Goal: Task Accomplishment & Management: Manage account settings

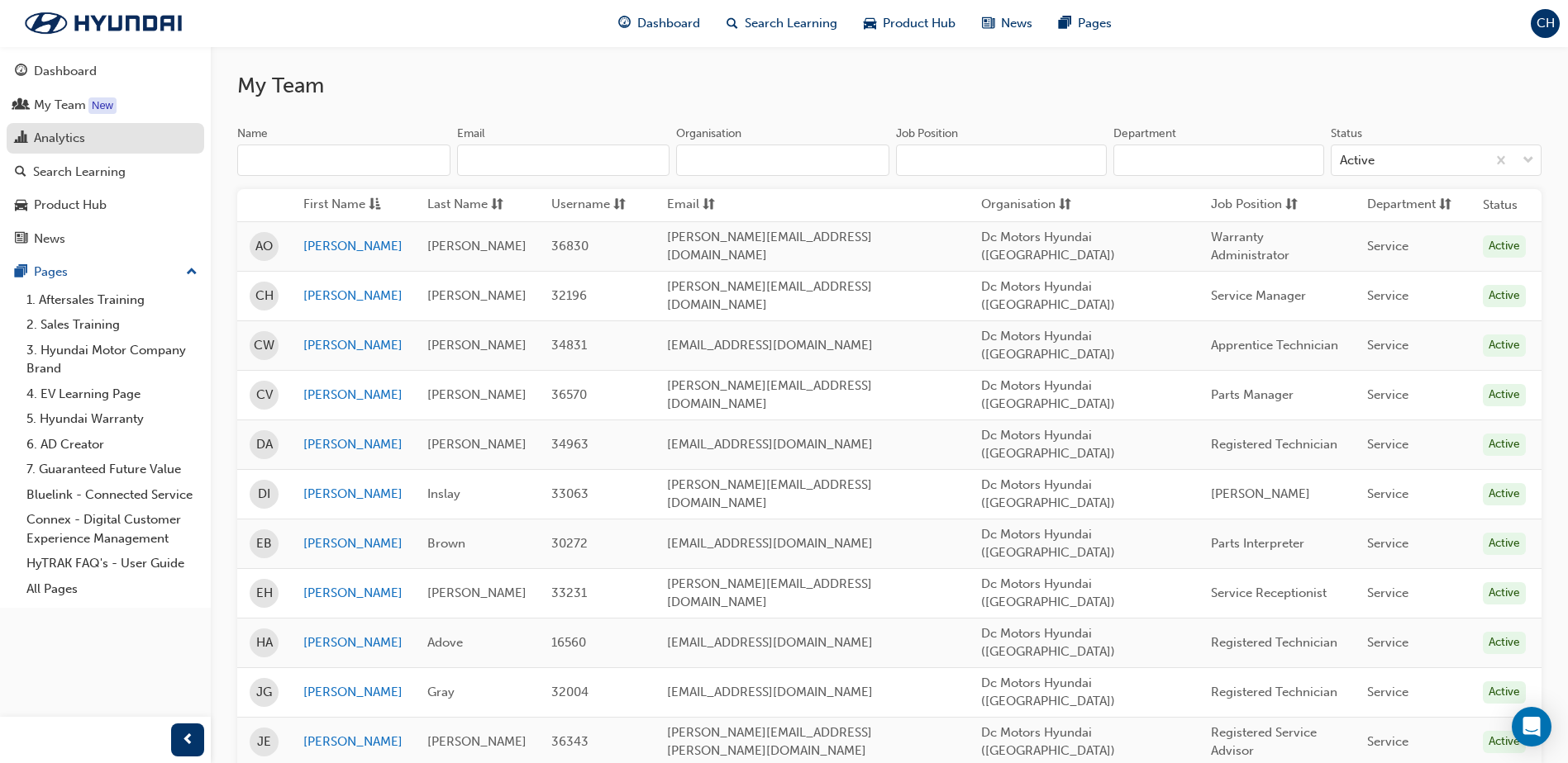
click at [74, 134] on div "Analytics" at bounding box center [59, 138] width 51 height 19
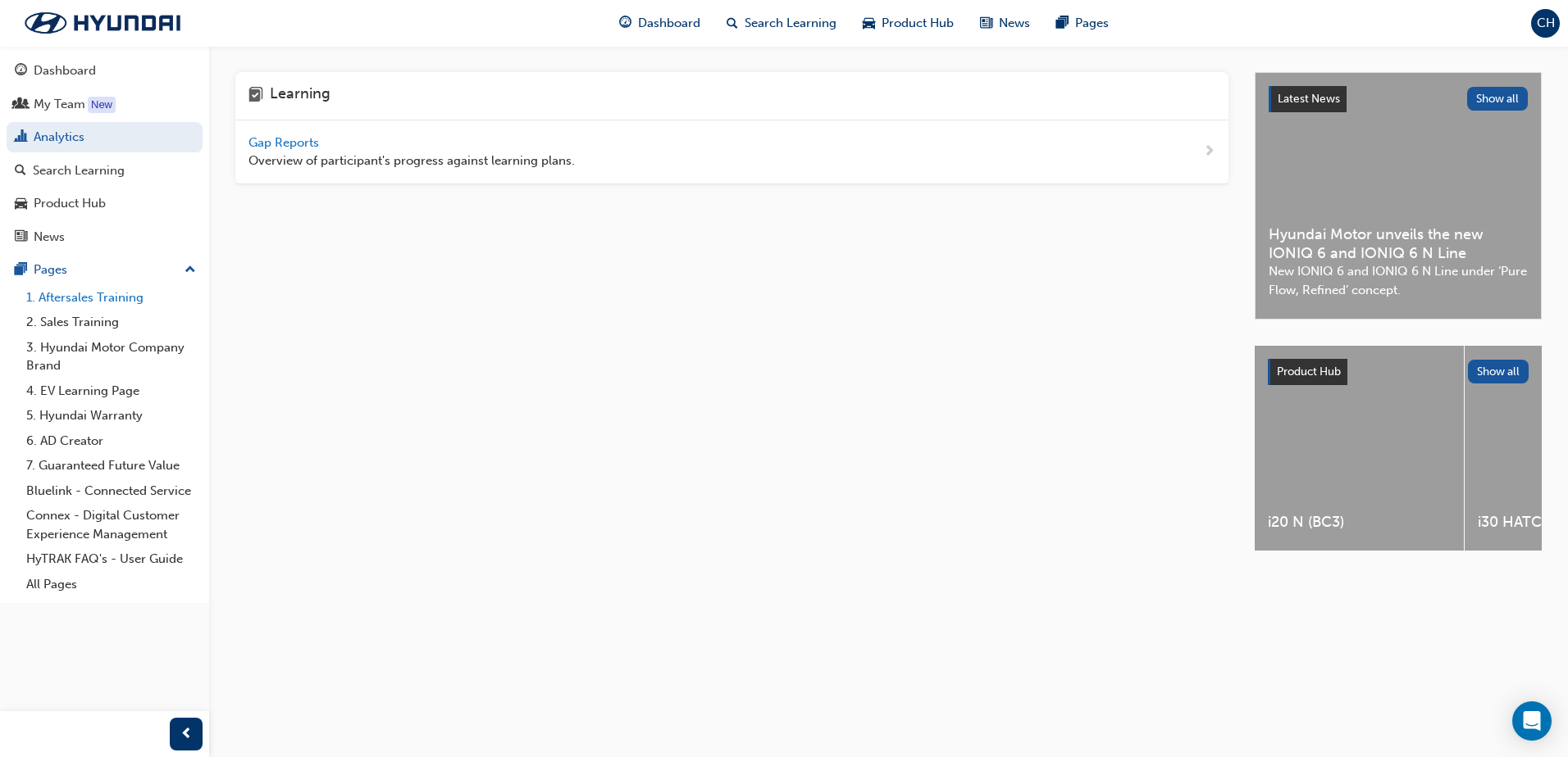
click at [102, 300] on link "1. Aftersales Training" at bounding box center [111, 298] width 182 height 25
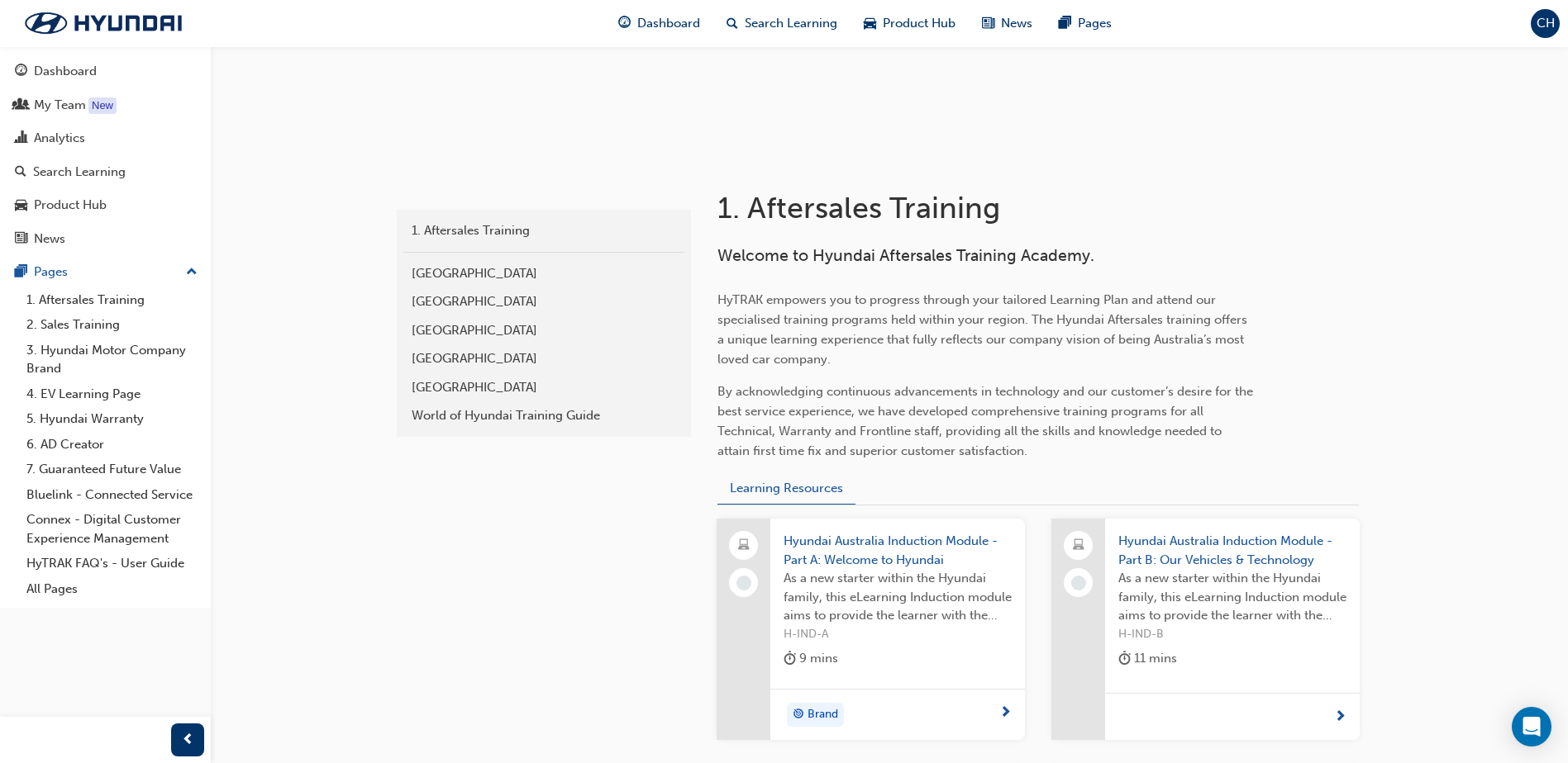
scroll to position [414, 0]
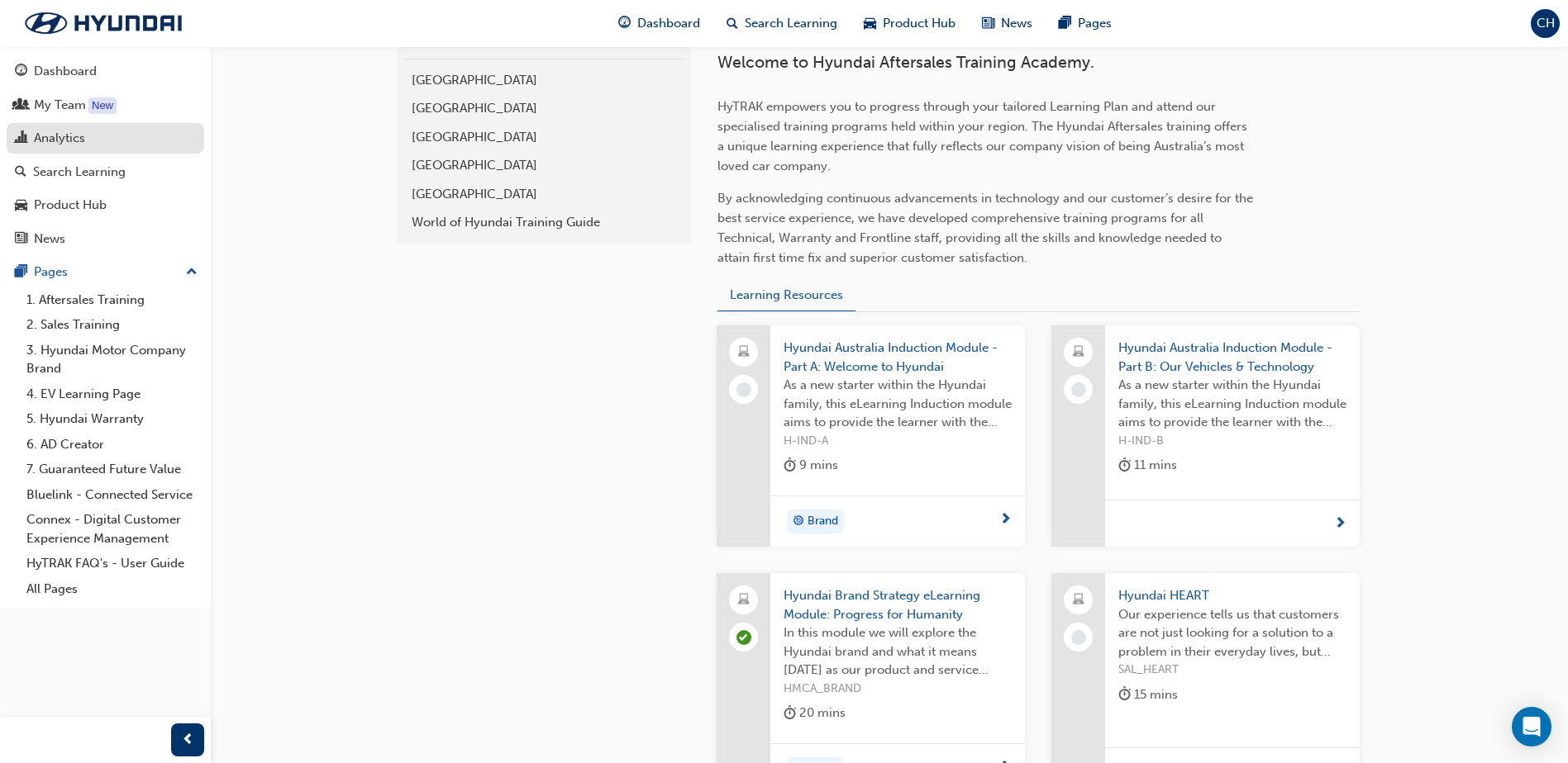
click at [57, 143] on div "Analytics" at bounding box center [59, 138] width 51 height 19
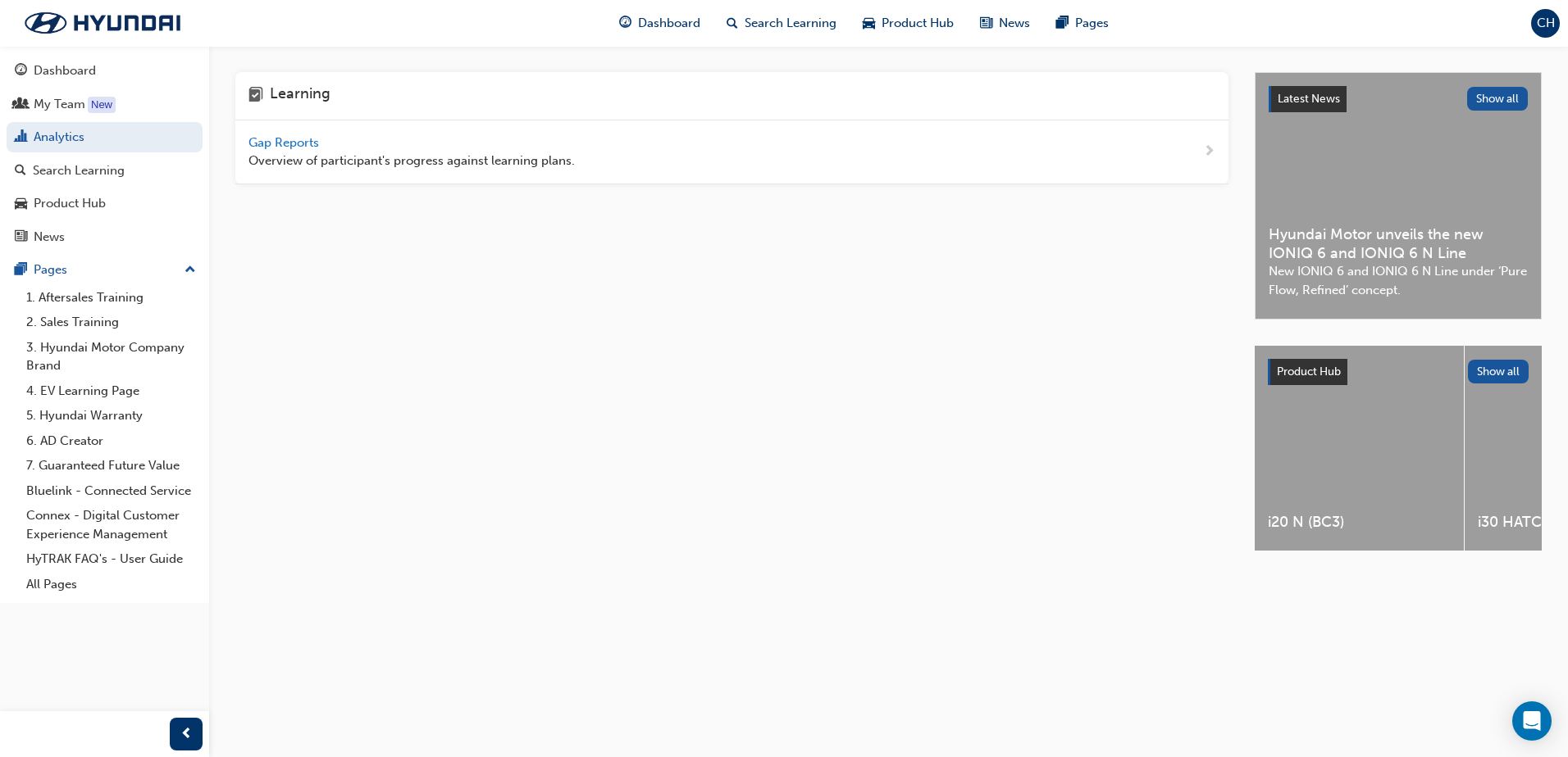
click at [303, 143] on span "Gap Reports" at bounding box center [285, 143] width 74 height 15
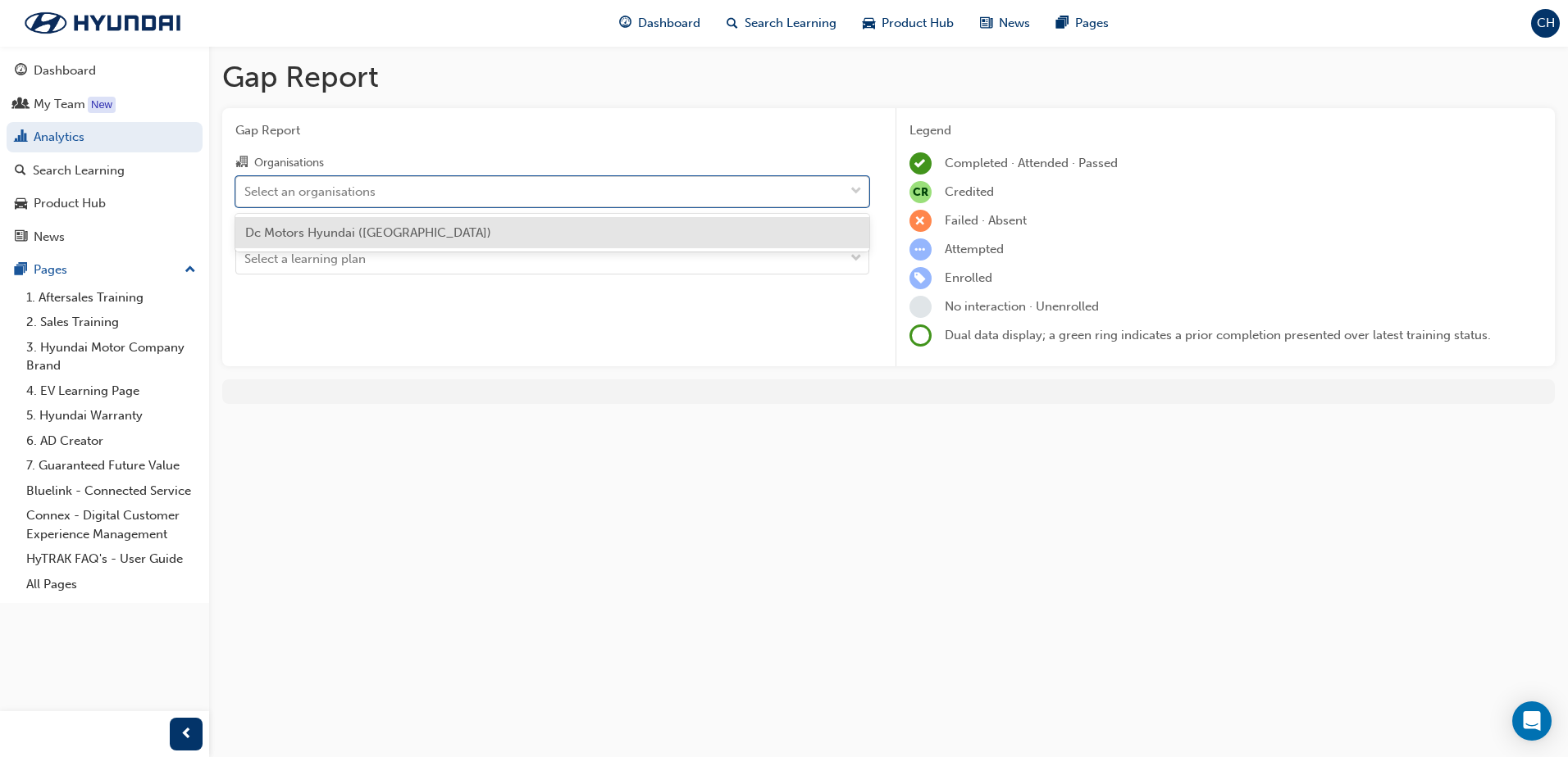
click at [475, 194] on div "Select an organisations" at bounding box center [539, 192] width 607 height 29
click at [246, 194] on input "Organisations option Dc Motors Hyundai ([GEOGRAPHIC_DATA]) focused, 1 of 1. 1 r…" at bounding box center [245, 190] width 2 height 14
click at [433, 229] on span "Dc Motors Hyundai ([GEOGRAPHIC_DATA])" at bounding box center [368, 232] width 246 height 15
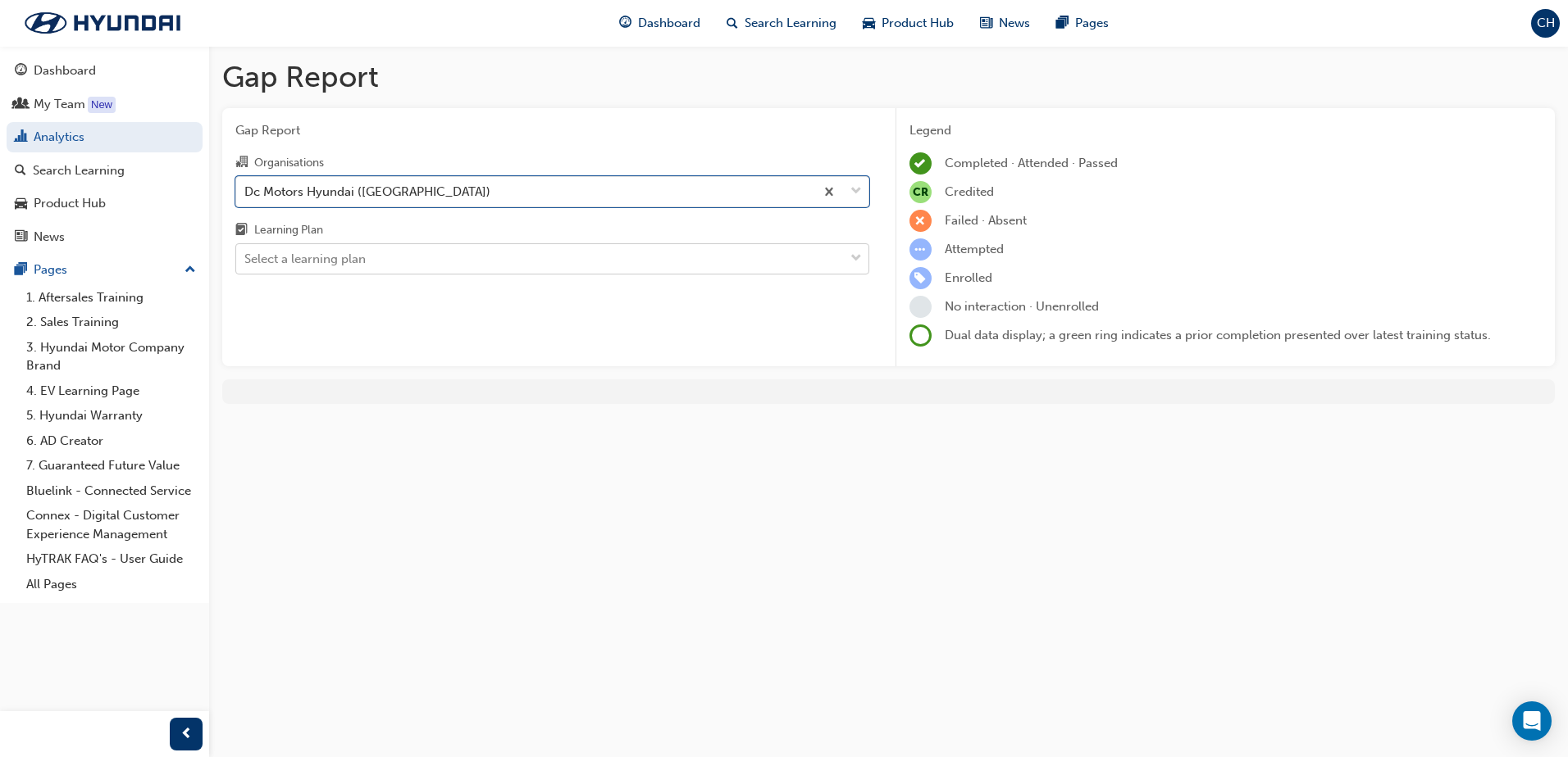
click at [386, 254] on div "Select a learning plan" at bounding box center [539, 260] width 607 height 29
click at [246, 254] on input "Learning Plan Select a learning plan" at bounding box center [245, 258] width 2 height 14
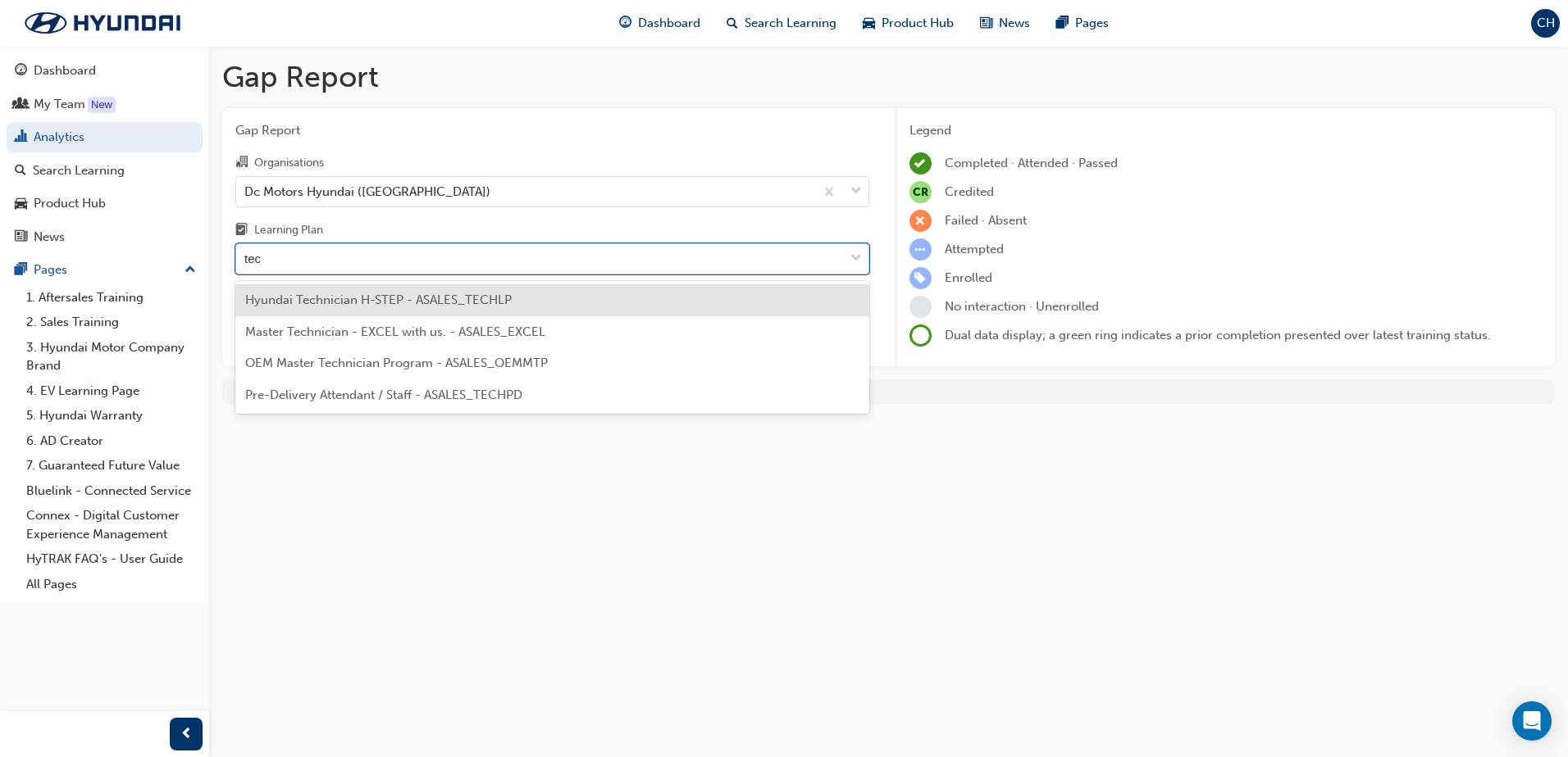
type input "tech"
click at [350, 300] on span "Hyundai Technician H-STEP - ASALES_TECHLP" at bounding box center [378, 300] width 266 height 15
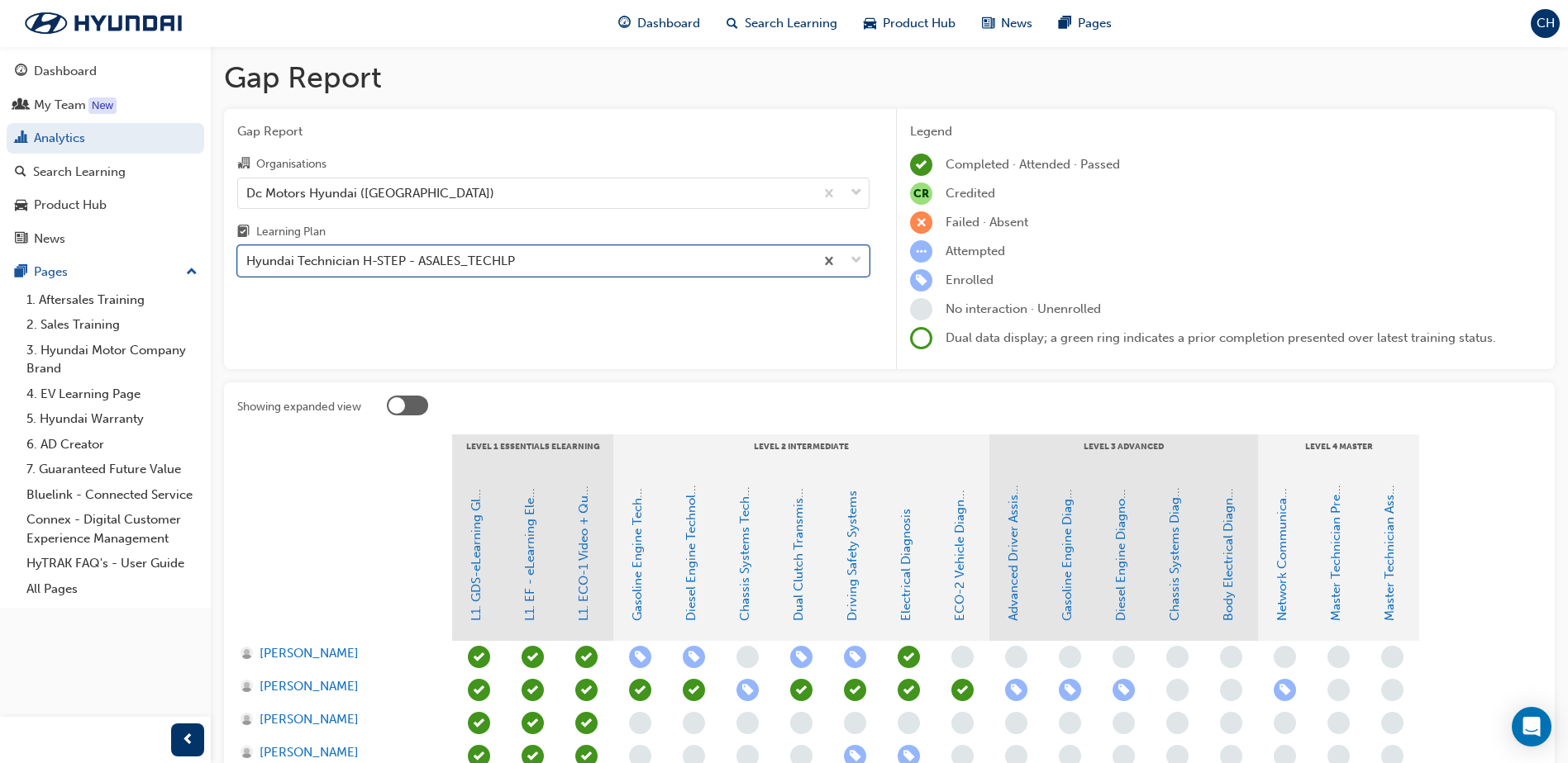
scroll to position [248, 0]
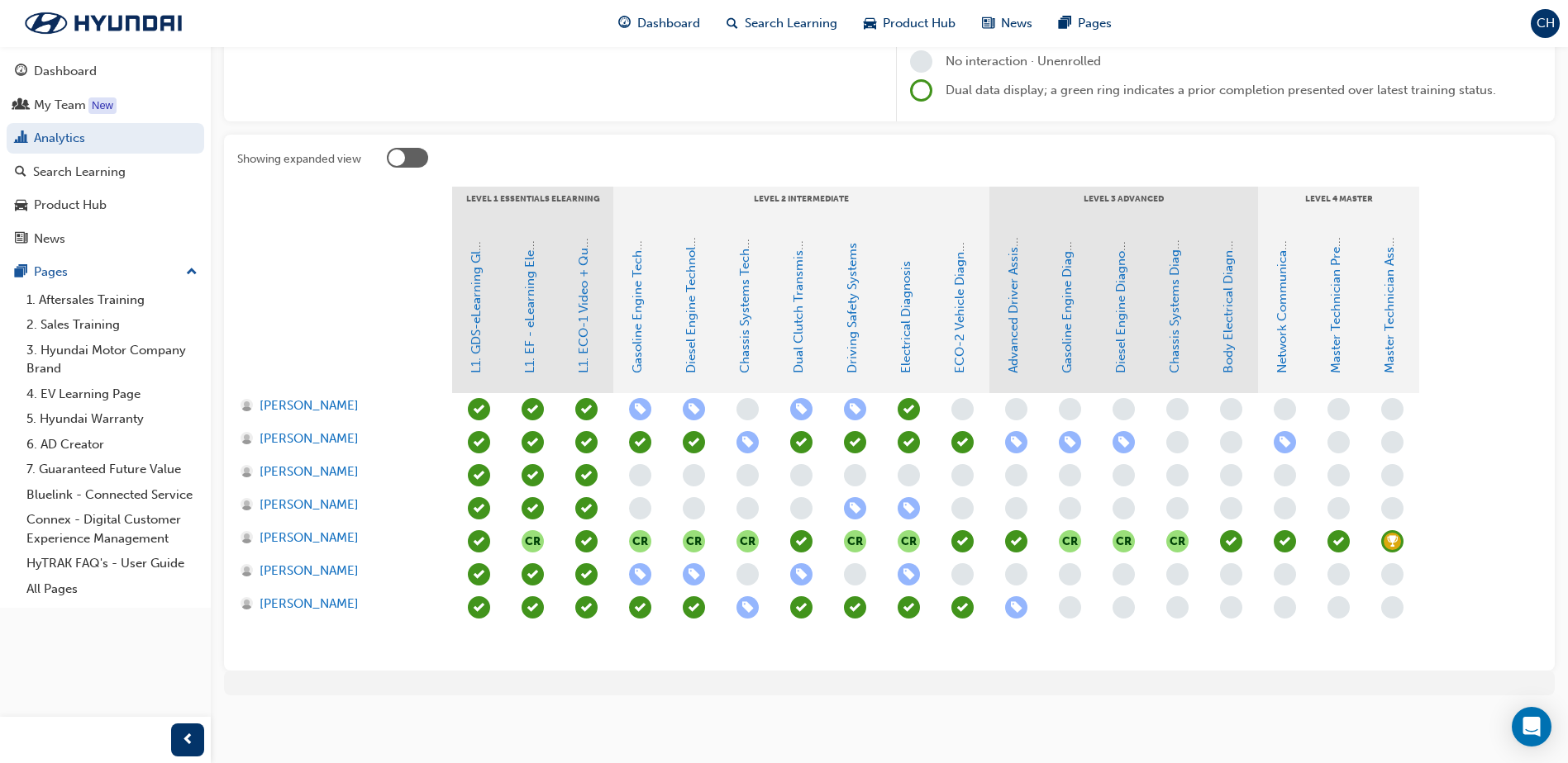
click at [751, 442] on span "learningRecordVerb_ENROLL-icon" at bounding box center [748, 442] width 22 height 22
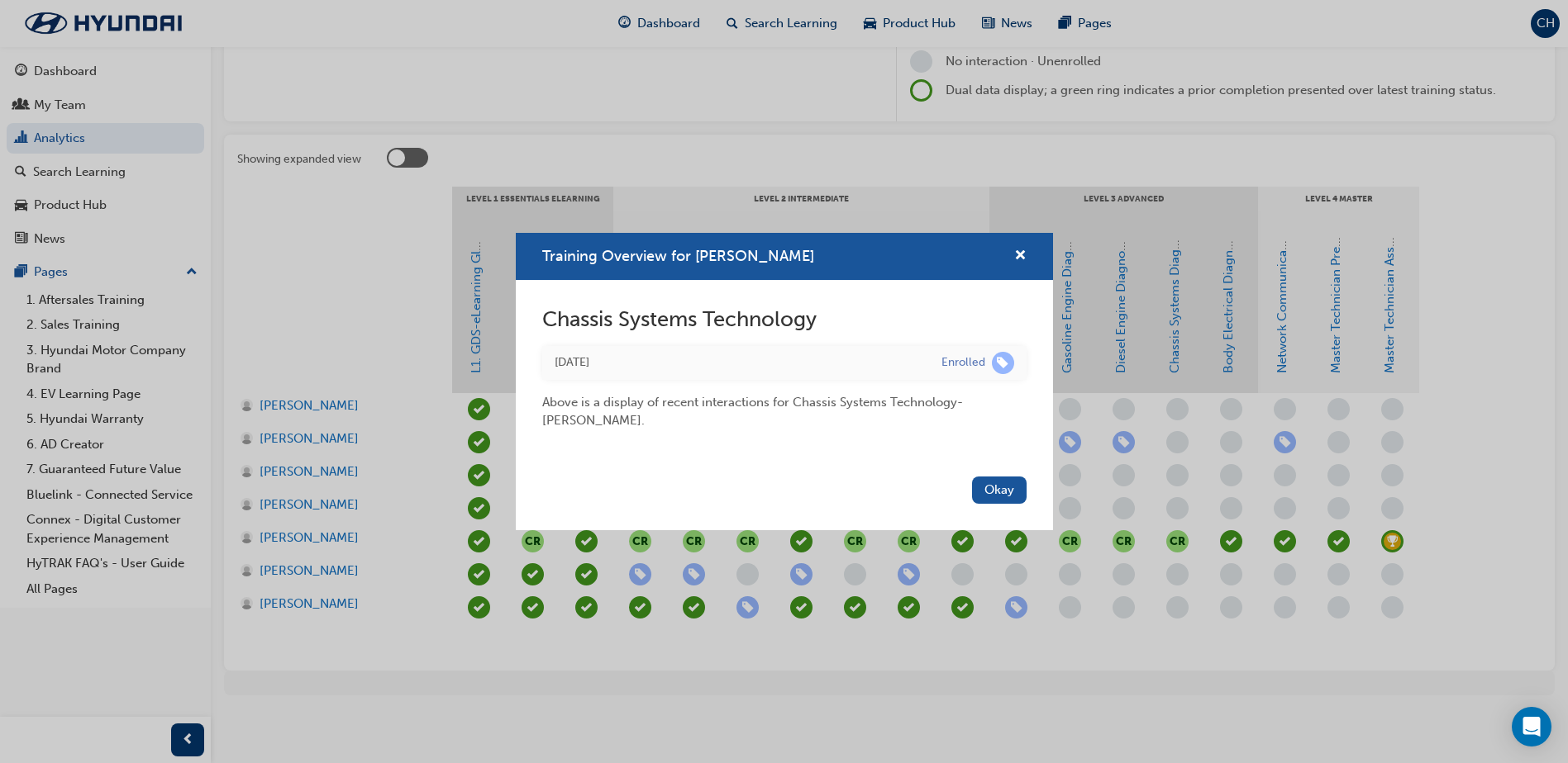
drag, startPoint x: 555, startPoint y: 405, endPoint x: 963, endPoint y: 403, distance: 408.0
click at [963, 403] on div "Above is a display of recent interactions for Chassis Systems Technology - [PER…" at bounding box center [784, 404] width 484 height 50
click at [1011, 248] on div "Training Overview for Daren Andaya" at bounding box center [1014, 256] width 26 height 21
click at [1028, 252] on div "Training Overview for [PERSON_NAME]" at bounding box center [784, 256] width 537 height 47
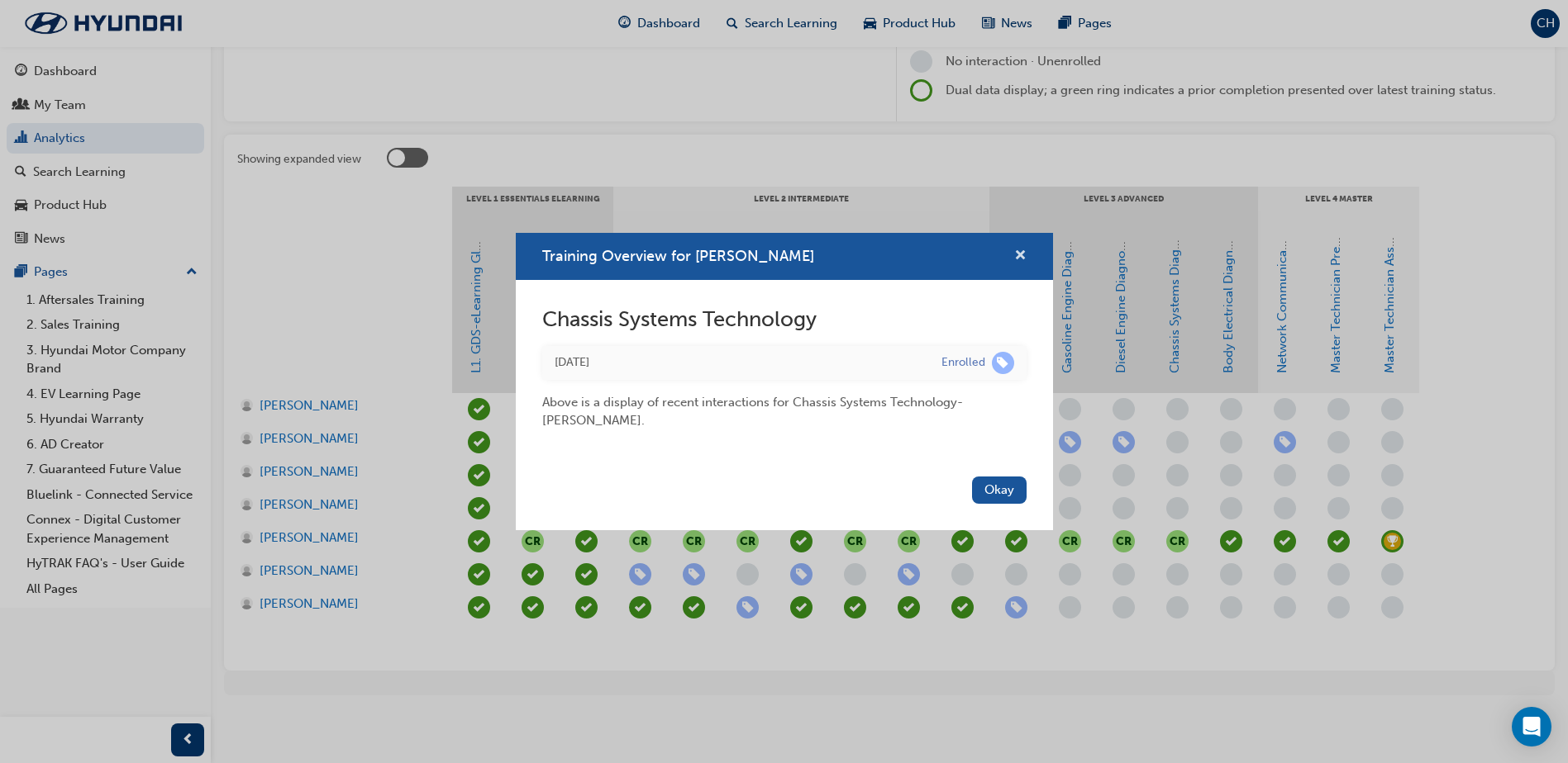
click at [1022, 260] on span "cross-icon" at bounding box center [1021, 257] width 13 height 15
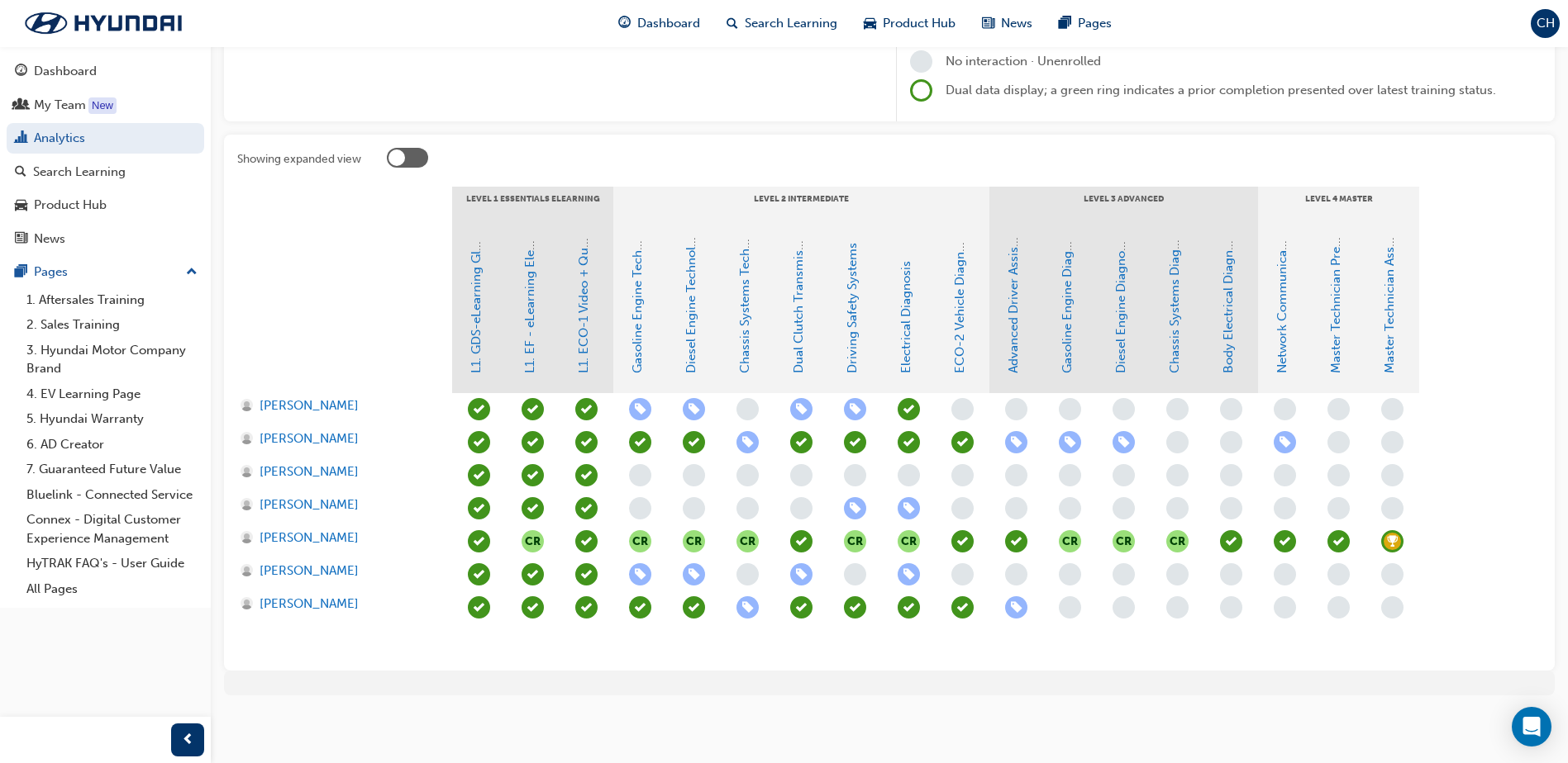
click at [752, 609] on span "learningRecordVerb_ENROLL-icon" at bounding box center [748, 607] width 22 height 22
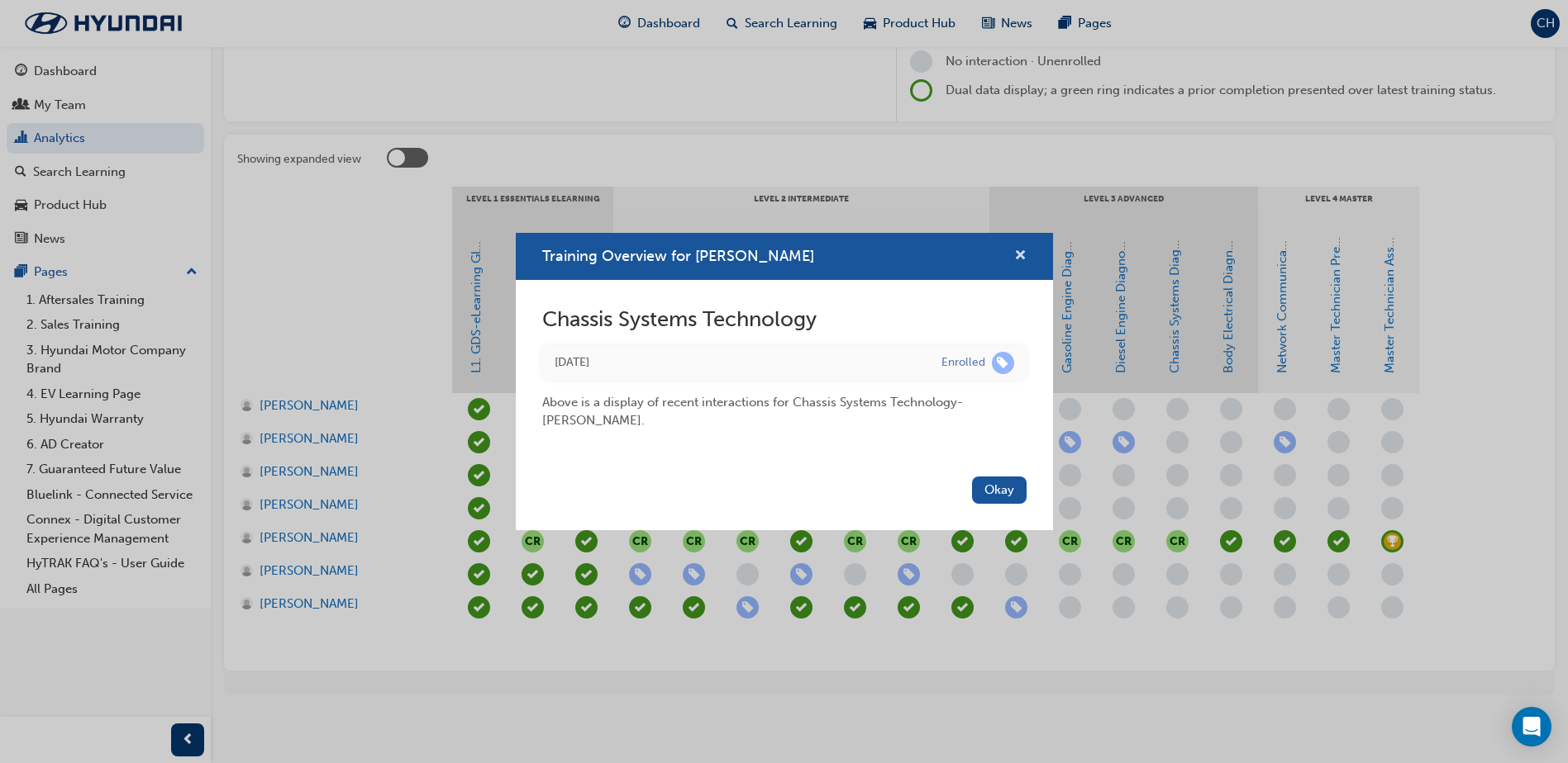
click at [1022, 255] on span "cross-icon" at bounding box center [1021, 257] width 13 height 15
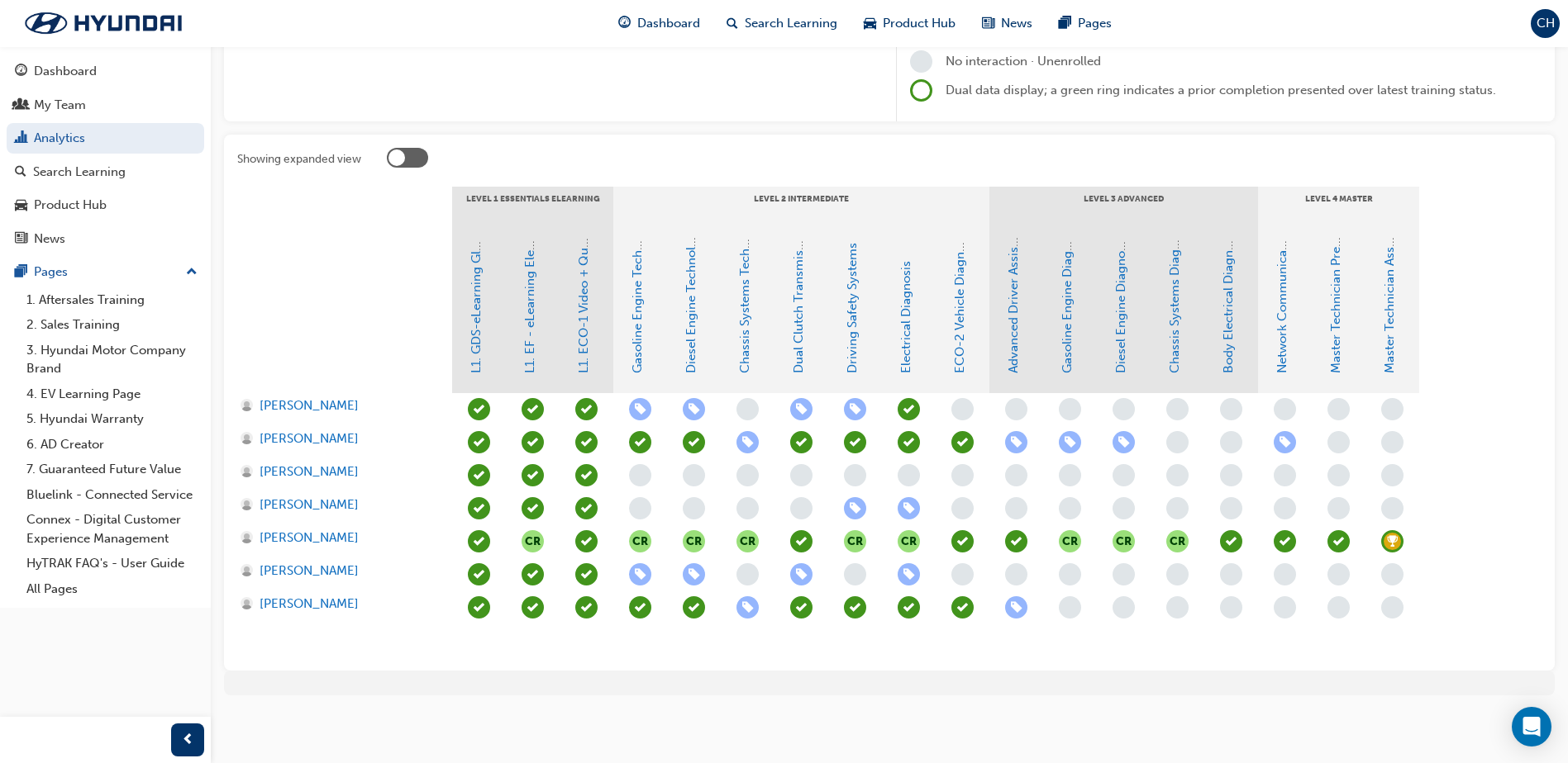
click at [748, 446] on span "learningRecordVerb_ENROLL-icon" at bounding box center [748, 442] width 22 height 22
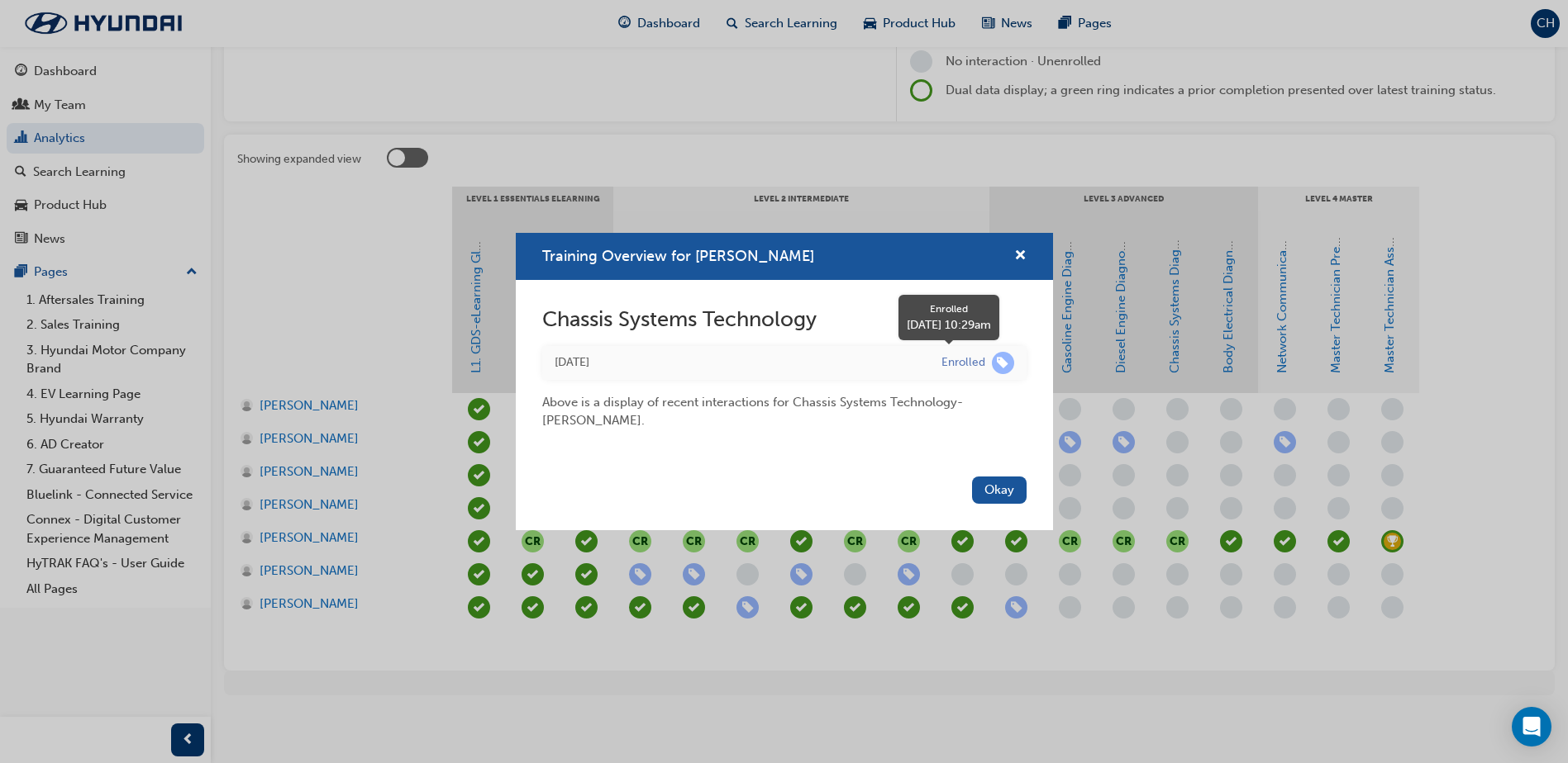
click at [1004, 362] on span "learningRecordVerb_ENROLL-icon" at bounding box center [1003, 363] width 22 height 22
click at [964, 360] on div "Enrolled" at bounding box center [964, 362] width 44 height 16
click at [654, 392] on div "Above is a display of recent interactions for Chassis Systems Technology - [PER…" at bounding box center [784, 404] width 484 height 50
drag, startPoint x: 565, startPoint y: 425, endPoint x: 747, endPoint y: 394, distance: 184.6
click at [565, 424] on div "Above is a display of recent interactions for Chassis Systems Technology - [PER…" at bounding box center [784, 404] width 484 height 50
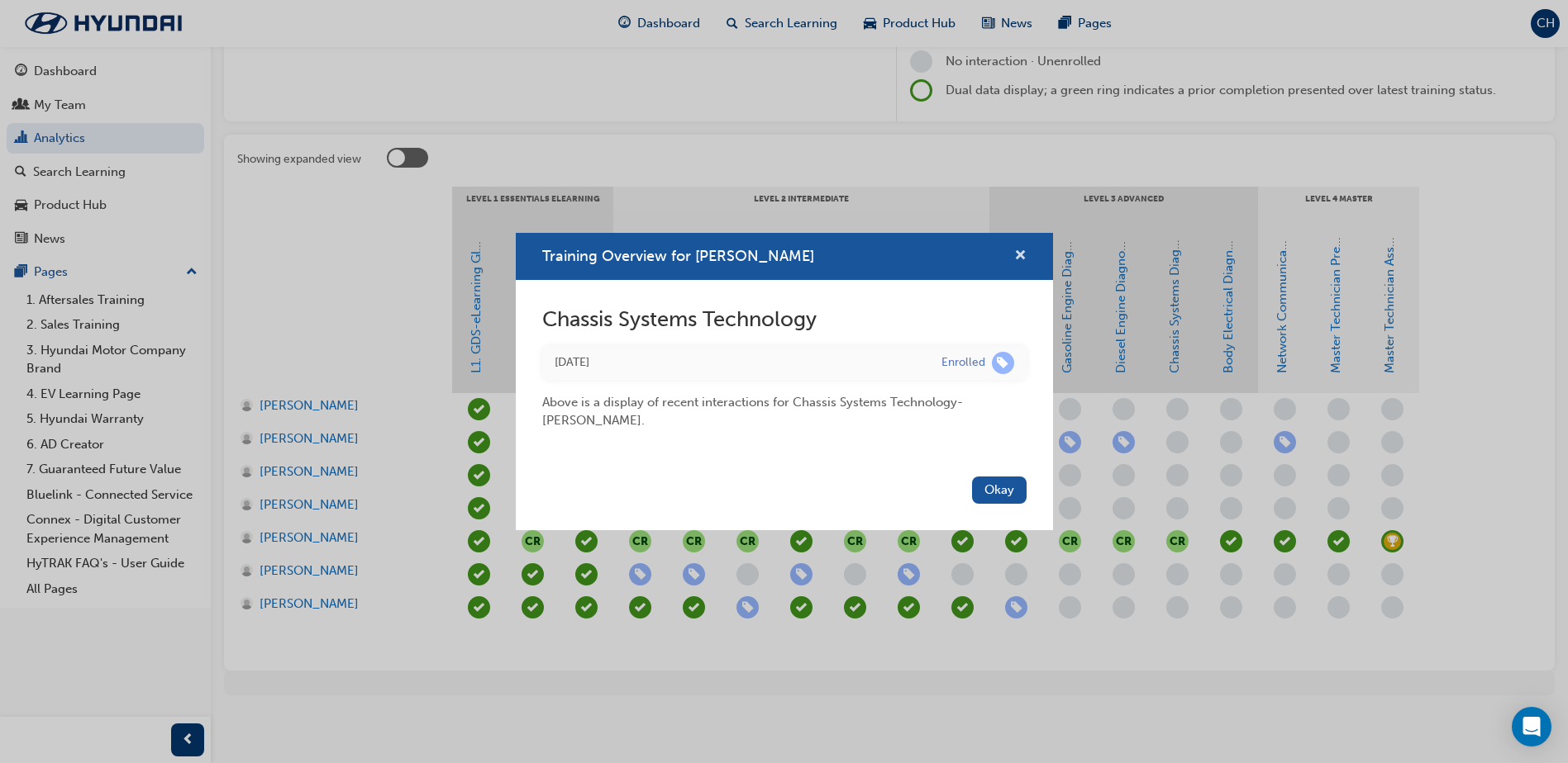
click at [1022, 254] on span "cross-icon" at bounding box center [1021, 257] width 13 height 15
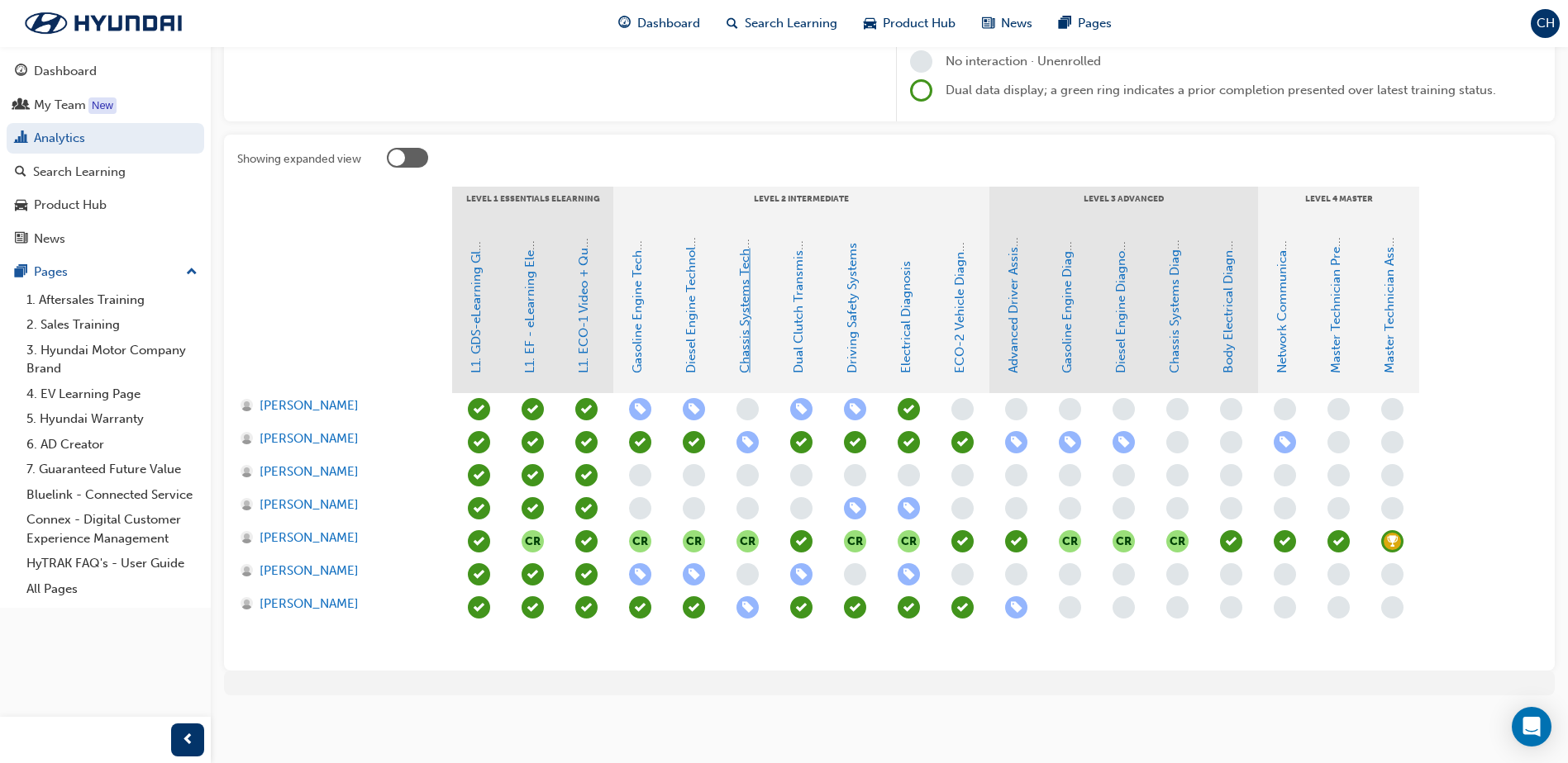
click at [752, 340] on link "Chassis Systems Technology" at bounding box center [745, 291] width 15 height 165
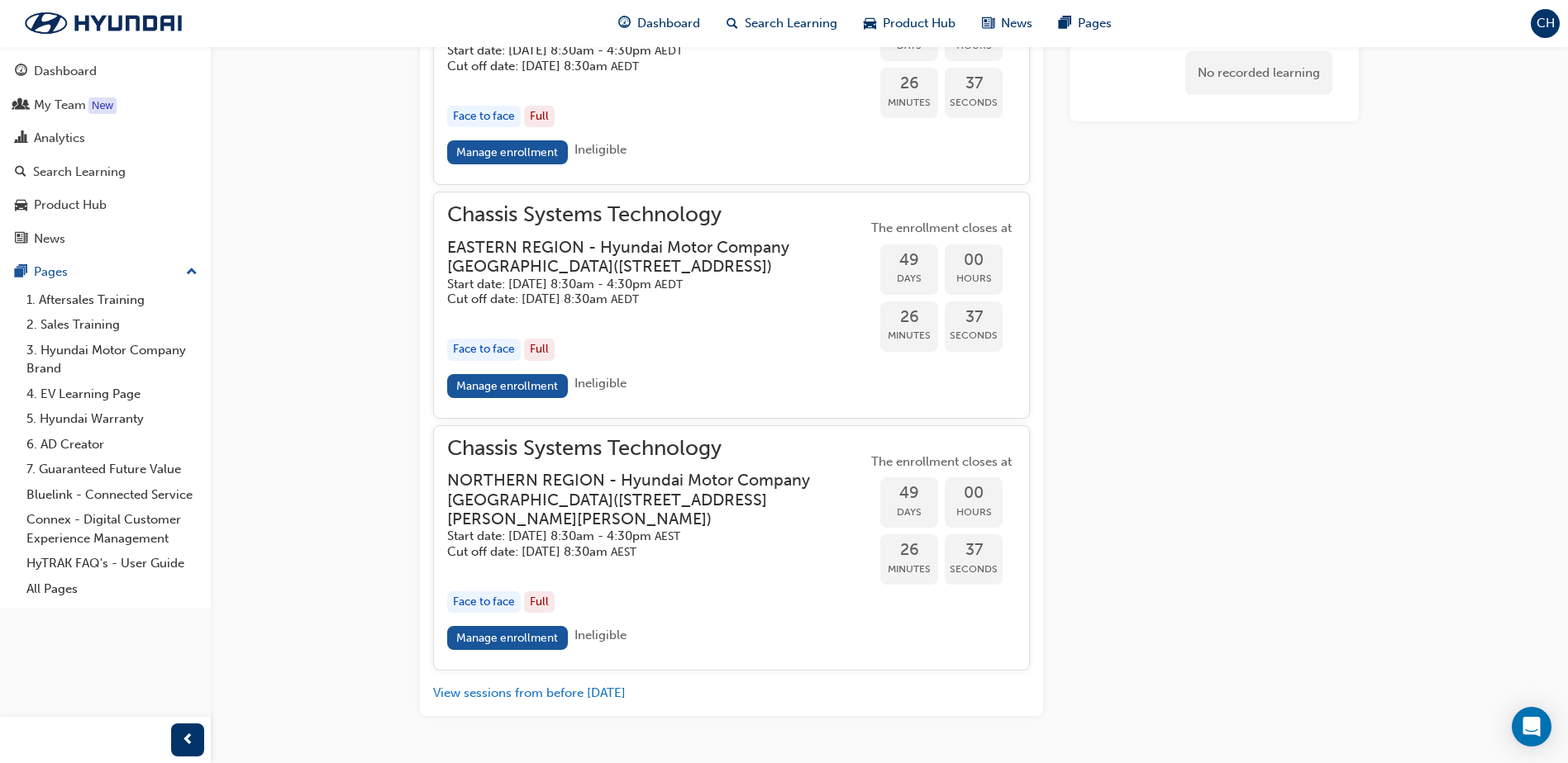
scroll to position [1641, 0]
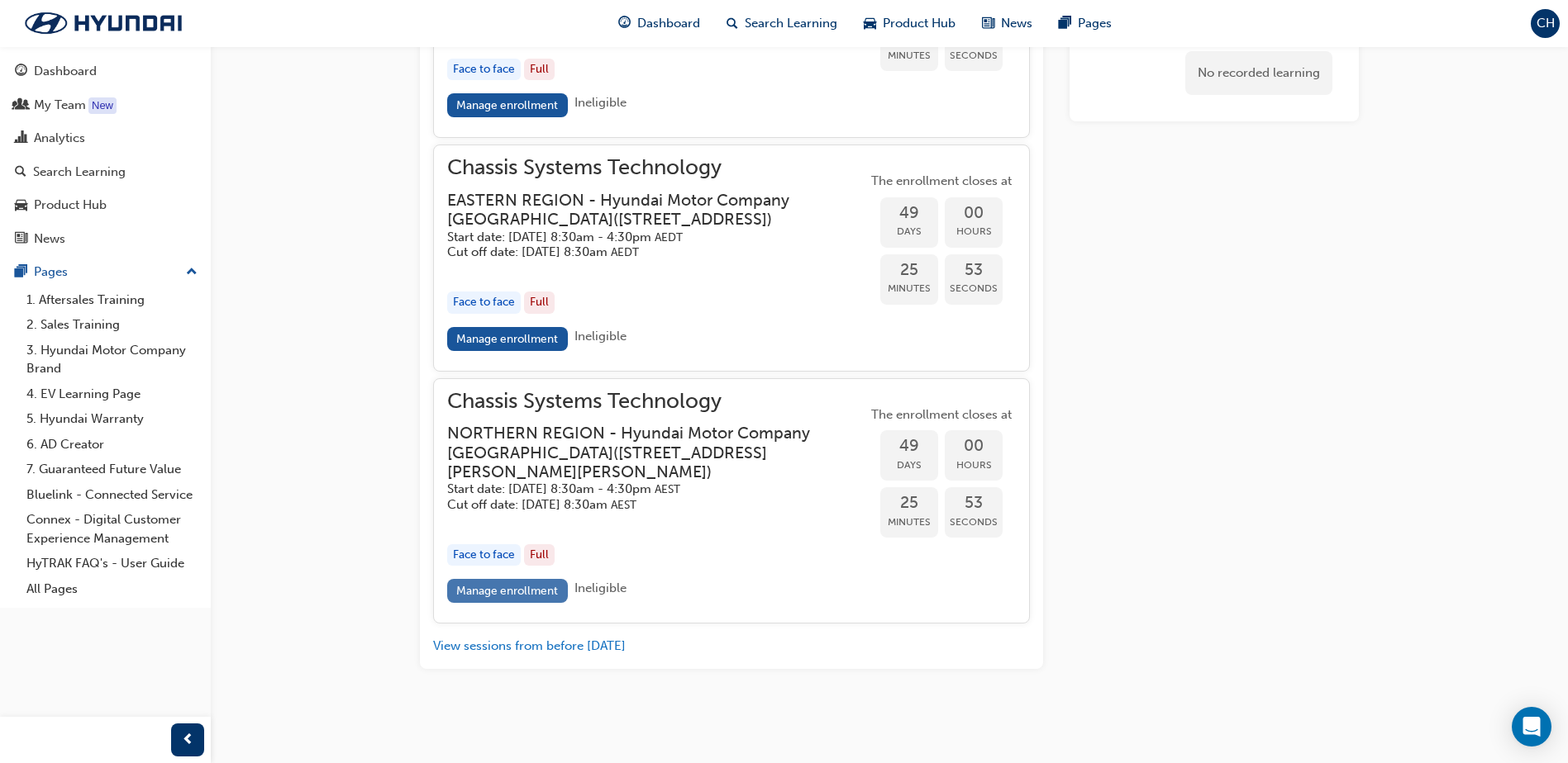
click at [497, 590] on link "Manage enrollment" at bounding box center [508, 591] width 121 height 24
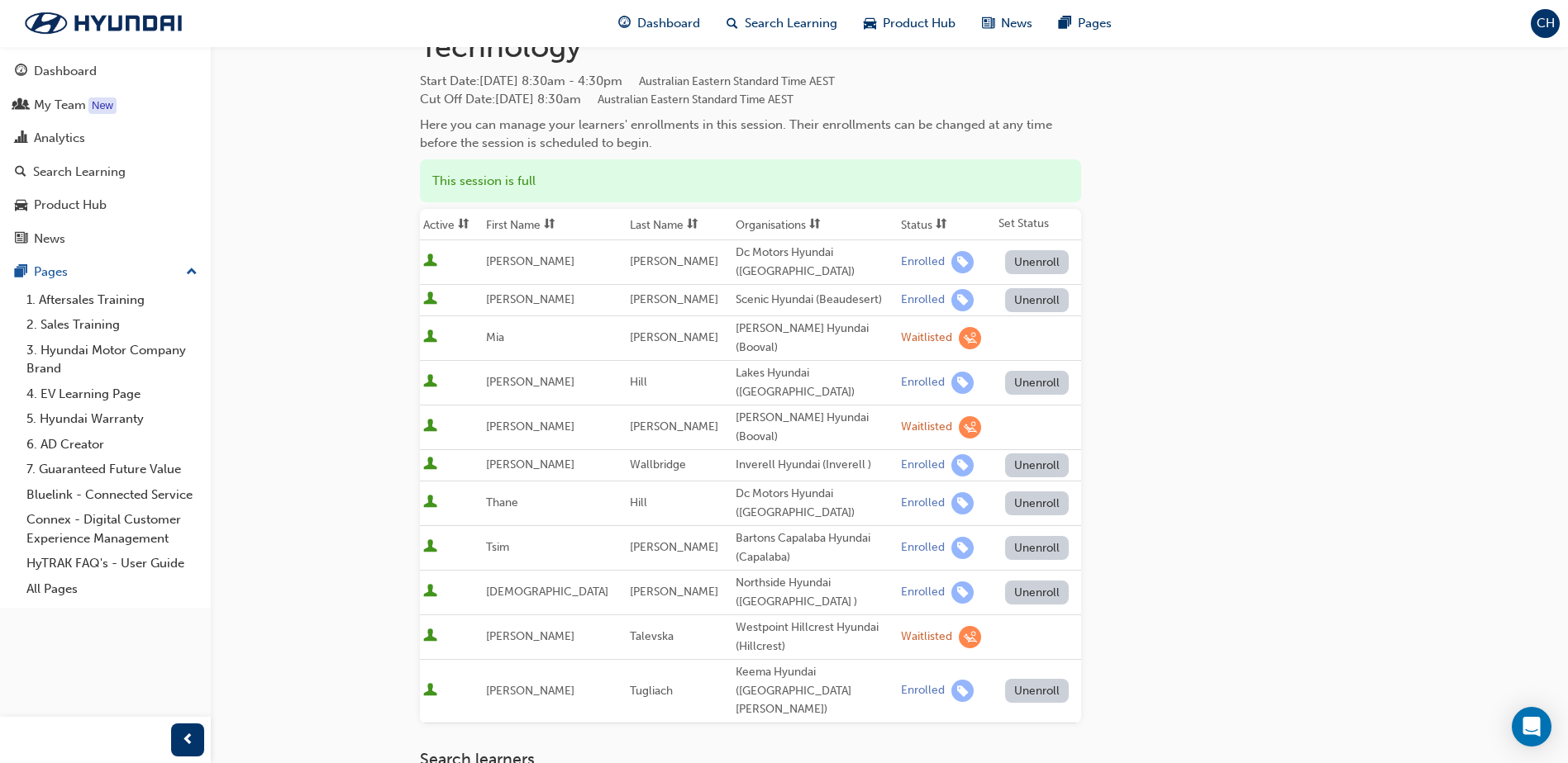
scroll to position [138, 0]
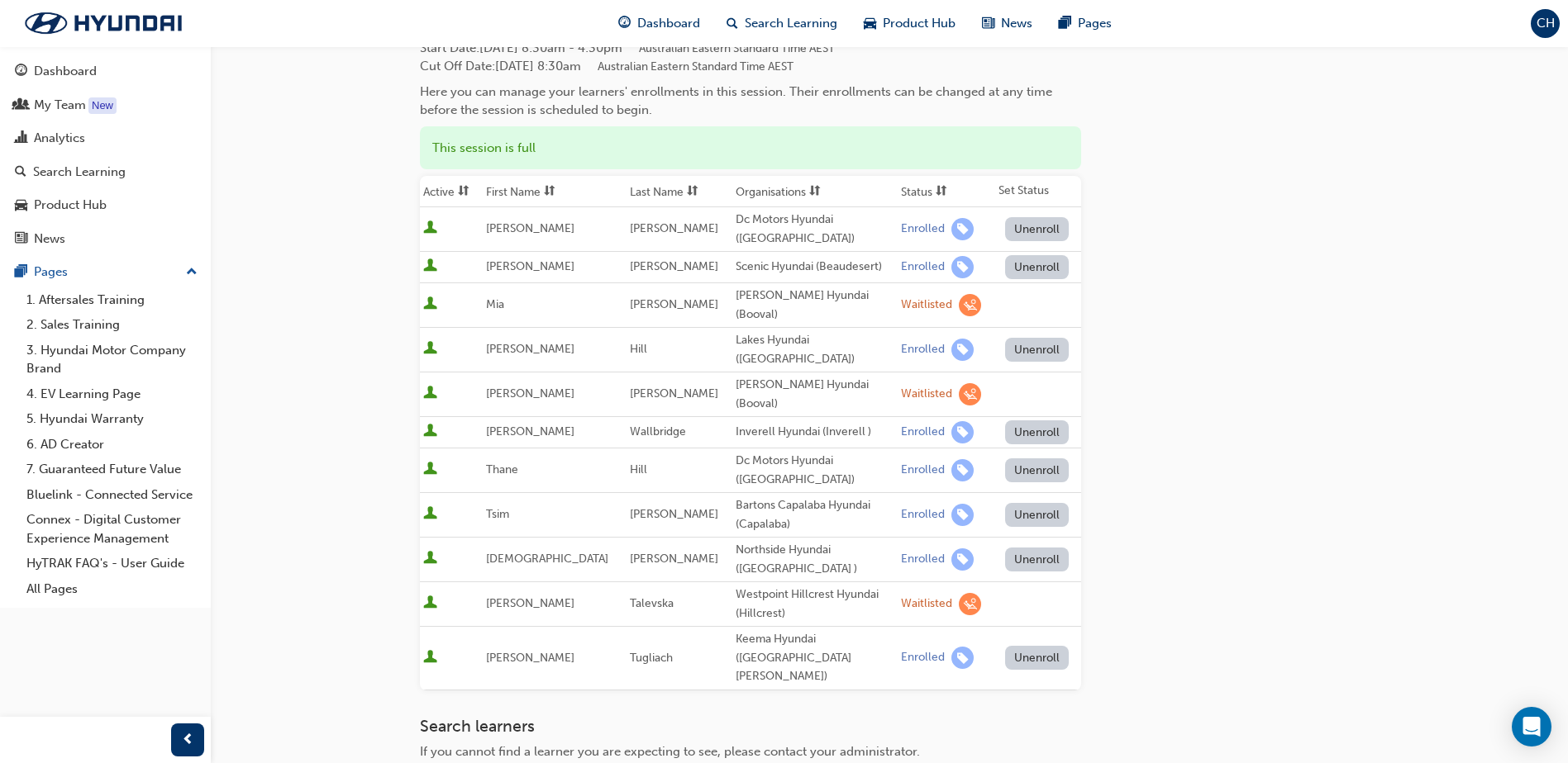
click at [501, 226] on span "[PERSON_NAME]" at bounding box center [530, 228] width 89 height 14
click at [951, 228] on span "learningRecordVerb_ENROLL-icon" at bounding box center [962, 229] width 22 height 22
click at [901, 230] on div "Enrolled" at bounding box center [923, 229] width 44 height 16
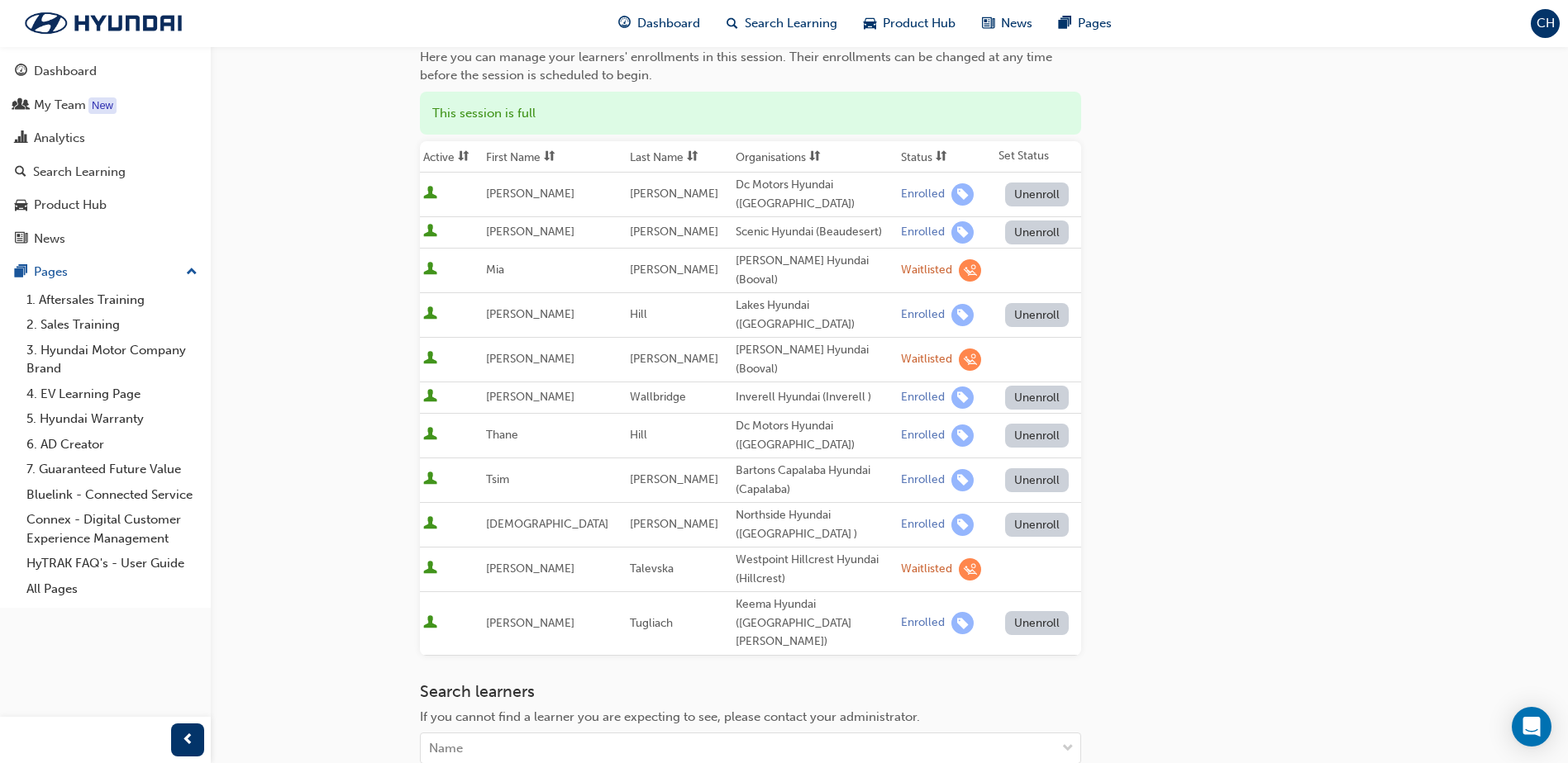
scroll to position [358, 0]
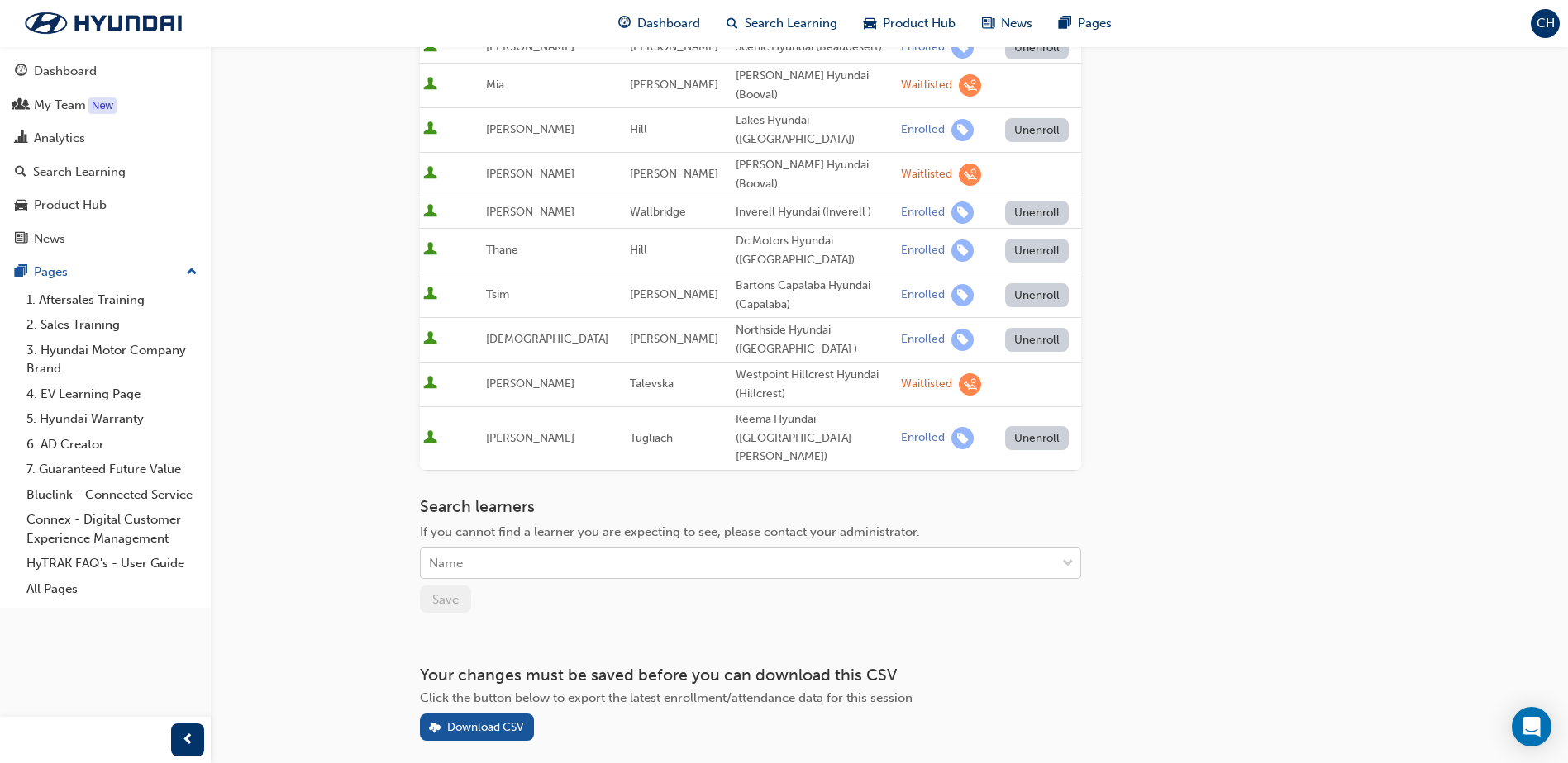
click at [501, 550] on div "Name" at bounding box center [739, 564] width 635 height 29
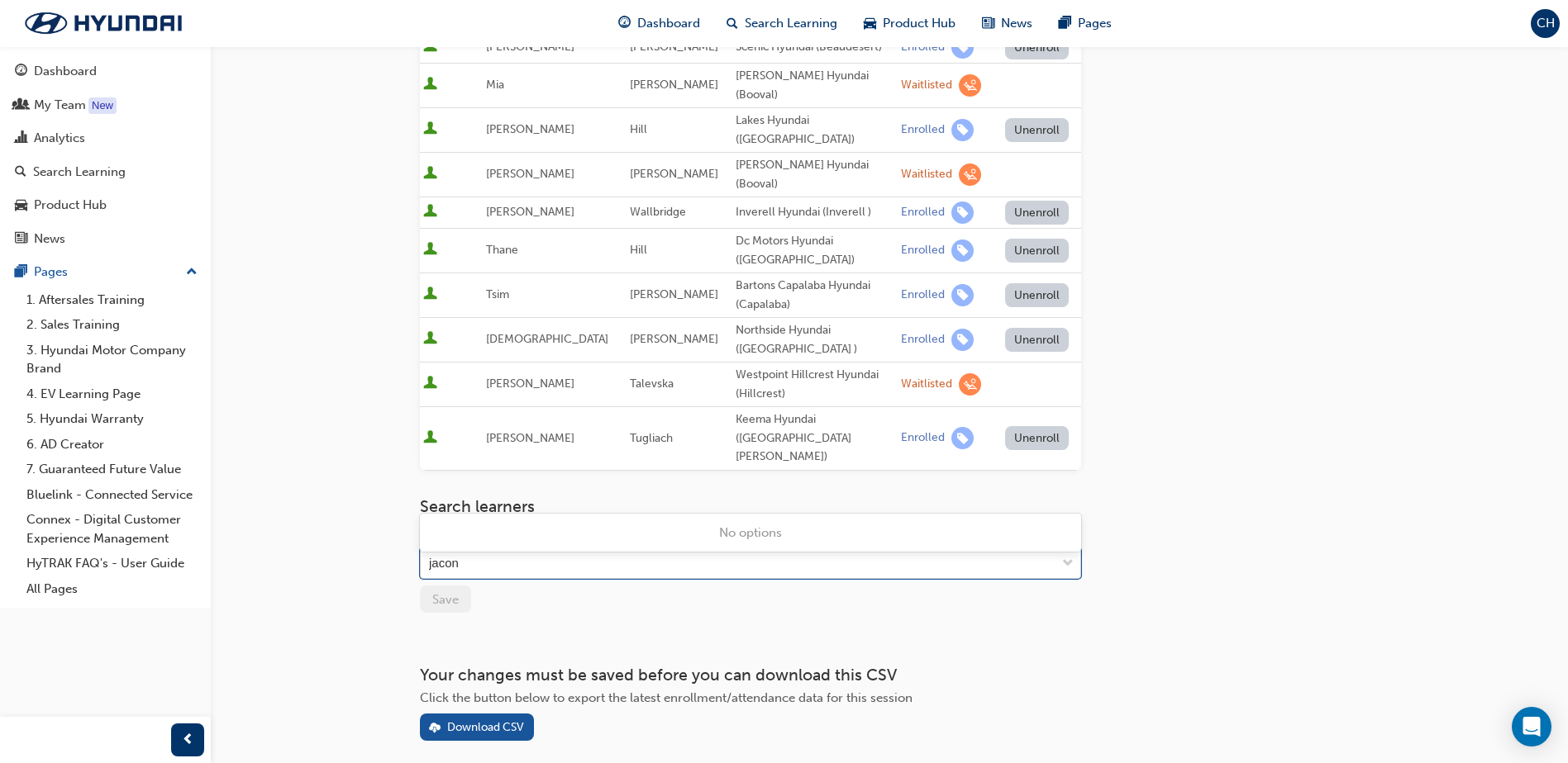
type input "jaco"
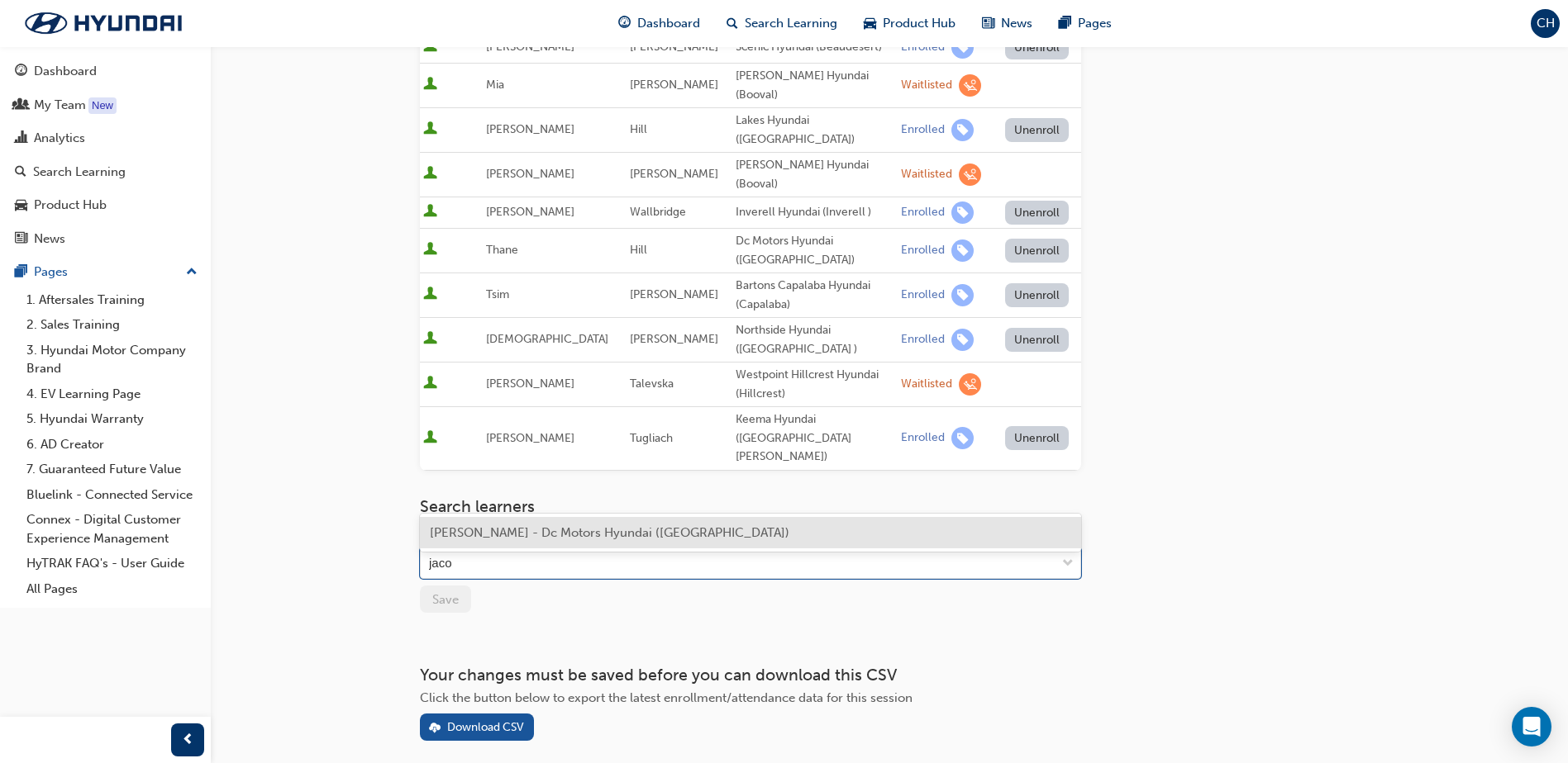
click at [526, 541] on div "[PERSON_NAME] - Dc Motors Hyundai ([GEOGRAPHIC_DATA])" at bounding box center [751, 532] width 661 height 32
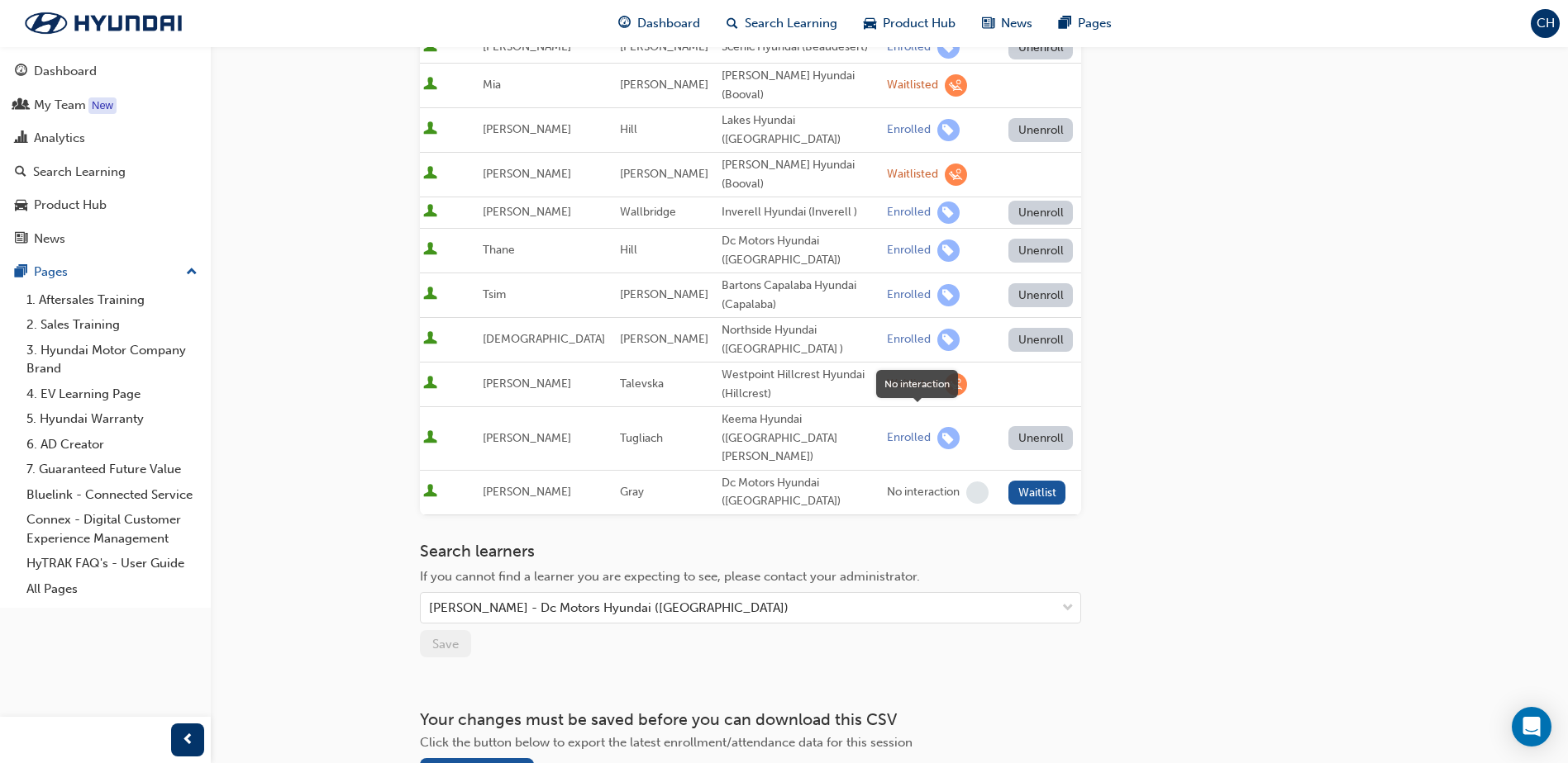
click at [967, 481] on span "learningRecordVerb_NONE-icon" at bounding box center [978, 492] width 22 height 22
click at [887, 485] on div "No interaction" at bounding box center [923, 492] width 72 height 16
drag, startPoint x: 854, startPoint y: 419, endPoint x: 921, endPoint y: 419, distance: 67.0
click at [921, 485] on div "No interaction" at bounding box center [923, 492] width 72 height 16
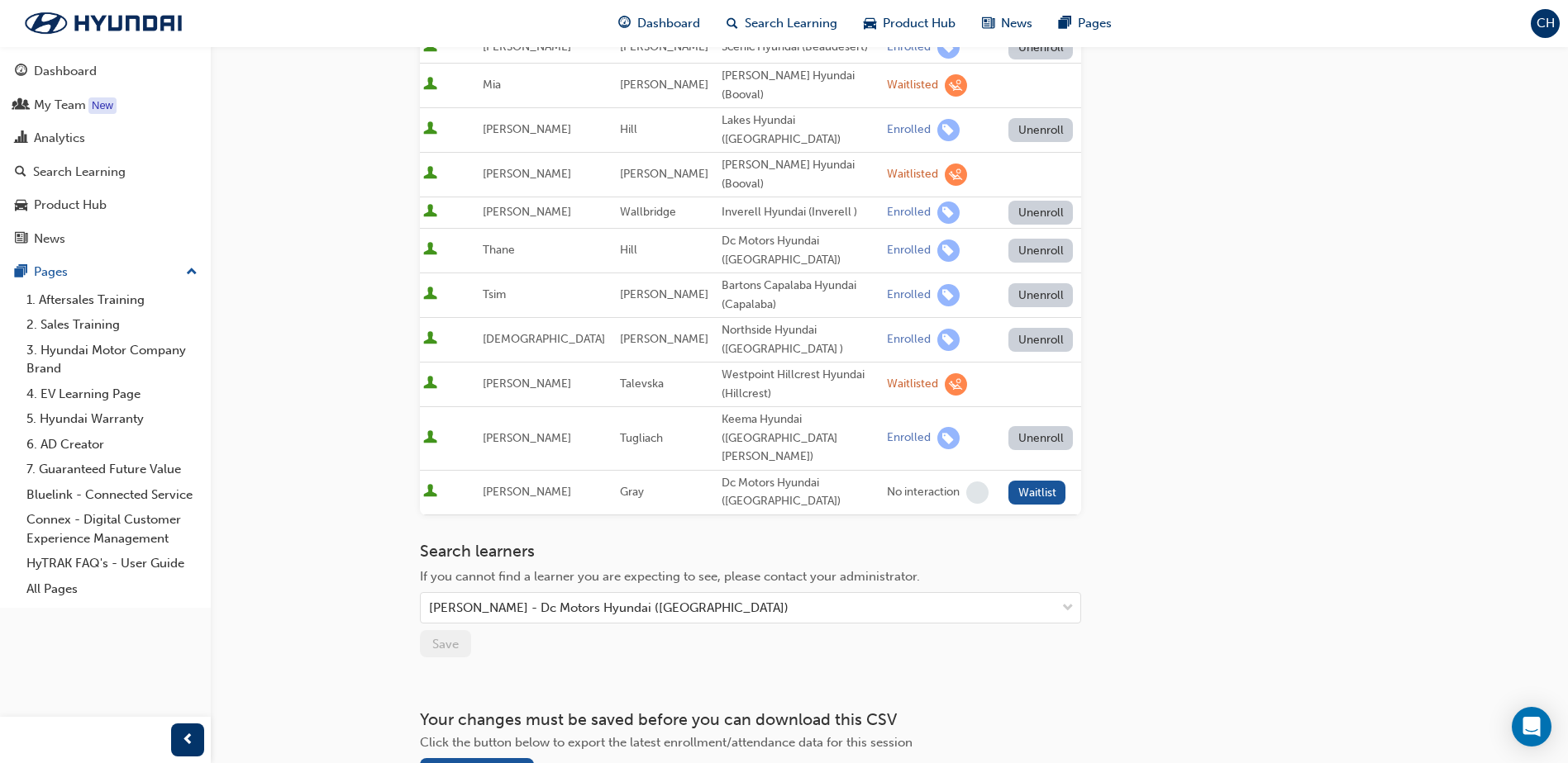
drag, startPoint x: 921, startPoint y: 419, endPoint x: 925, endPoint y: 467, distance: 48.2
click at [925, 467] on div "Go to session detail page Manage enrollment for Chassis Systems Technology Star…" at bounding box center [751, 237] width 661 height 1097
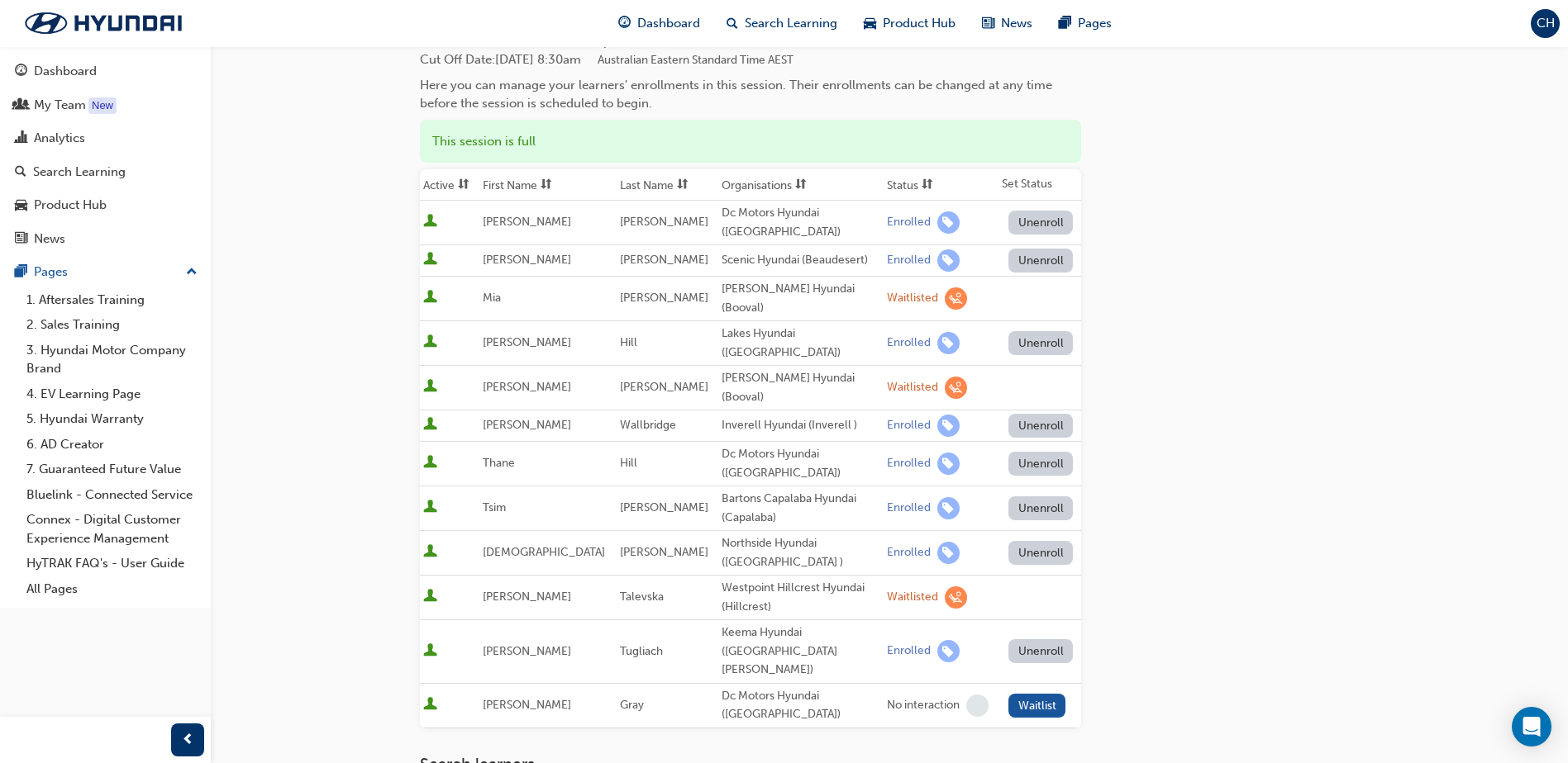
scroll to position [82, 0]
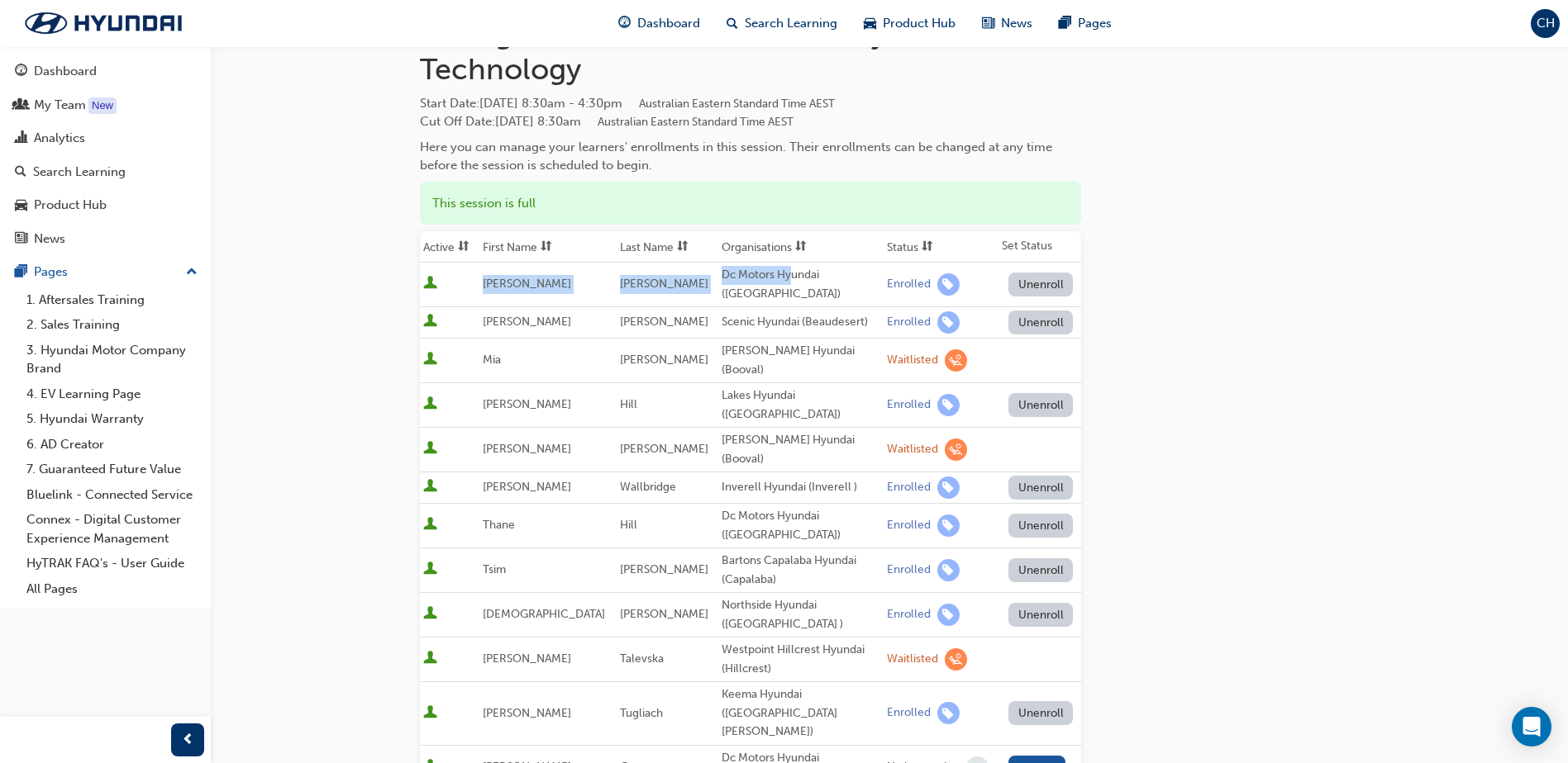
drag, startPoint x: 489, startPoint y: 282, endPoint x: 759, endPoint y: 282, distance: 270.0
click at [759, 282] on tr "[PERSON_NAME] Dc Motors Hyundai ([GEOGRAPHIC_DATA]) Enrolled Unenroll" at bounding box center [751, 285] width 661 height 45
drag, startPoint x: 759, startPoint y: 282, endPoint x: 763, endPoint y: 303, distance: 21.4
click at [763, 303] on td "Dc Motors Hyundai ([GEOGRAPHIC_DATA])" at bounding box center [801, 285] width 166 height 45
click at [1018, 756] on button "Waitlist" at bounding box center [1037, 768] width 57 height 24
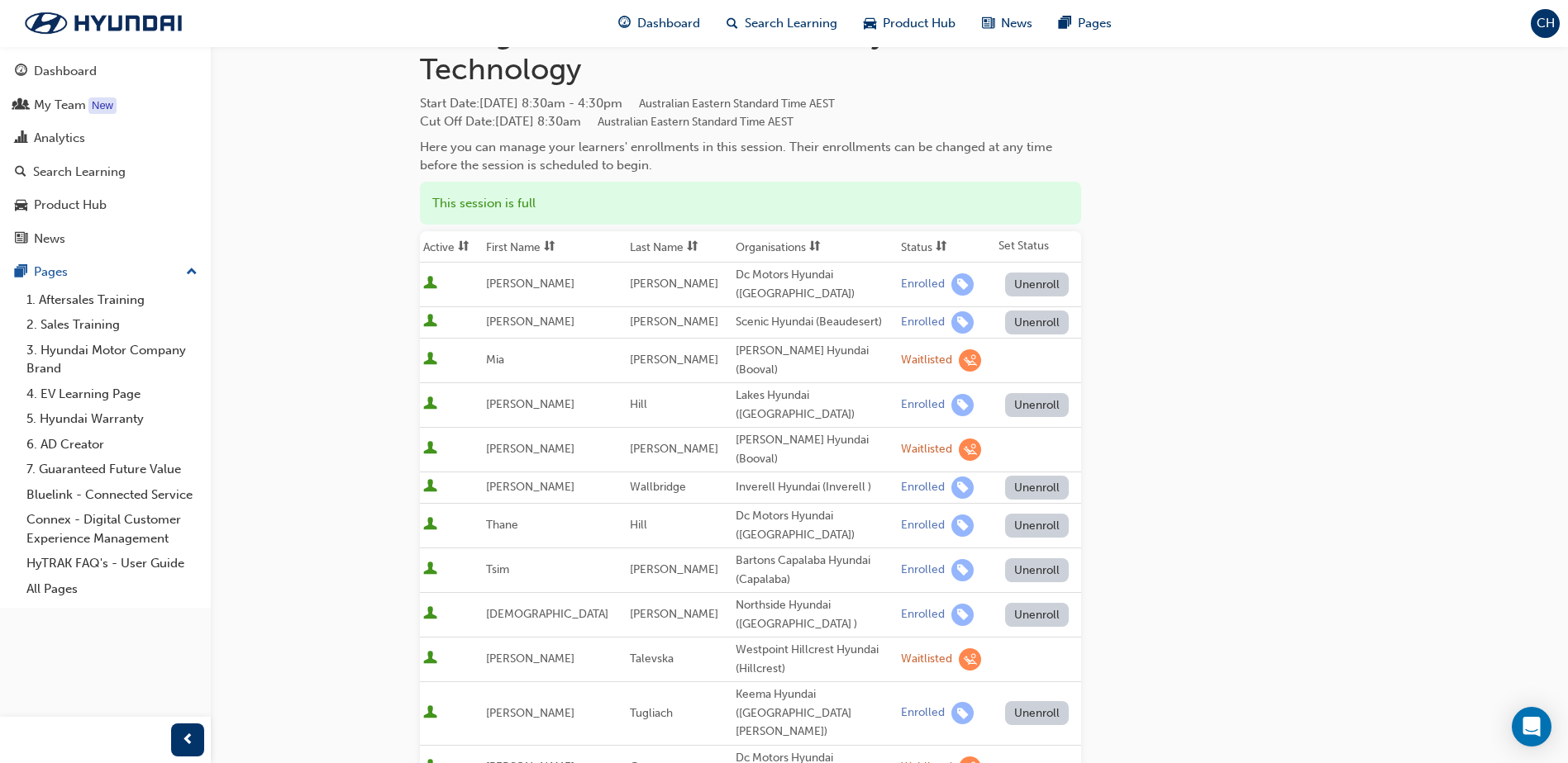
click at [959, 757] on span "learningRecordVerb_WAITLIST-icon" at bounding box center [970, 768] width 22 height 22
click at [918, 760] on div "Waitlisted" at bounding box center [926, 768] width 51 height 16
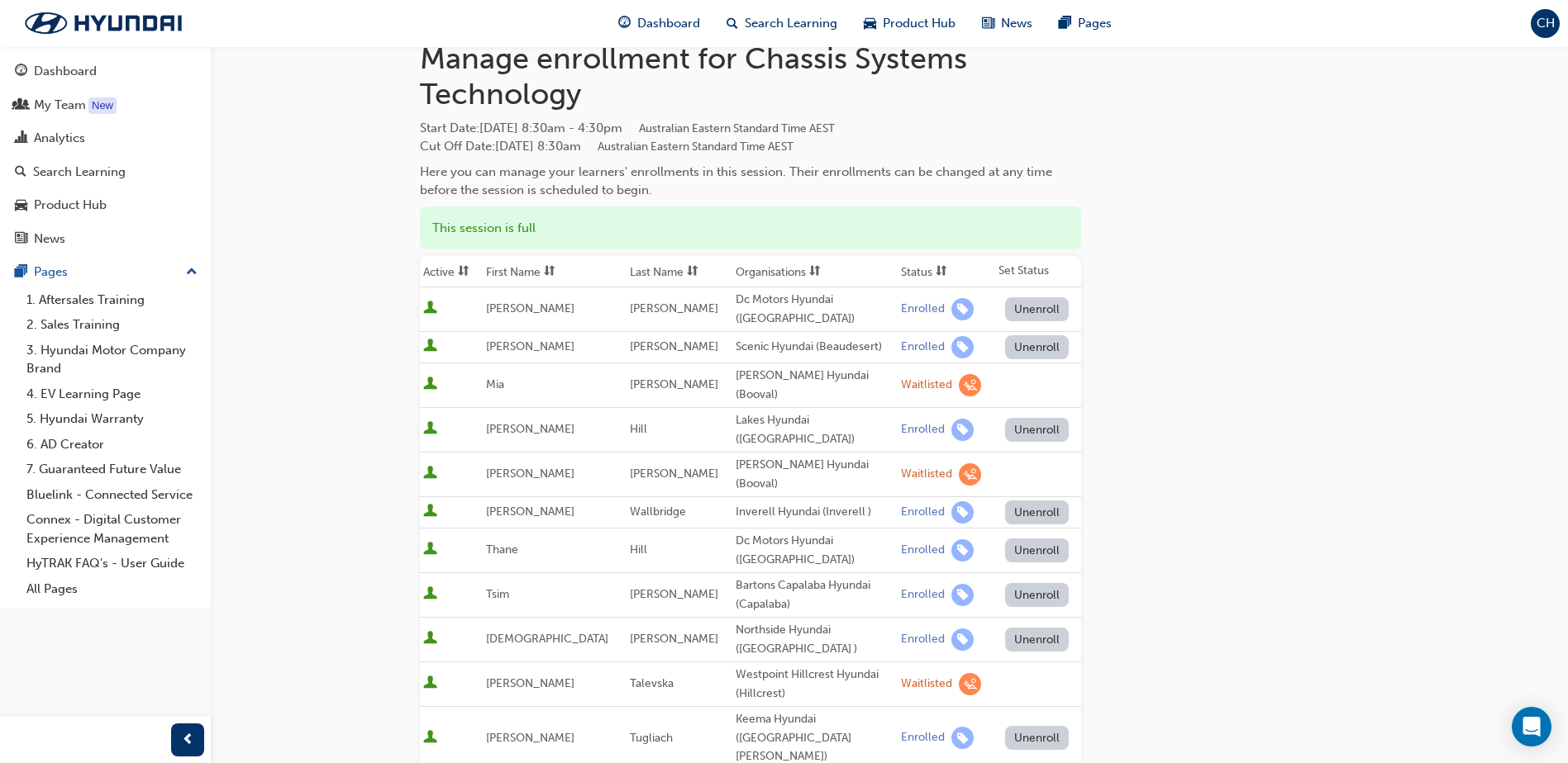
scroll to position [0, 0]
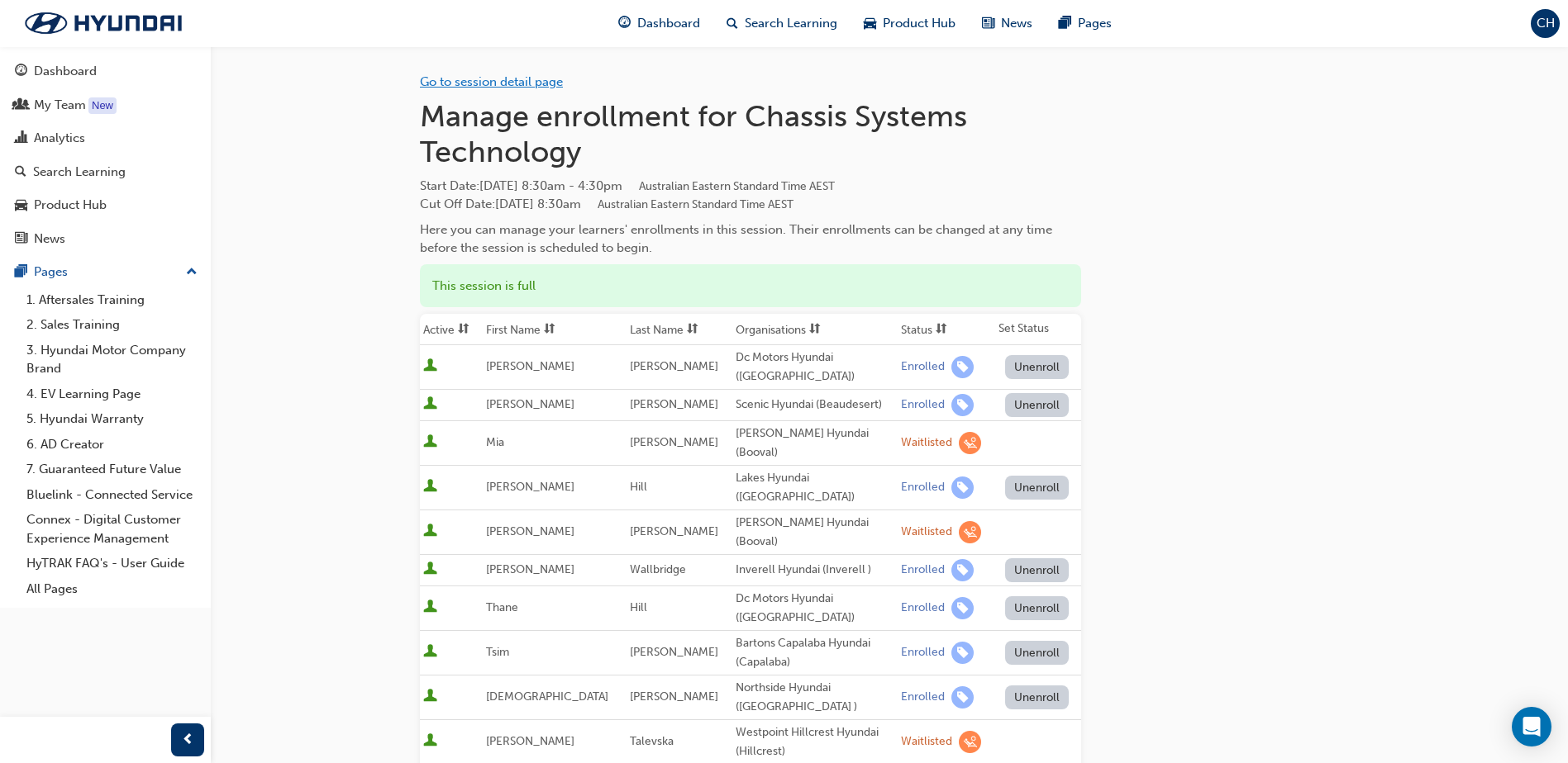
click at [503, 74] on link "Go to session detail page" at bounding box center [492, 81] width 143 height 15
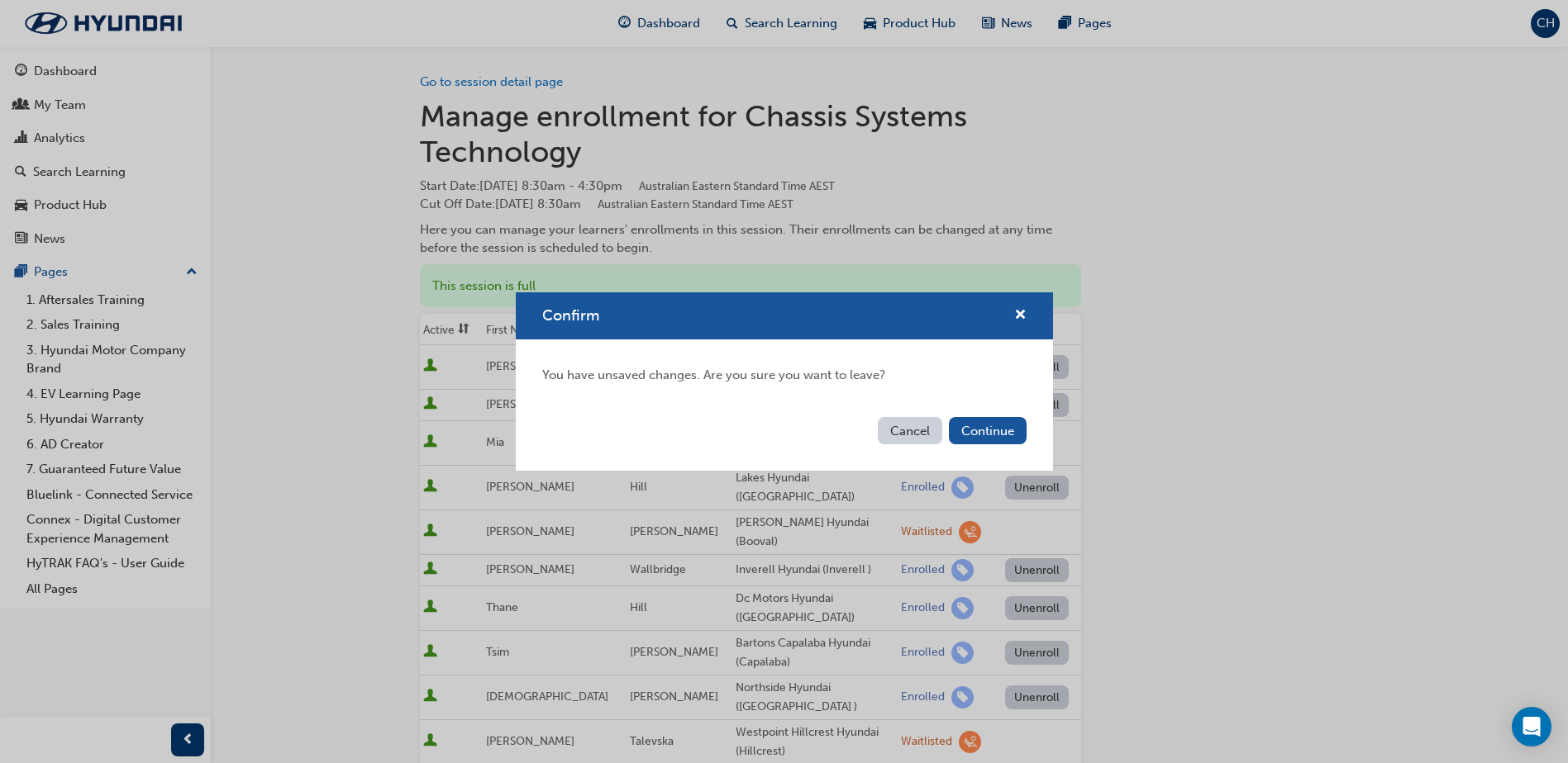
click at [905, 430] on button "Cancel" at bounding box center [910, 431] width 64 height 27
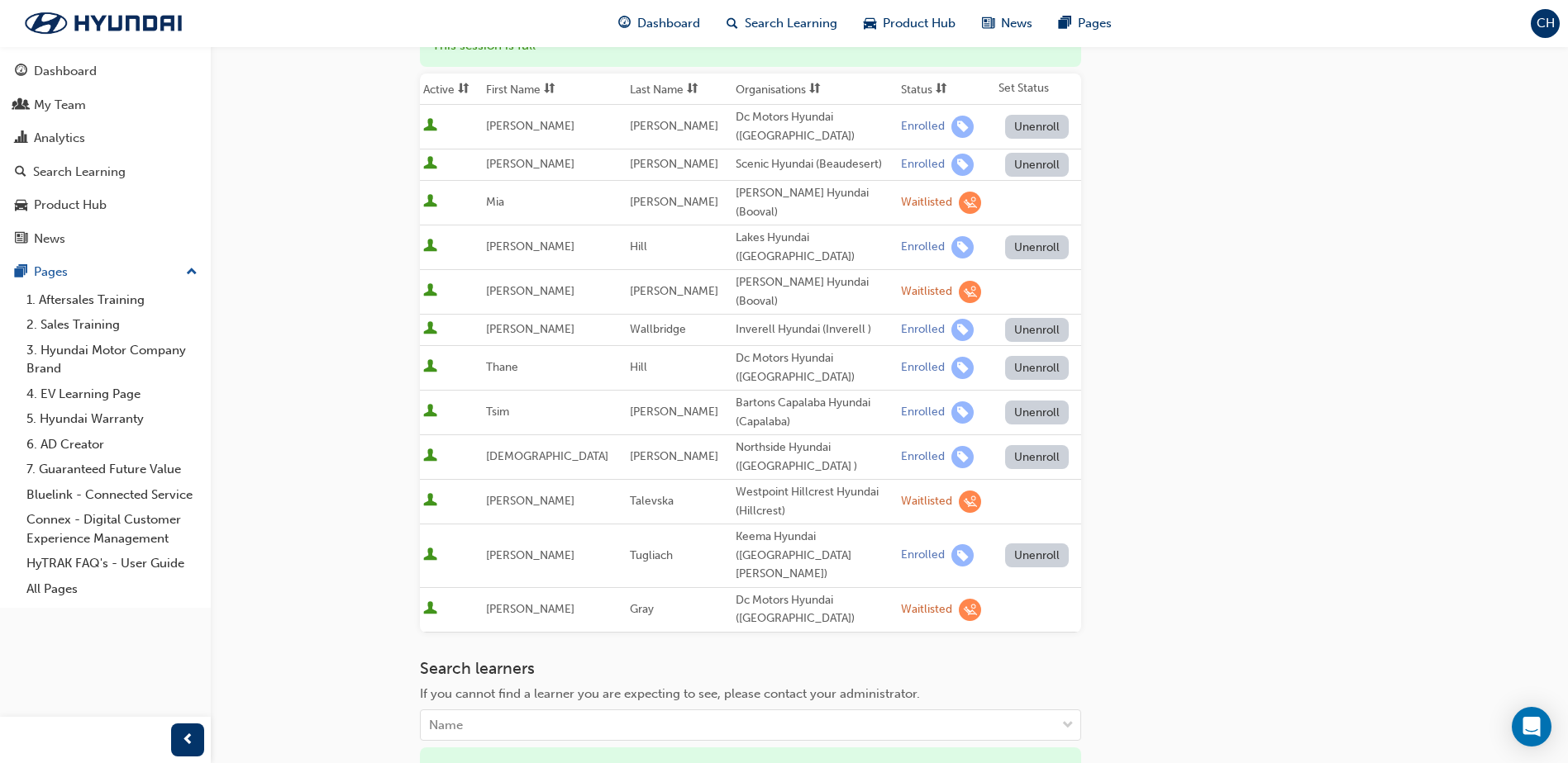
scroll to position [489, 0]
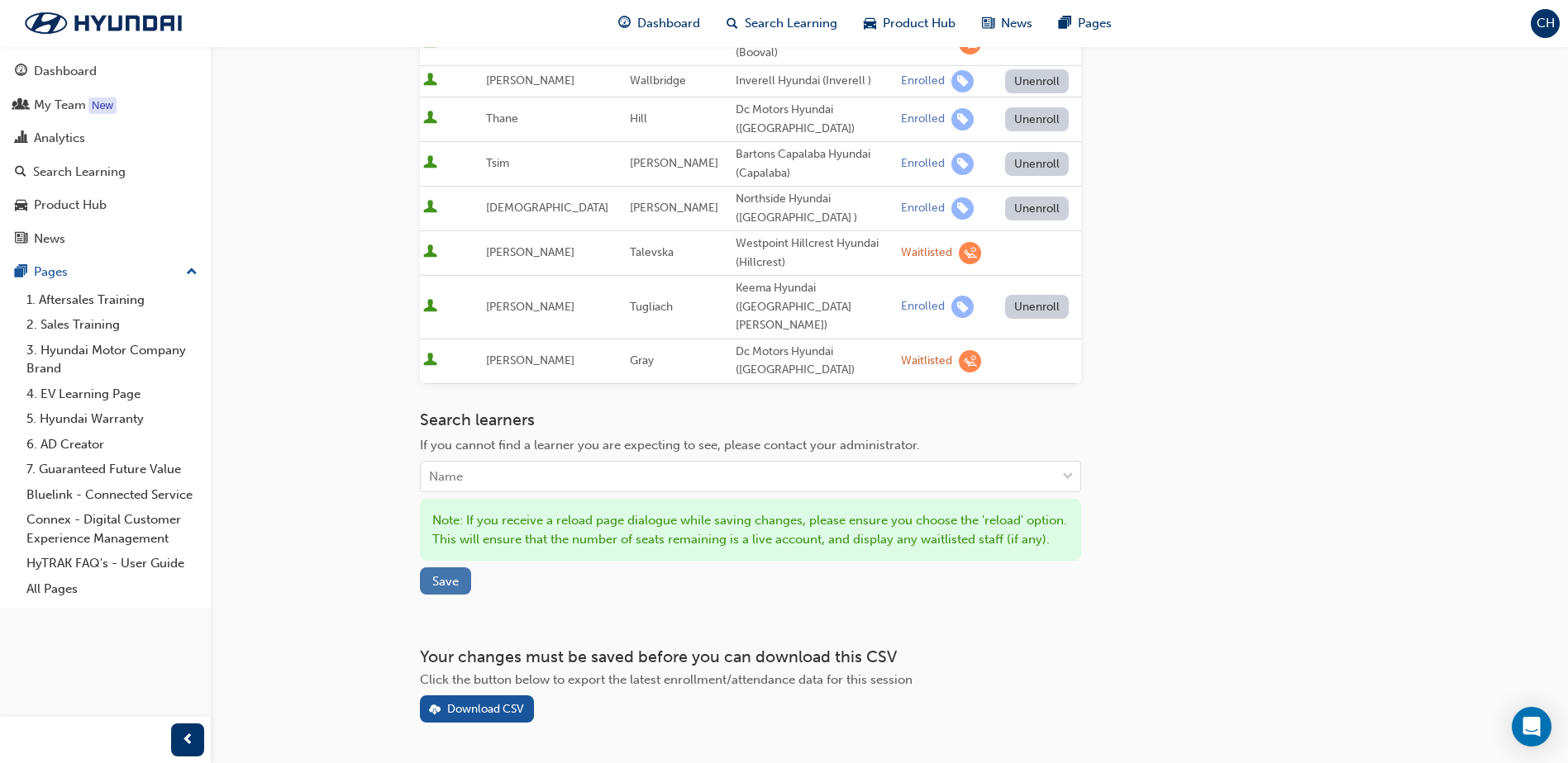
click at [428, 567] on button "Save" at bounding box center [446, 581] width 51 height 27
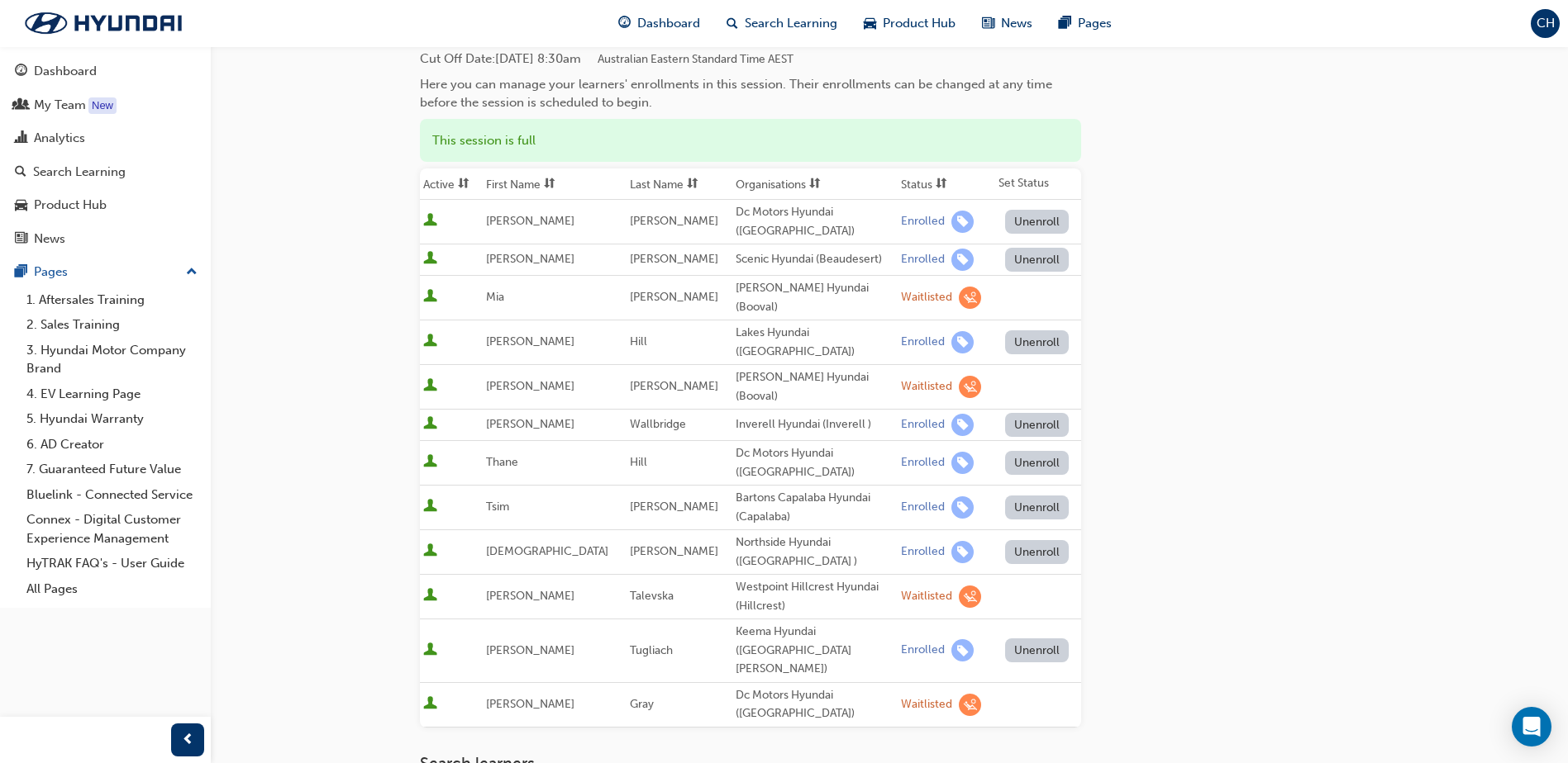
scroll to position [0, 0]
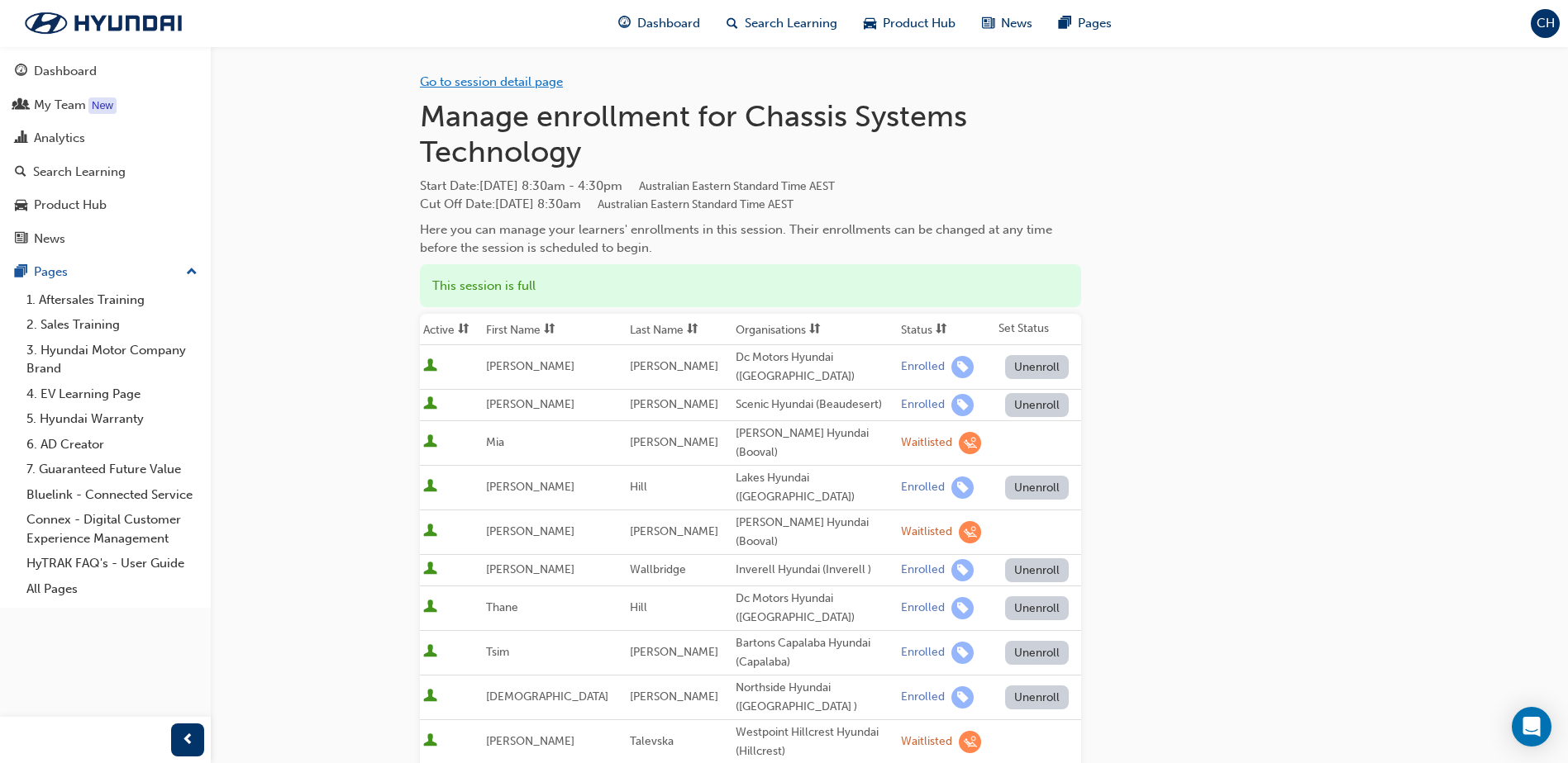
click at [500, 81] on link "Go to session detail page" at bounding box center [492, 81] width 143 height 15
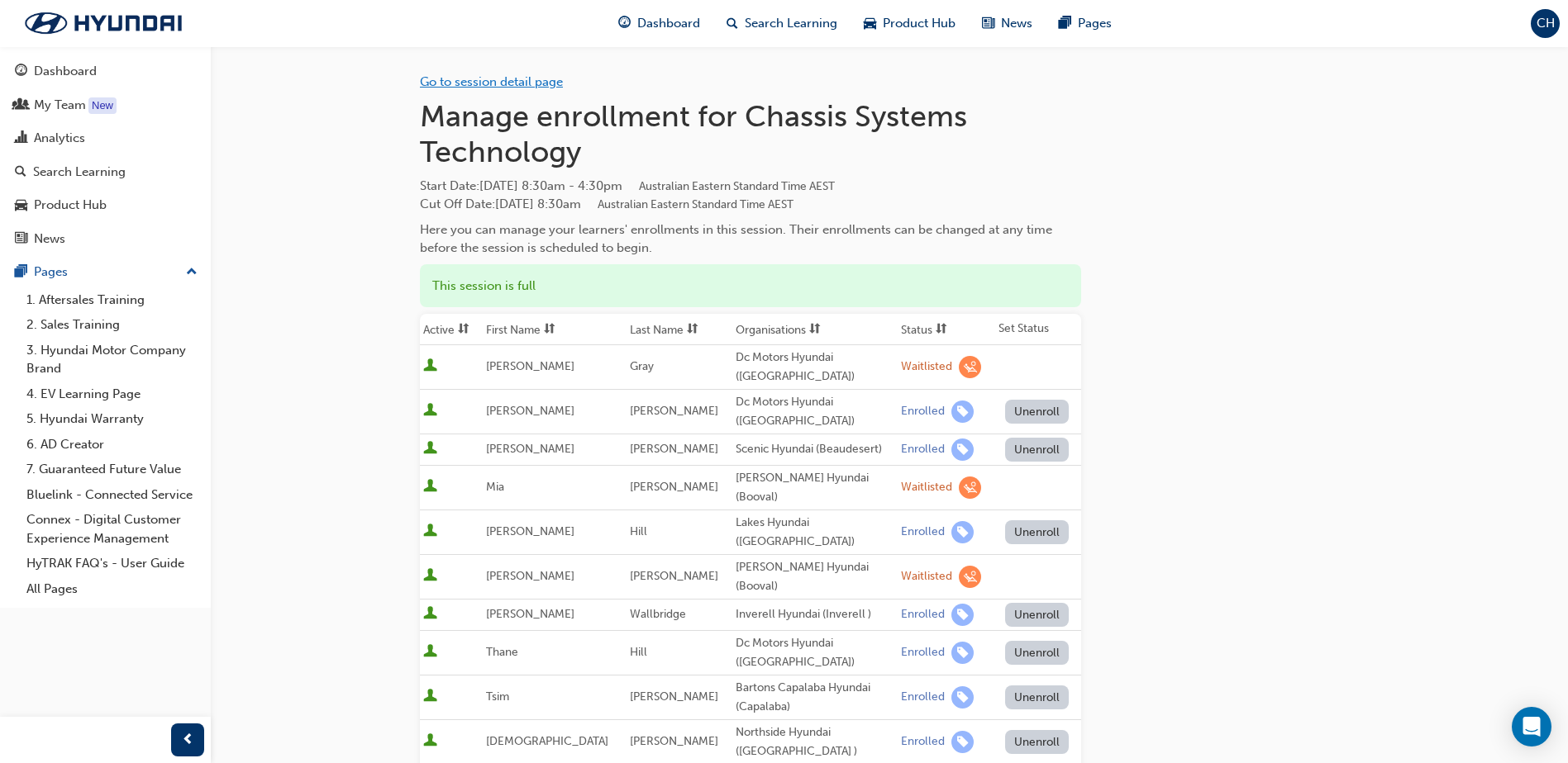
click at [500, 81] on link "Go to session detail page" at bounding box center [492, 81] width 143 height 15
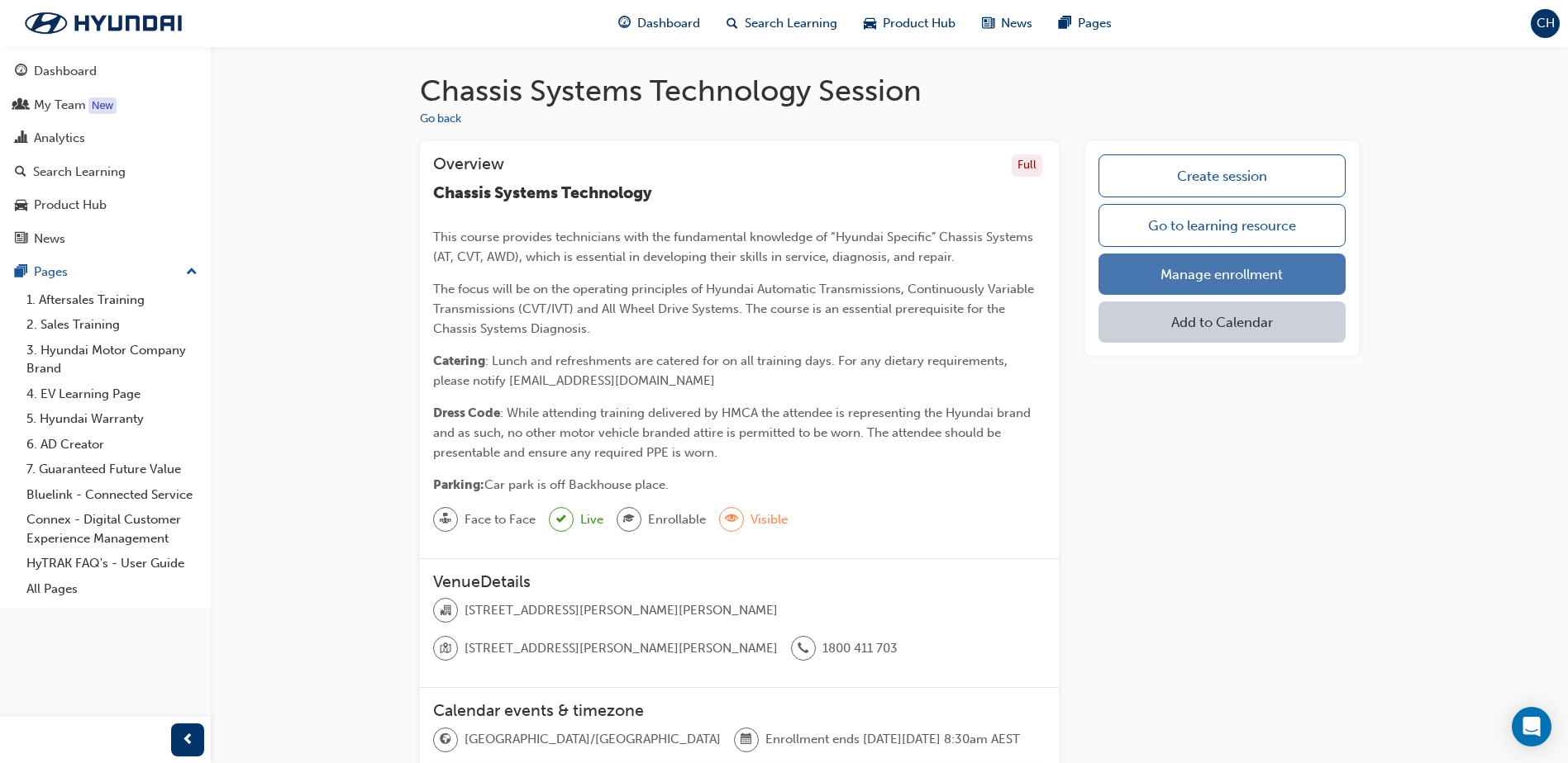
click at [1209, 279] on link "Manage enrollment" at bounding box center [1222, 274] width 247 height 41
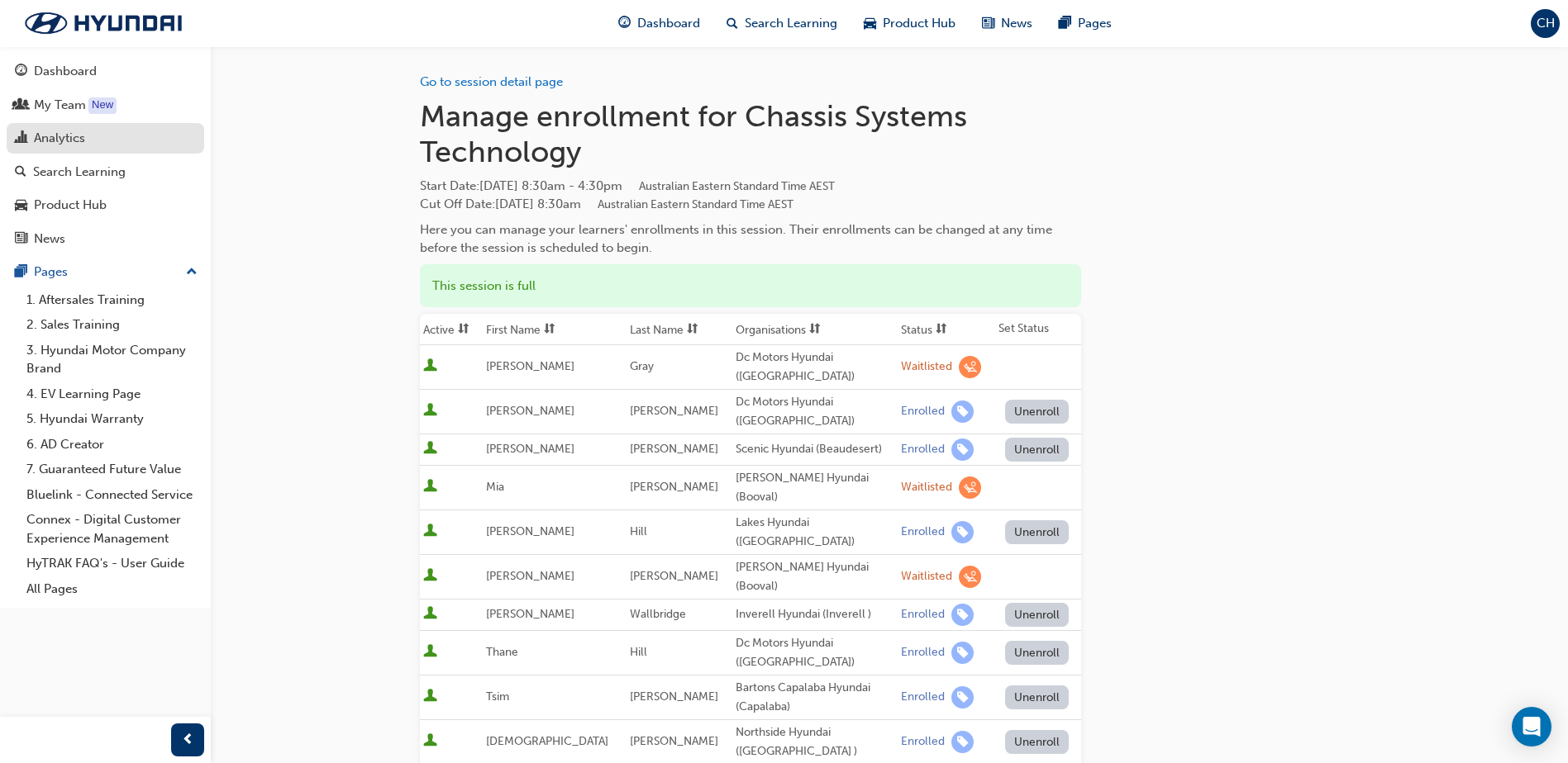
click at [91, 129] on div "Analytics" at bounding box center [105, 138] width 181 height 21
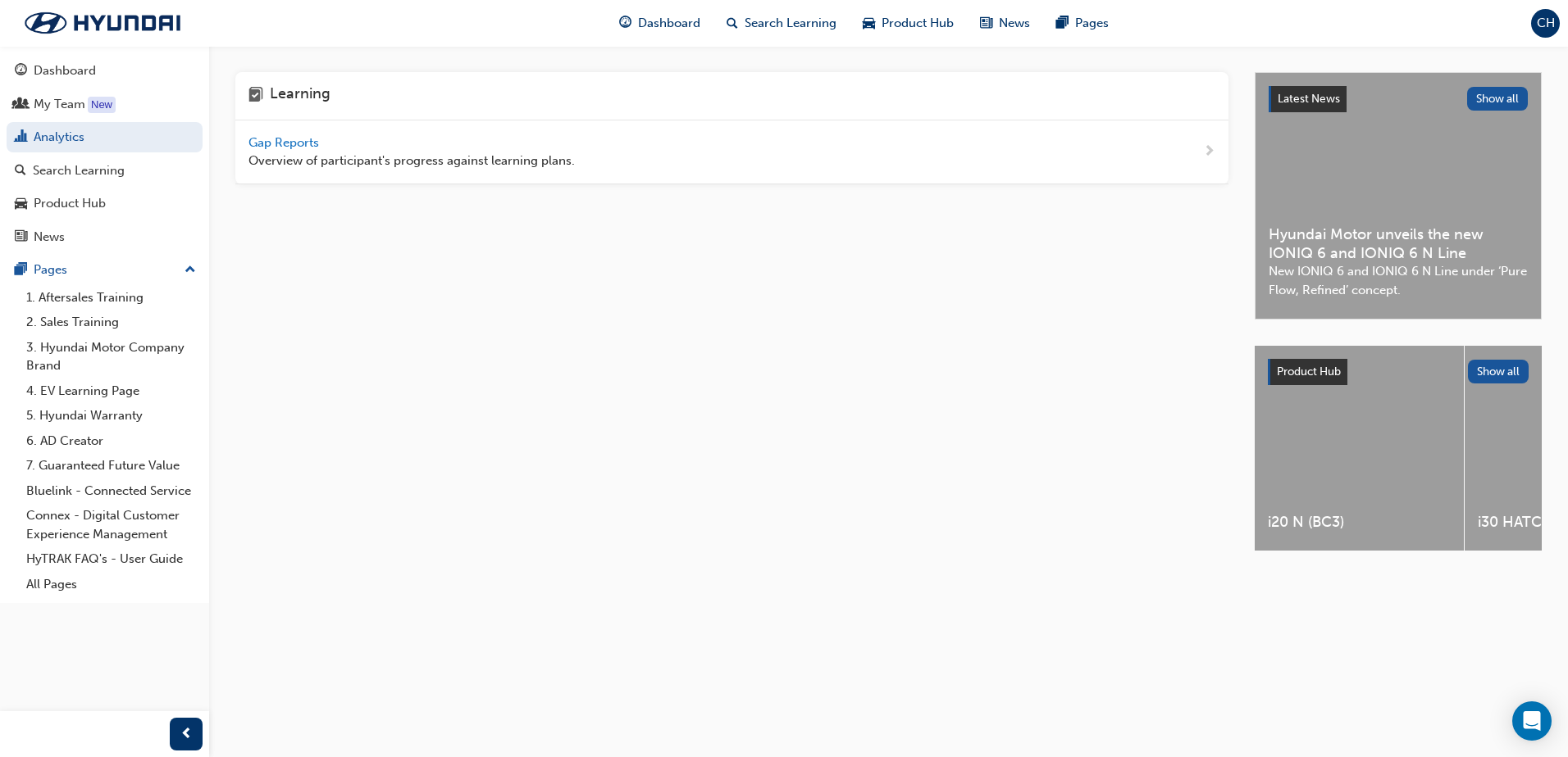
click at [261, 139] on span "Gap Reports" at bounding box center [285, 143] width 74 height 15
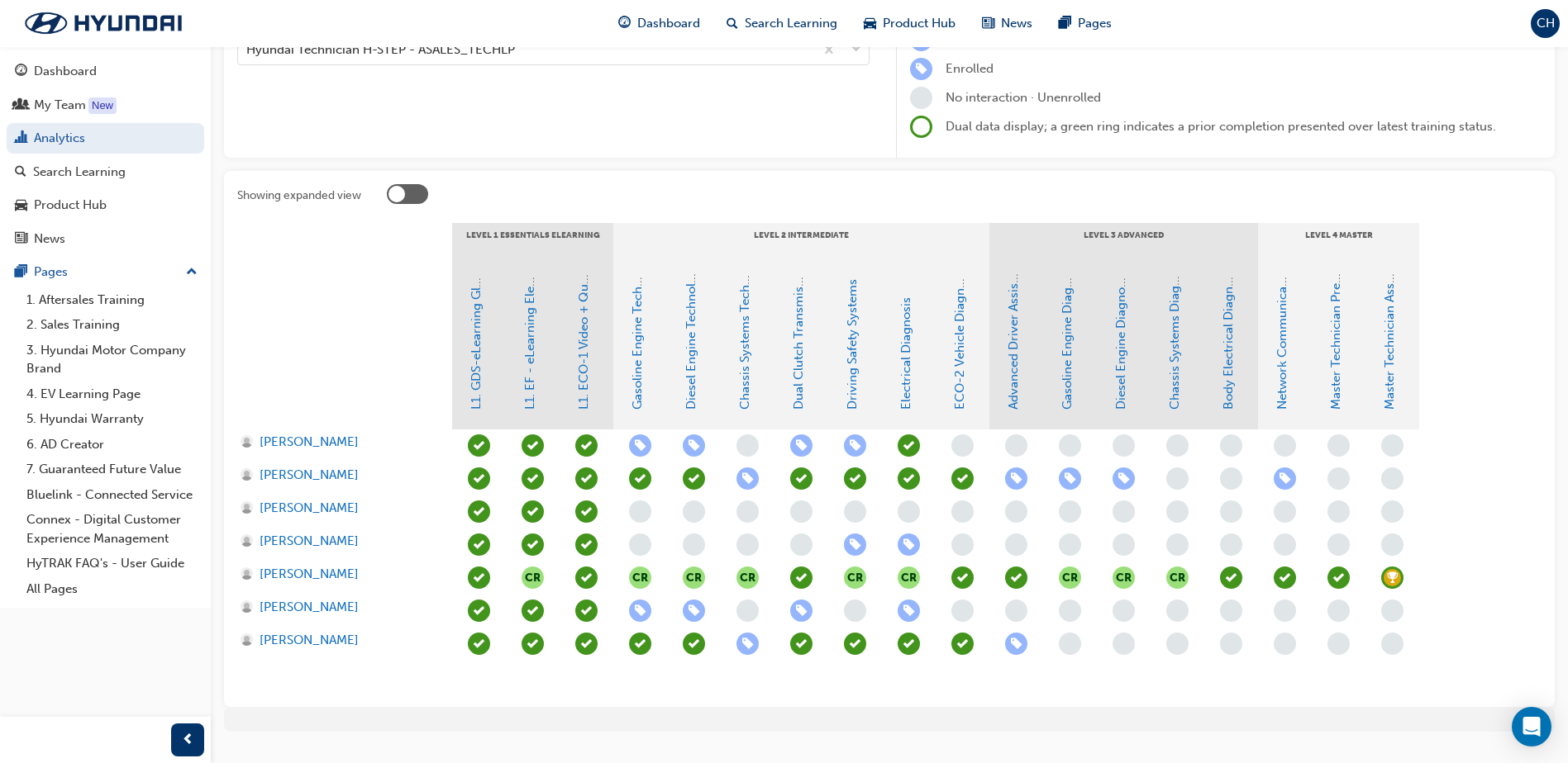
scroll to position [248, 0]
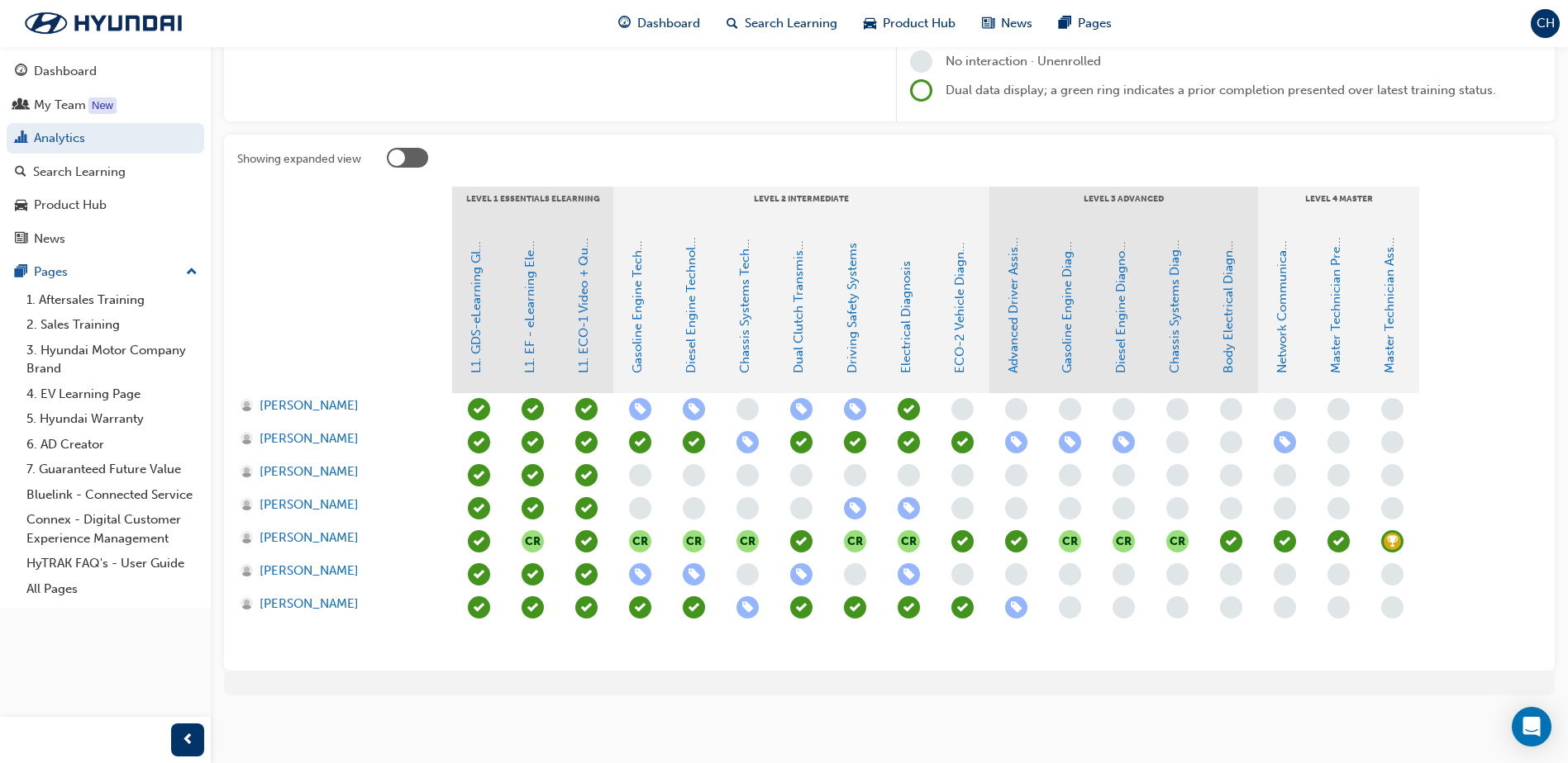
click at [643, 505] on span "learningRecordVerb_NONE-icon" at bounding box center [640, 509] width 22 height 22
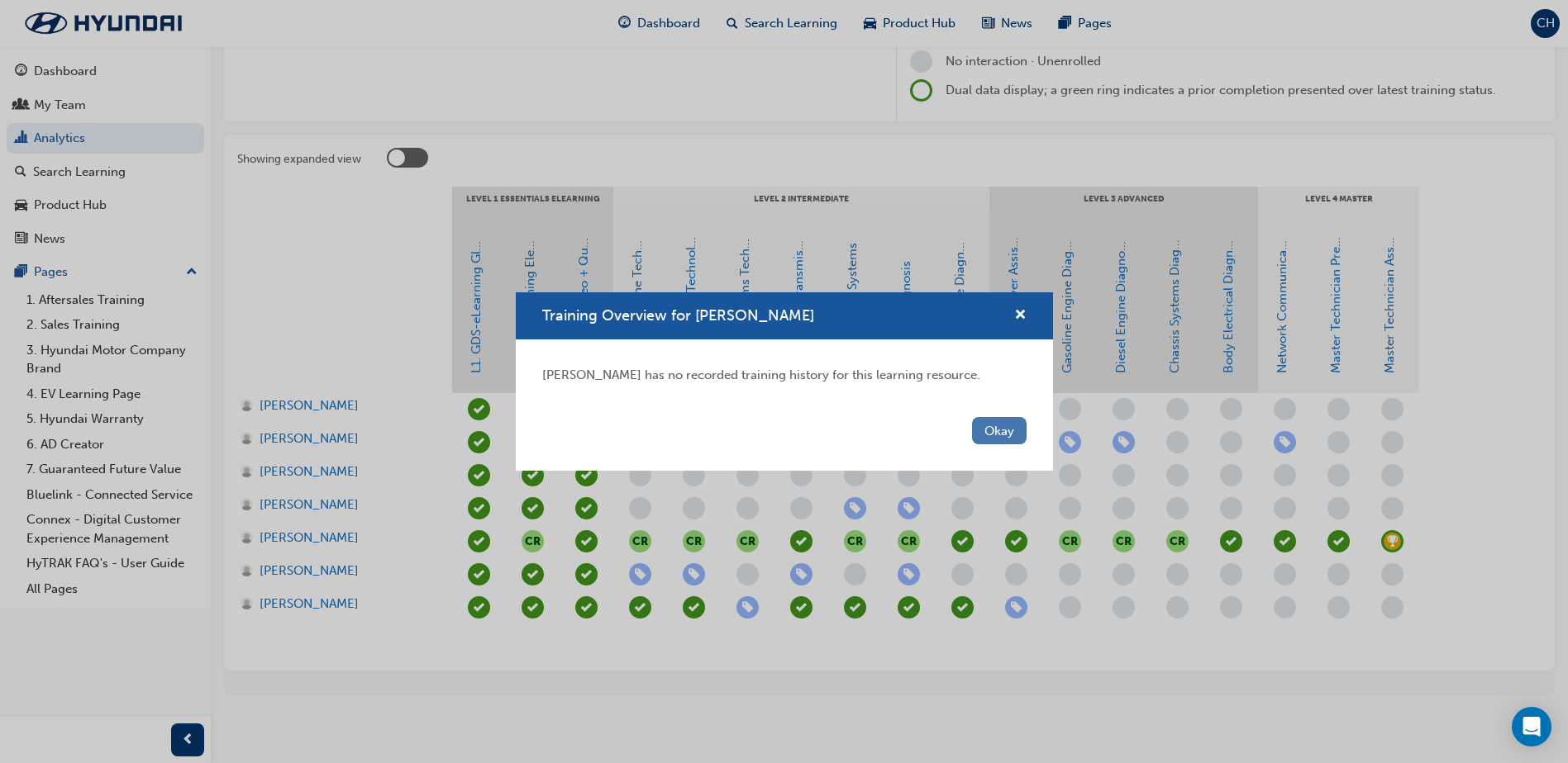
click at [1005, 433] on button "Okay" at bounding box center [1000, 431] width 55 height 27
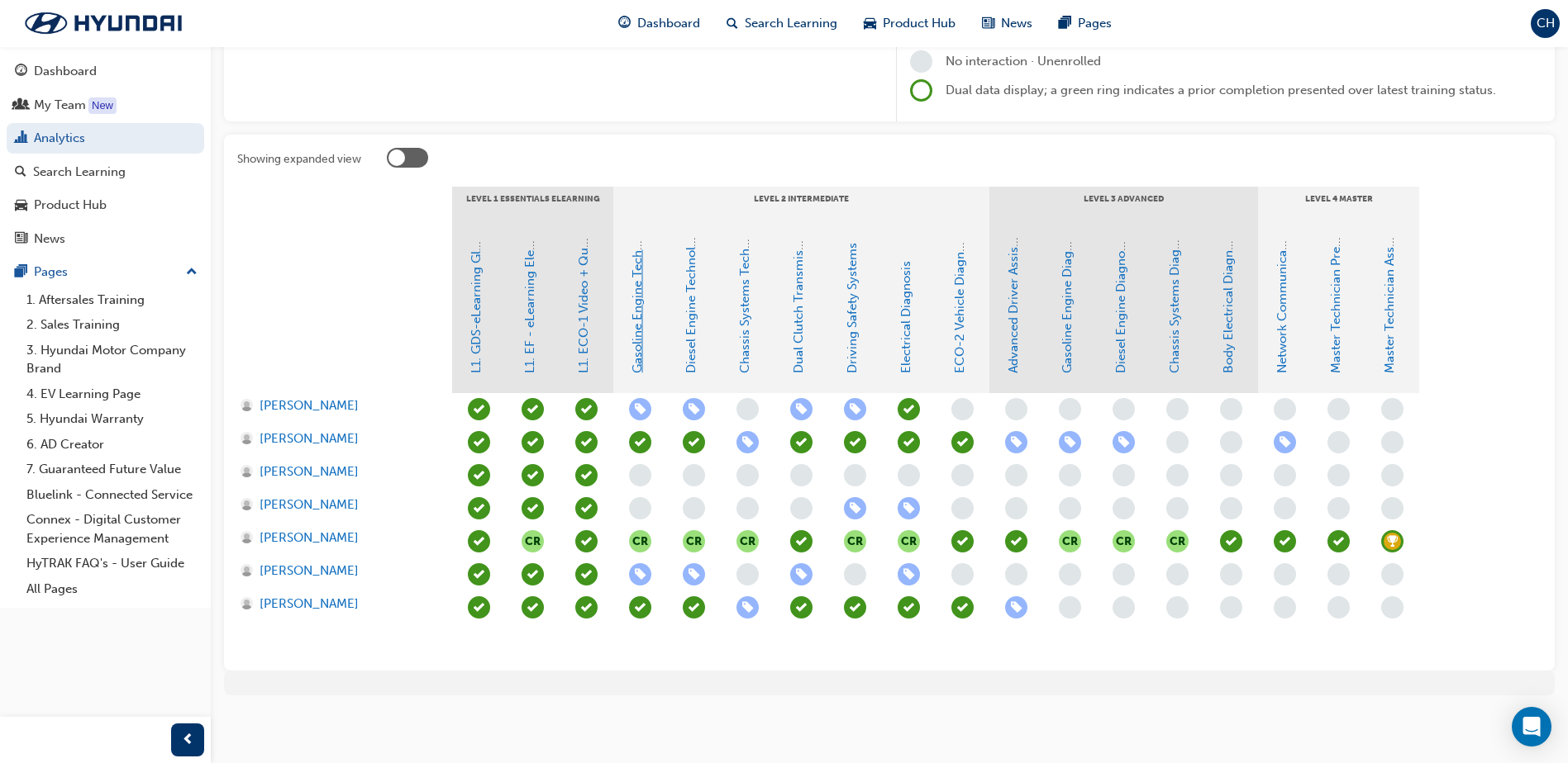
click at [635, 324] on link "Gasoline Engine Technology" at bounding box center [637, 292] width 15 height 163
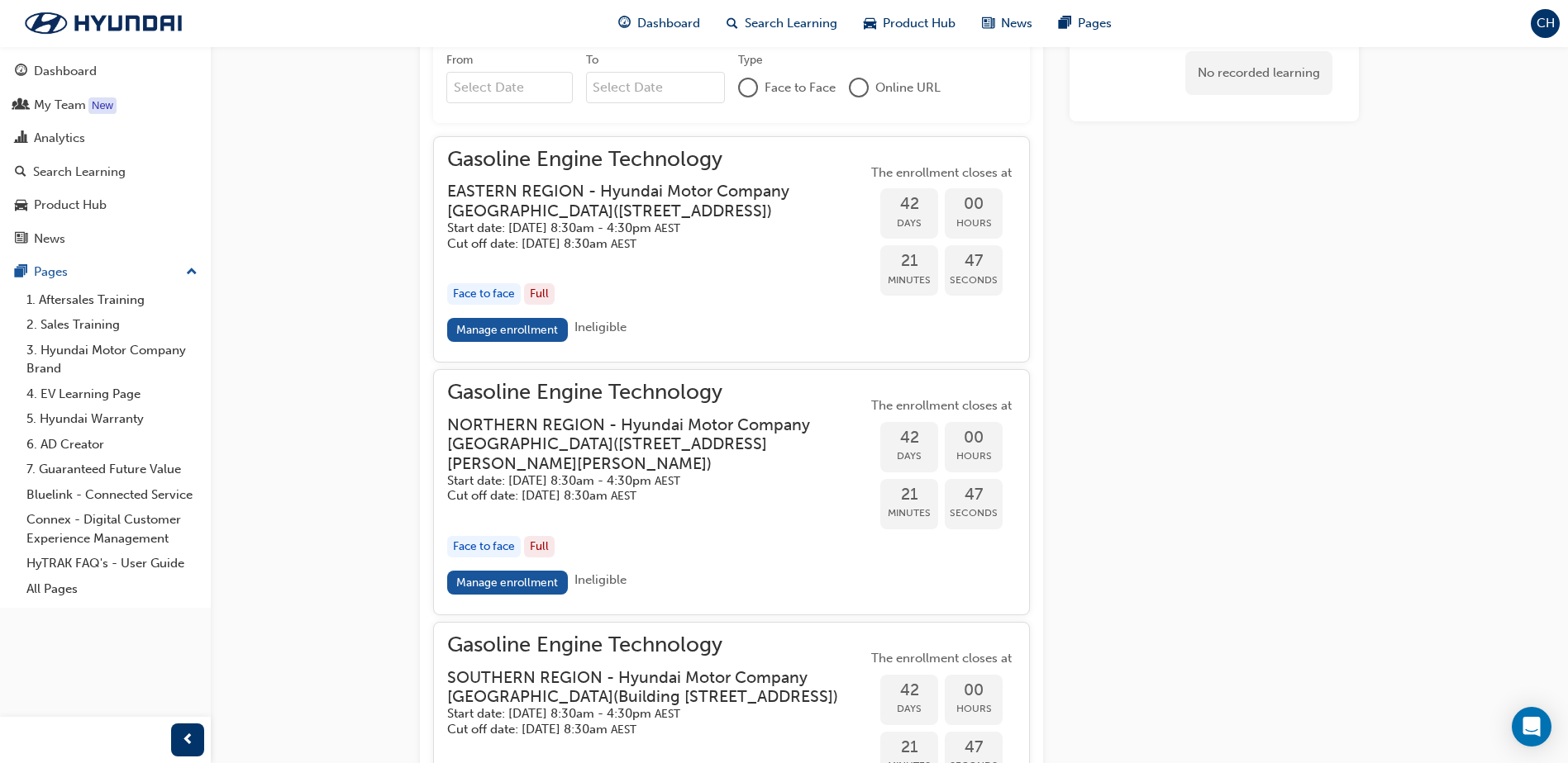
scroll to position [1385, 0]
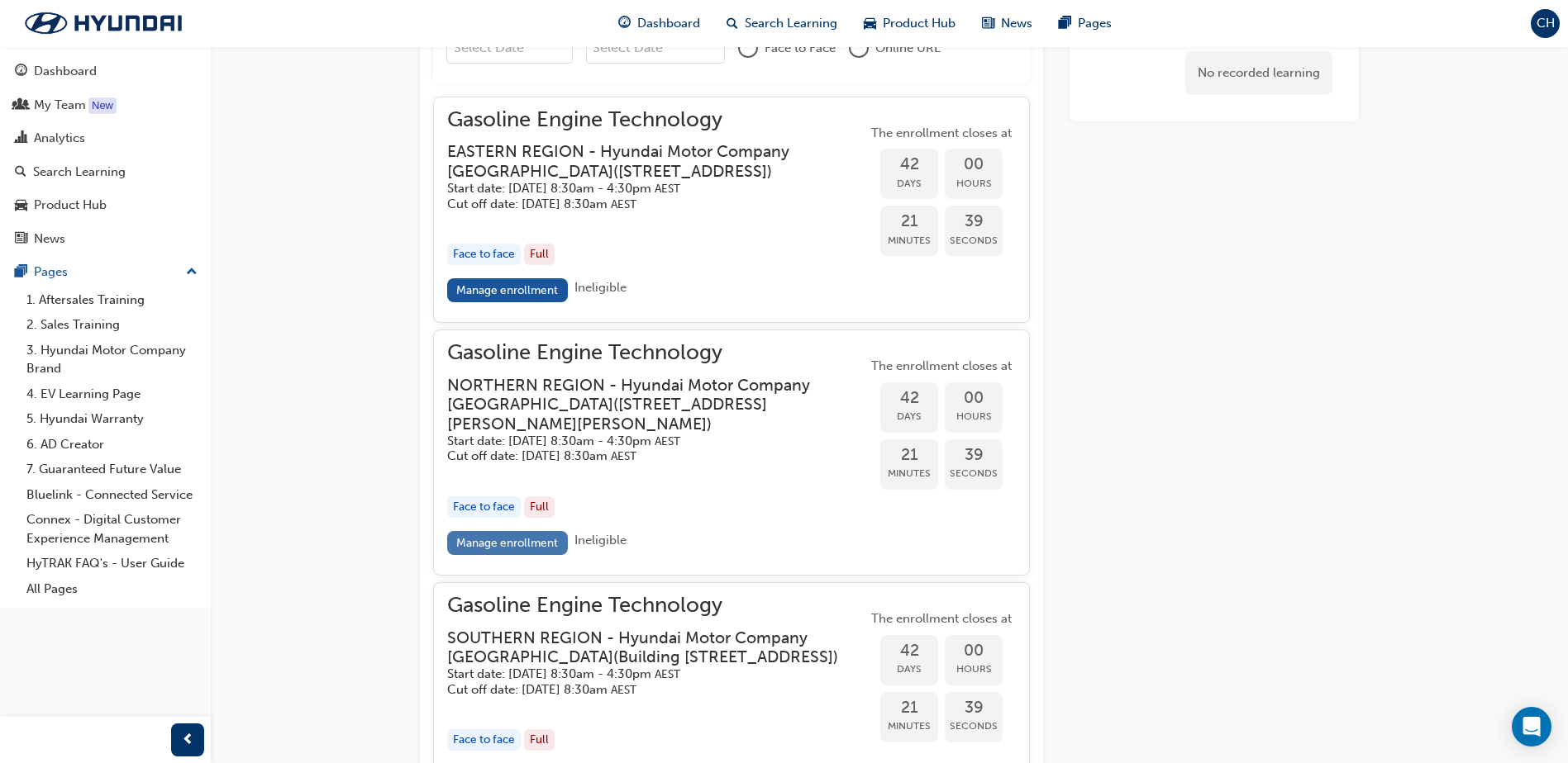
click at [507, 555] on link "Manage enrollment" at bounding box center [508, 543] width 121 height 24
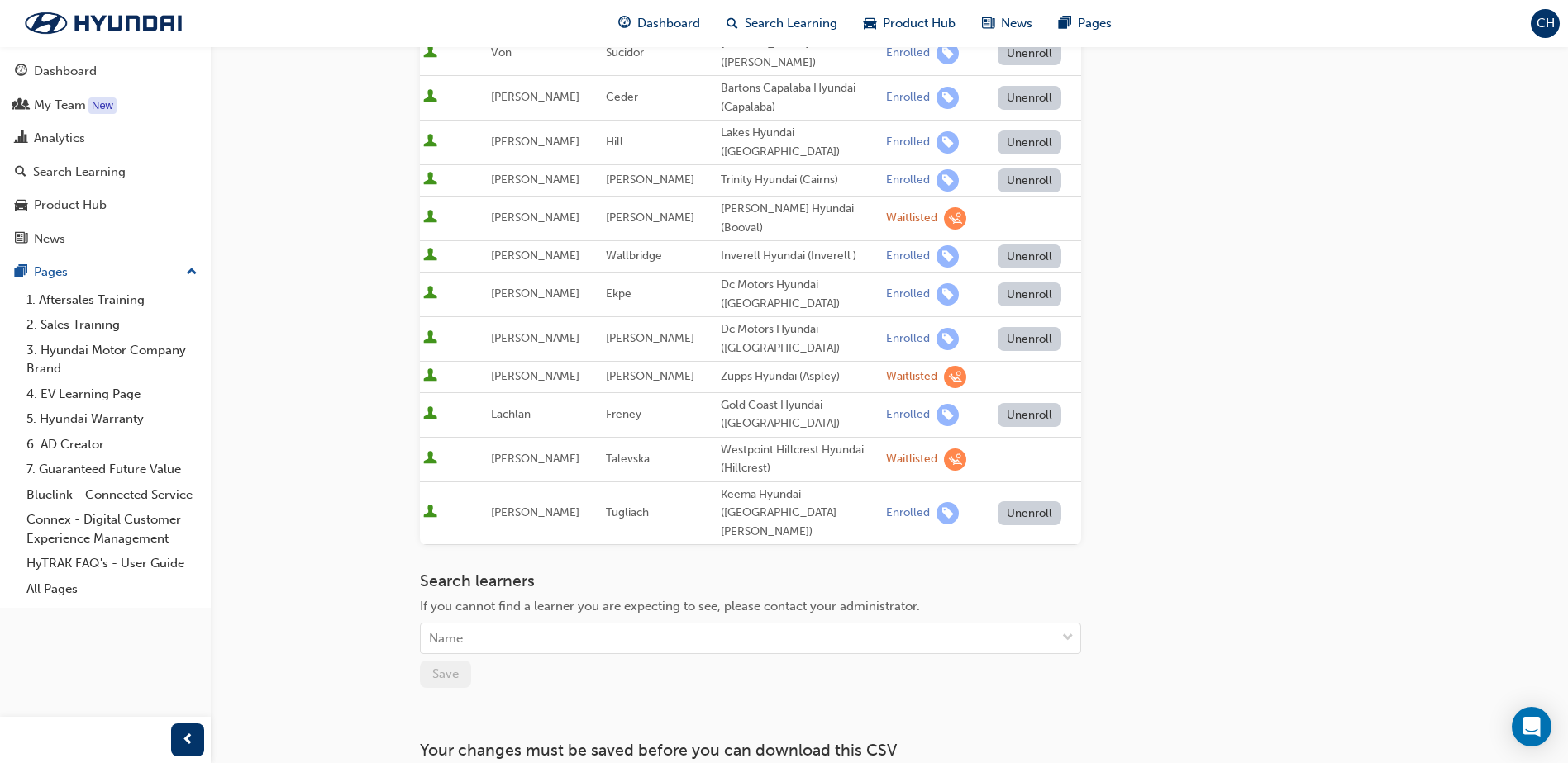
scroll to position [414, 0]
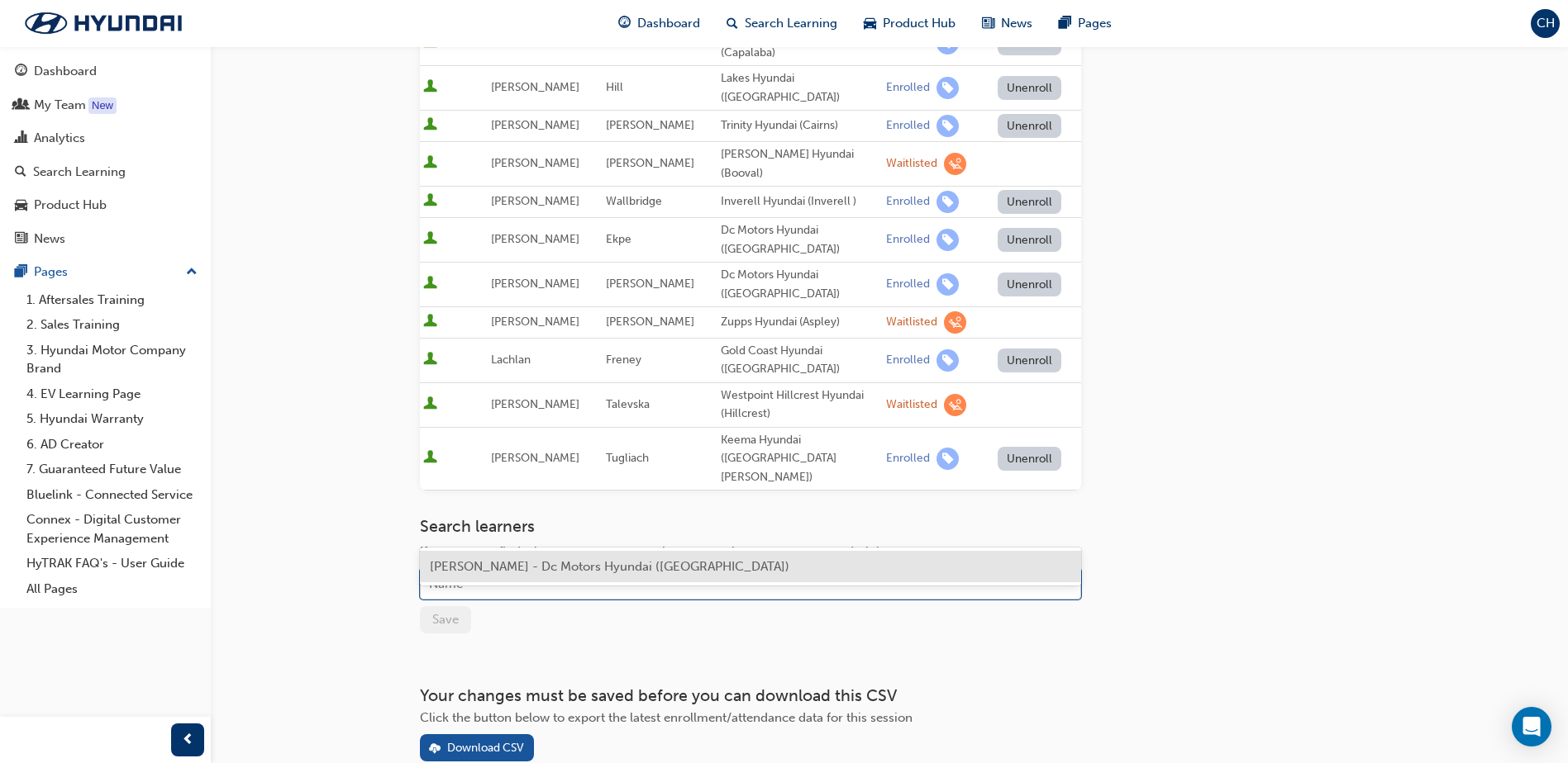
click at [549, 570] on div "Name" at bounding box center [739, 585] width 635 height 29
click at [558, 569] on span "[PERSON_NAME] - Dc Motors Hyundai ([GEOGRAPHIC_DATA])" at bounding box center [610, 566] width 360 height 15
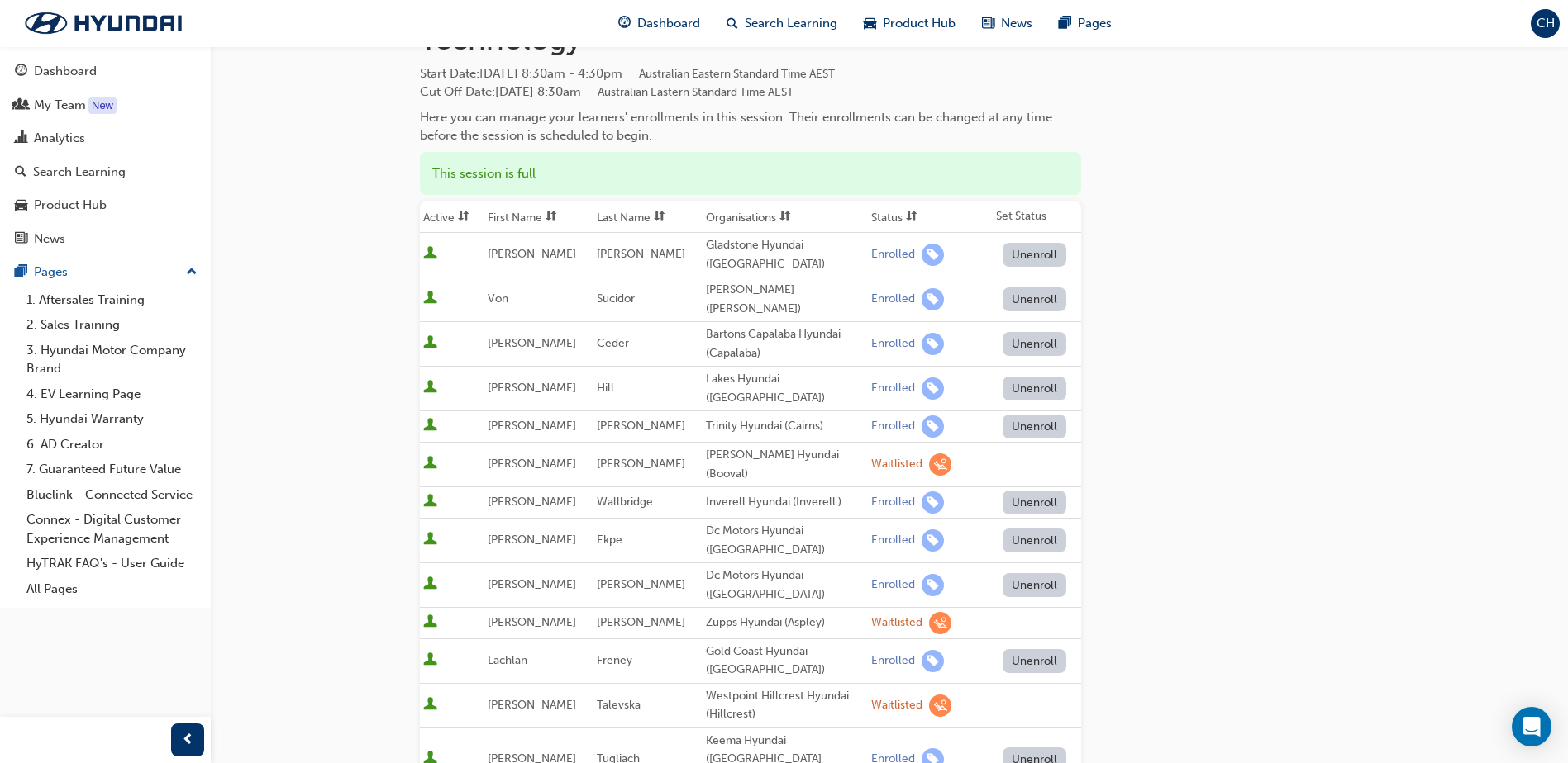
scroll to position [0, 0]
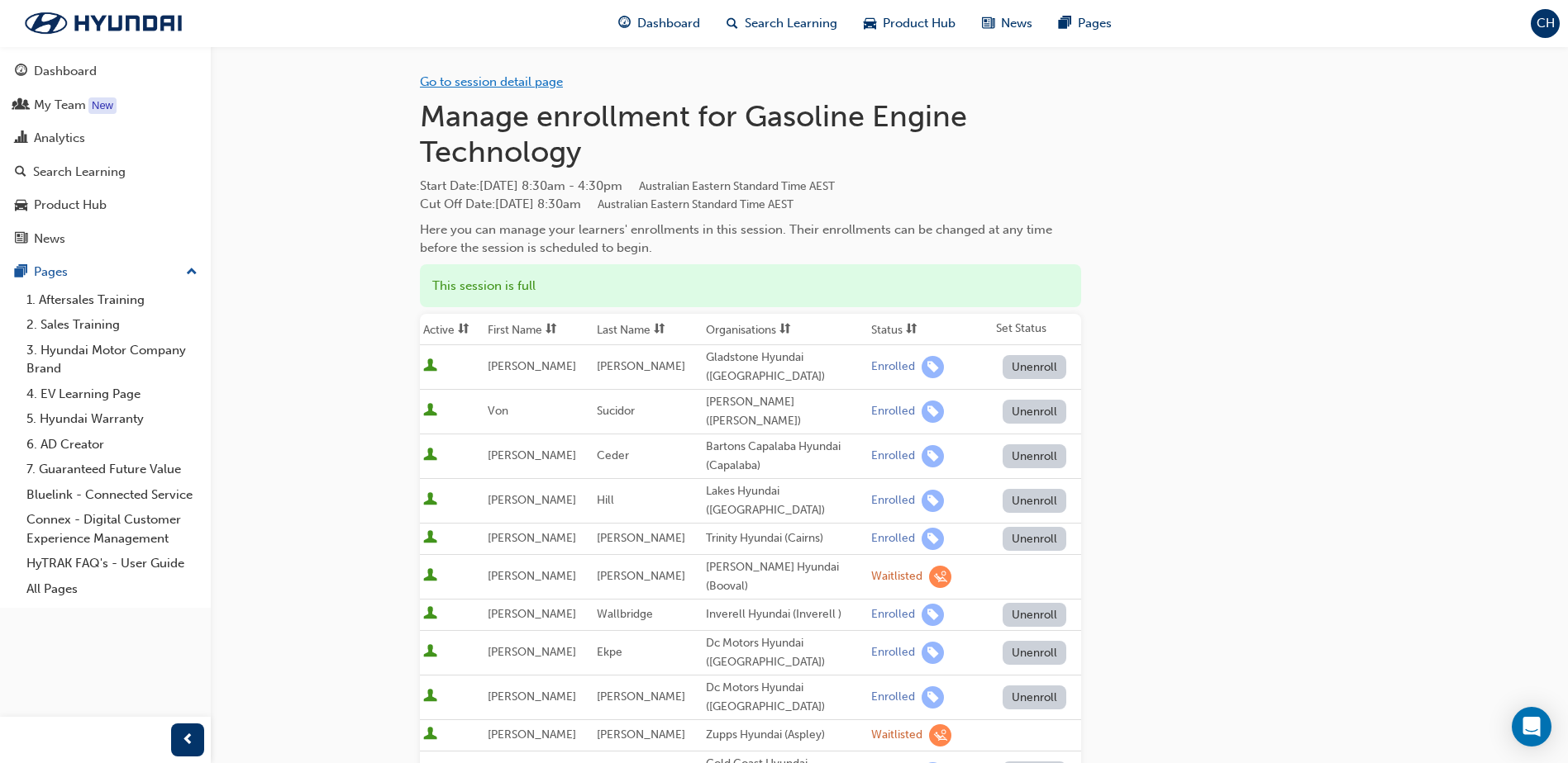
click at [472, 85] on link "Go to session detail page" at bounding box center [492, 81] width 143 height 15
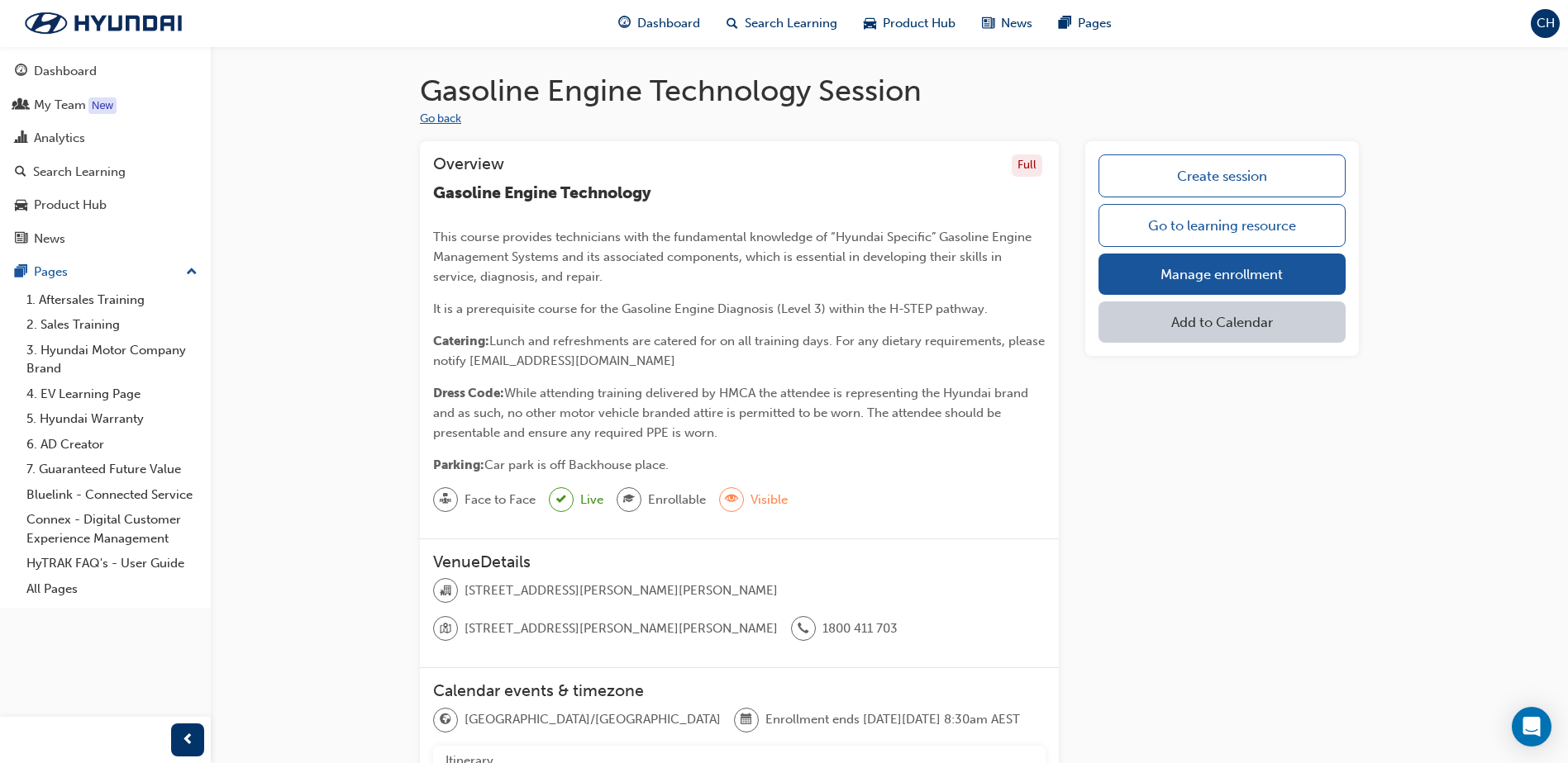
click at [436, 121] on button "Go back" at bounding box center [440, 119] width 41 height 19
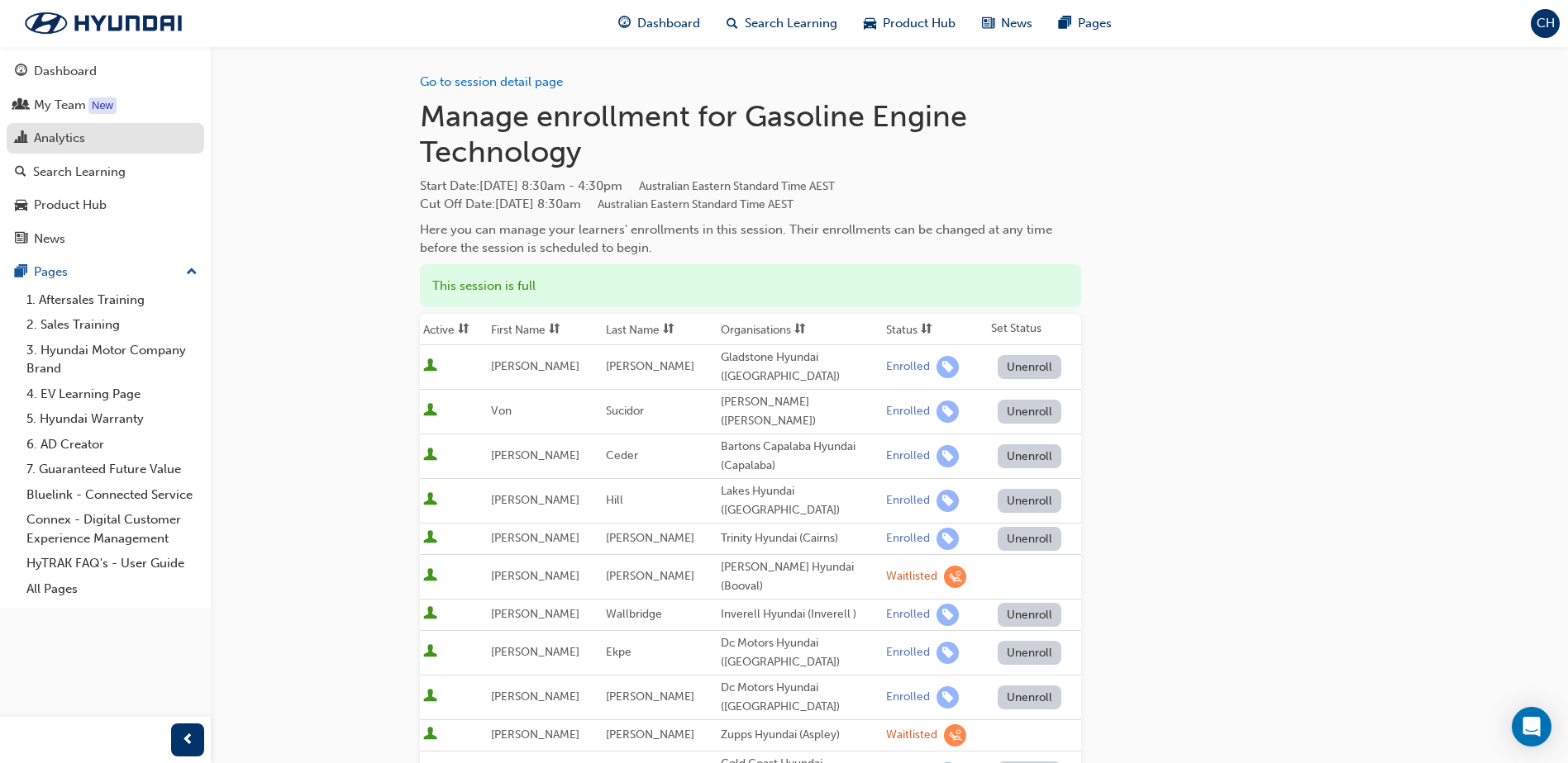
click at [47, 137] on div "Analytics" at bounding box center [59, 138] width 51 height 19
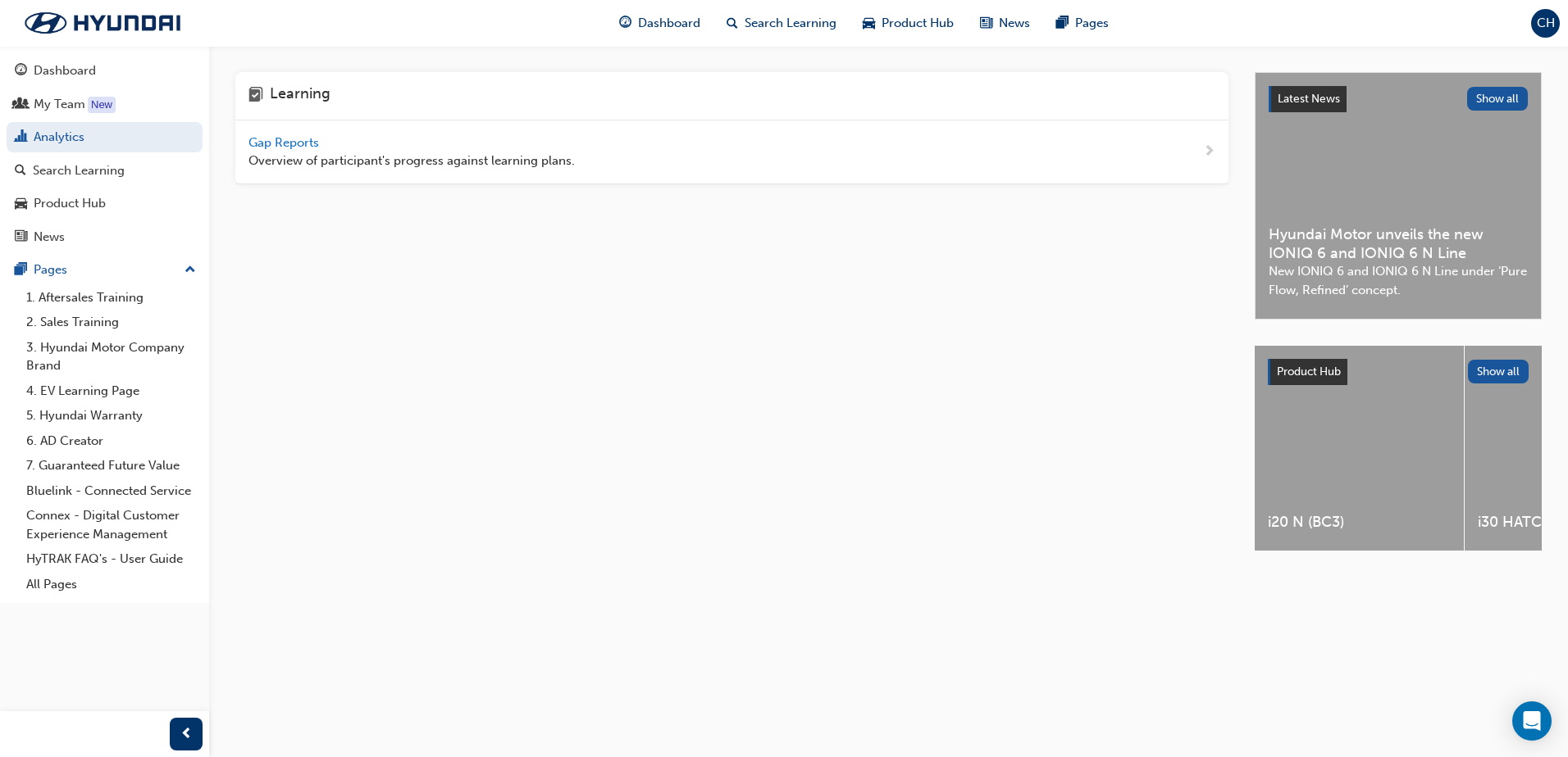
click at [311, 143] on span "Gap Reports" at bounding box center [285, 143] width 74 height 15
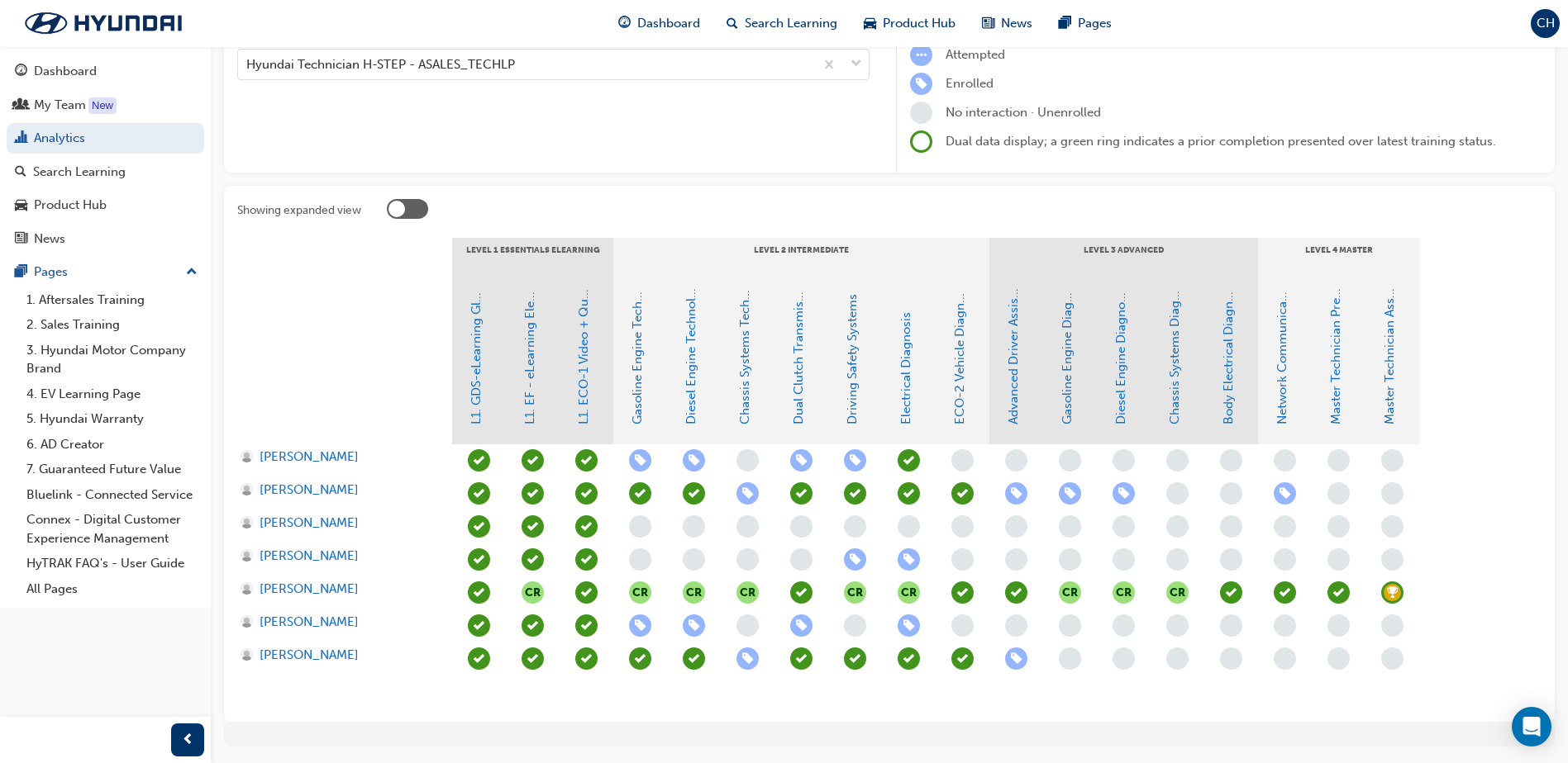
scroll to position [248, 0]
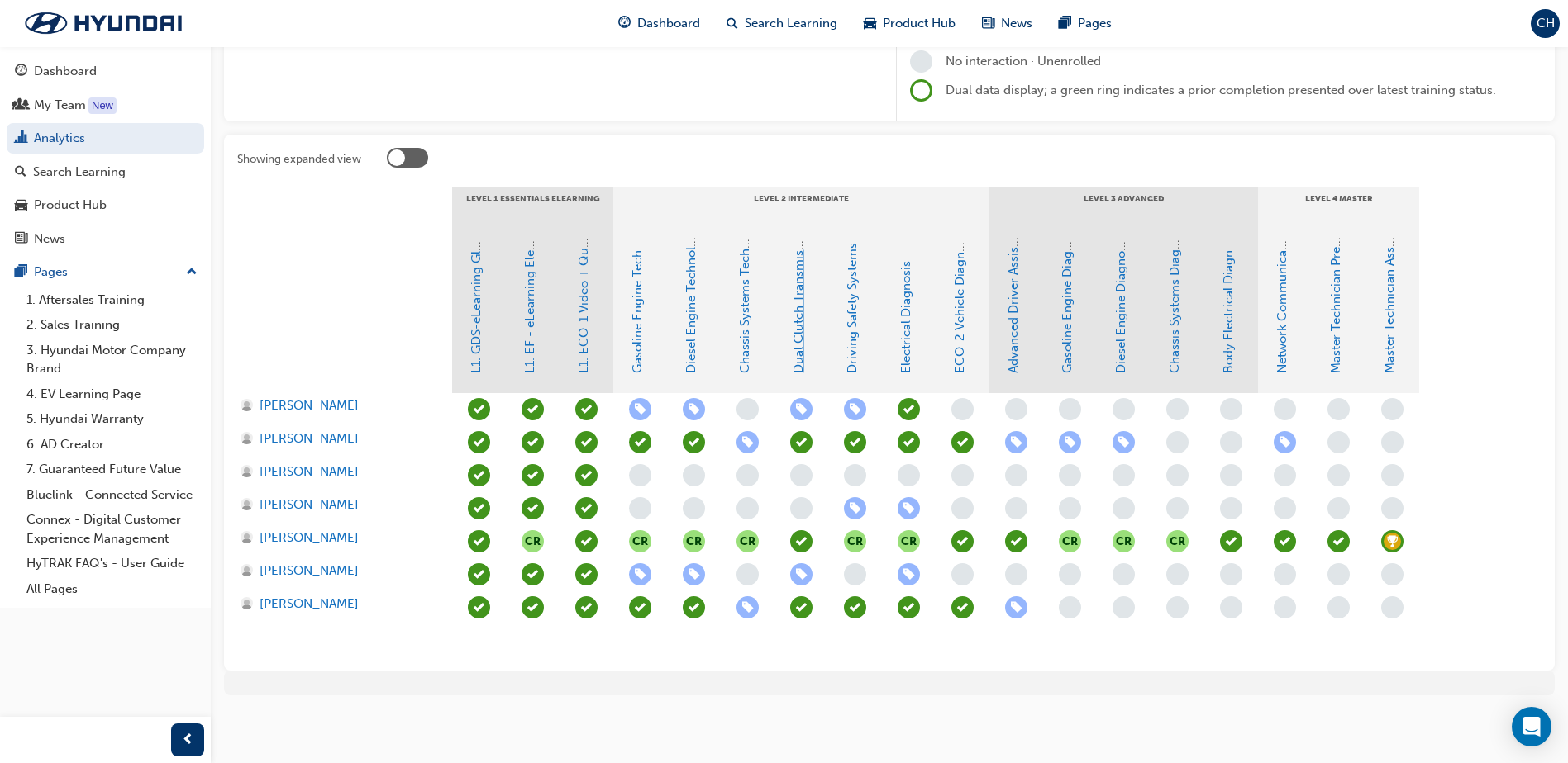
click at [795, 330] on link "Dual Clutch Transmissions" at bounding box center [798, 296] width 15 height 153
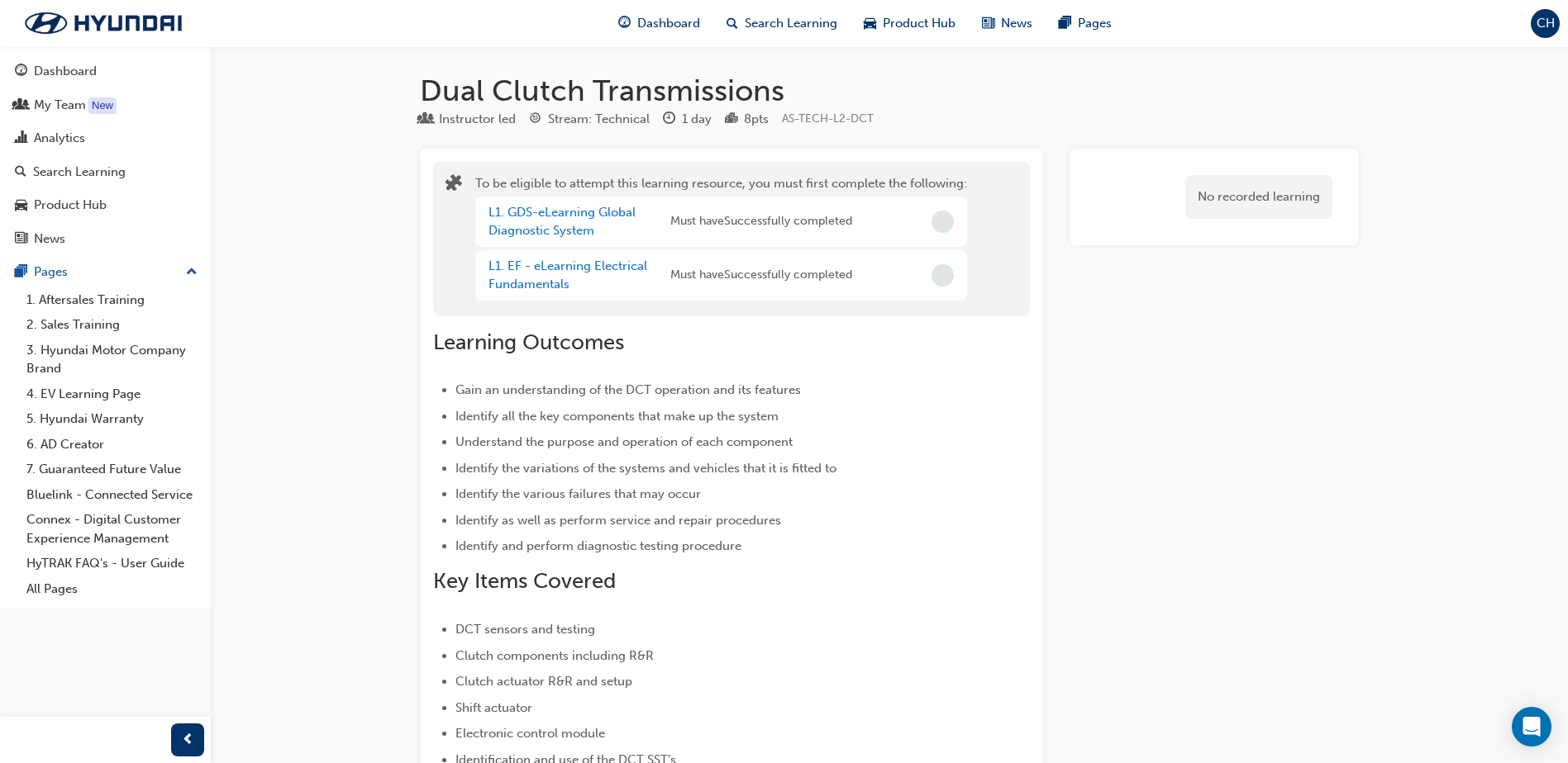
scroll to position [248, 0]
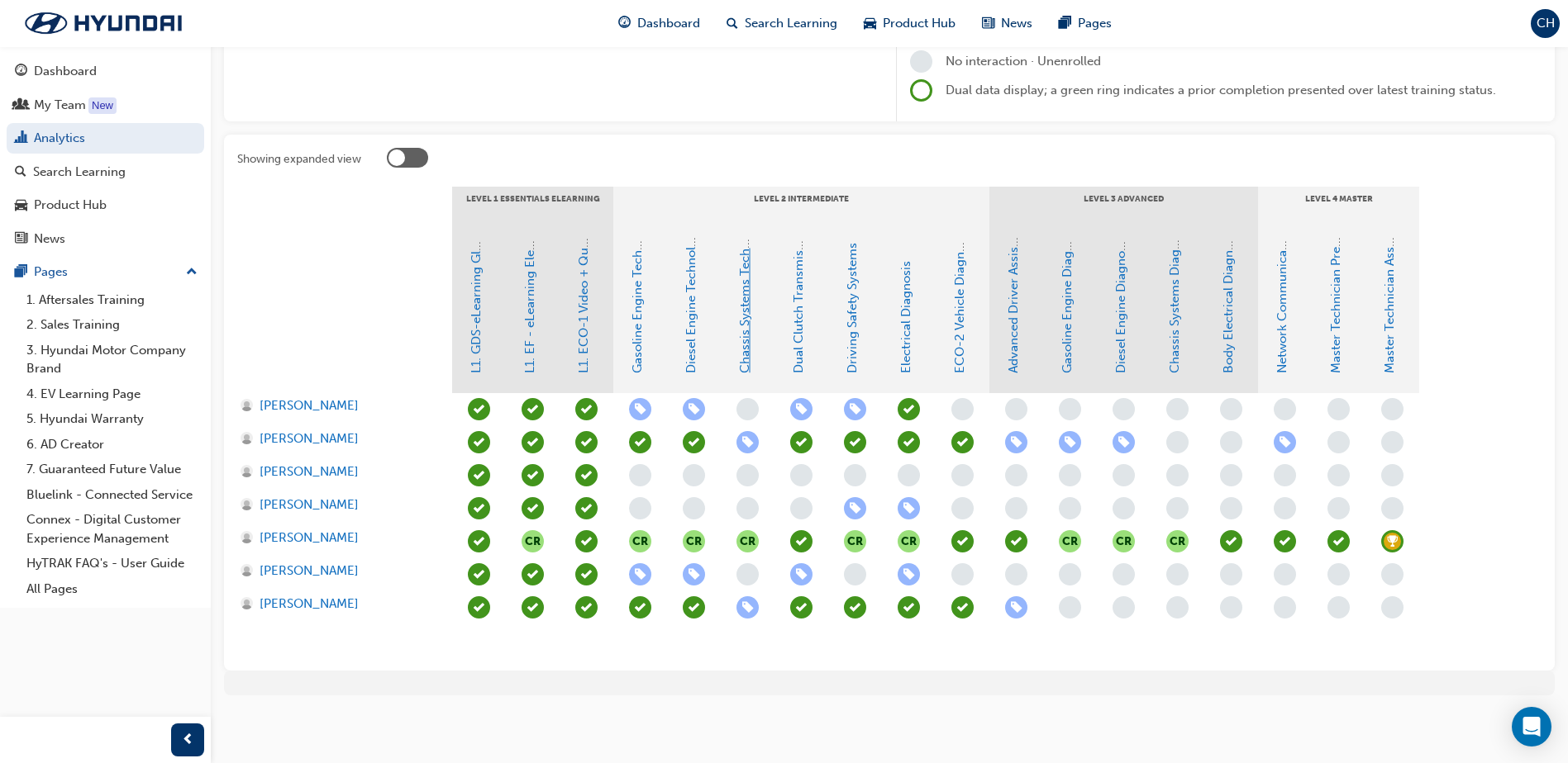
click at [746, 349] on link "Chassis Systems Technology" at bounding box center [745, 291] width 15 height 165
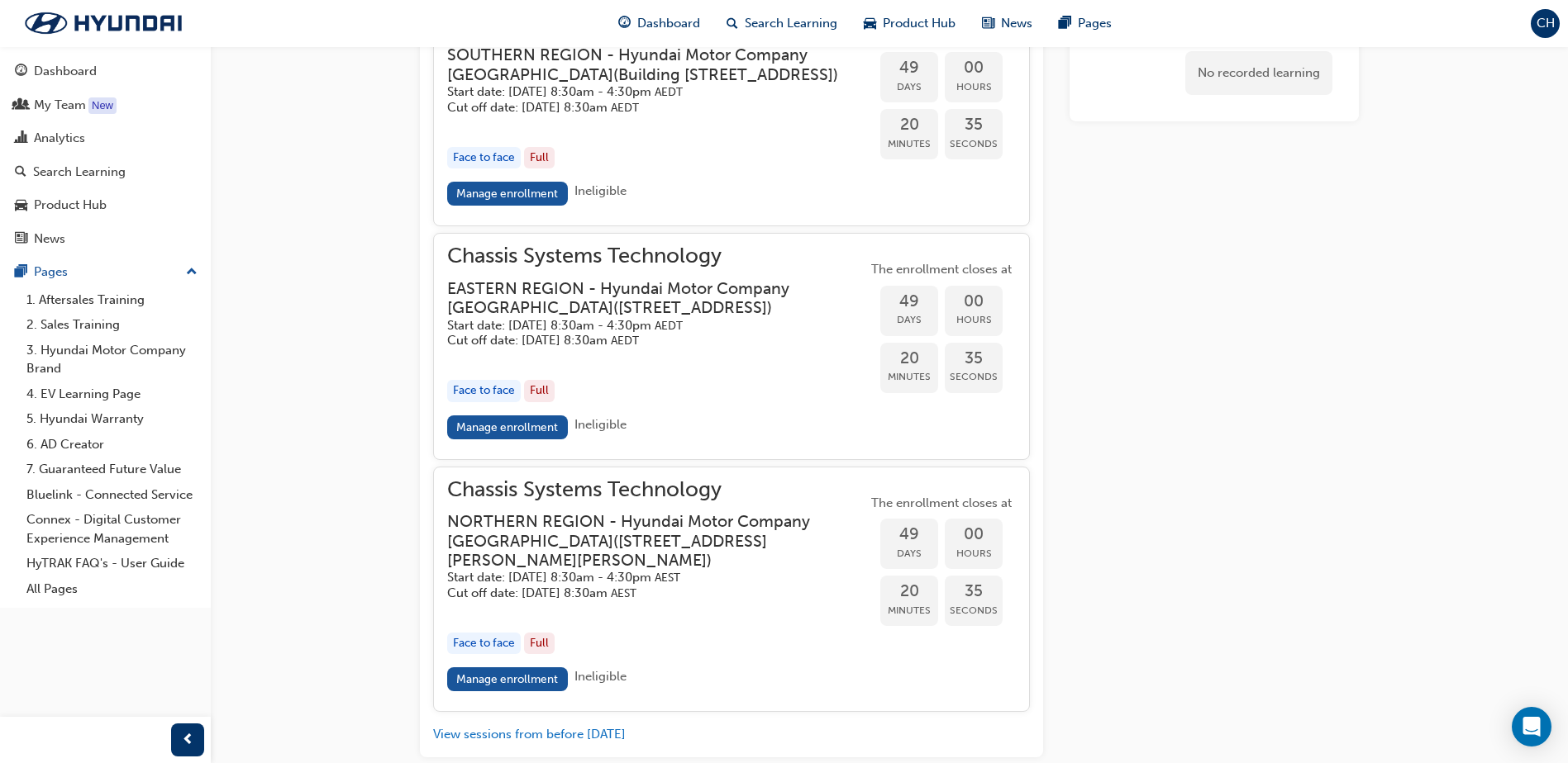
scroll to position [1641, 0]
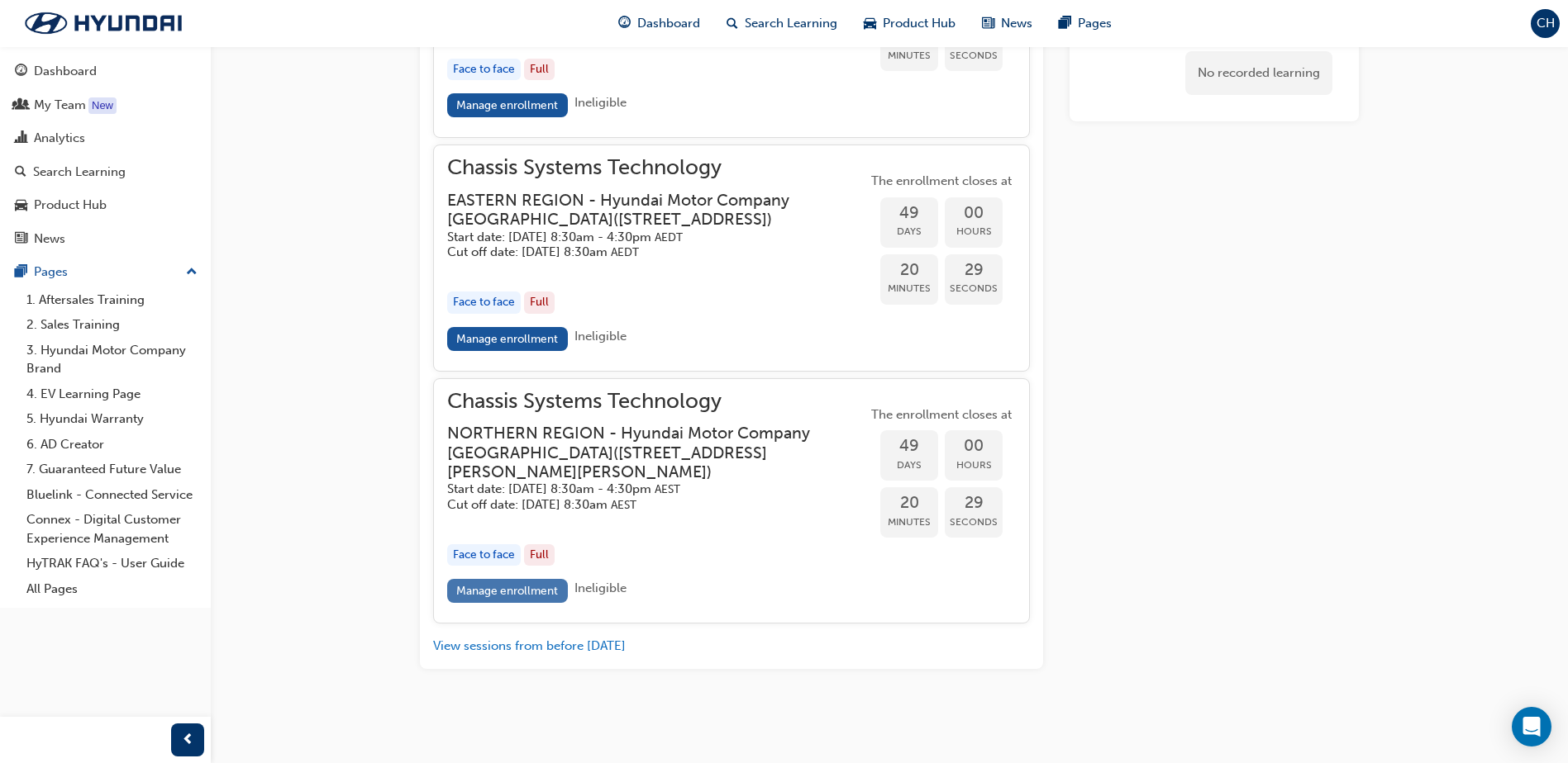
click at [543, 596] on link "Manage enrollment" at bounding box center [508, 591] width 121 height 24
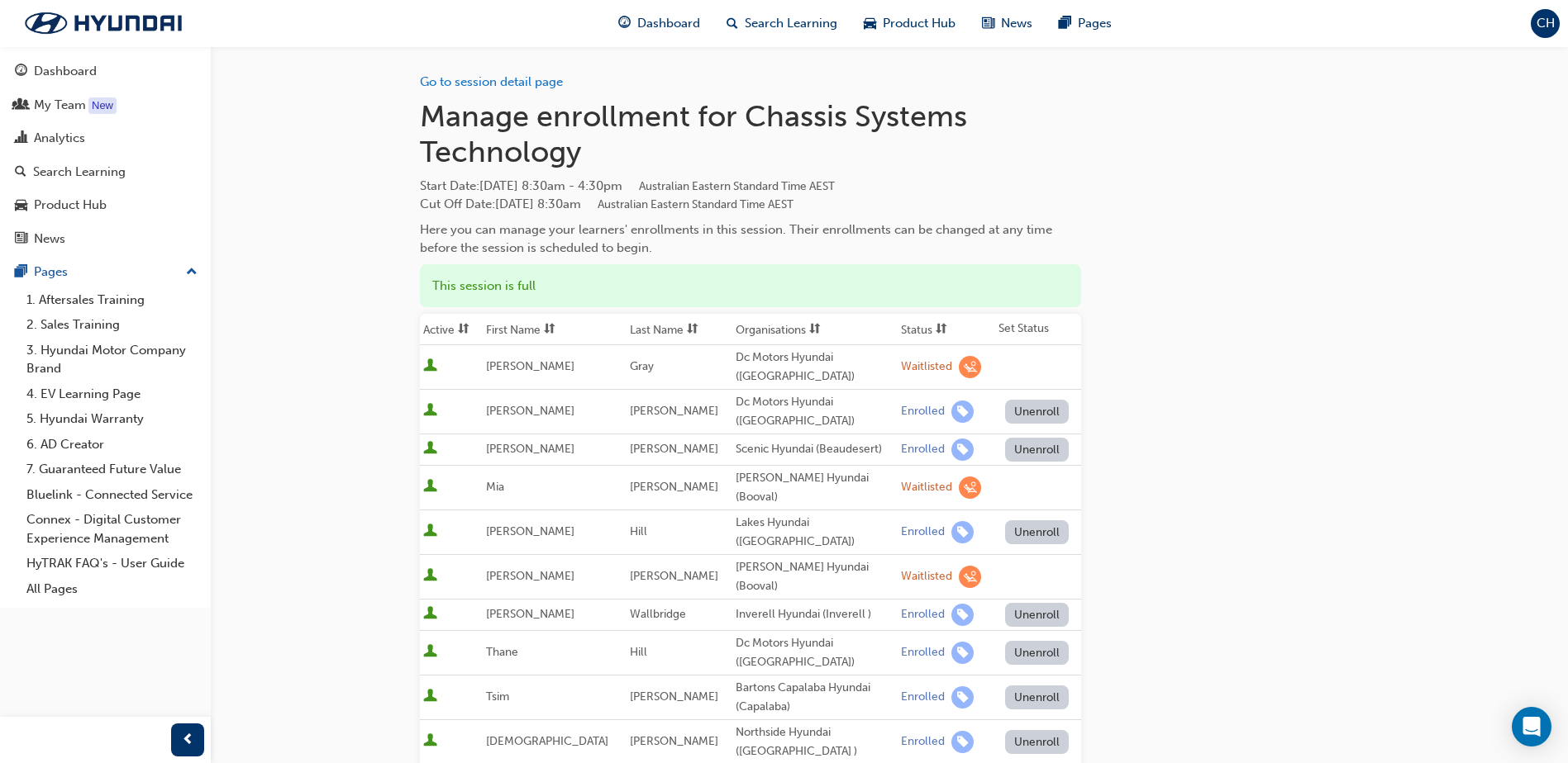
scroll to position [1641, 0]
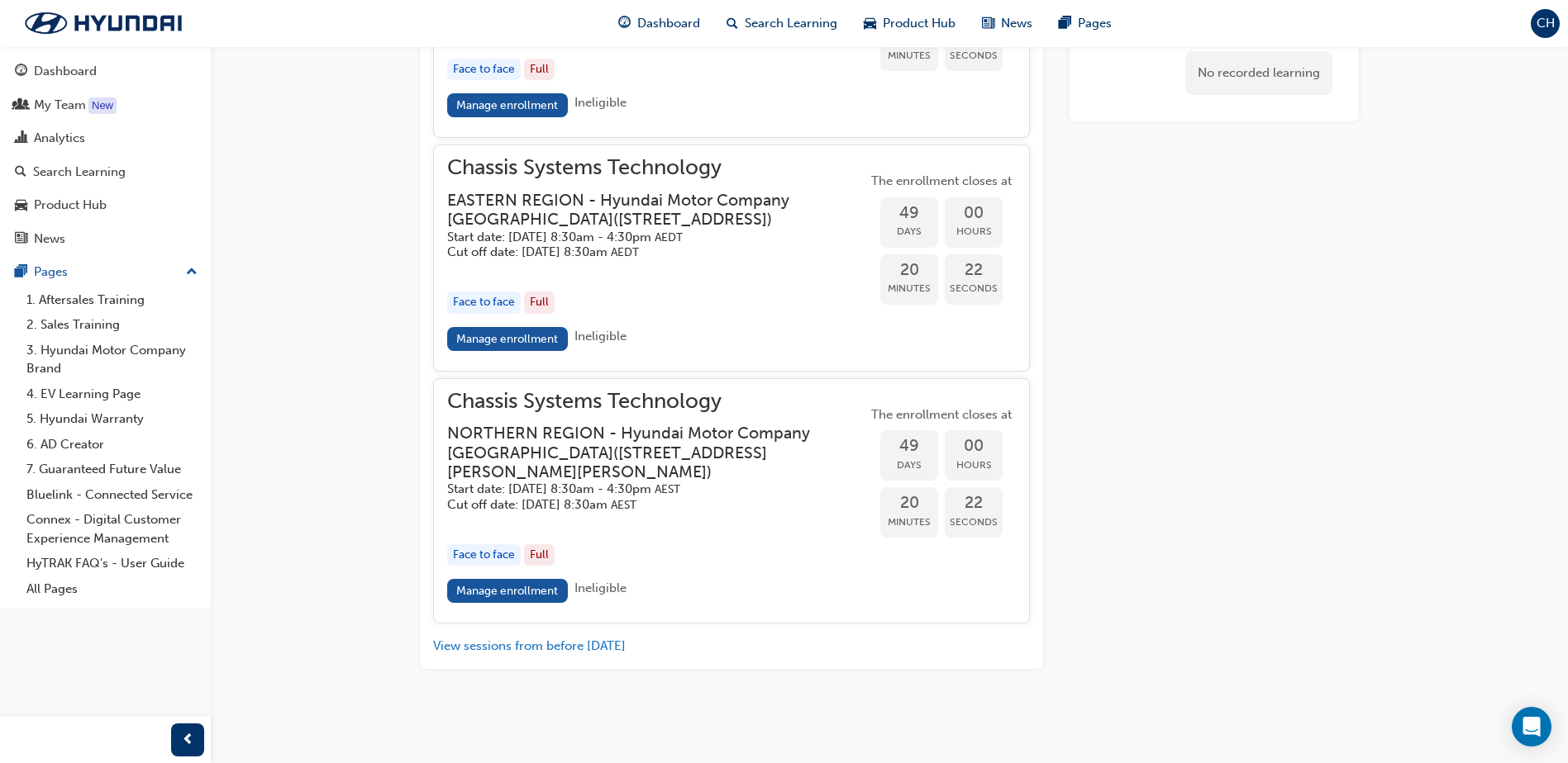
scroll to position [248, 0]
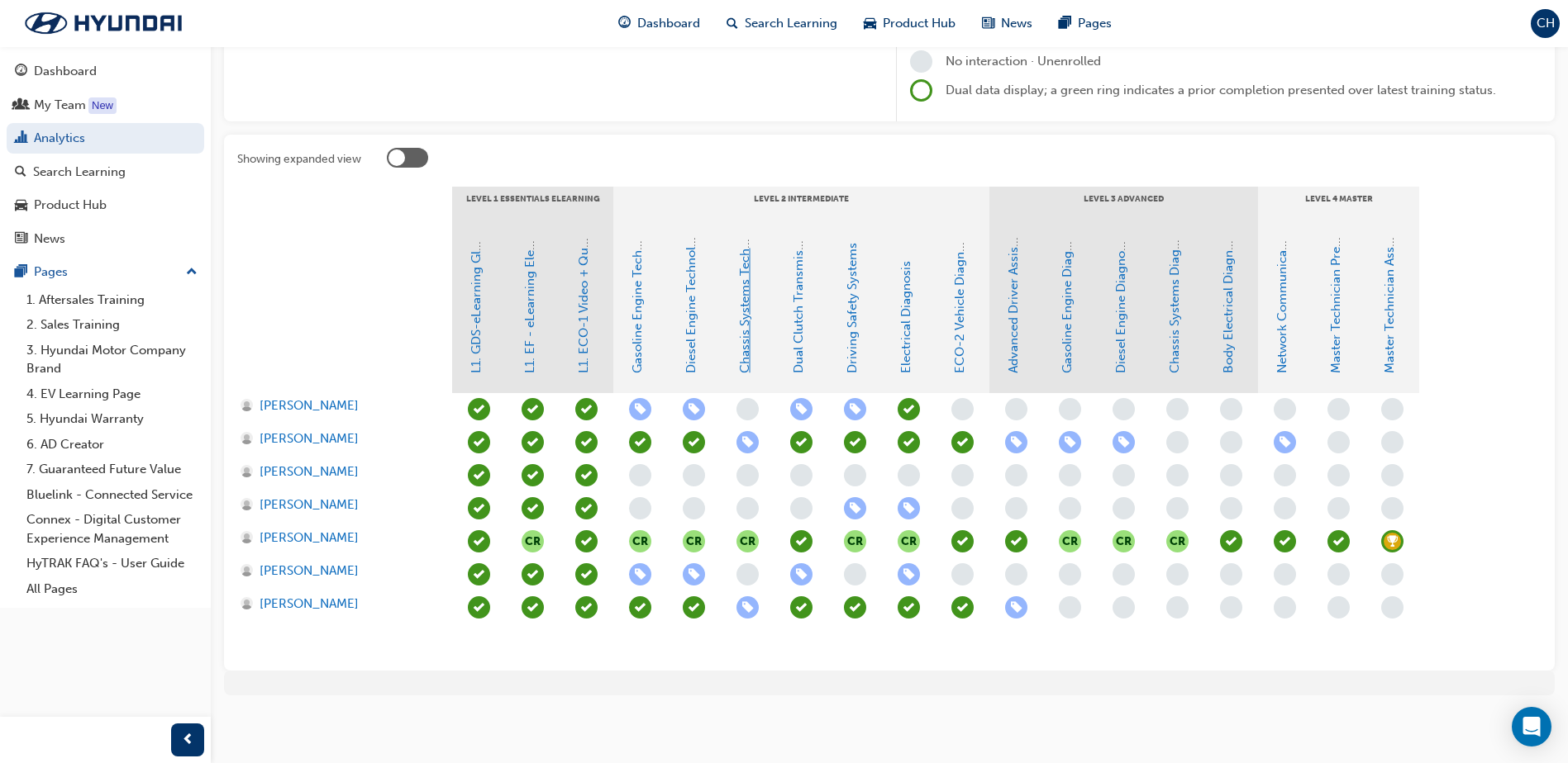
click at [743, 353] on link "Chassis Systems Technology" at bounding box center [745, 291] width 15 height 165
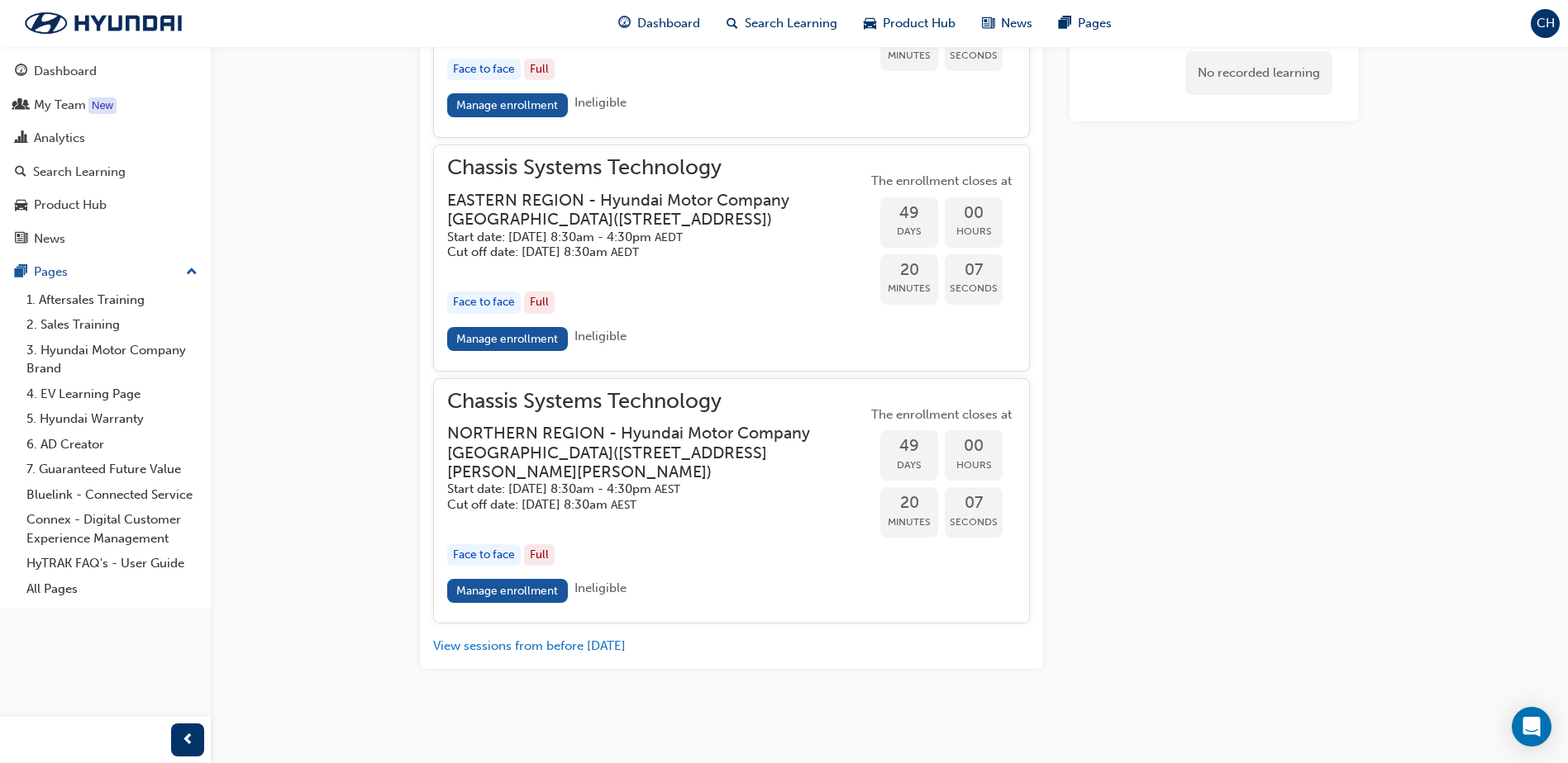
scroll to position [1641, 0]
click at [507, 592] on link "Manage enrollment" at bounding box center [508, 591] width 121 height 24
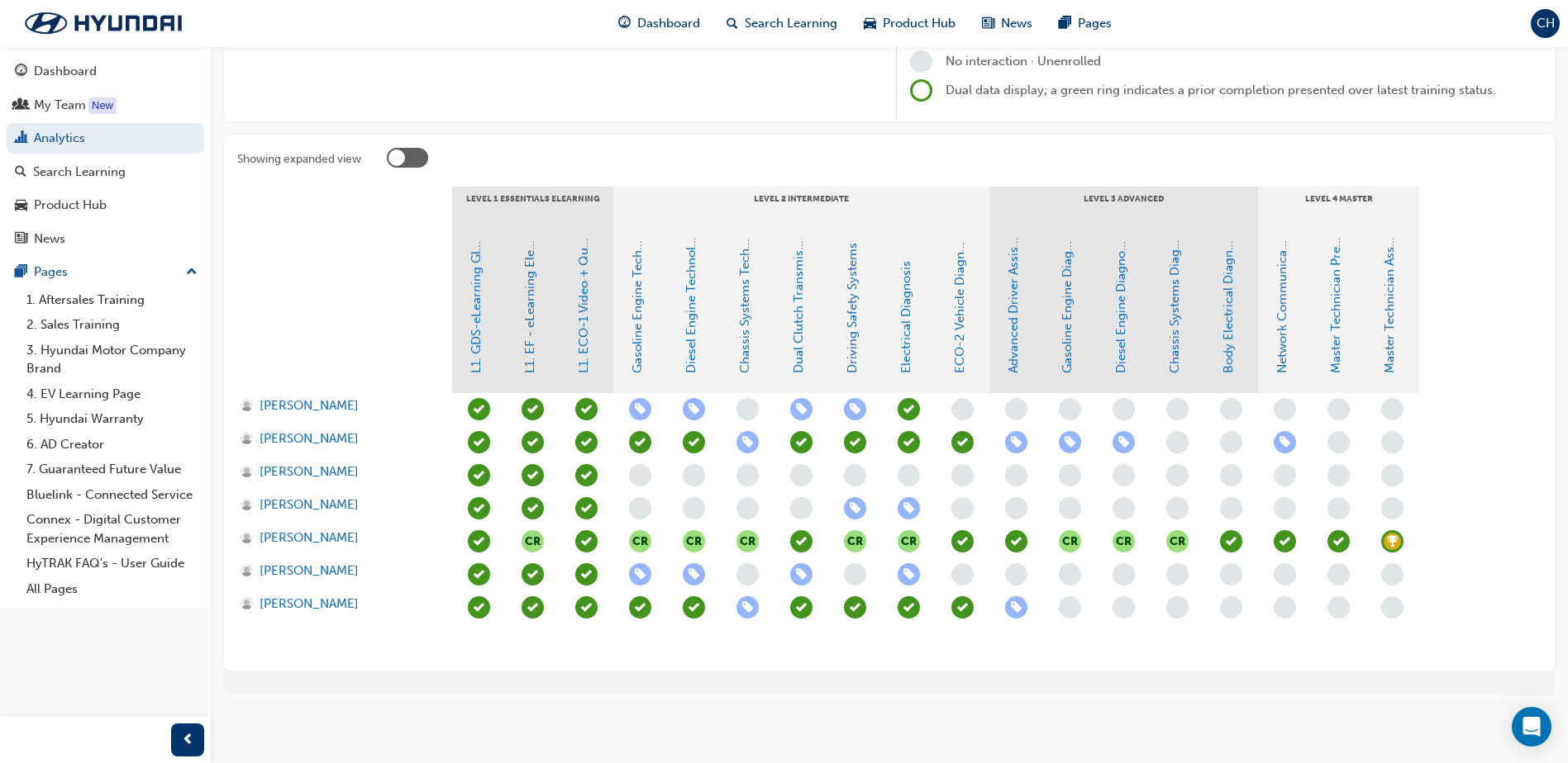
scroll to position [248, 0]
click at [798, 344] on link "Dual Clutch Transmissions" at bounding box center [798, 296] width 15 height 153
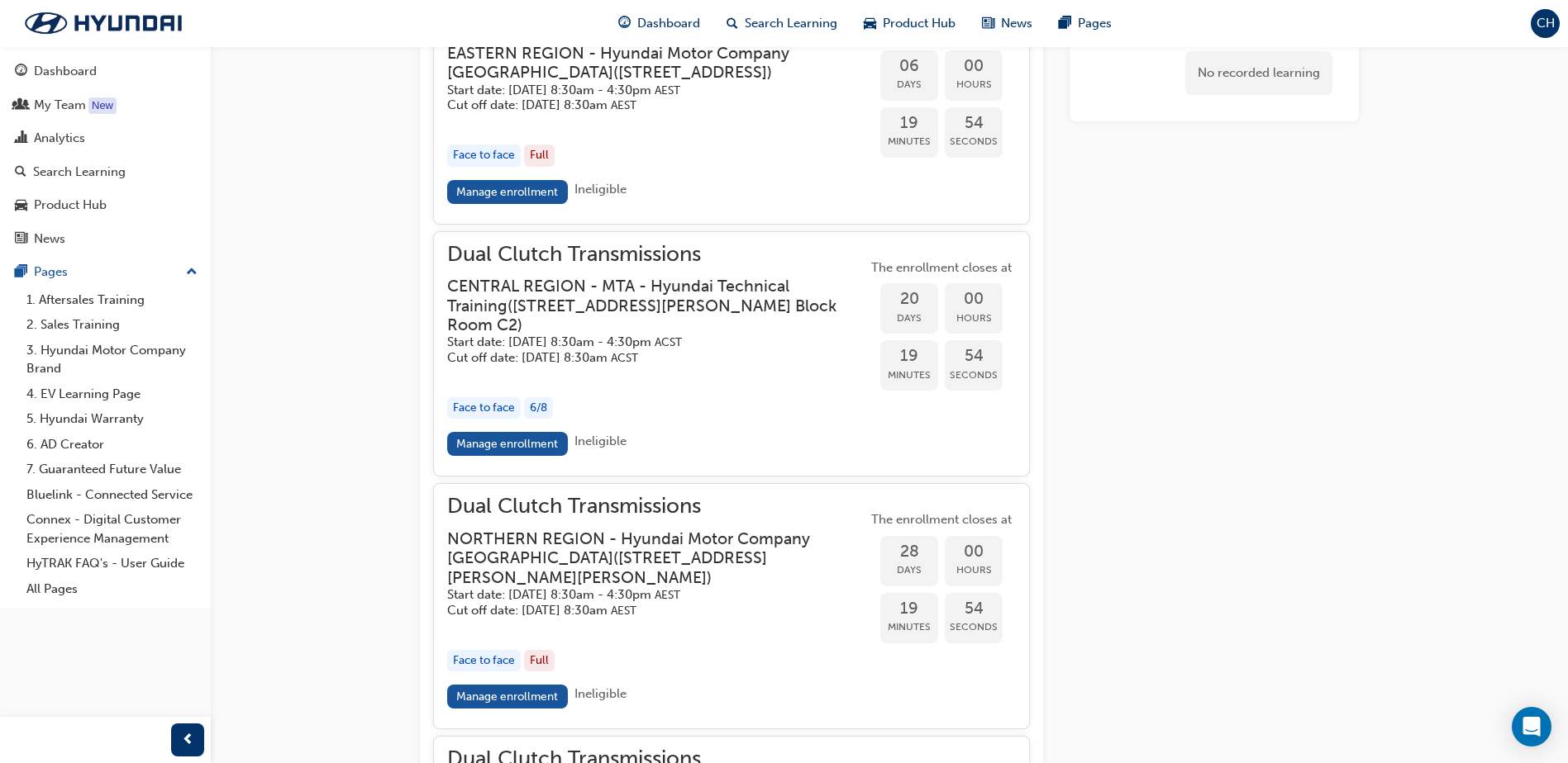
scroll to position [1757, 0]
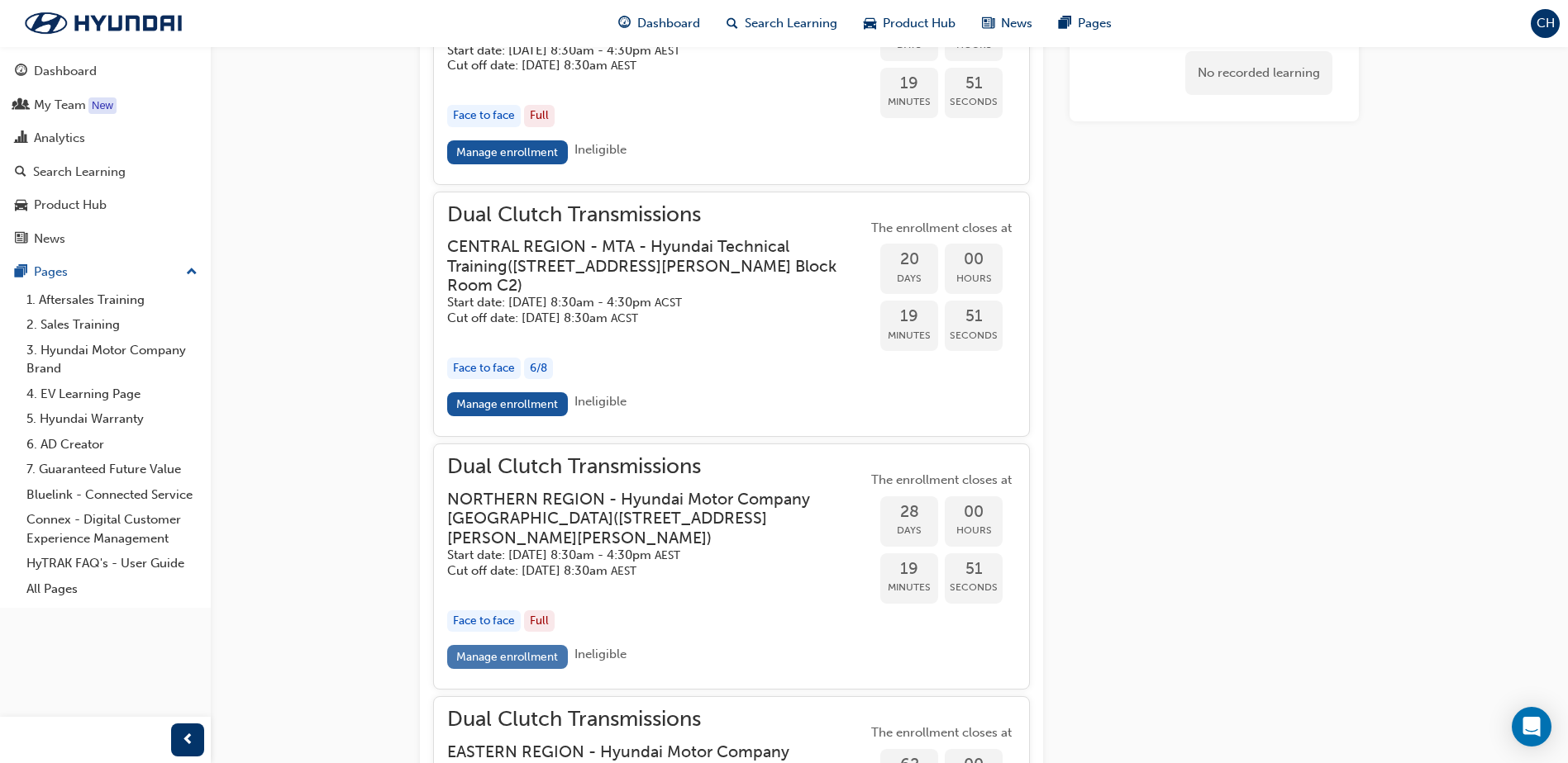
click at [543, 669] on link "Manage enrollment" at bounding box center [508, 657] width 121 height 24
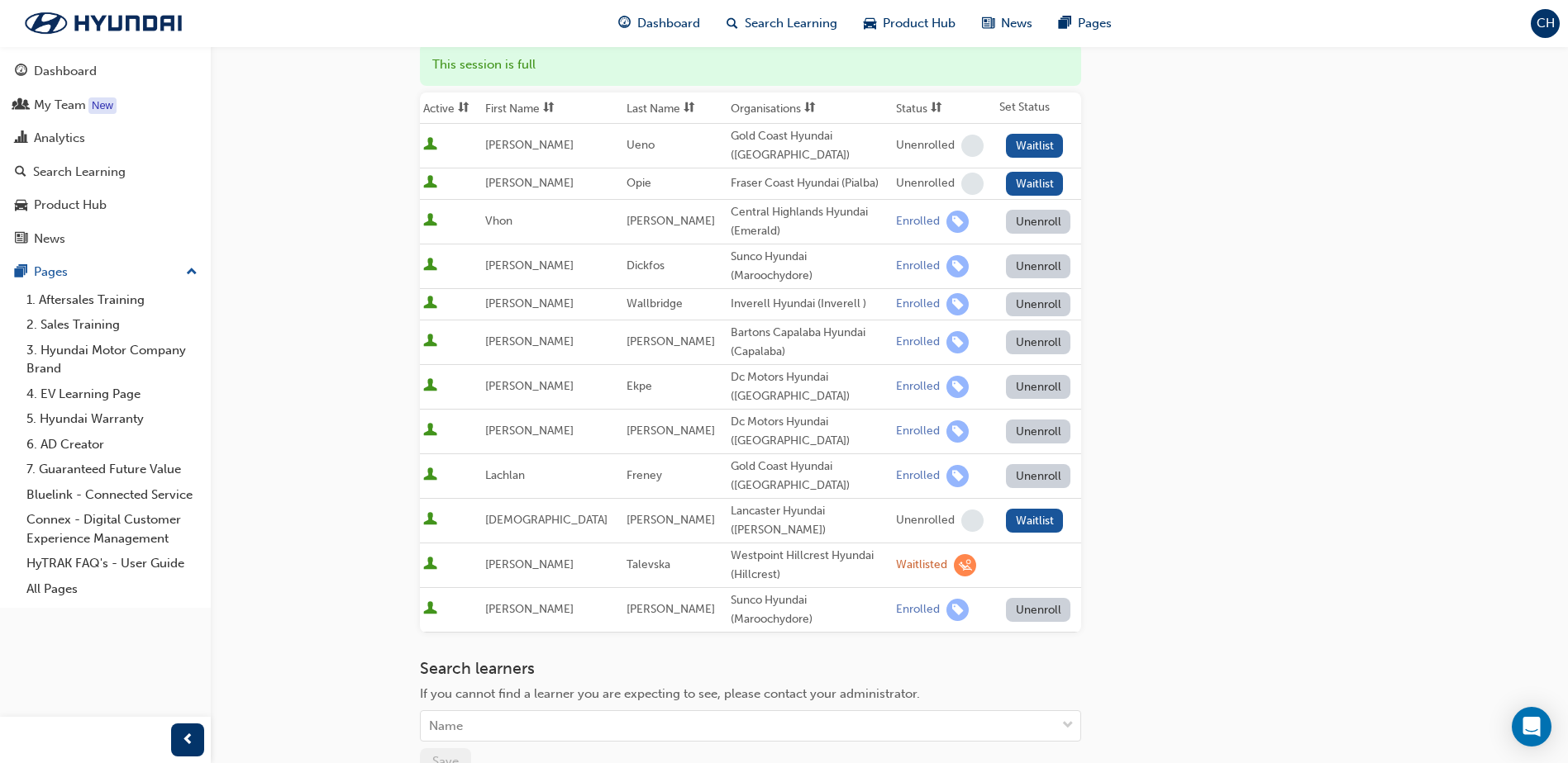
scroll to position [275, 0]
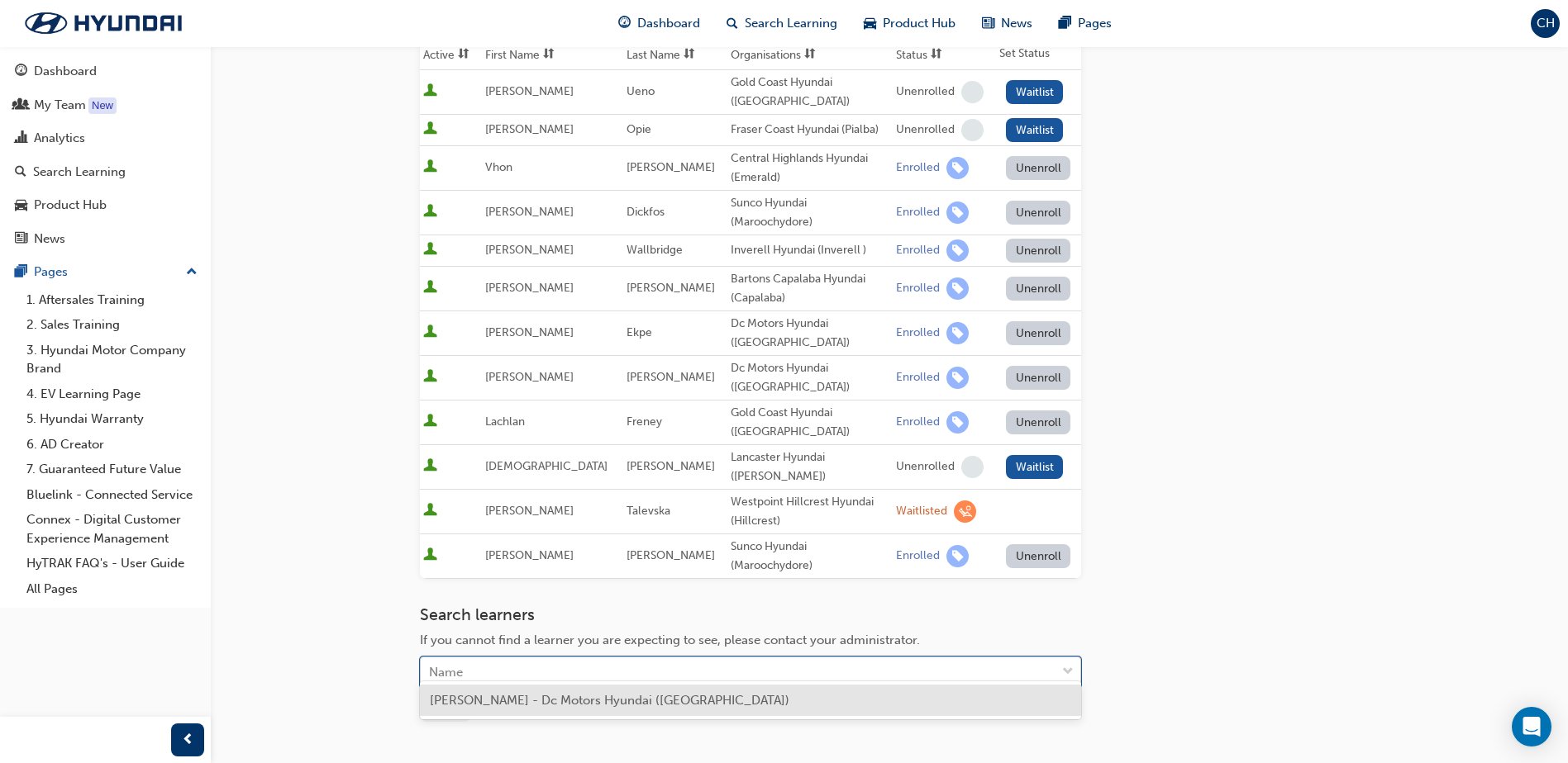
click at [584, 665] on div "Name" at bounding box center [739, 673] width 635 height 29
click at [576, 706] on span "[PERSON_NAME] - Dc Motors Hyundai ([GEOGRAPHIC_DATA])" at bounding box center [610, 701] width 360 height 15
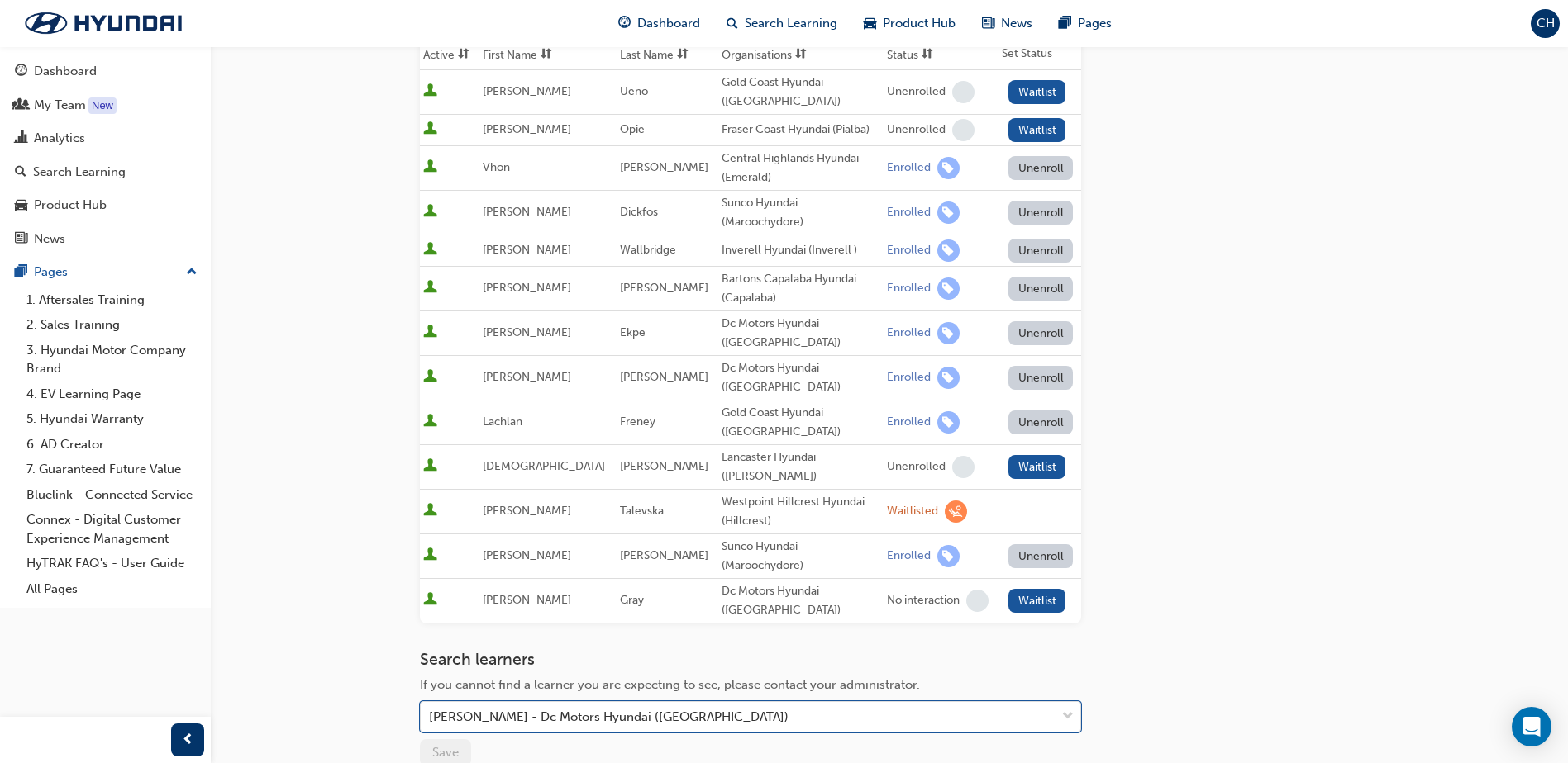
scroll to position [0, 0]
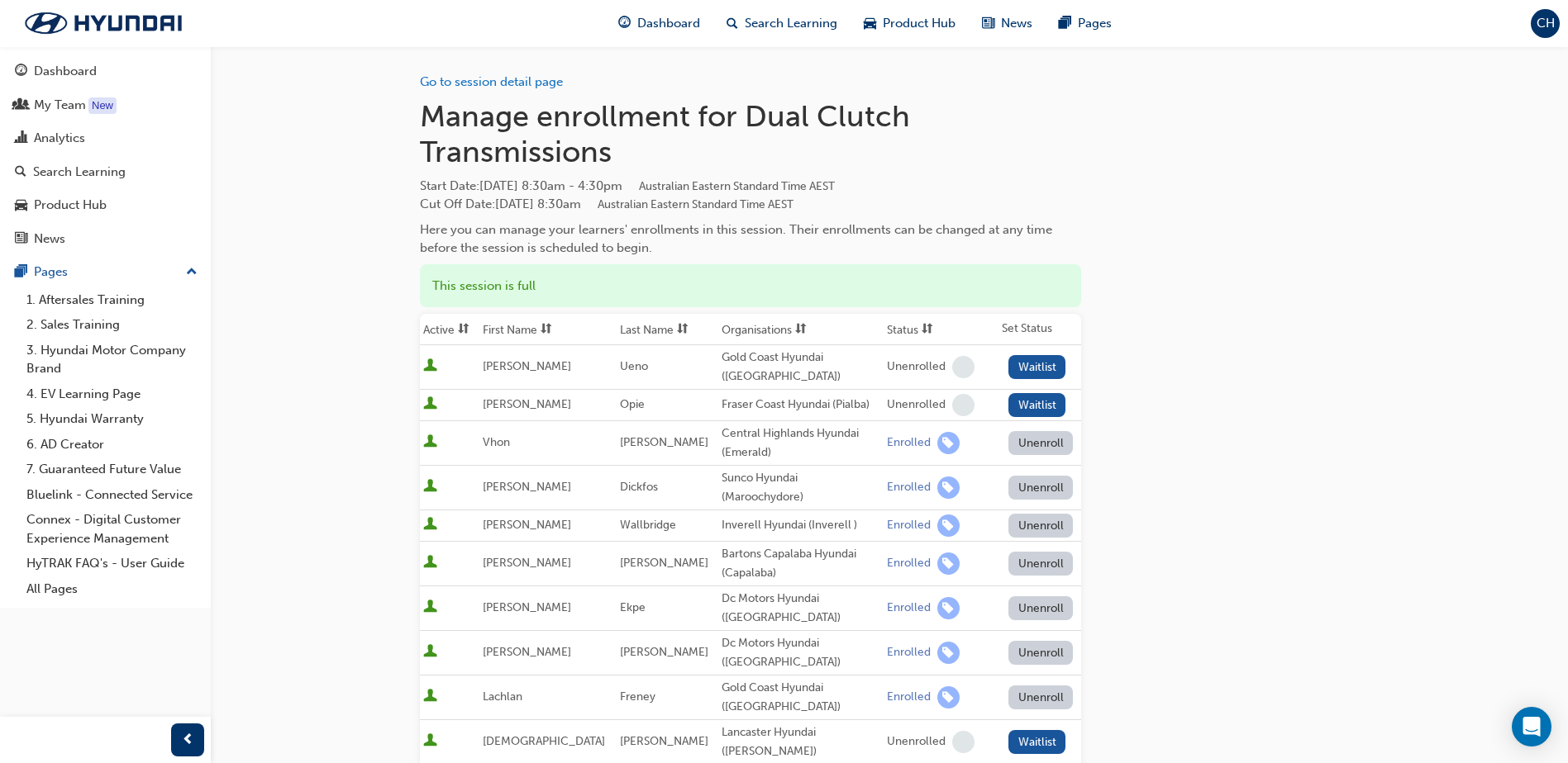
scroll to position [1757, 0]
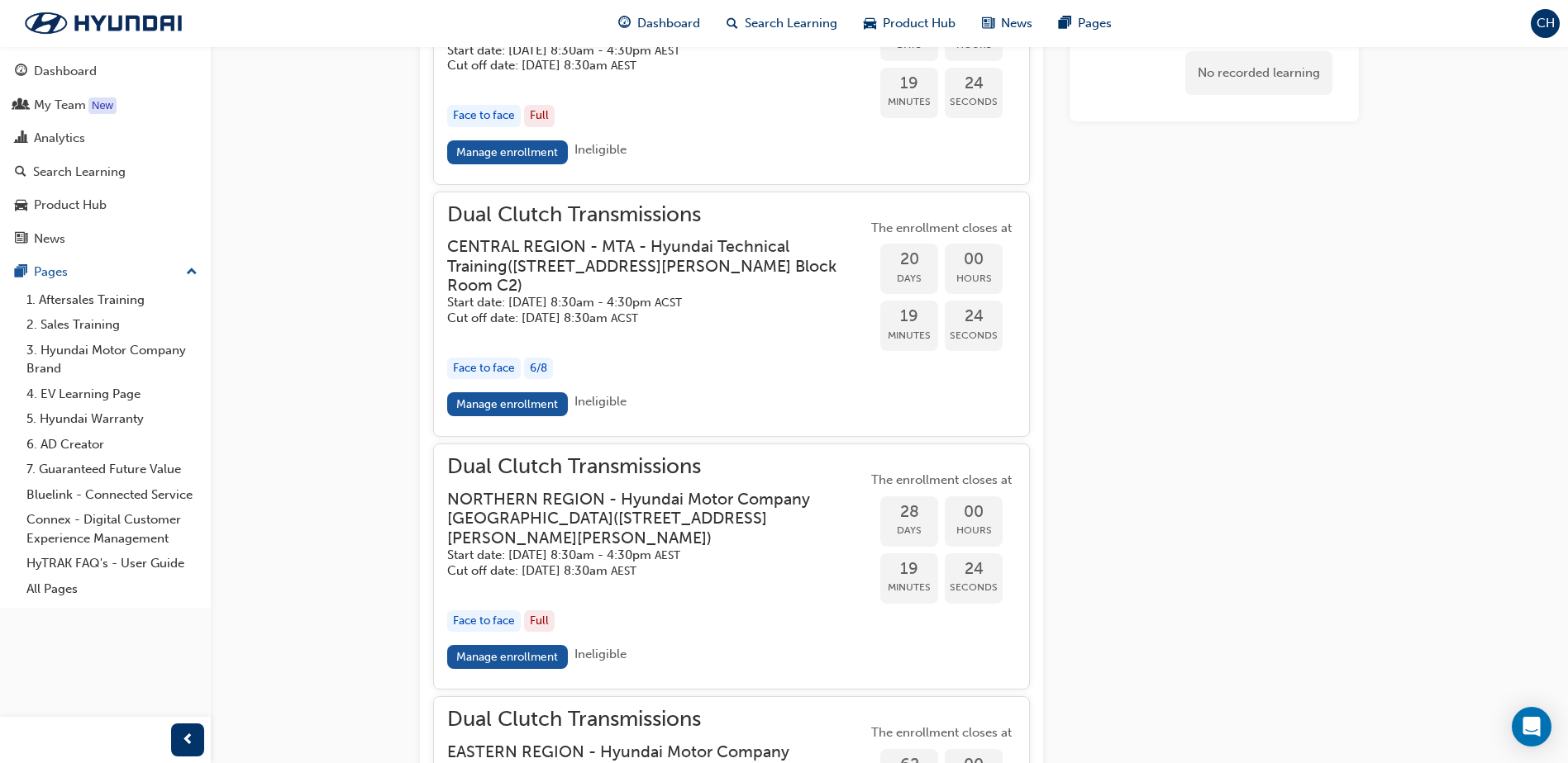
scroll to position [248, 0]
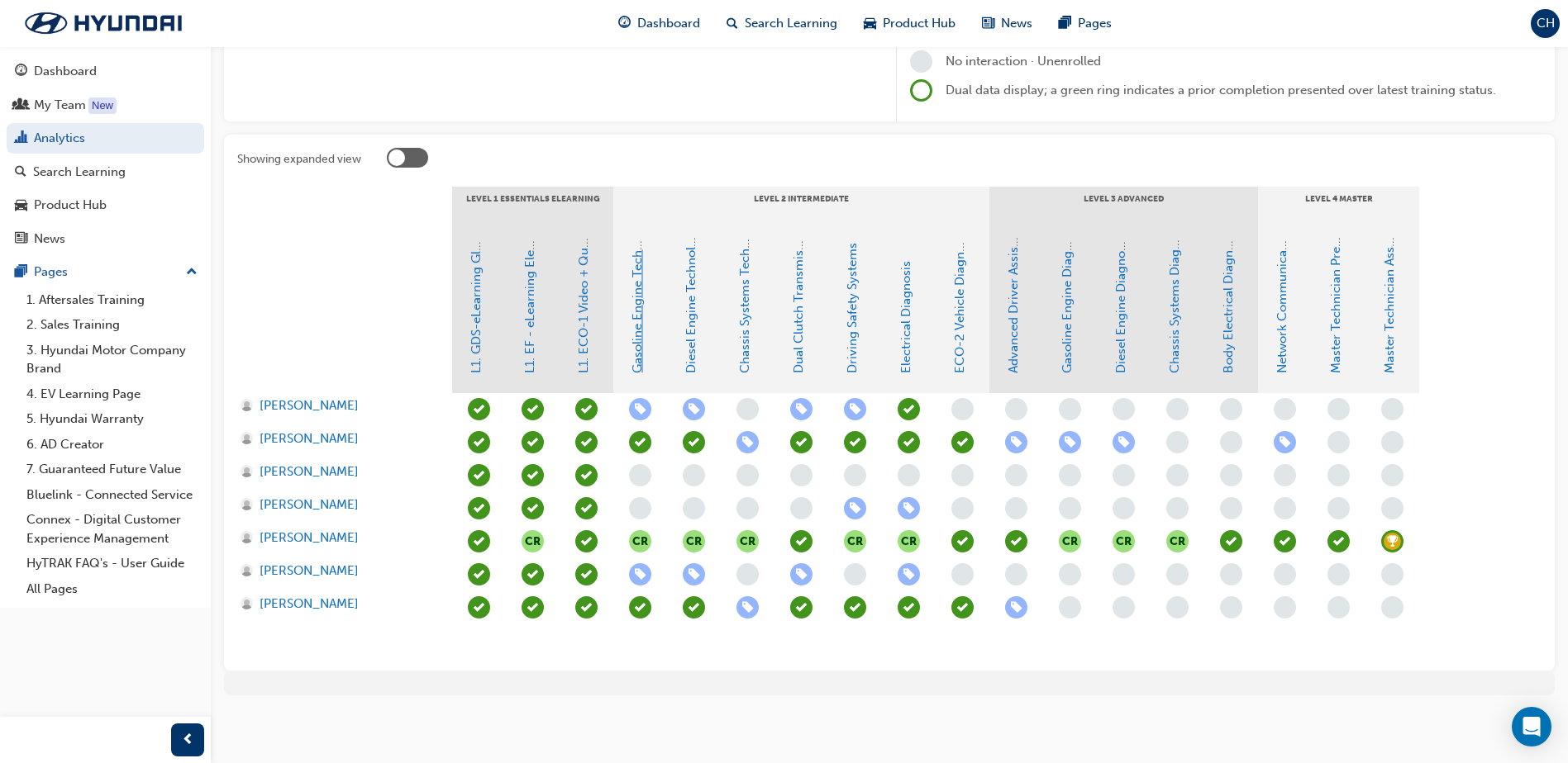
click at [636, 358] on link "Gasoline Engine Technology" at bounding box center [637, 292] width 15 height 163
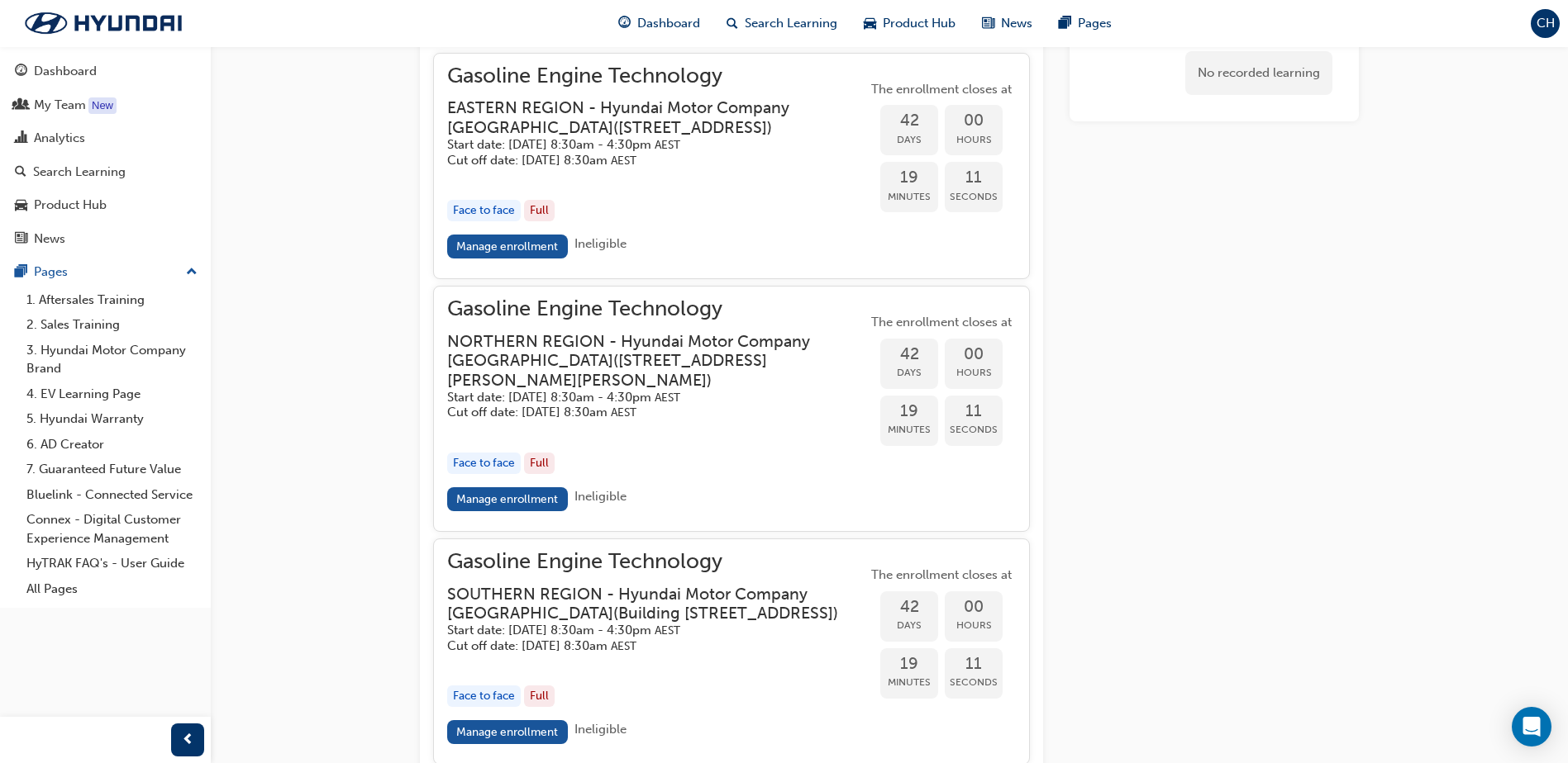
scroll to position [1482, 0]
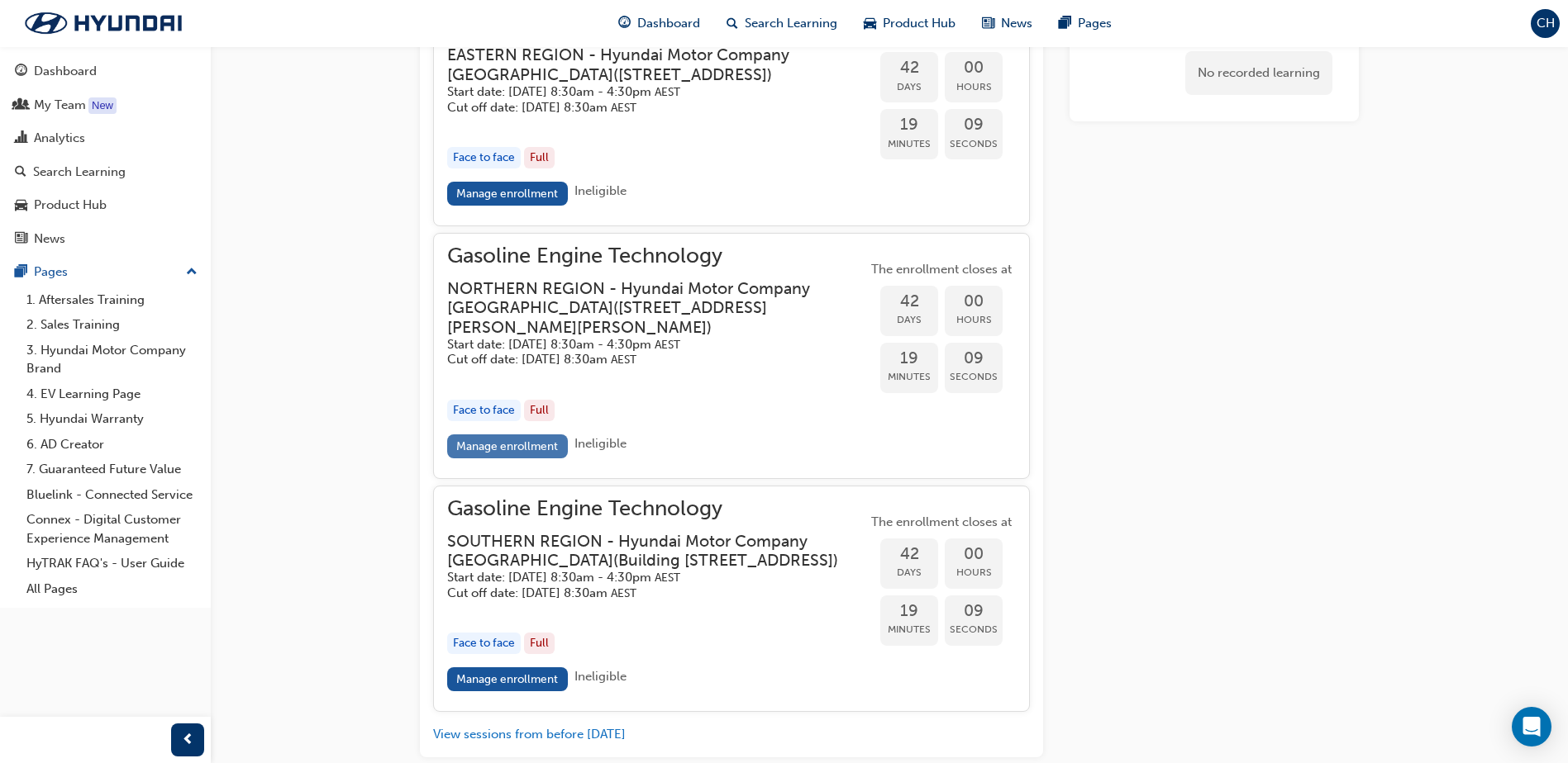
click at [529, 458] on link "Manage enrollment" at bounding box center [508, 446] width 121 height 24
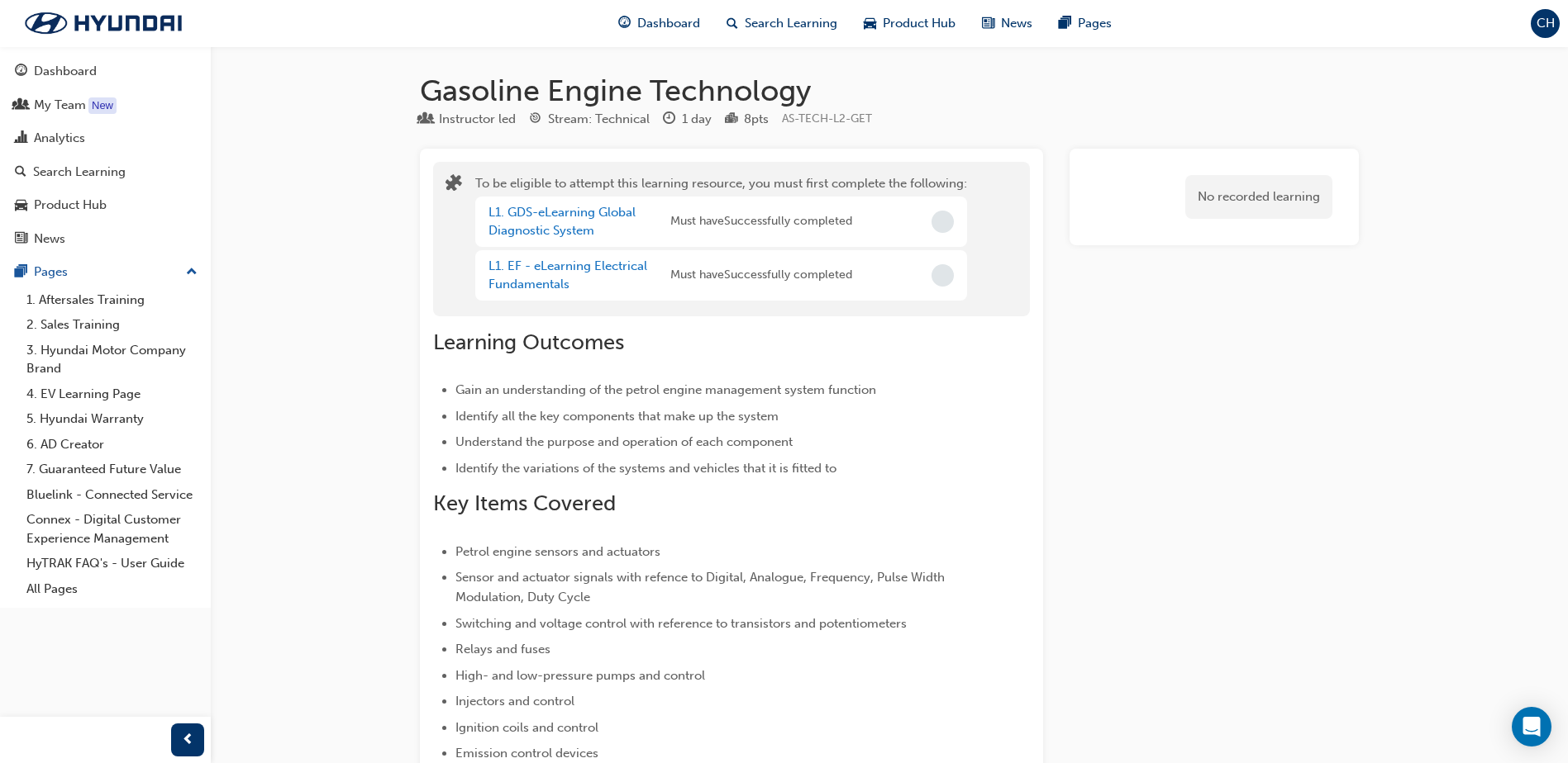
scroll to position [1482, 0]
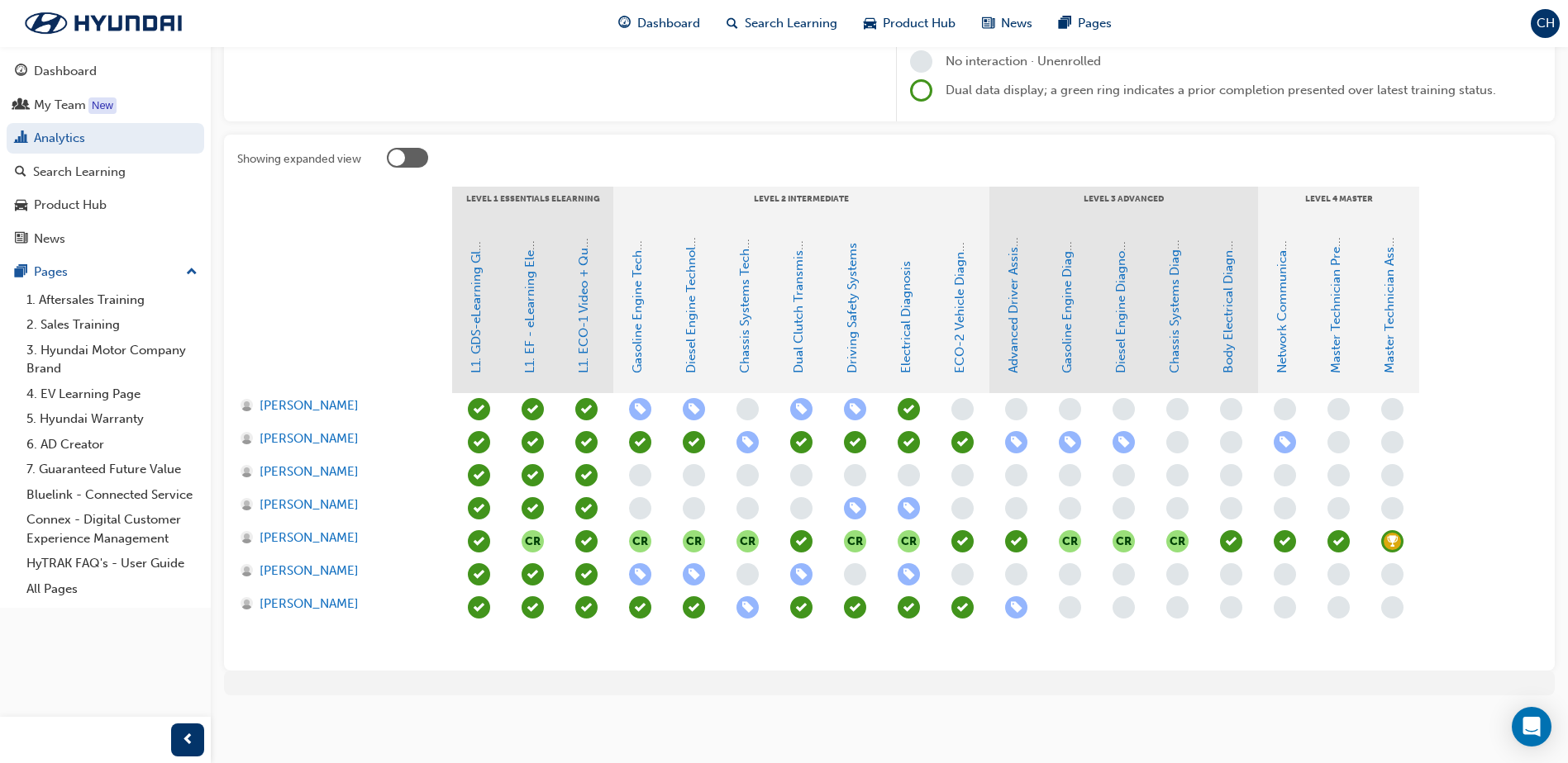
scroll to position [248, 0]
click at [1068, 327] on link "Gasoline Engine Diagnosis" at bounding box center [1067, 297] width 15 height 152
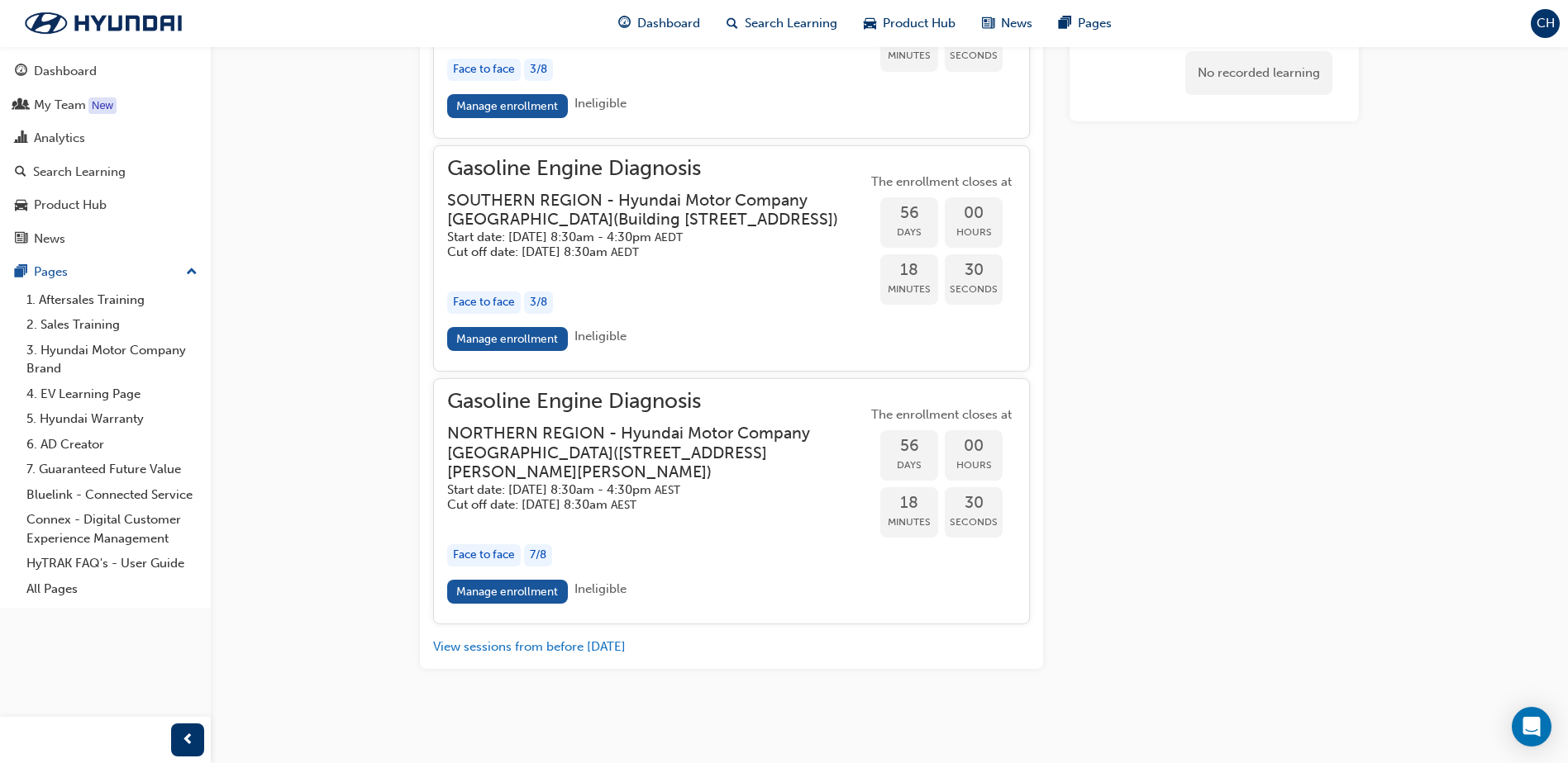
scroll to position [1480, 0]
click at [533, 592] on link "Manage enrollment" at bounding box center [508, 592] width 121 height 24
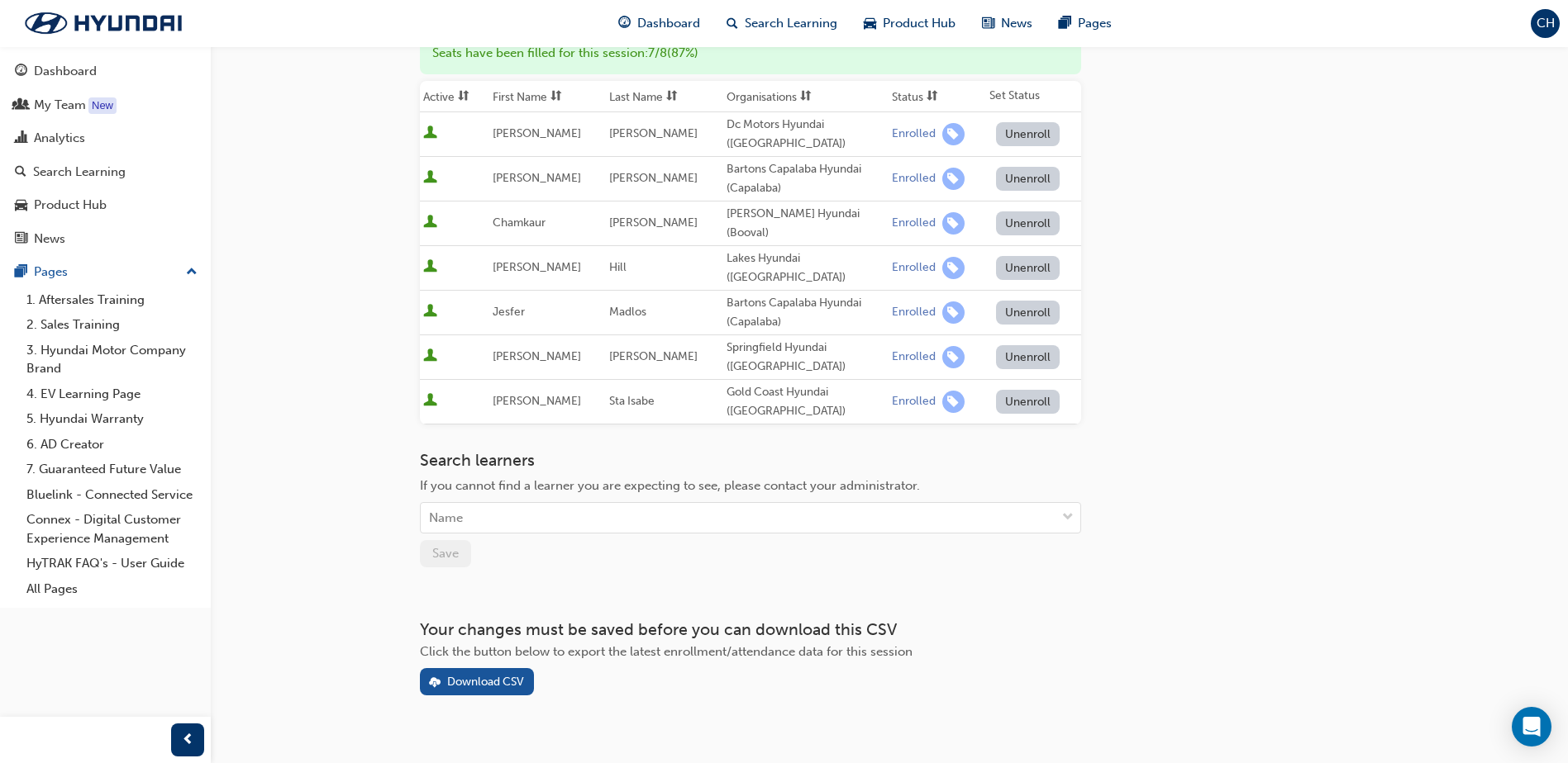
scroll to position [95, 0]
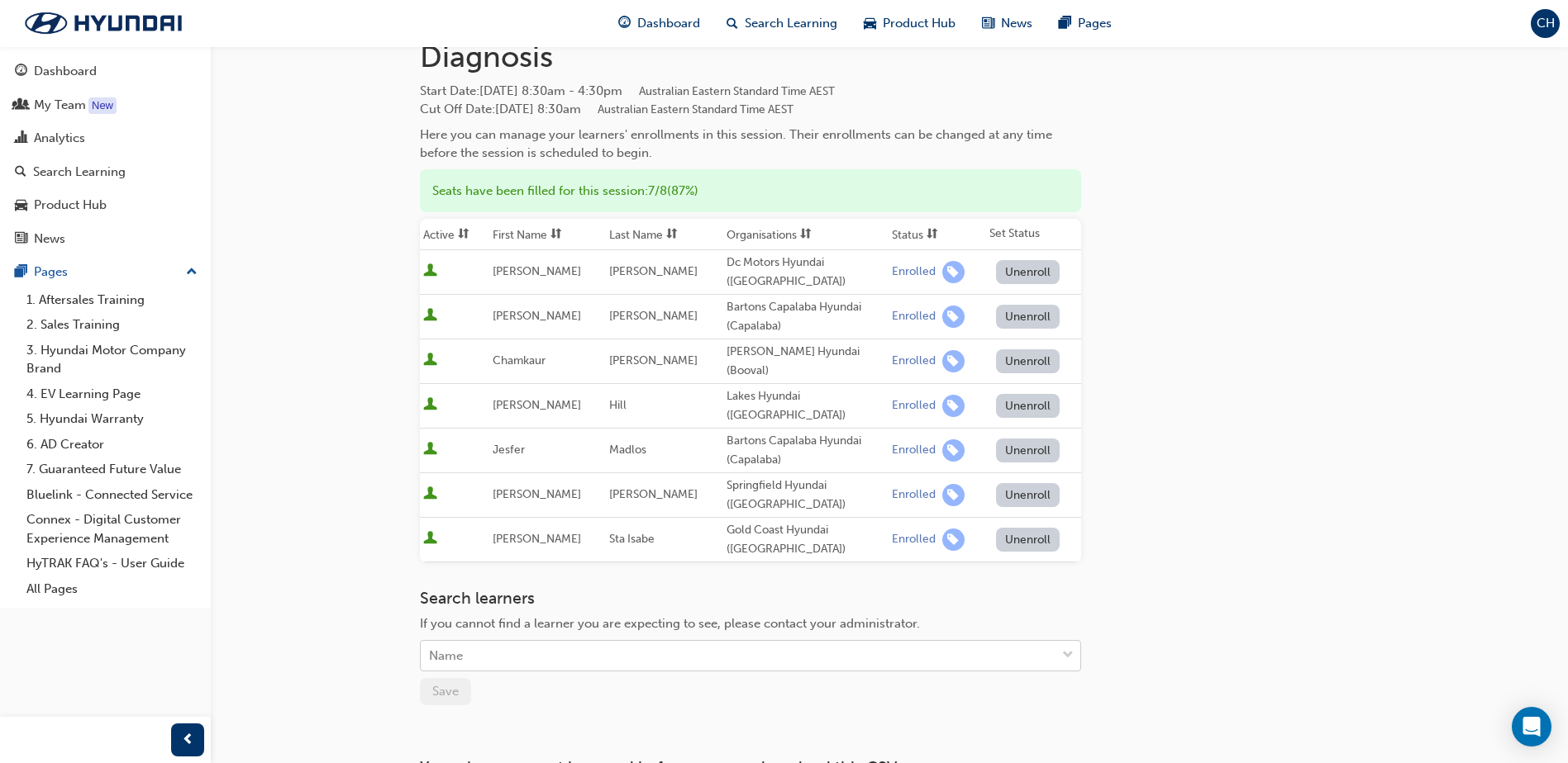
click at [534, 642] on div "Name" at bounding box center [739, 657] width 635 height 29
type input "thane"
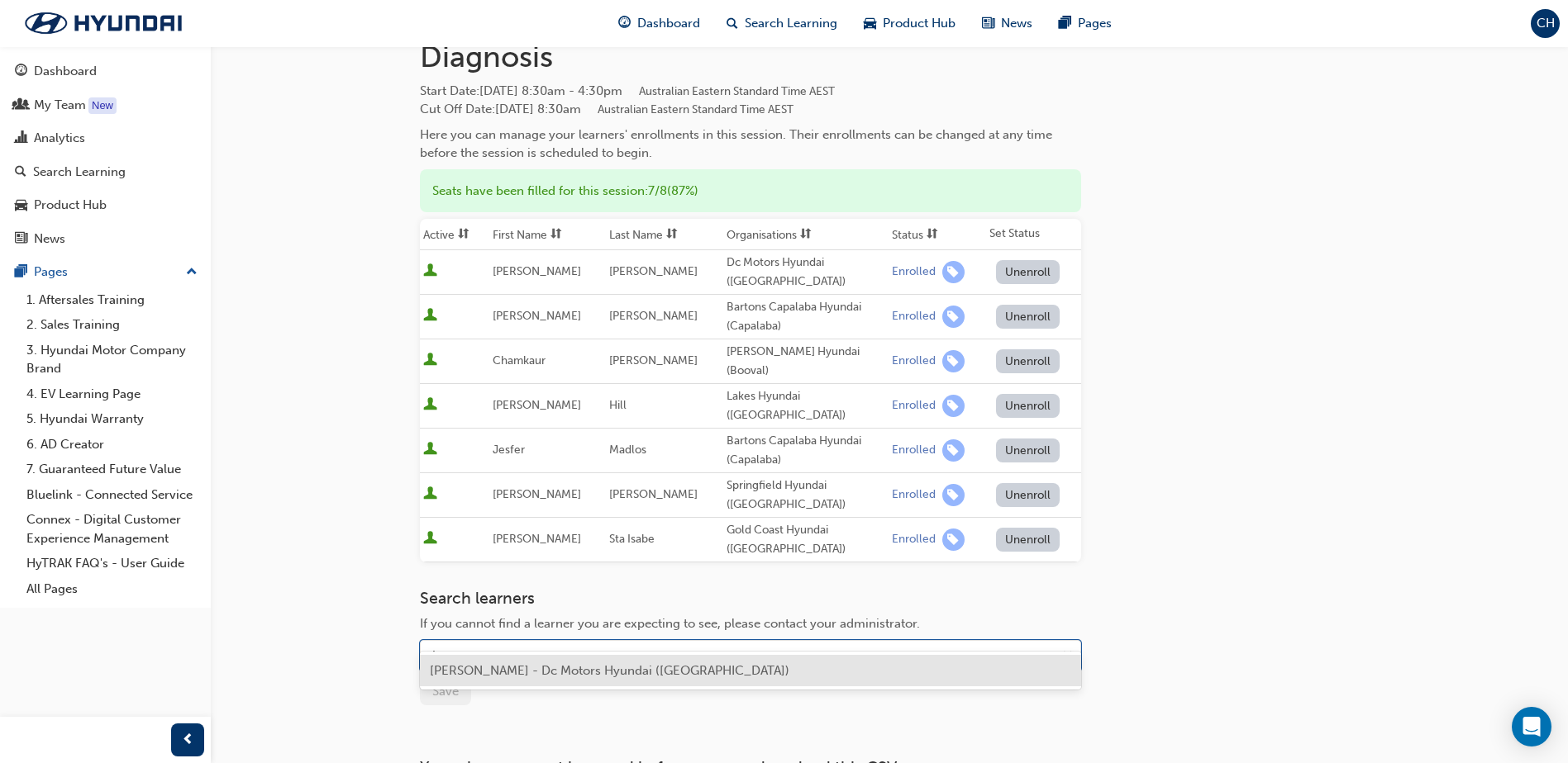
click at [575, 672] on span "[PERSON_NAME] - Dc Motors Hyundai ([GEOGRAPHIC_DATA])" at bounding box center [610, 671] width 360 height 15
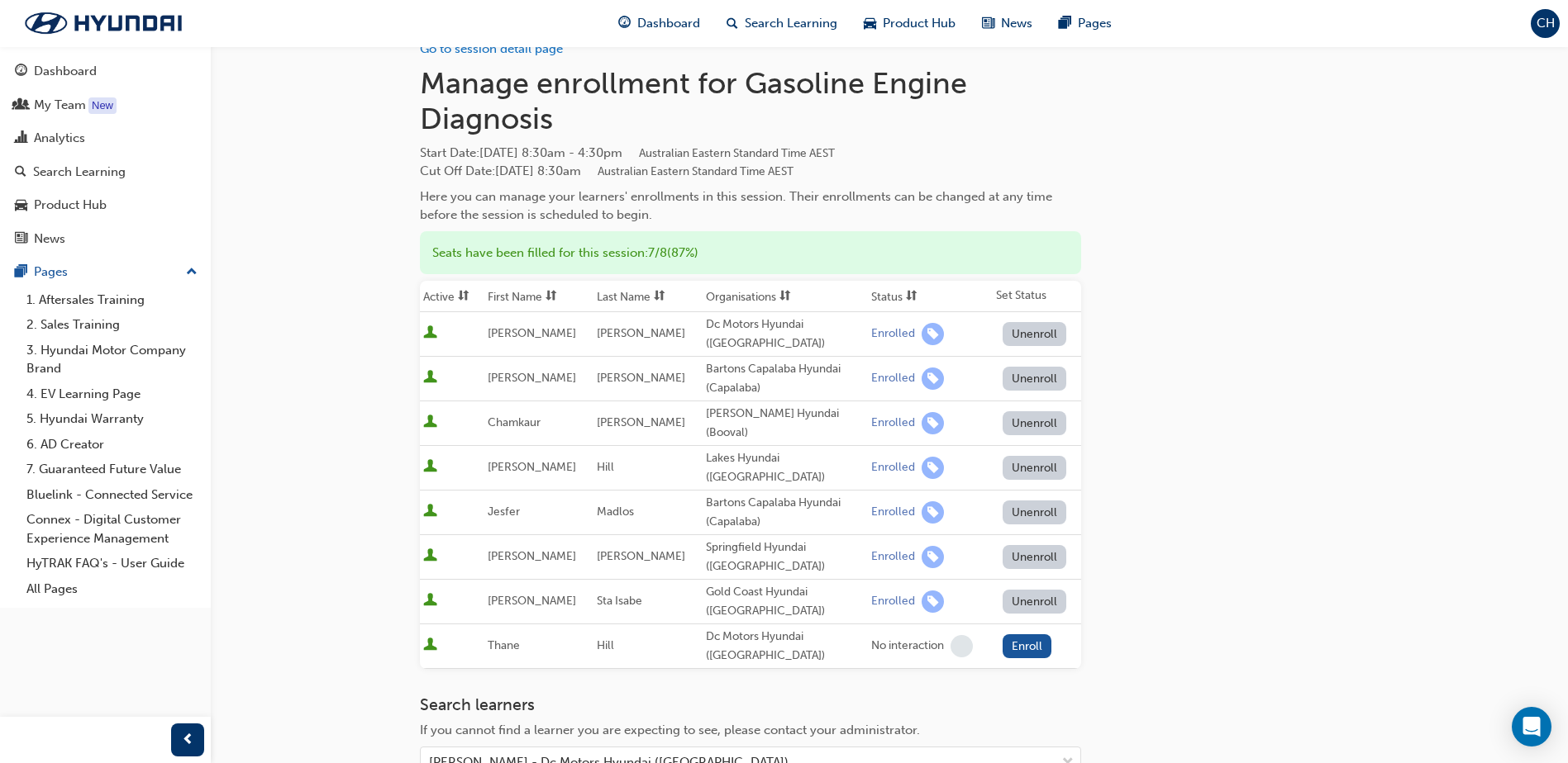
scroll to position [0, 0]
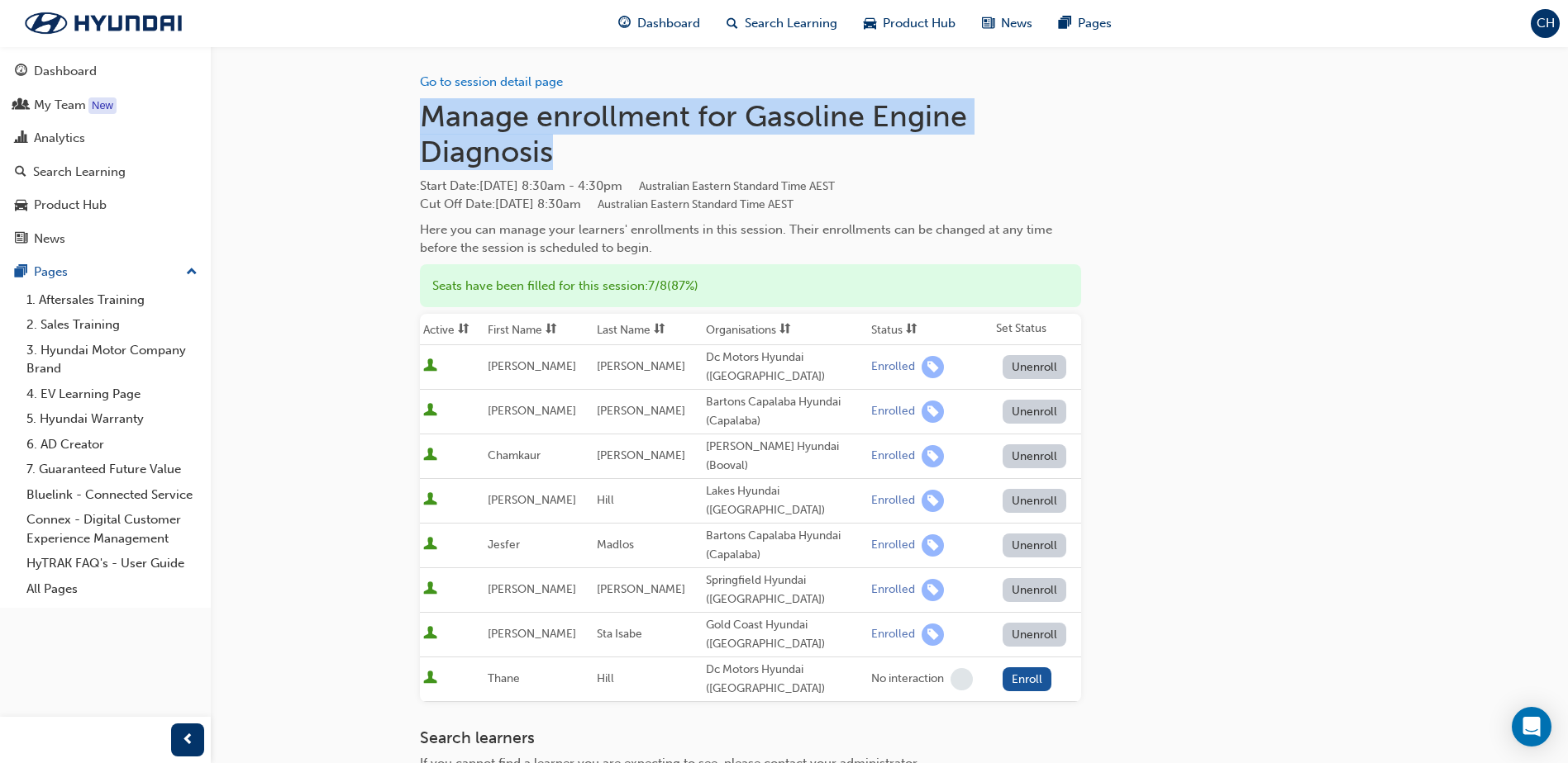
drag, startPoint x: 431, startPoint y: 111, endPoint x: 550, endPoint y: 149, distance: 124.9
click at [550, 149] on h1 "Manage enrollment for Gasoline Engine Diagnosis" at bounding box center [751, 134] width 661 height 72
copy h1 "Manage enrollment for Gasoline Engine Diagnosis"
click at [1027, 362] on button "Unenroll" at bounding box center [1034, 367] width 64 height 24
click at [1026, 668] on button "Enroll" at bounding box center [1027, 680] width 49 height 24
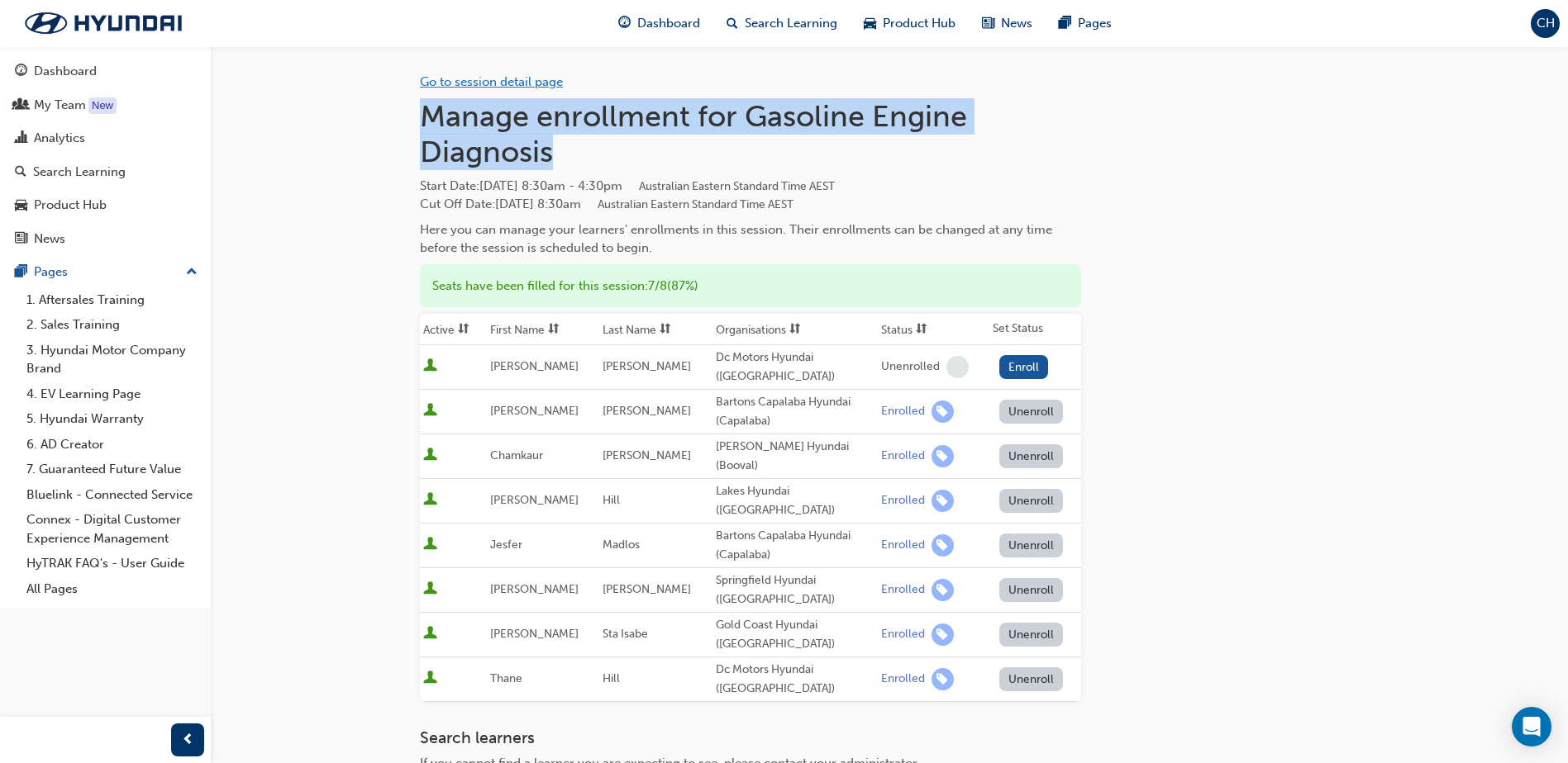
click at [526, 76] on link "Go to session detail page" at bounding box center [492, 81] width 143 height 15
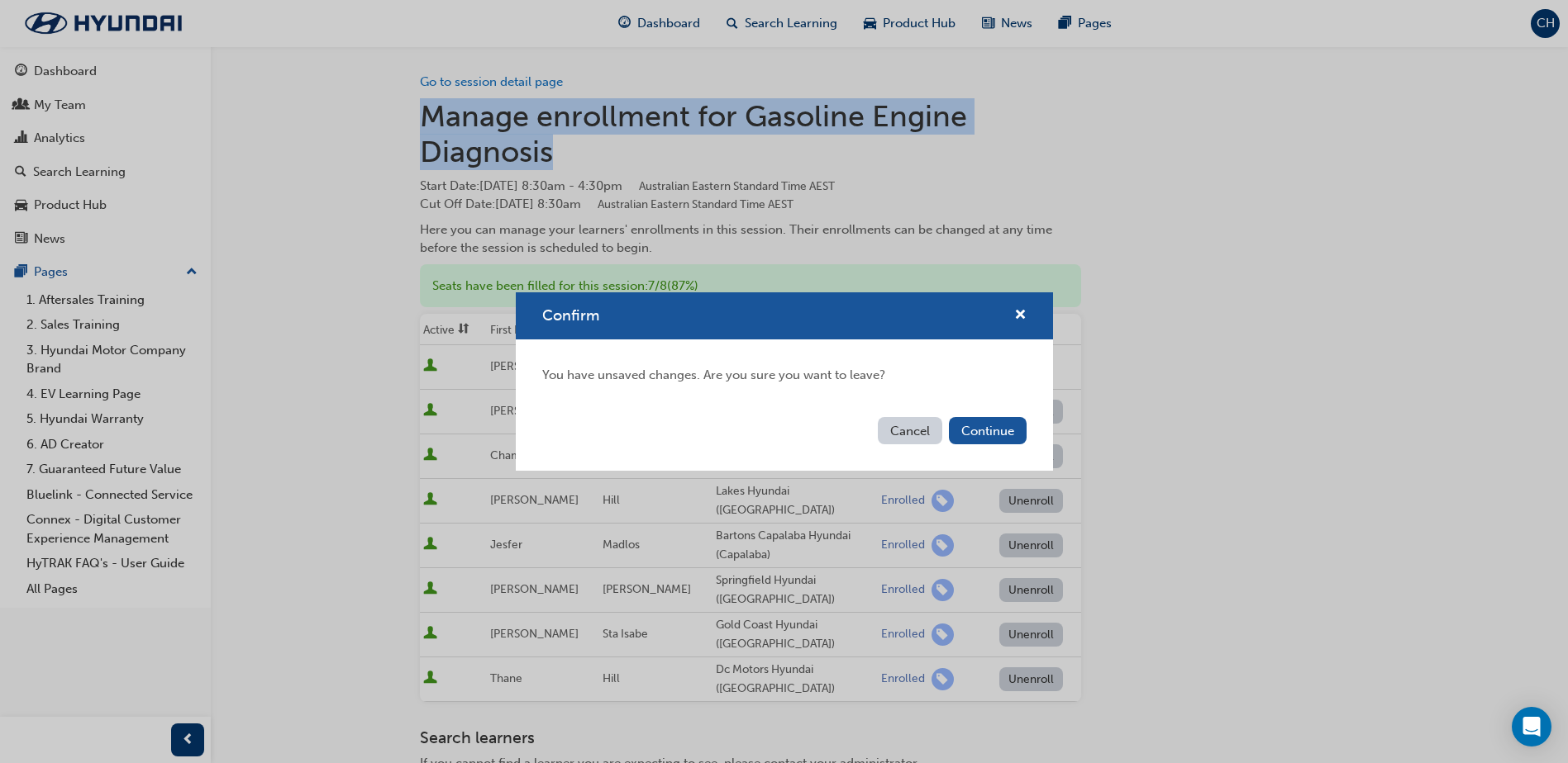
click at [900, 426] on button "Cancel" at bounding box center [910, 431] width 64 height 27
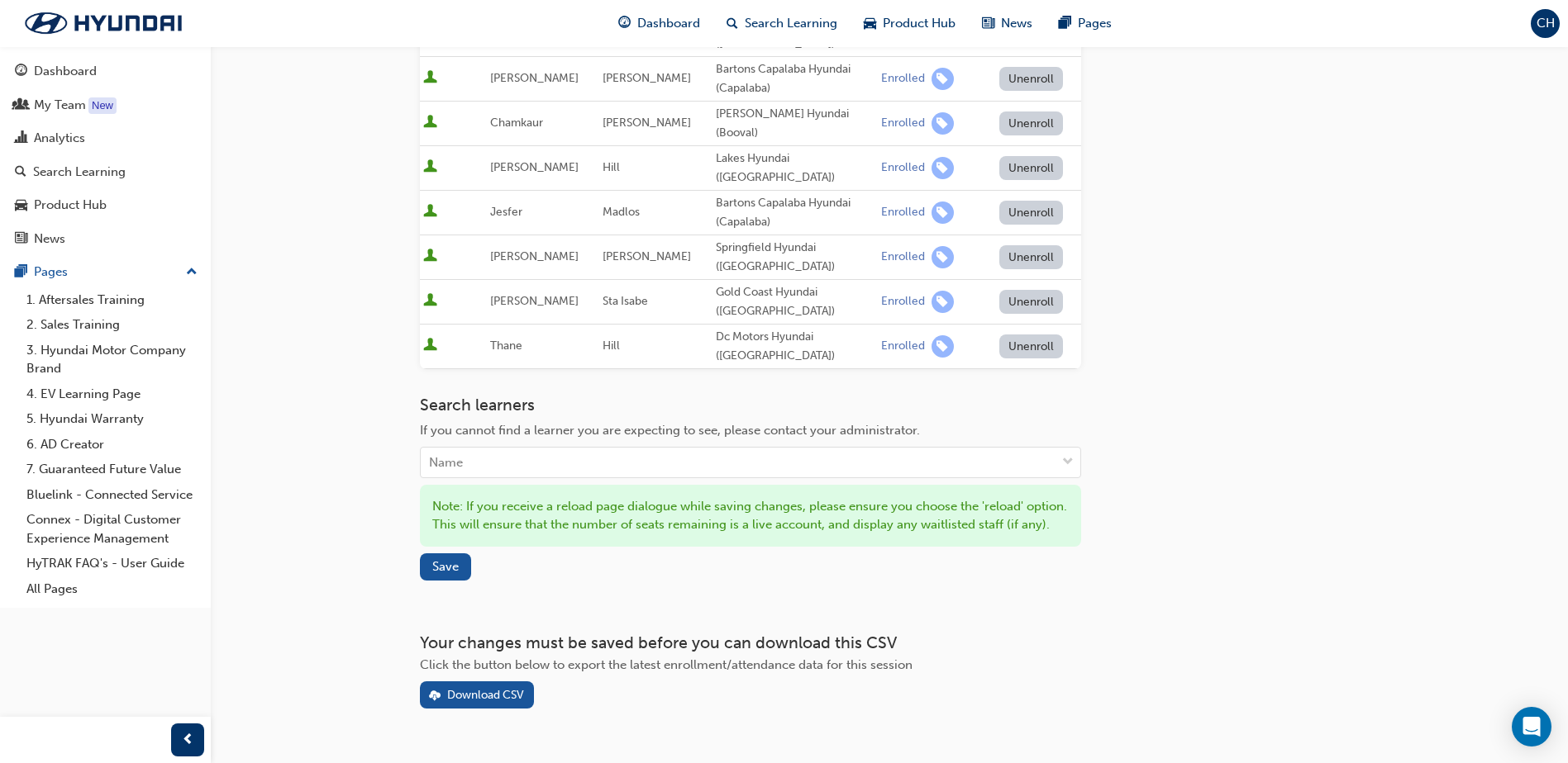
scroll to position [364, 0]
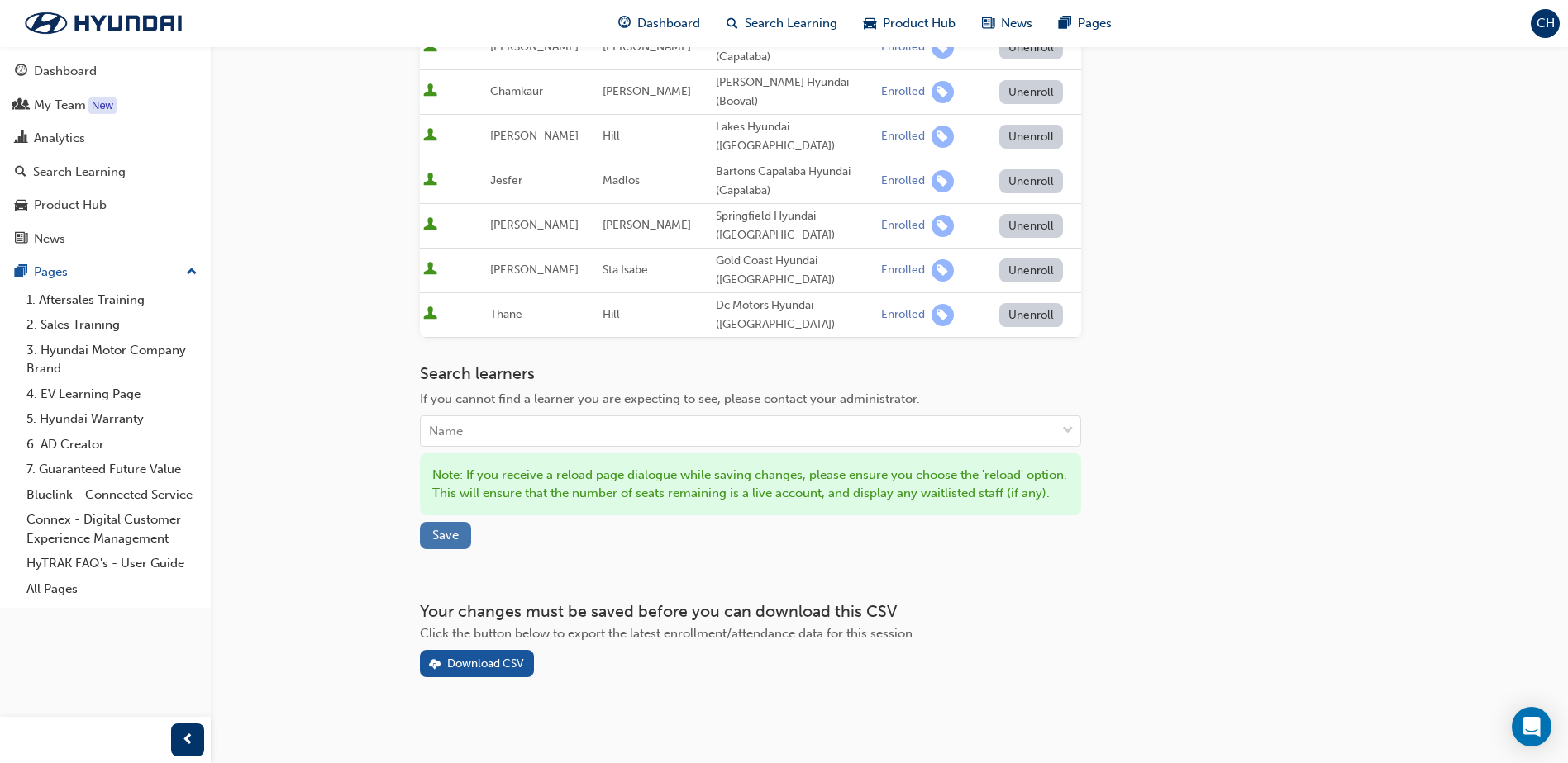
click at [425, 522] on button "Save" at bounding box center [446, 536] width 51 height 27
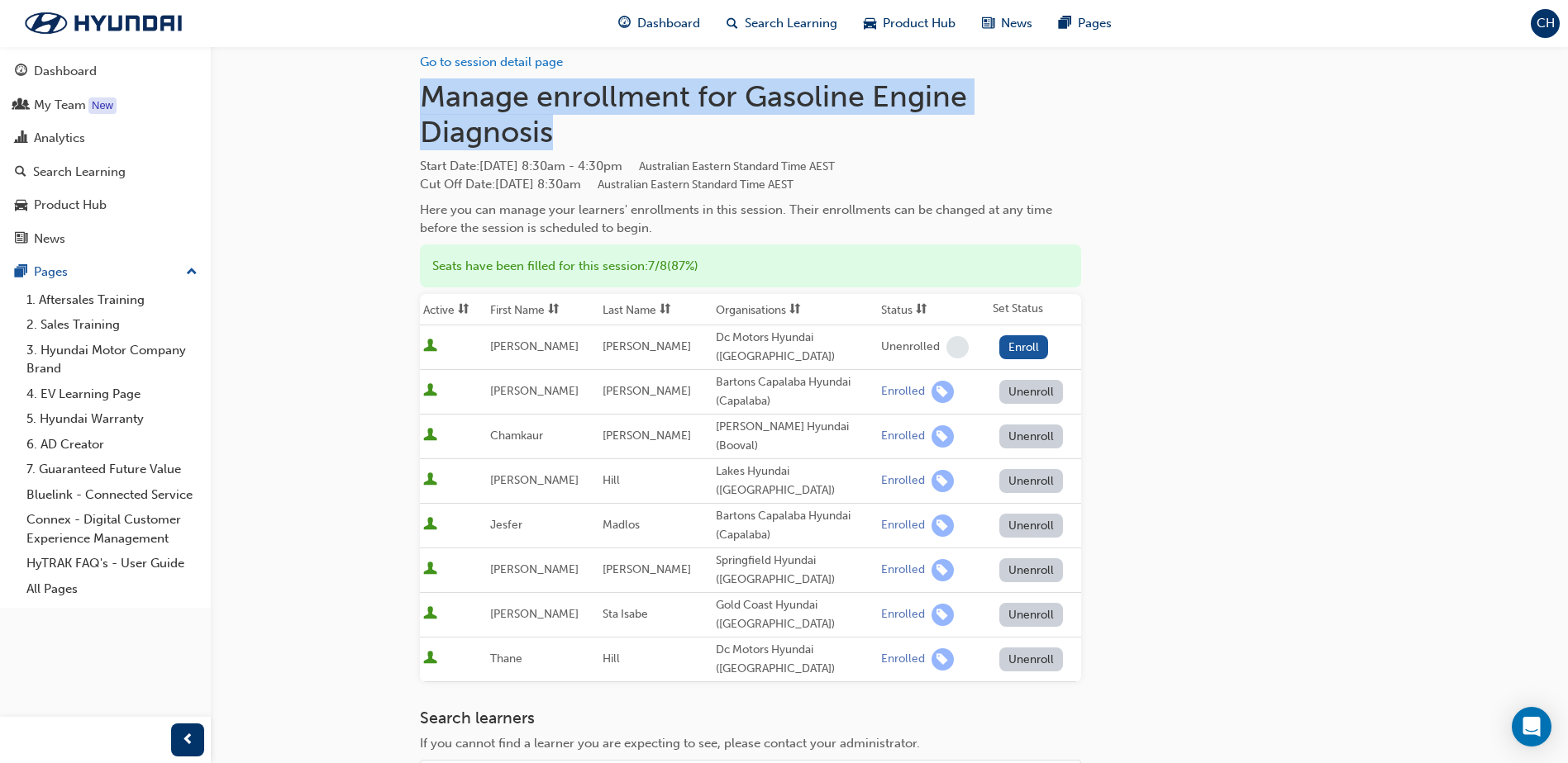
scroll to position [0, 0]
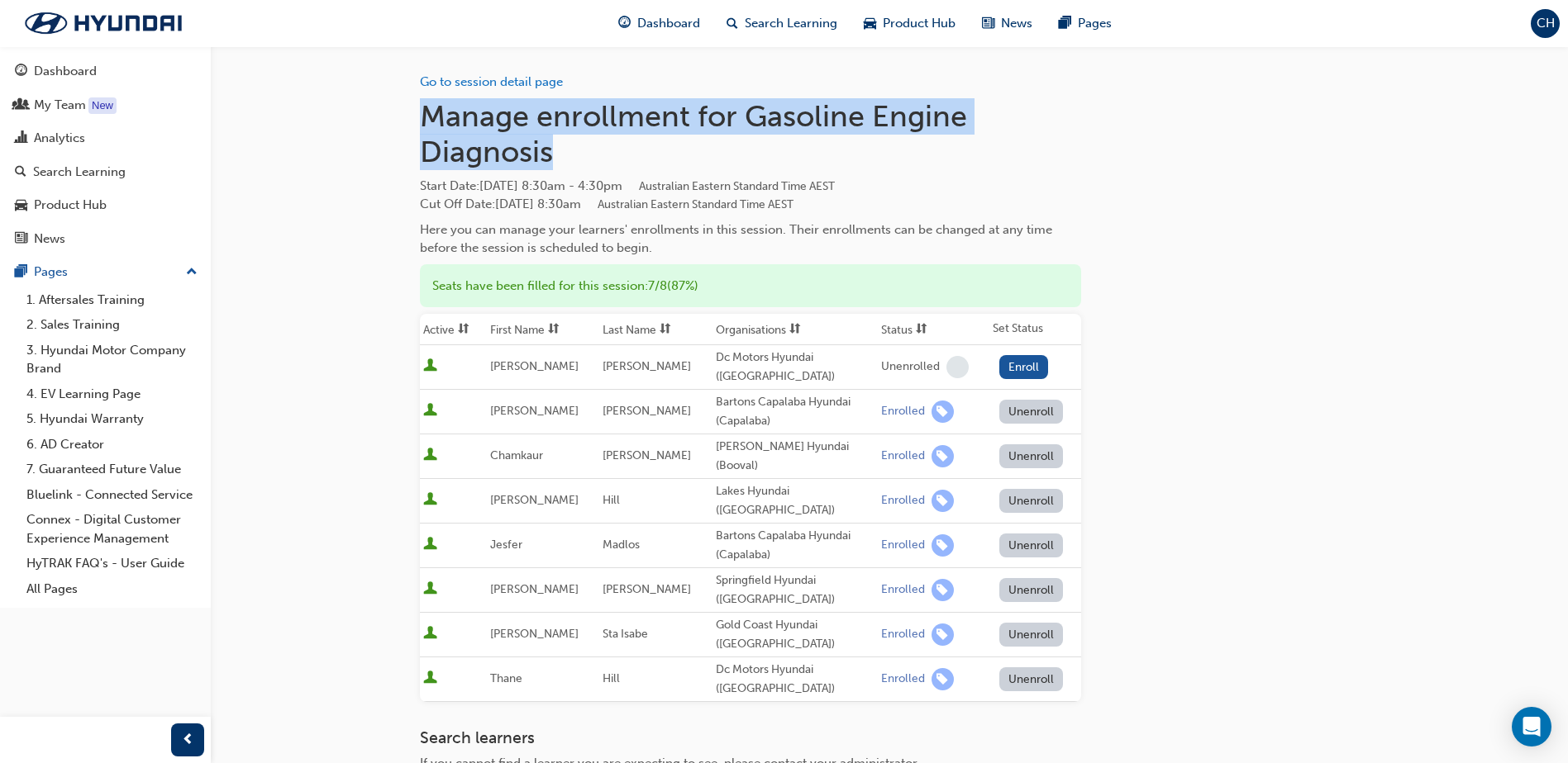
scroll to position [1480, 0]
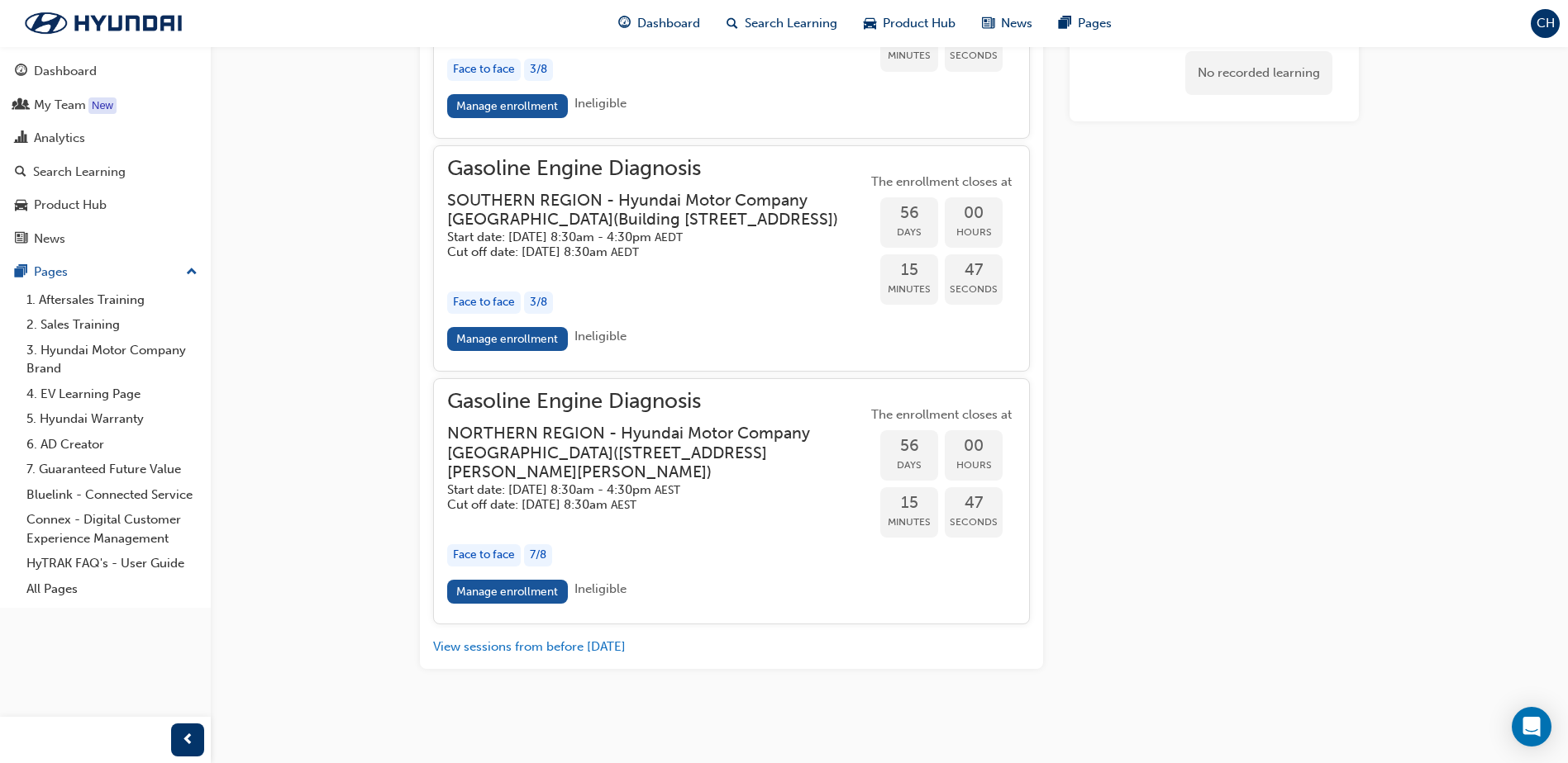
scroll to position [248, 0]
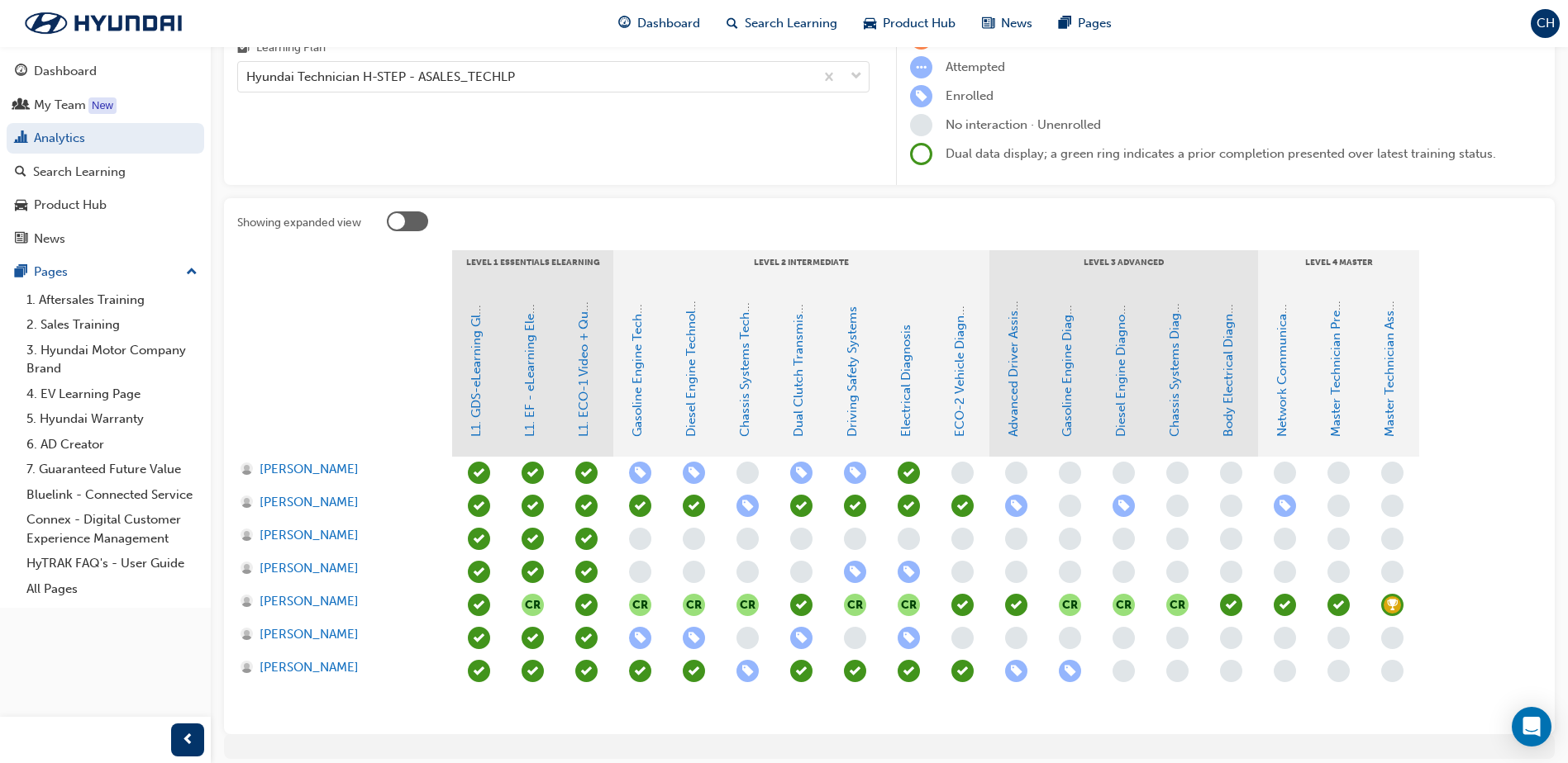
scroll to position [248, 0]
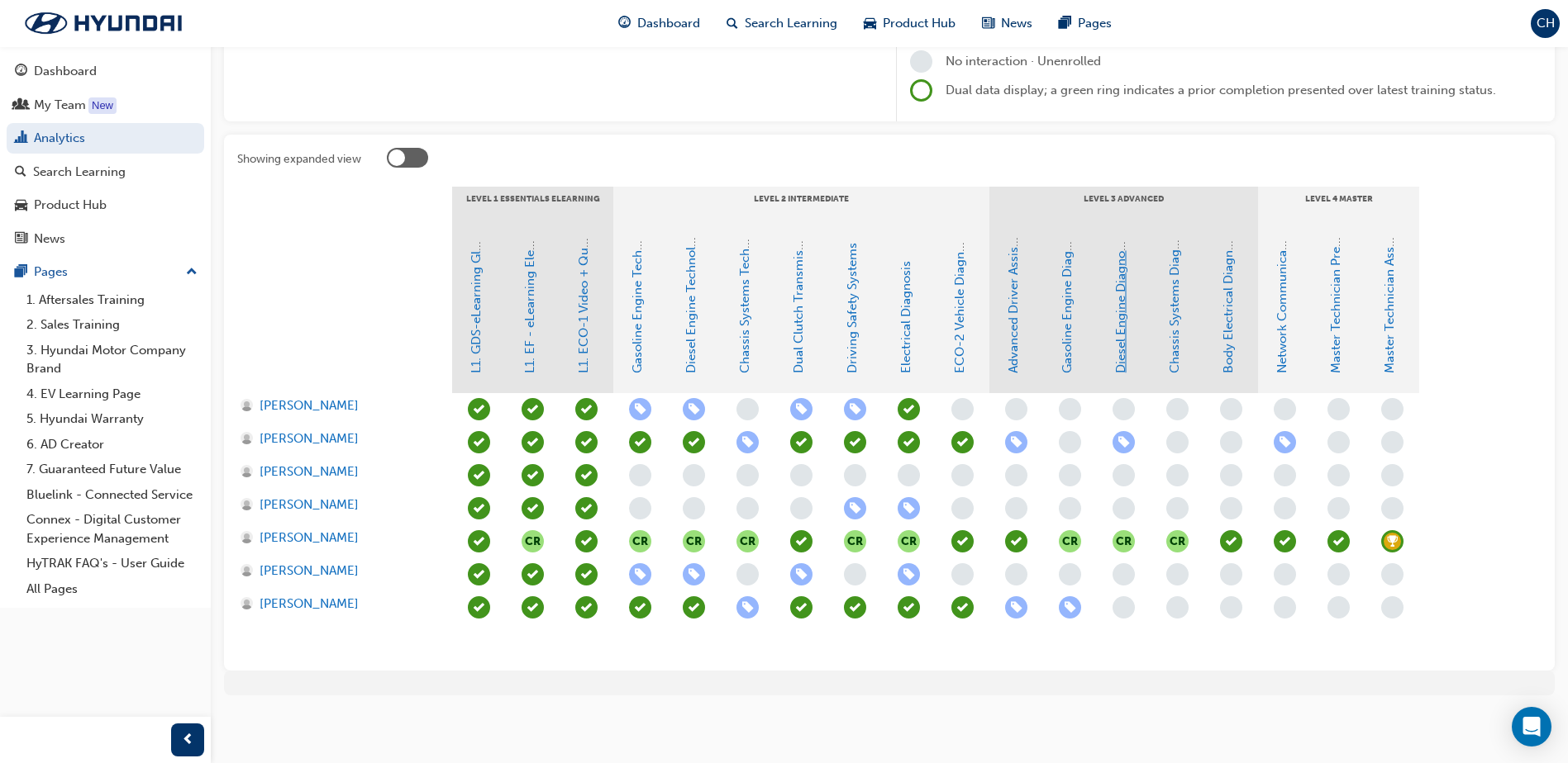
click at [1118, 339] on link "Diesel Engine Diagnosis" at bounding box center [1120, 305] width 15 height 137
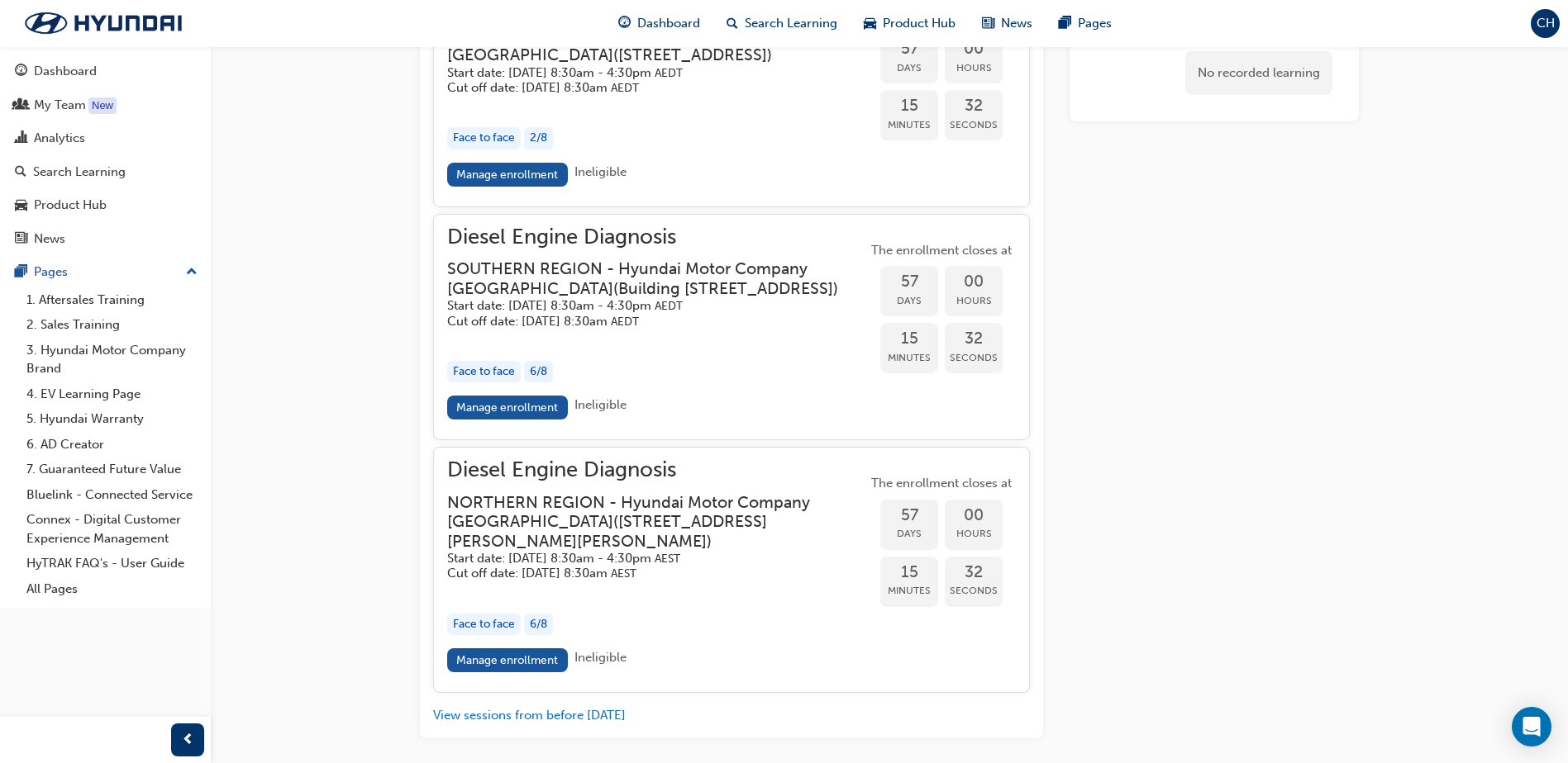
scroll to position [1522, 0]
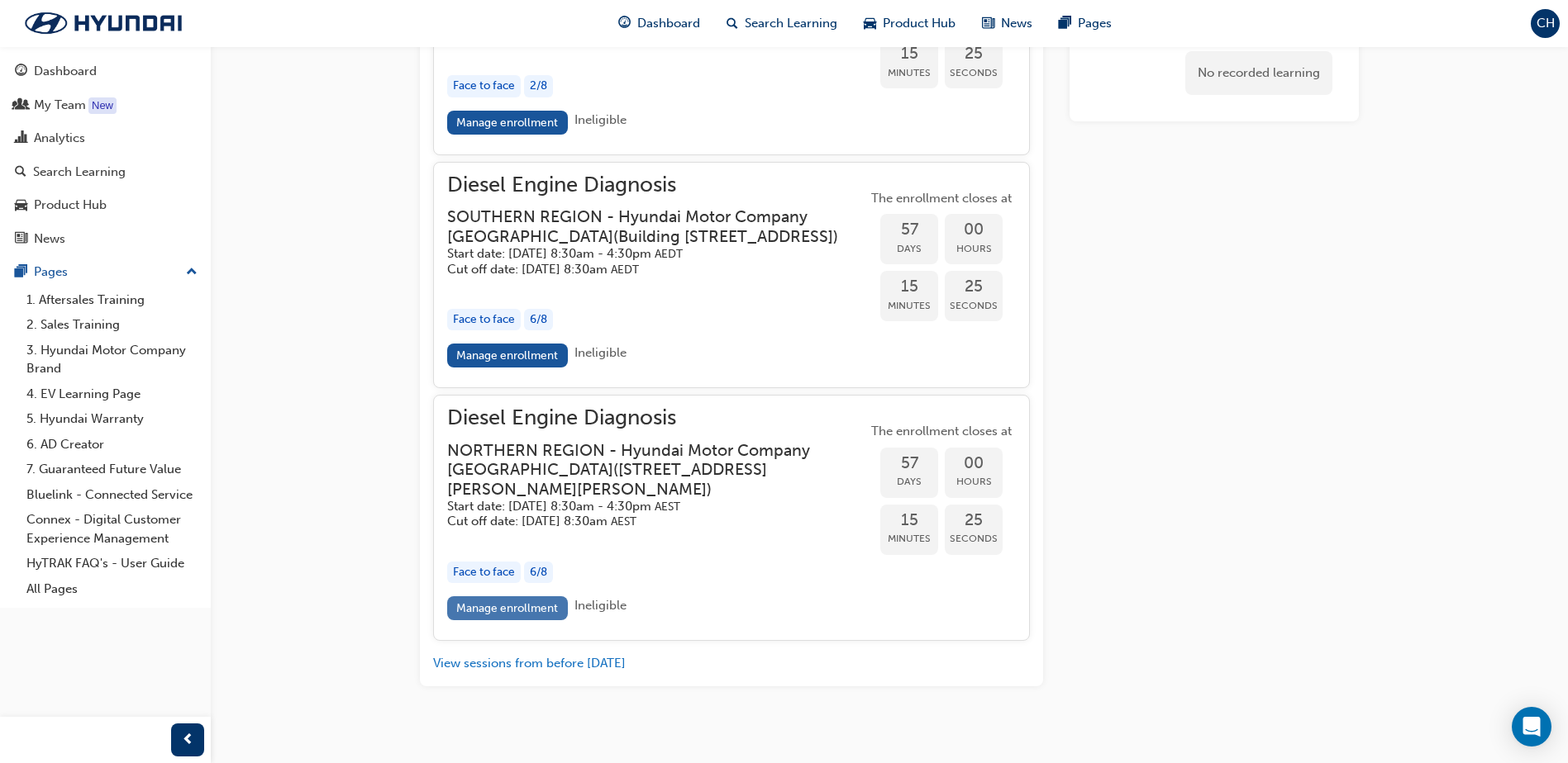
click at [514, 620] on link "Manage enrollment" at bounding box center [508, 608] width 121 height 24
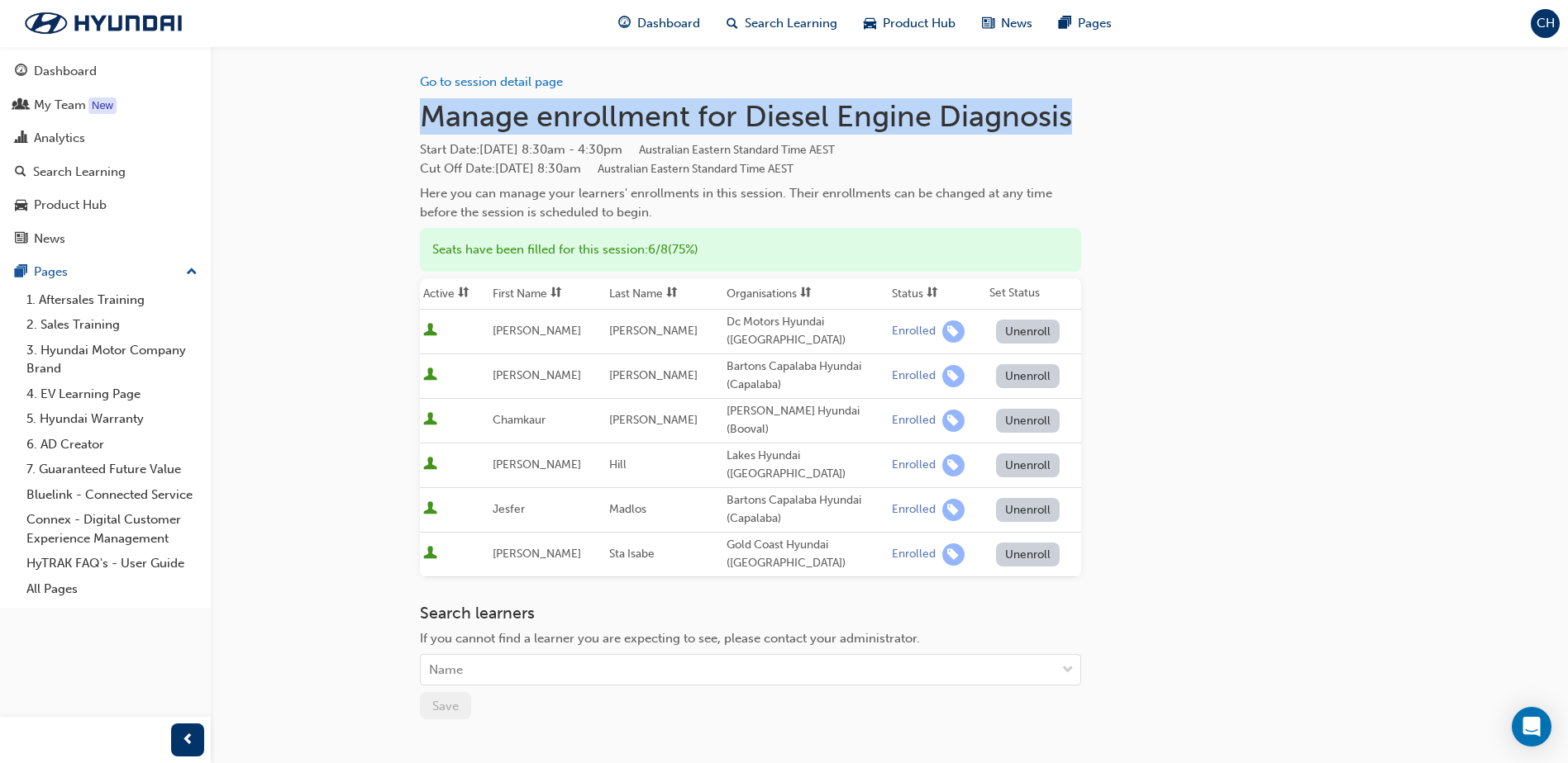
drag, startPoint x: 425, startPoint y: 111, endPoint x: 1112, endPoint y: 109, distance: 687.0
click at [1112, 109] on div "Go to session detail page Manage enrollment for Diesel Engine Diagnosis Start D…" at bounding box center [890, 447] width 939 height 801
copy h1 "Manage enrollment for Diesel Engine Diagnosis"
click at [496, 656] on div "Name" at bounding box center [739, 671] width 635 height 29
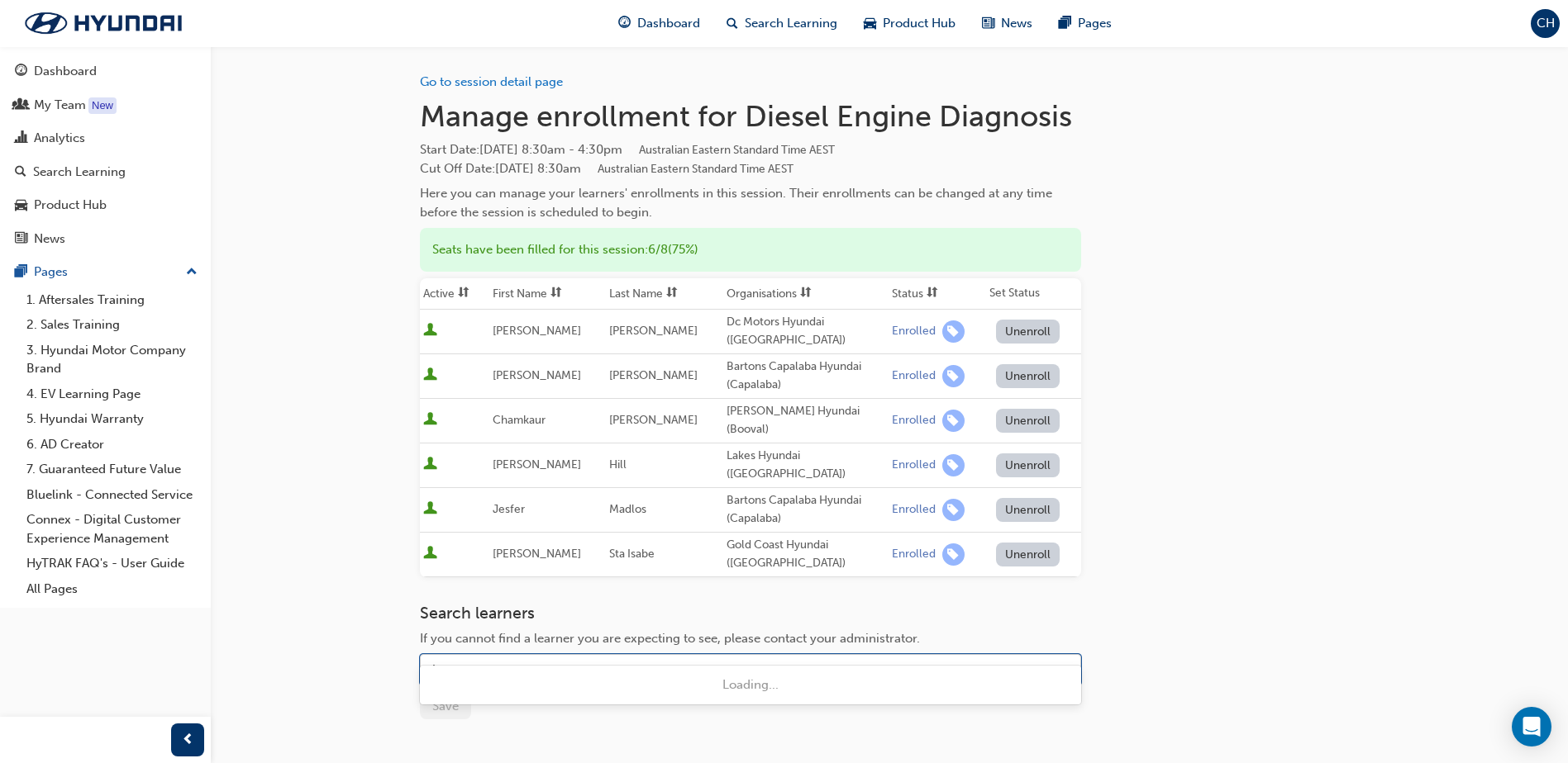
type input "thane"
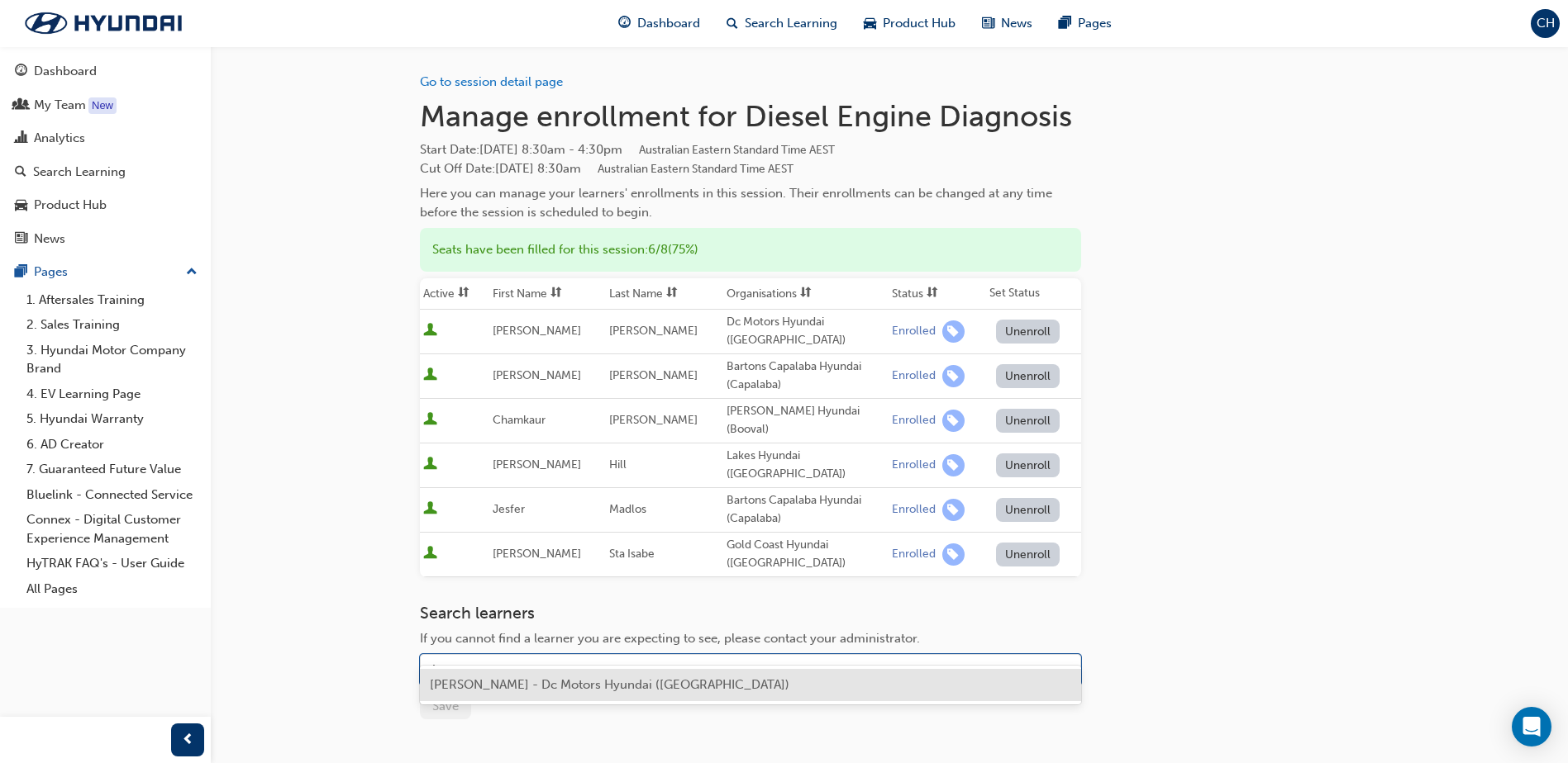
click at [576, 686] on span "[PERSON_NAME] - Dc Motors Hyundai ([GEOGRAPHIC_DATA])" at bounding box center [610, 685] width 360 height 15
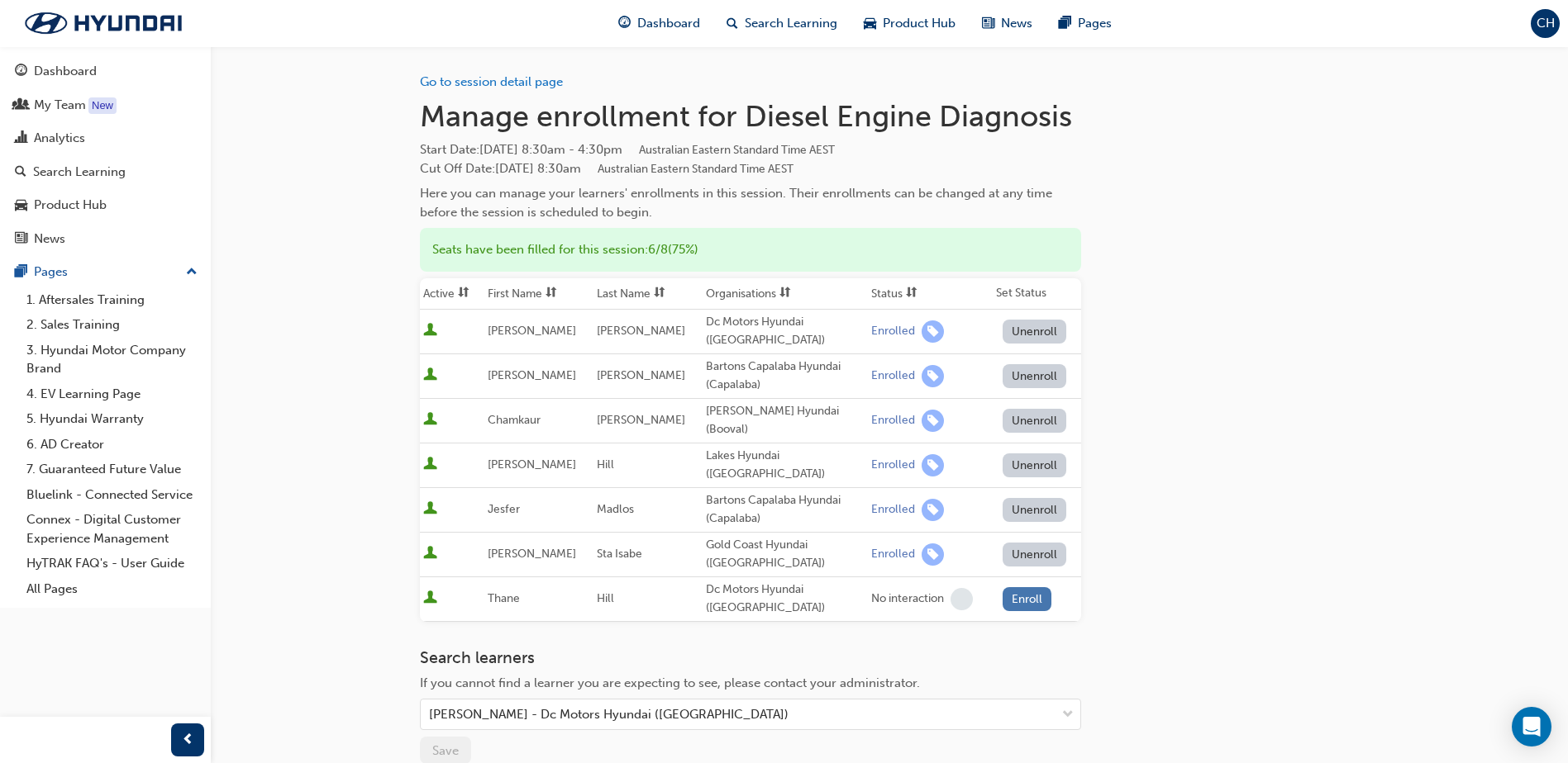
click at [1022, 587] on button "Enroll" at bounding box center [1027, 599] width 49 height 24
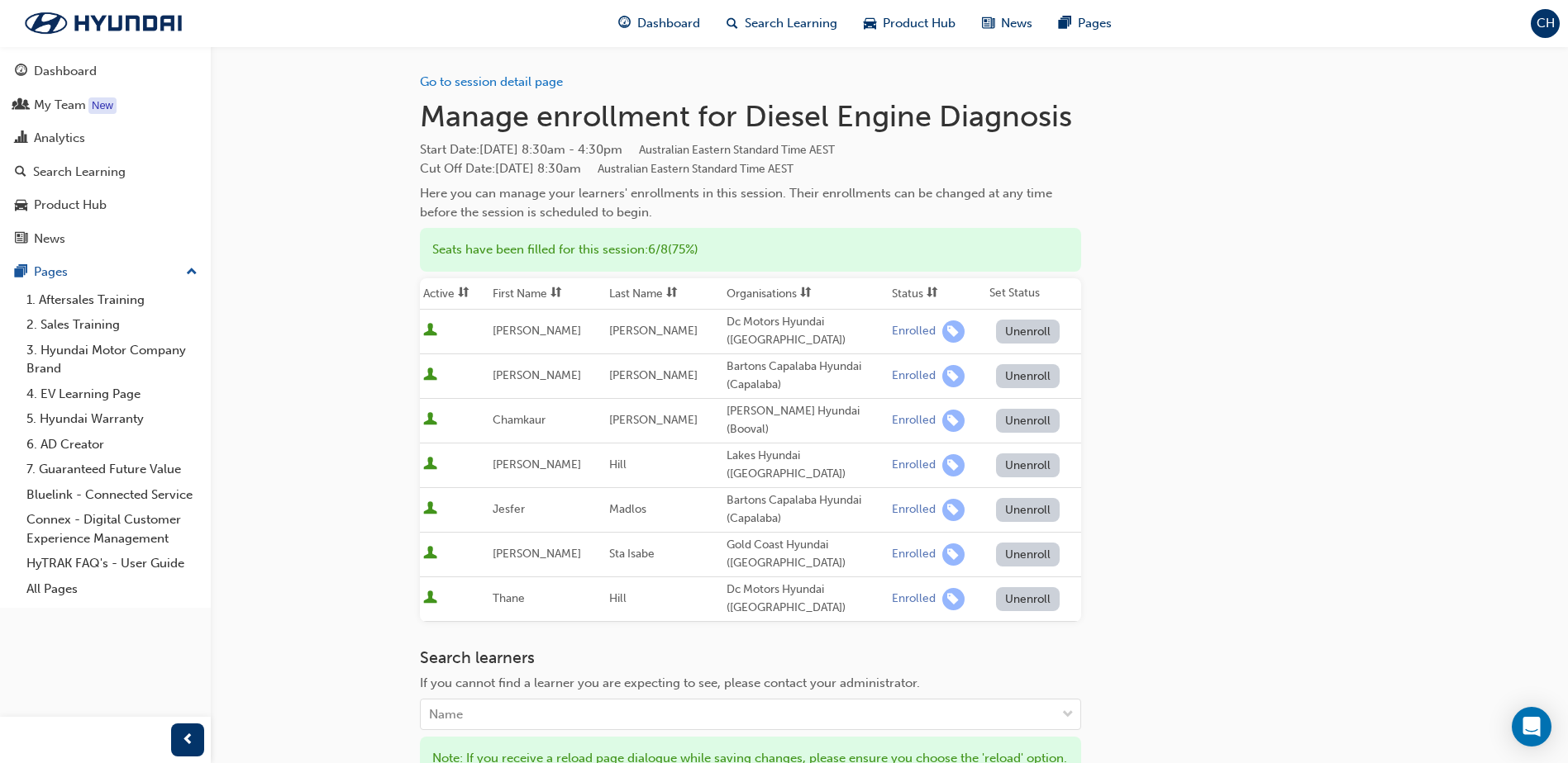
click at [1021, 323] on button "Unenroll" at bounding box center [1028, 331] width 64 height 24
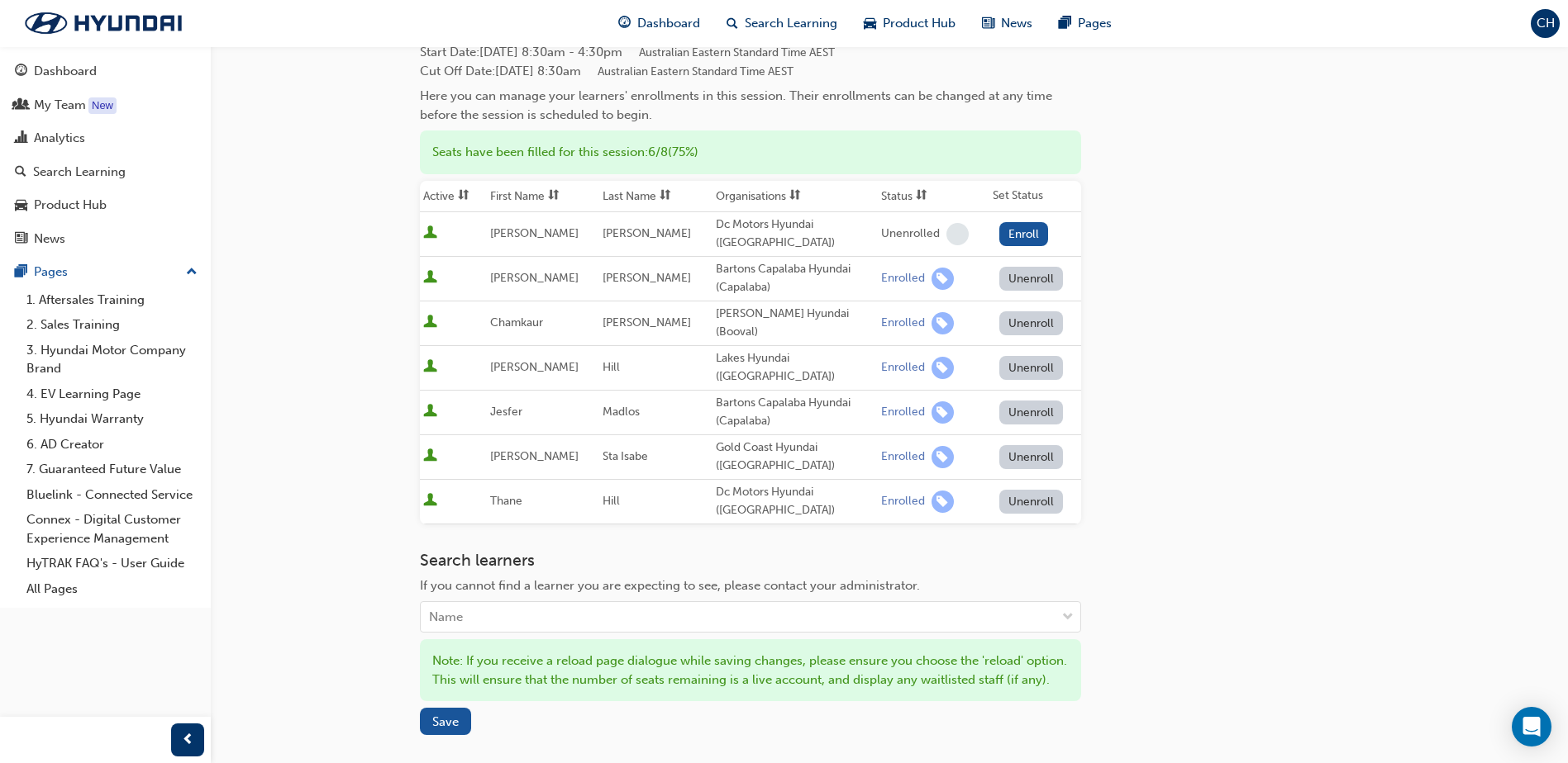
scroll to position [138, 0]
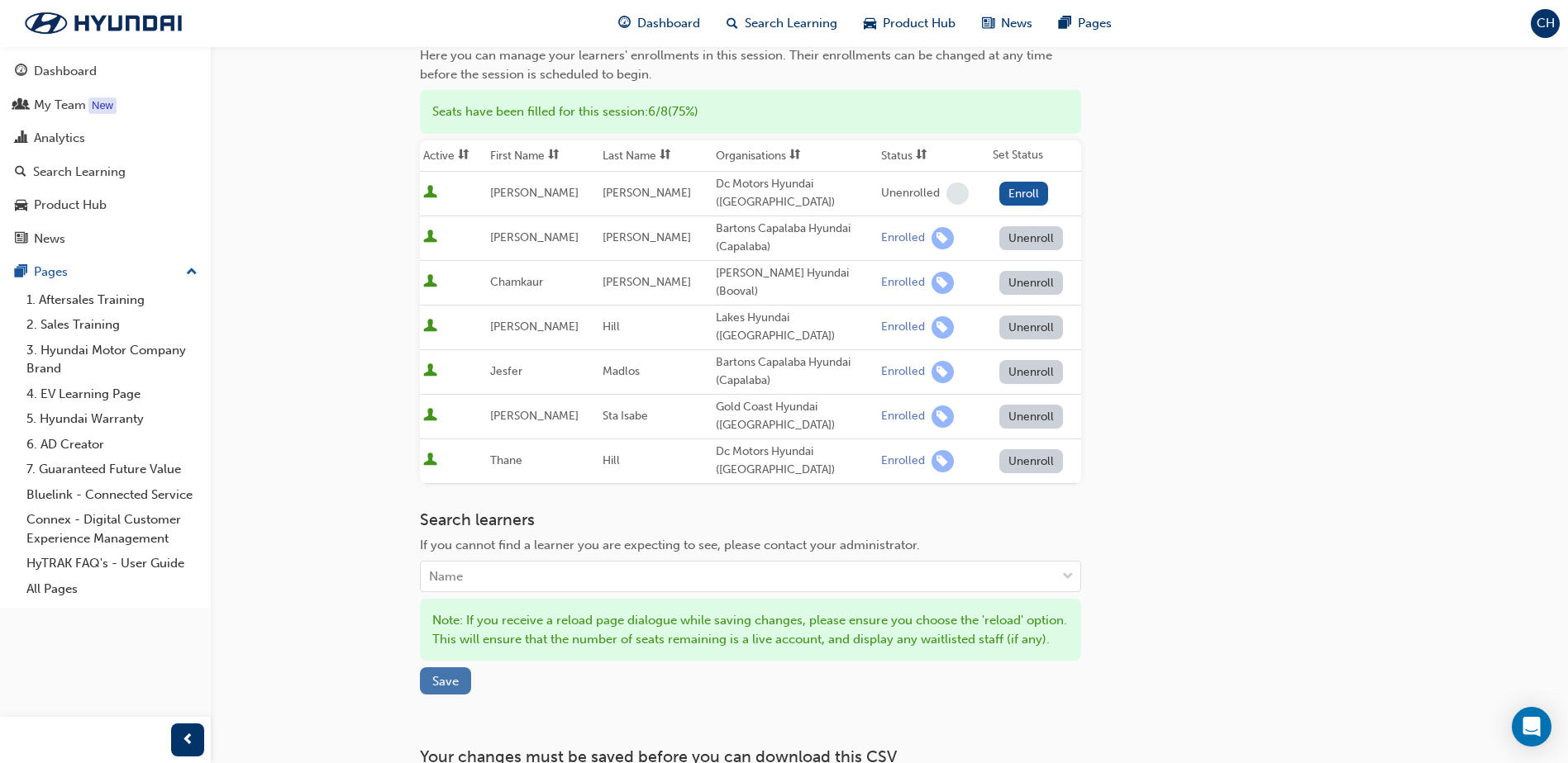
click at [449, 674] on span "Save" at bounding box center [445, 682] width 27 height 15
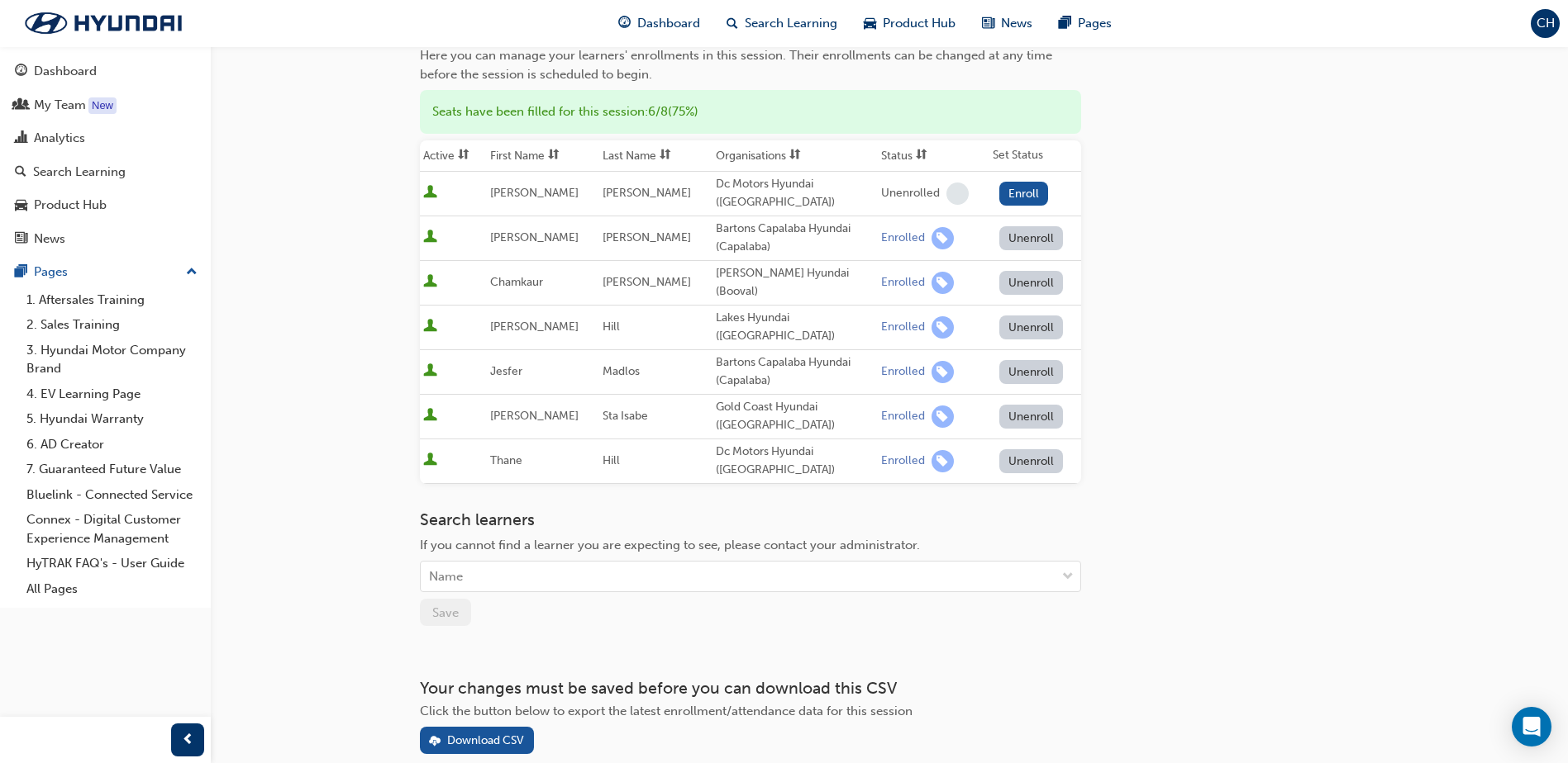
scroll to position [0, 0]
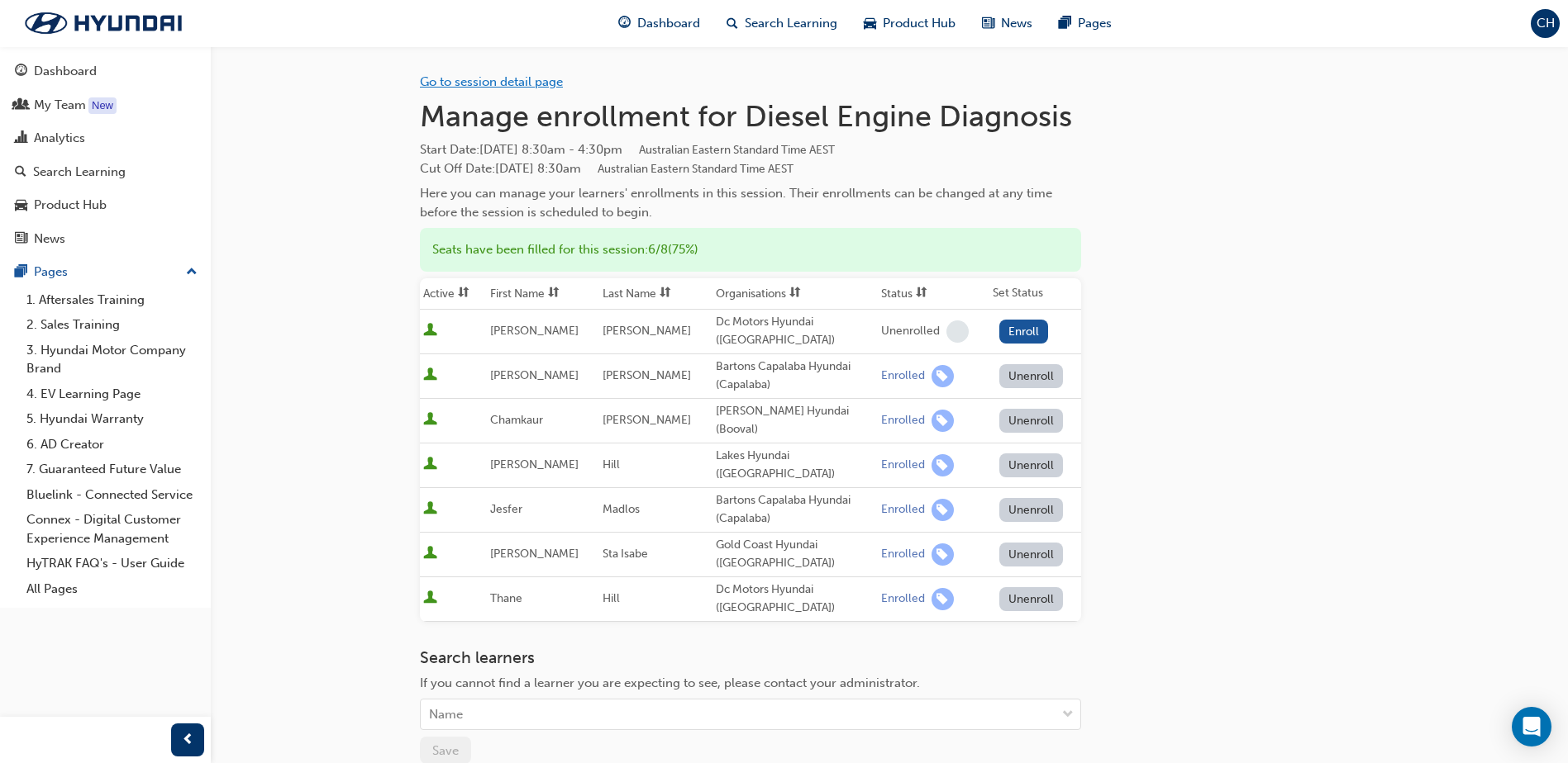
click at [477, 81] on link "Go to session detail page" at bounding box center [492, 81] width 143 height 15
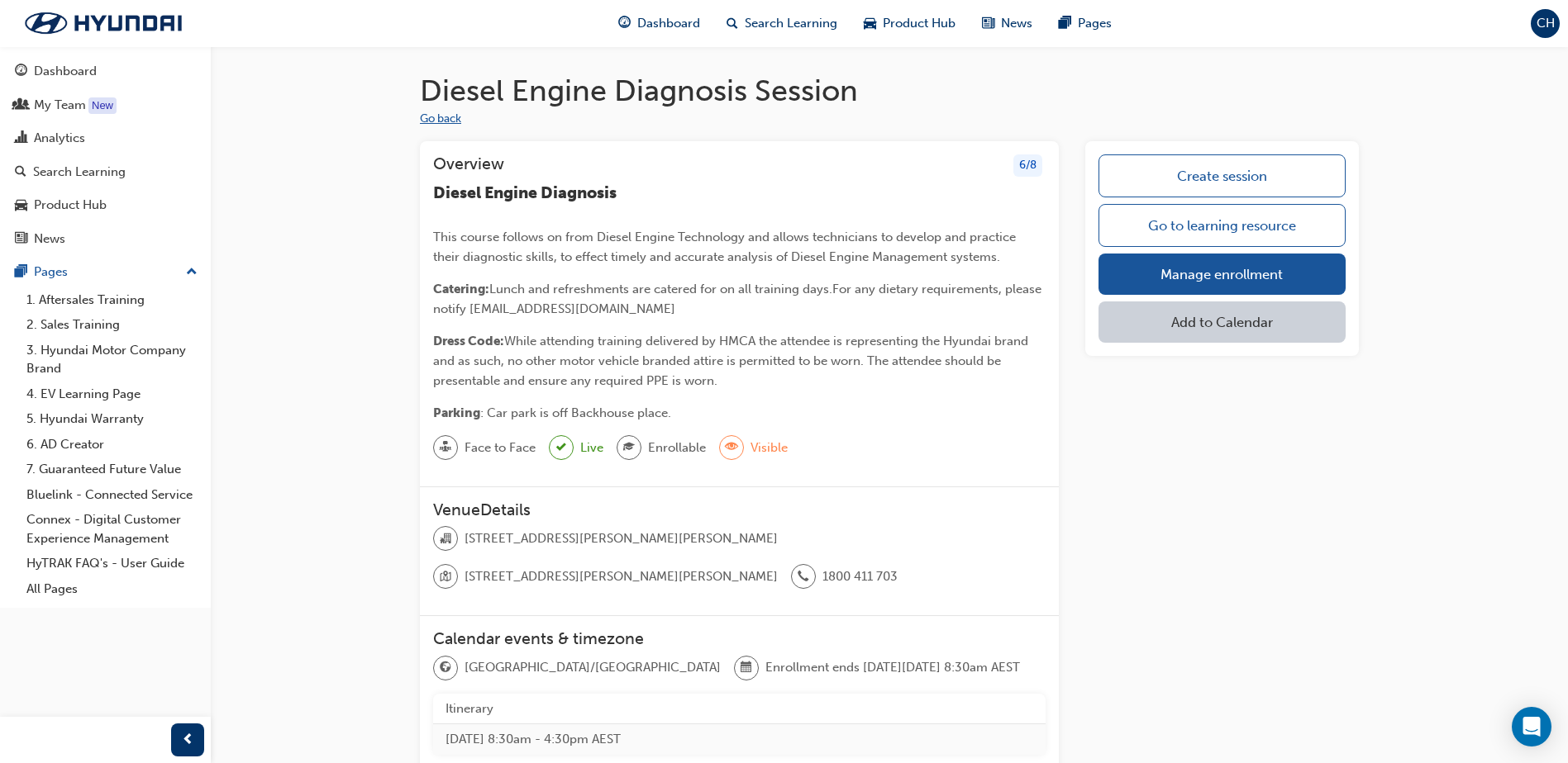
click at [434, 113] on button "Go back" at bounding box center [440, 119] width 41 height 19
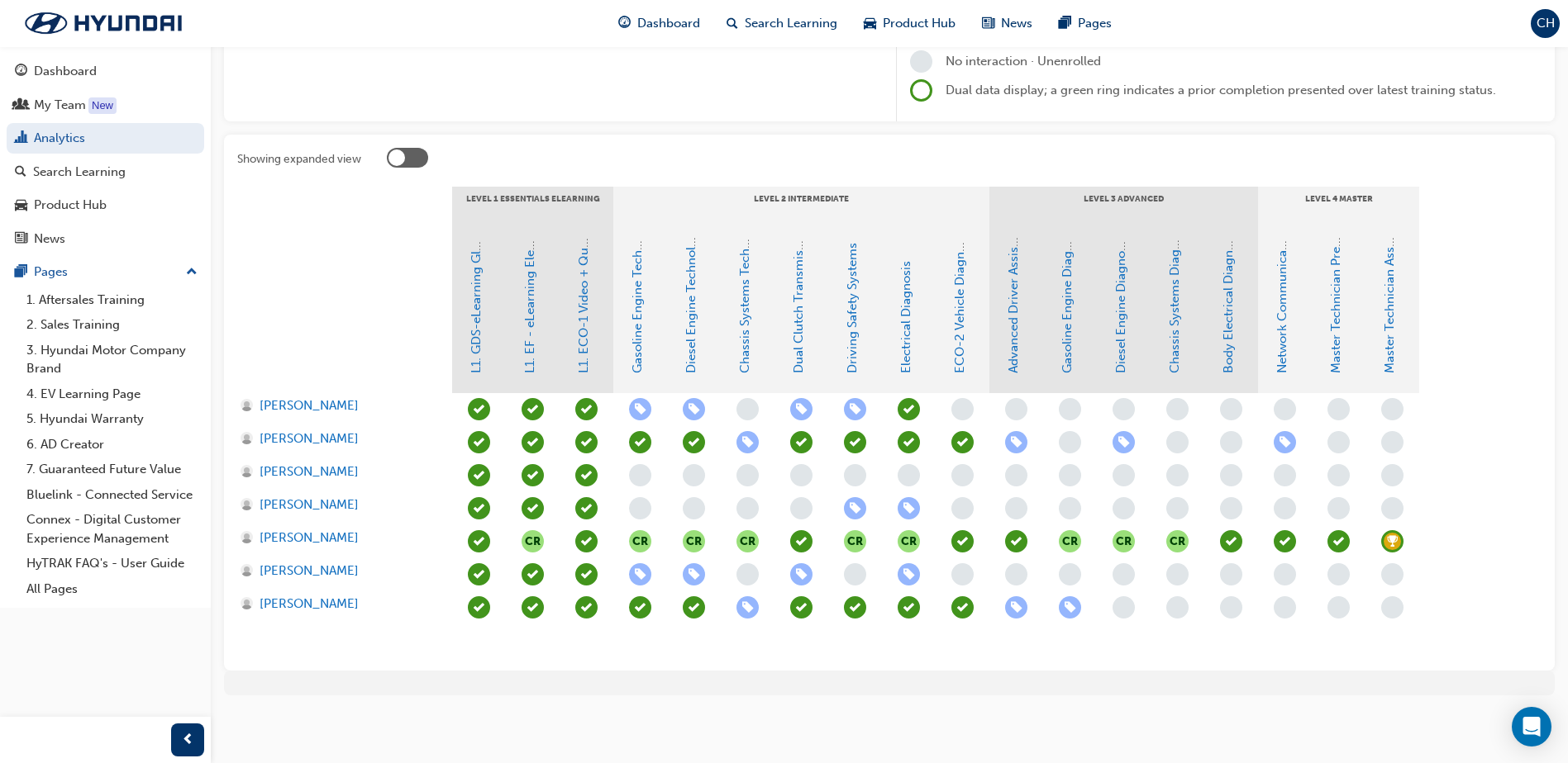
scroll to position [248, 0]
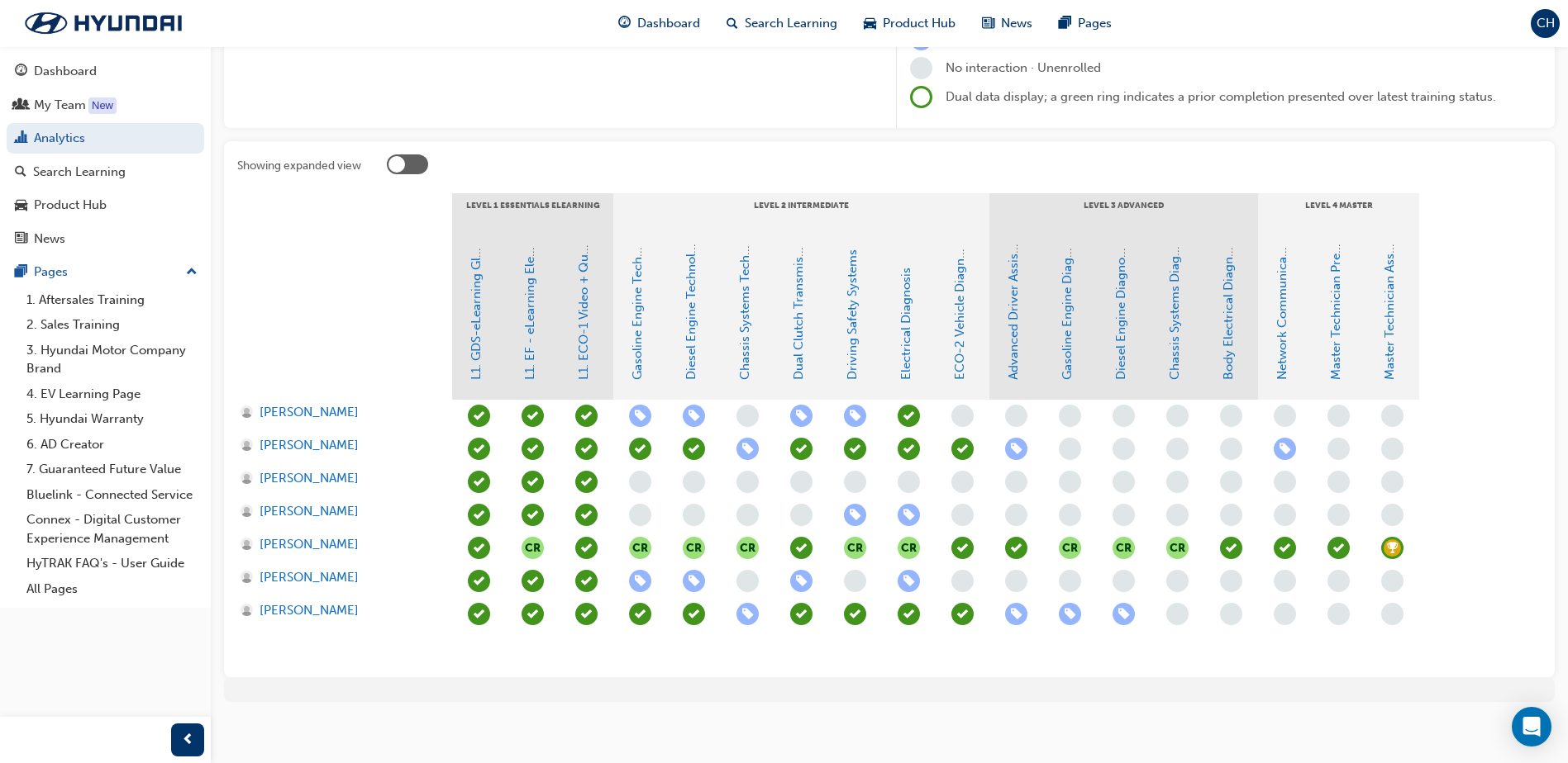
scroll to position [248, 0]
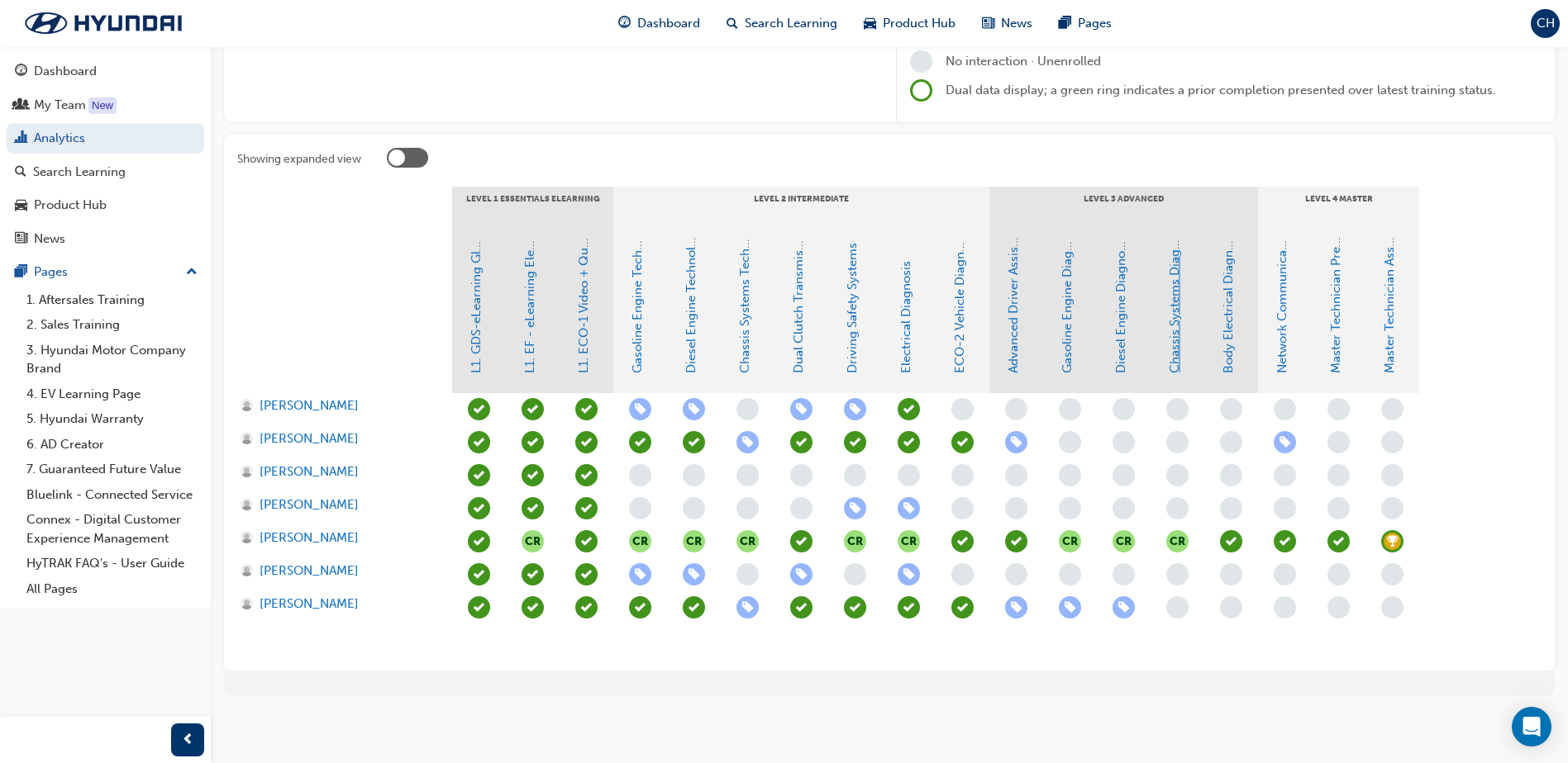
click at [1181, 336] on link "Chassis Systems Diagnosis" at bounding box center [1174, 296] width 15 height 154
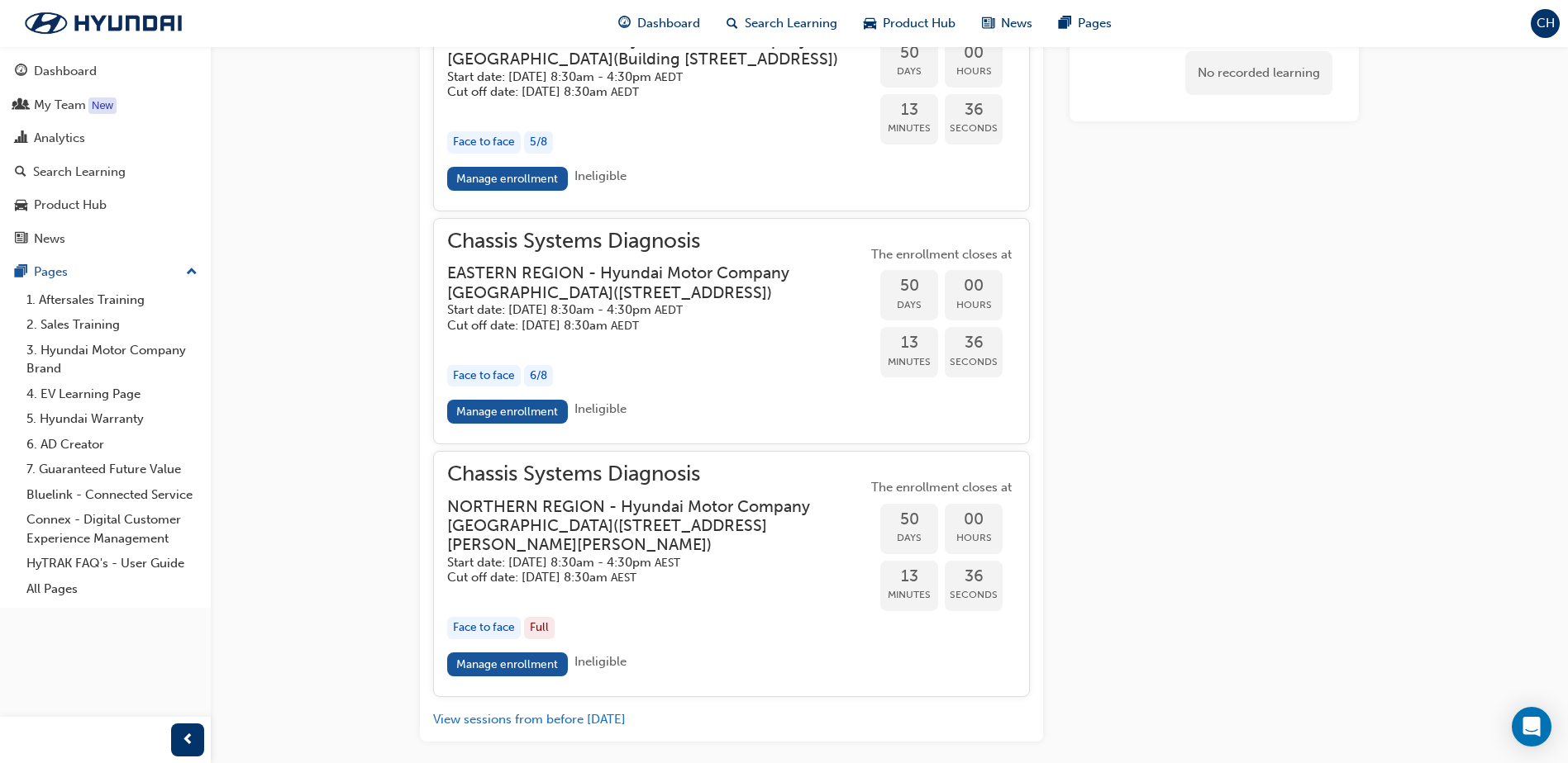
scroll to position [1608, 0]
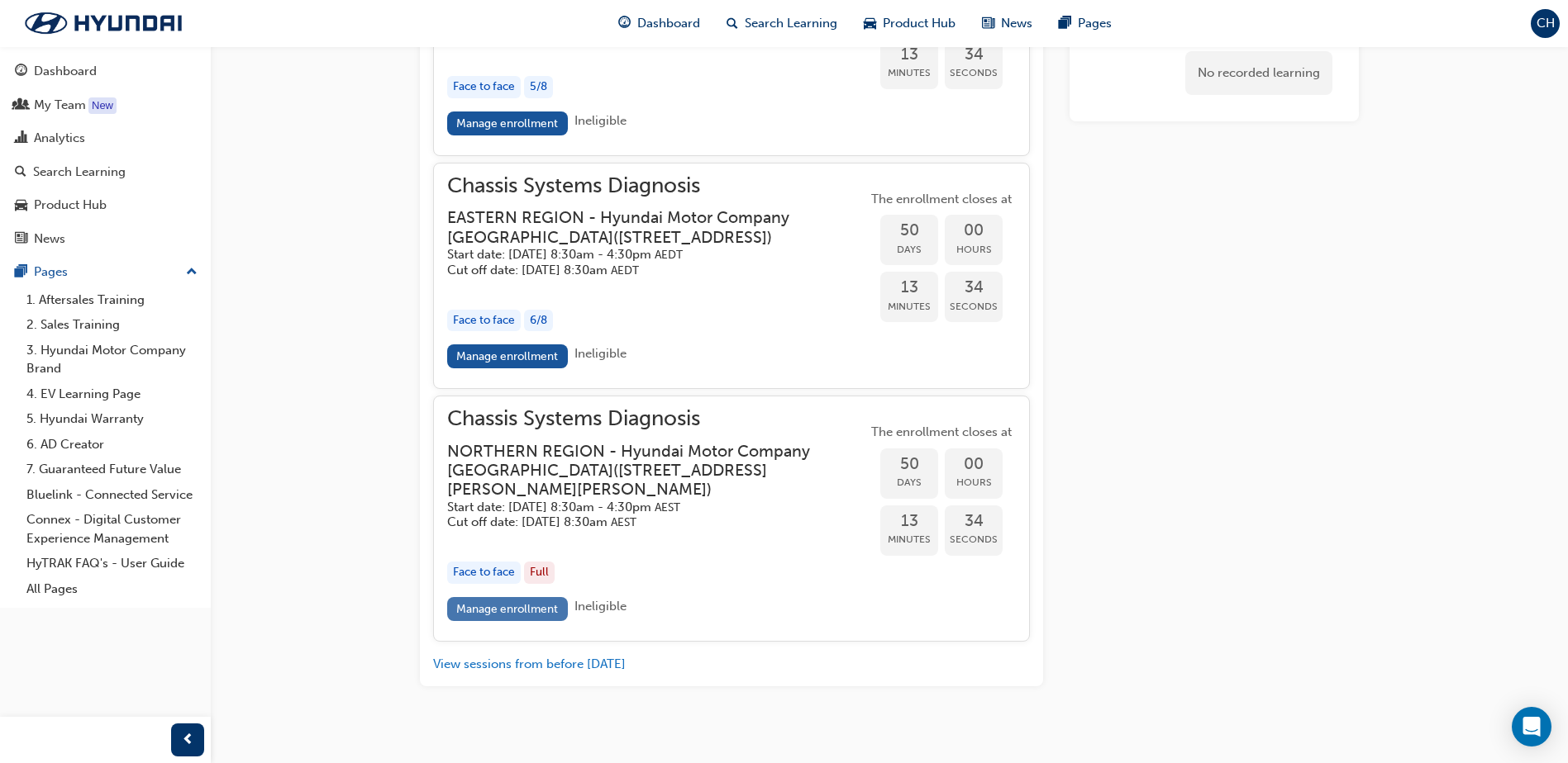
click at [497, 621] on link "Manage enrollment" at bounding box center [508, 609] width 121 height 24
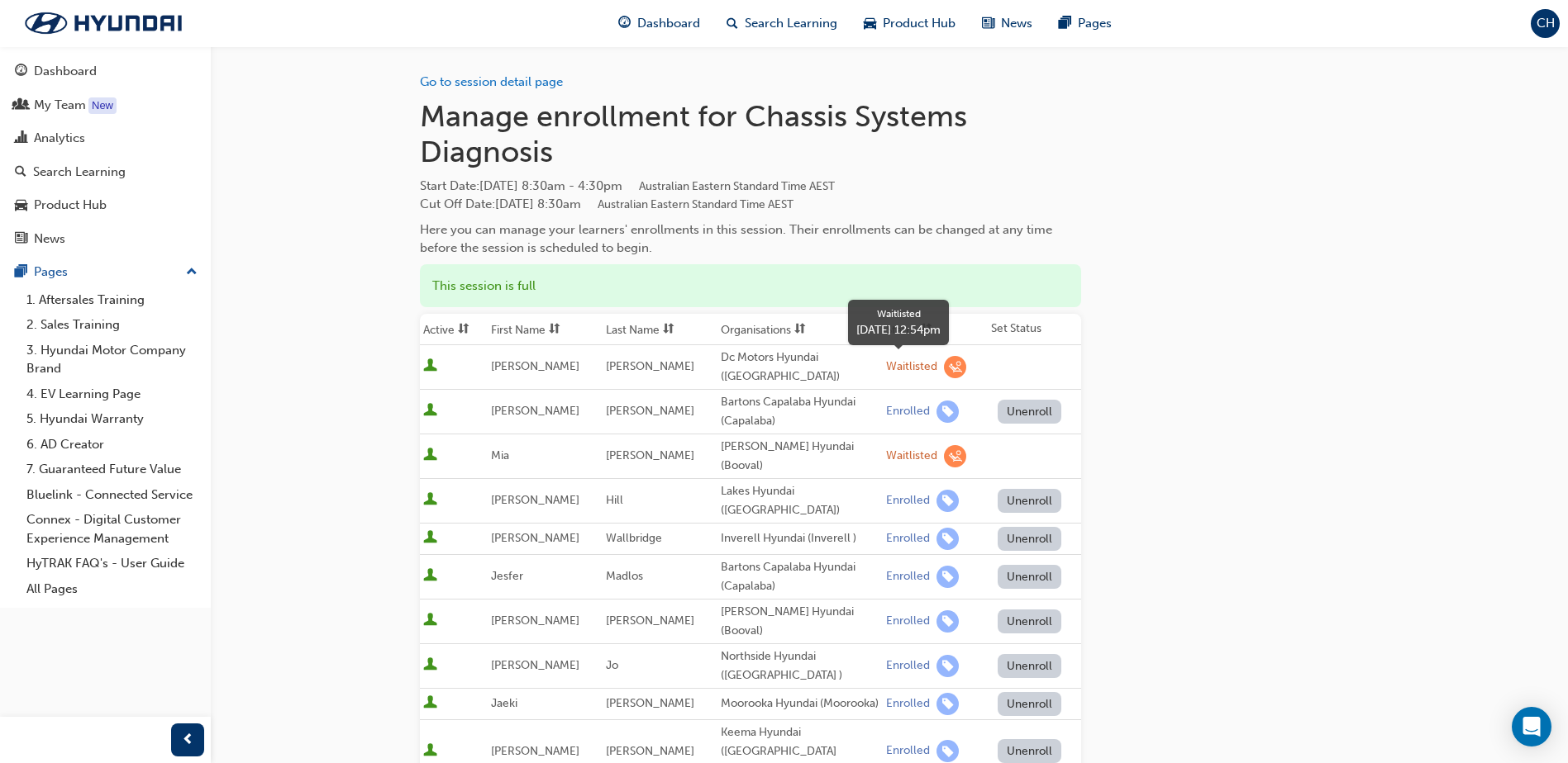
click at [944, 366] on span "learningRecordVerb_WAITLIST-icon" at bounding box center [955, 367] width 22 height 22
click at [866, 370] on td "Dc Motors Hyundai ([GEOGRAPHIC_DATA])" at bounding box center [800, 367] width 166 height 45
click at [894, 373] on div "Waitlisted" at bounding box center [912, 367] width 51 height 16
click at [895, 371] on div "Waitlisted" at bounding box center [912, 367] width 51 height 16
click at [977, 363] on div "Waitlisted" at bounding box center [935, 367] width 98 height 22
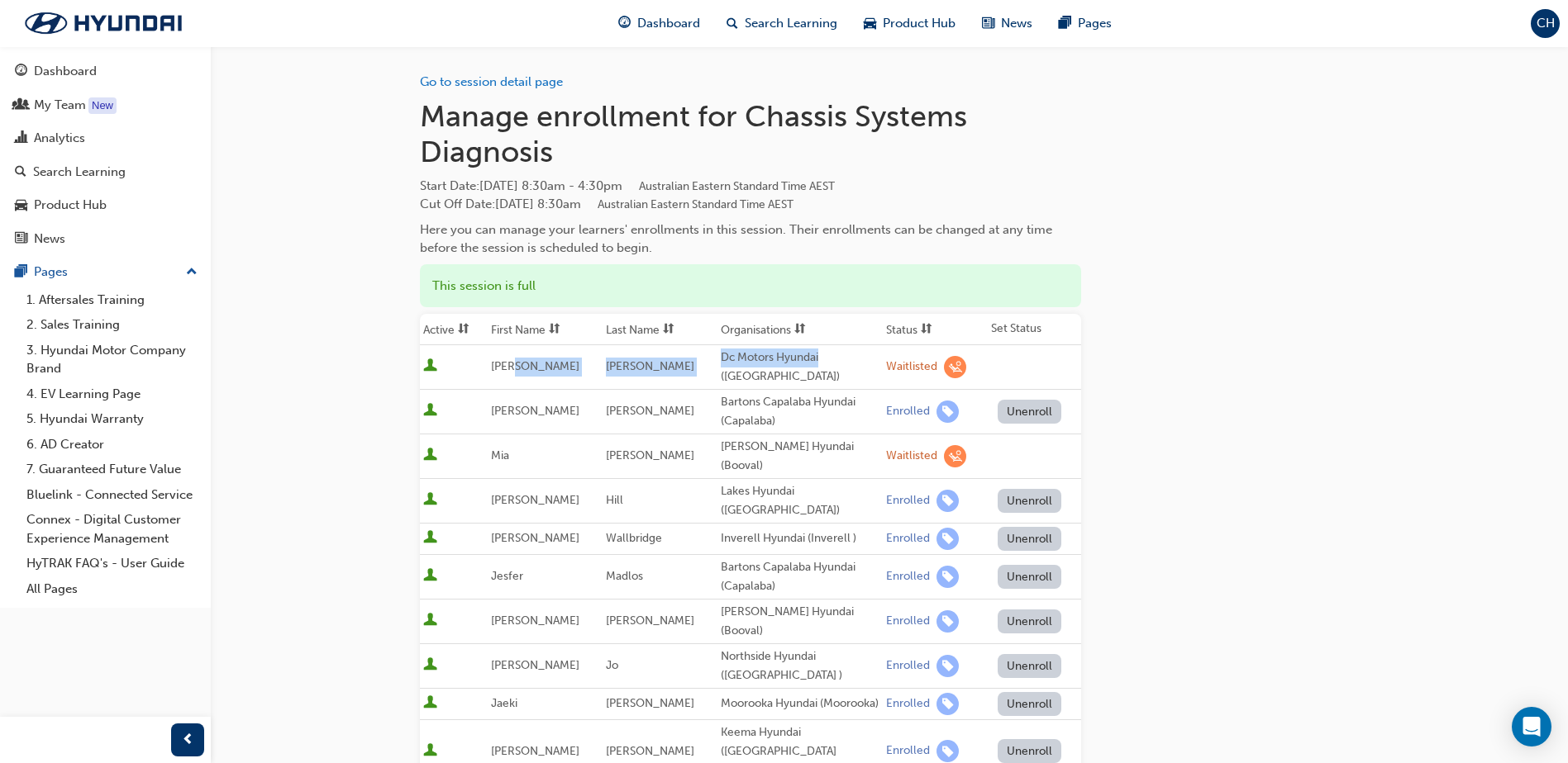
drag, startPoint x: 840, startPoint y: 363, endPoint x: 522, endPoint y: 381, distance: 318.5
click at [522, 381] on tr "Daren Andaya Dc Motors Hyundai (Rockhampton) Waitlisted" at bounding box center [751, 367] width 661 height 45
drag, startPoint x: 522, startPoint y: 381, endPoint x: 550, endPoint y: 388, distance: 28.9
click at [550, 388] on td "[PERSON_NAME]" at bounding box center [546, 367] width 115 height 45
click at [944, 360] on span "learningRecordVerb_WAITLIST-icon" at bounding box center [955, 367] width 22 height 22
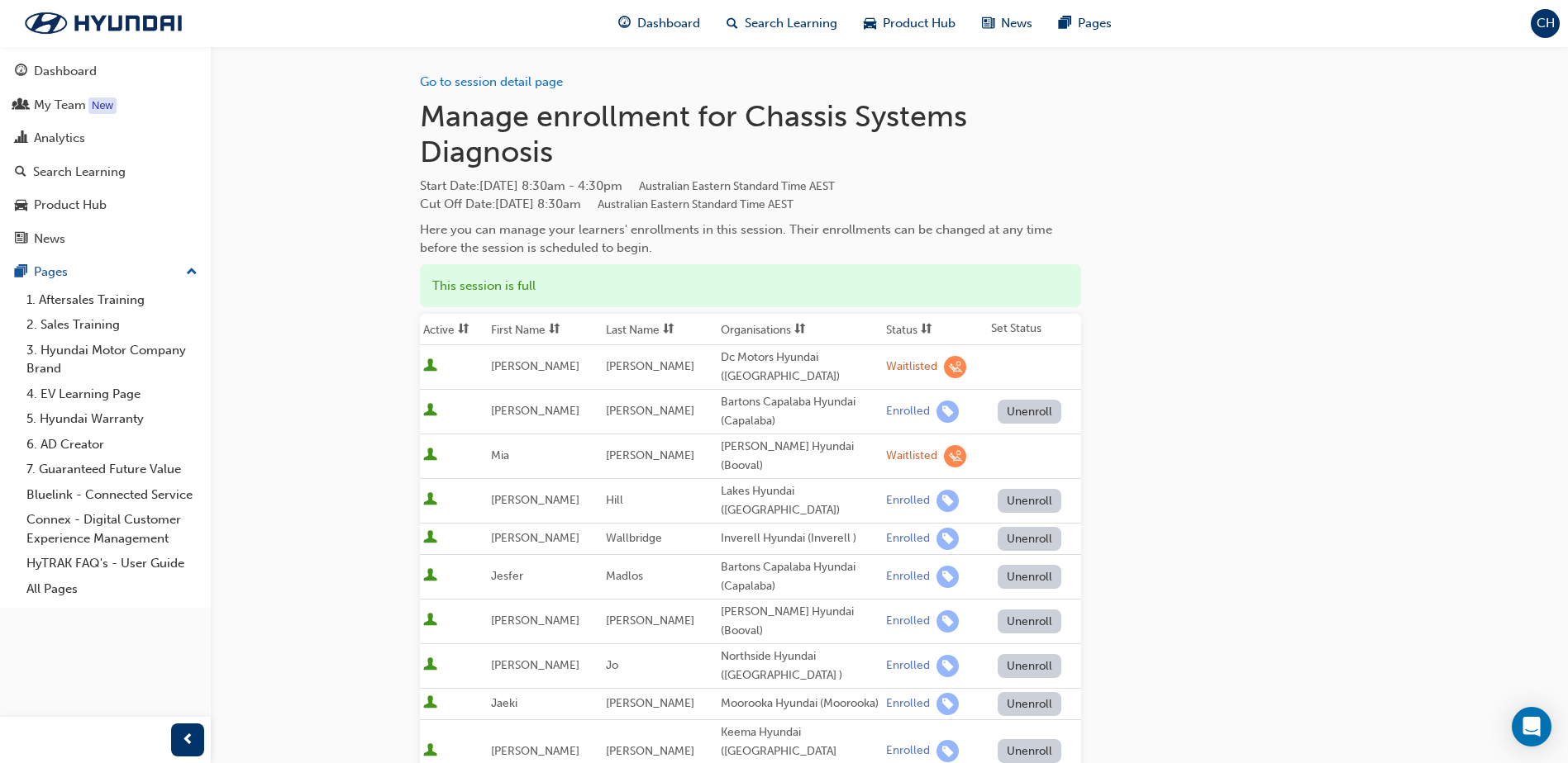
click at [506, 371] on span "[PERSON_NAME]" at bounding box center [535, 366] width 89 height 14
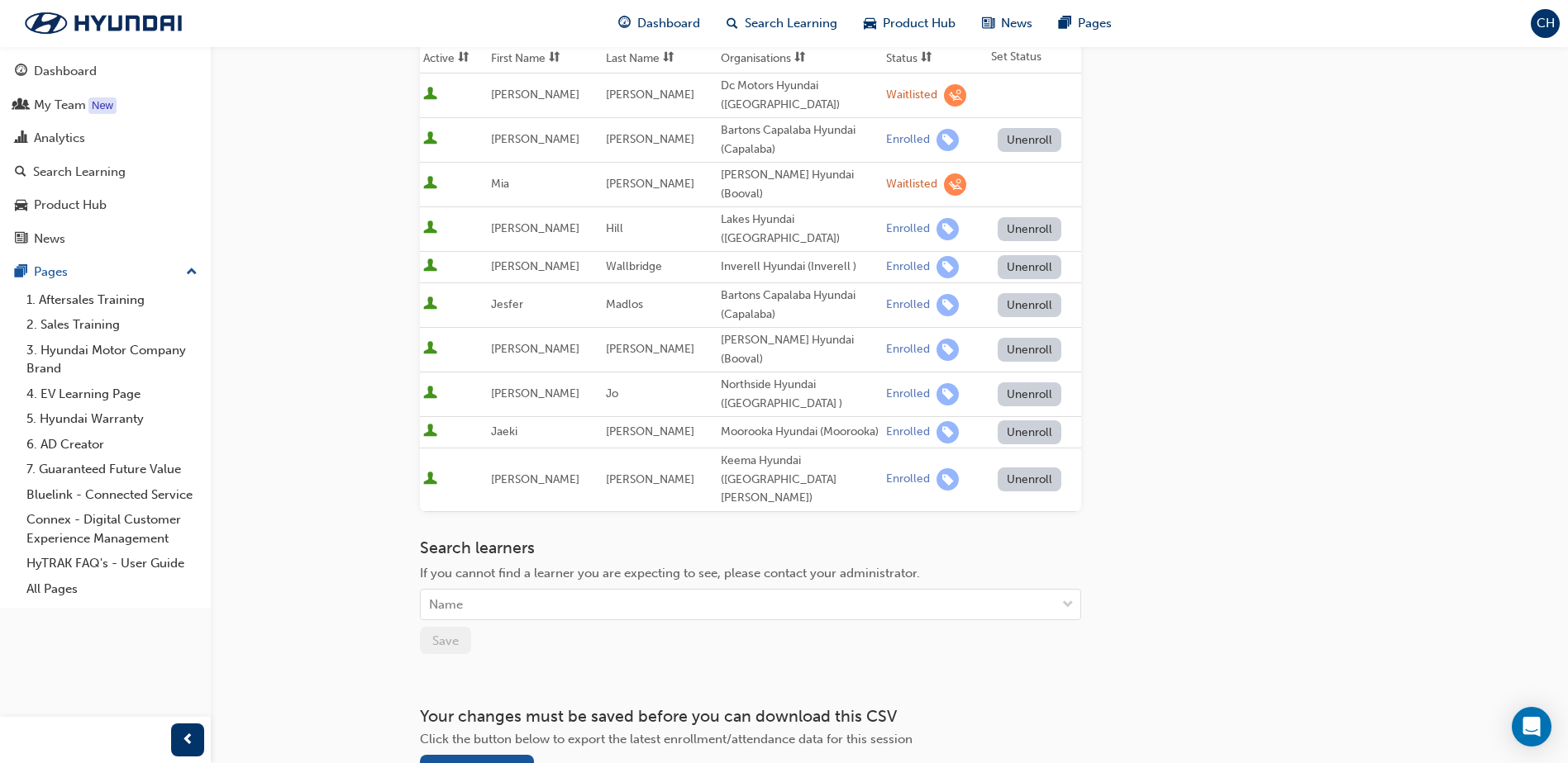
scroll to position [275, 0]
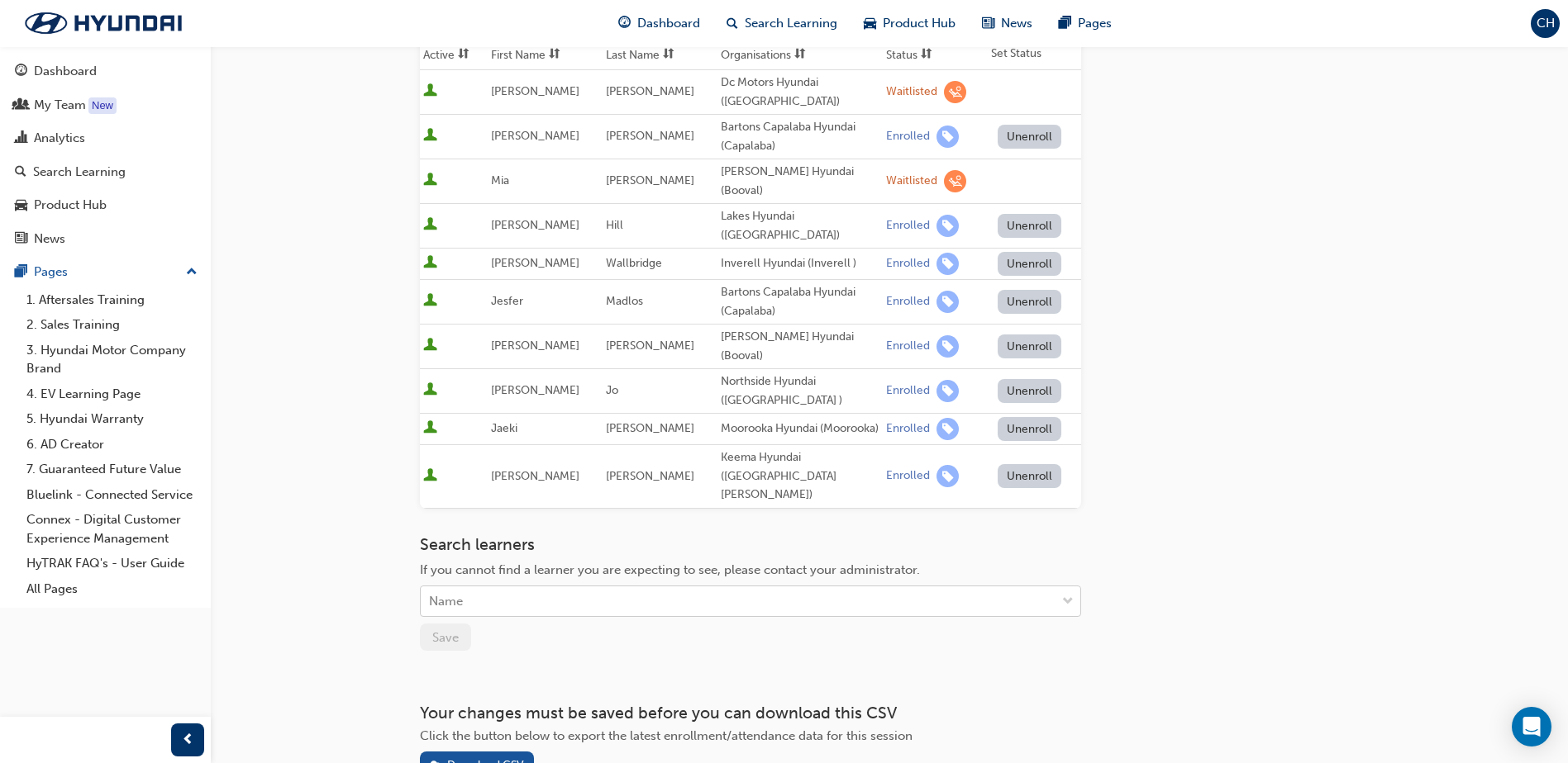
click at [546, 587] on div "Name" at bounding box center [739, 602] width 635 height 29
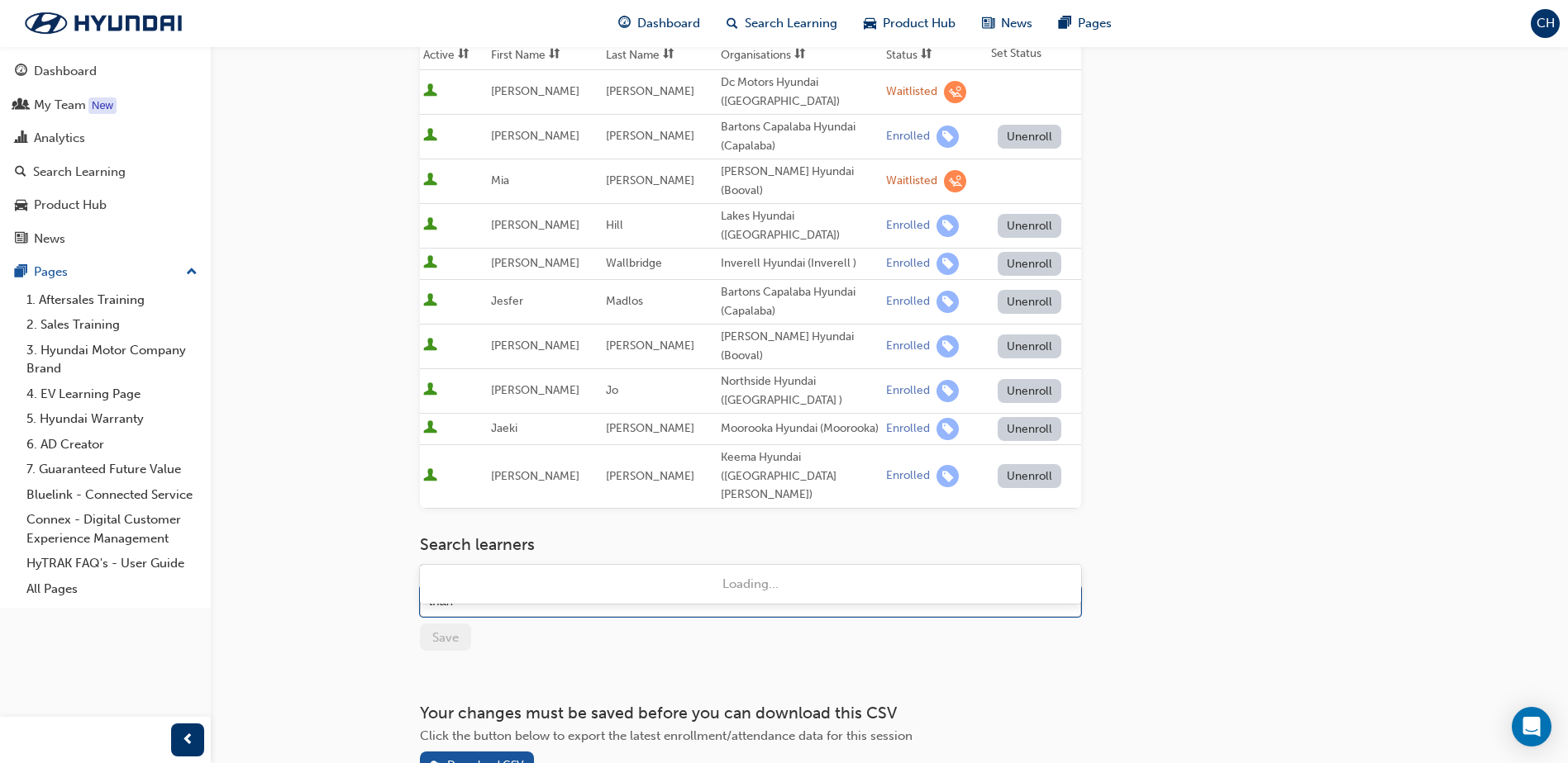
type input "thane"
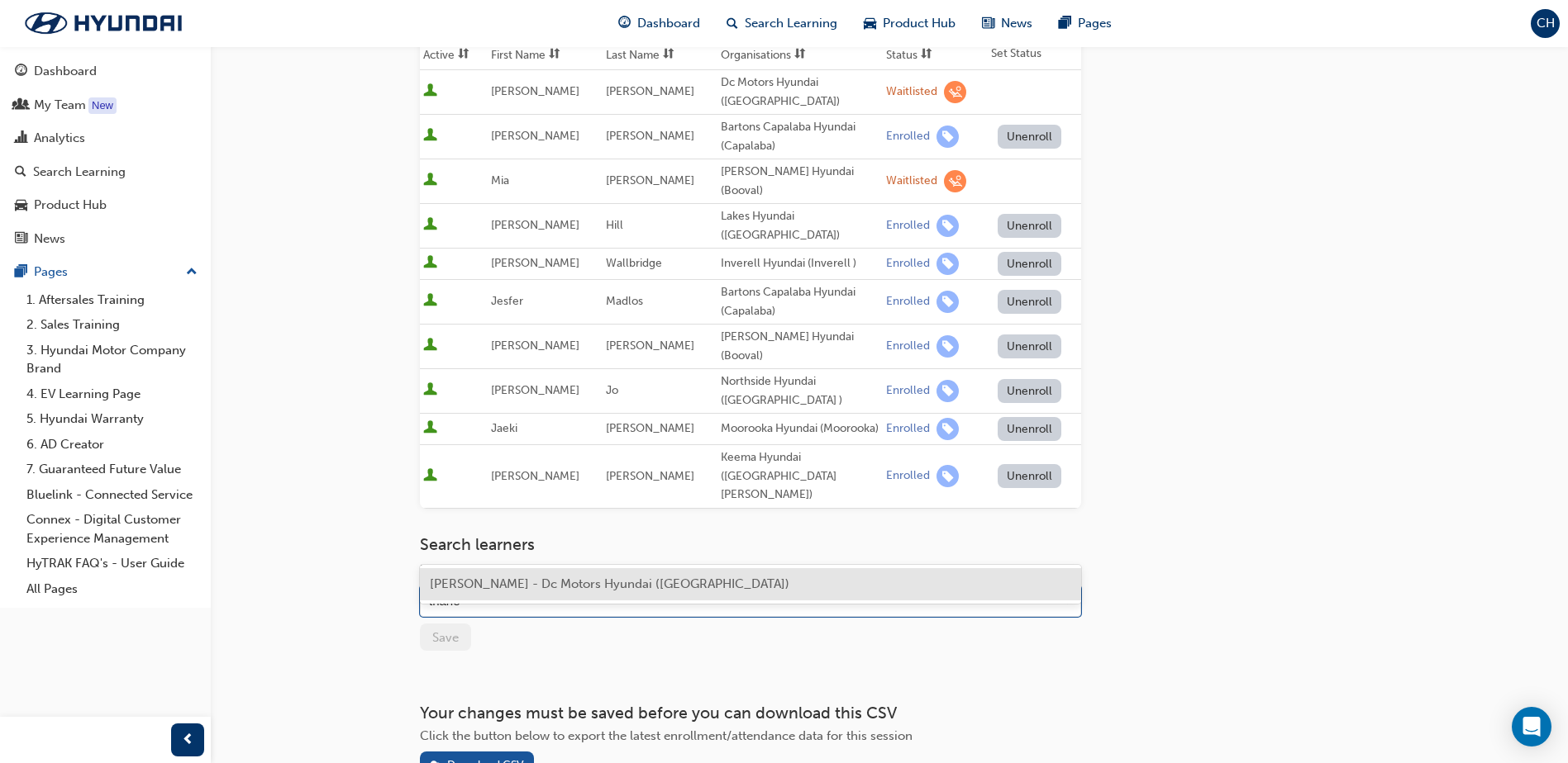
click at [582, 592] on div "[PERSON_NAME] - Dc Motors Hyundai ([GEOGRAPHIC_DATA])" at bounding box center [751, 584] width 661 height 32
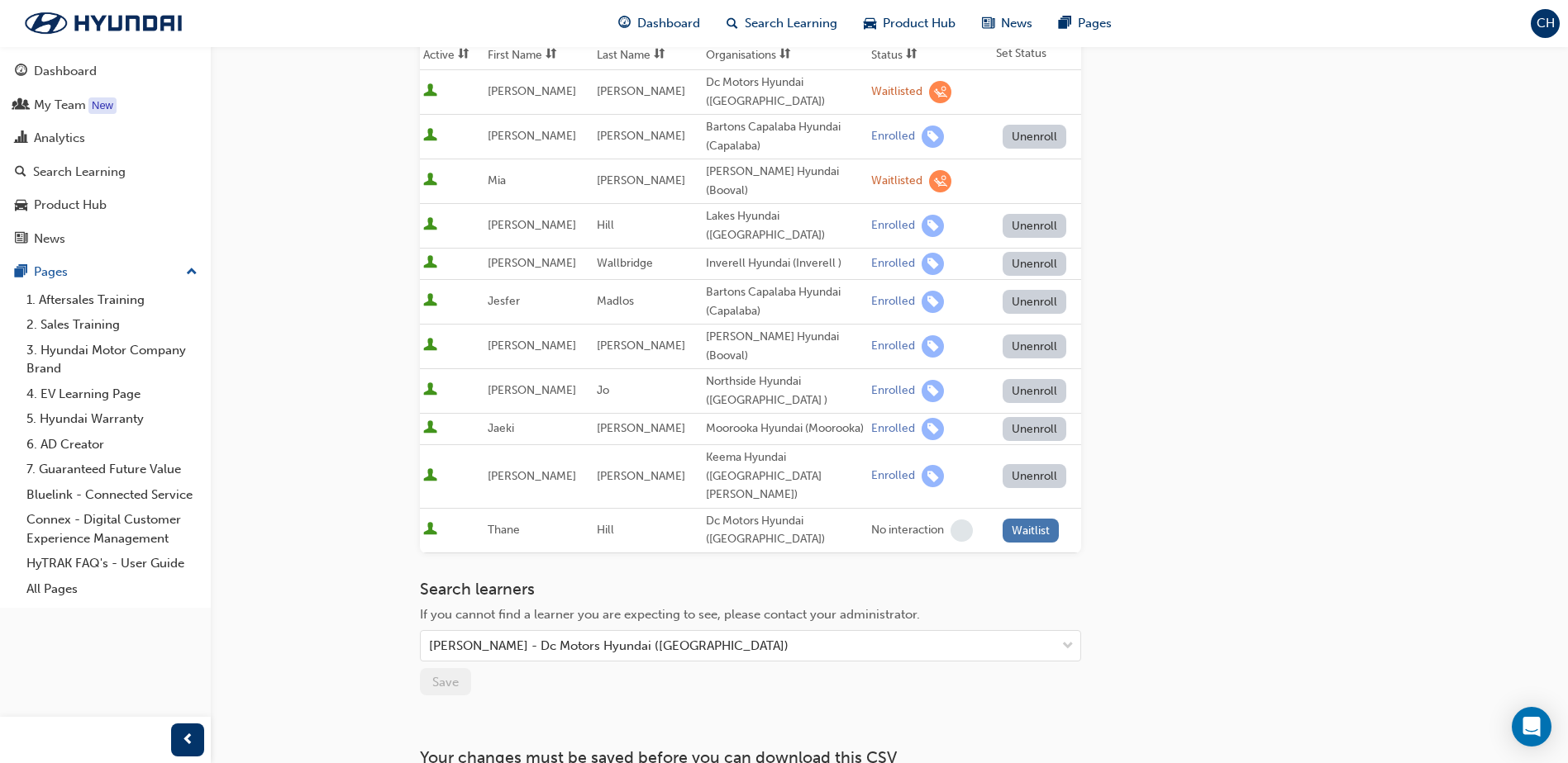
click at [1016, 519] on button "Waitlist" at bounding box center [1031, 531] width 57 height 24
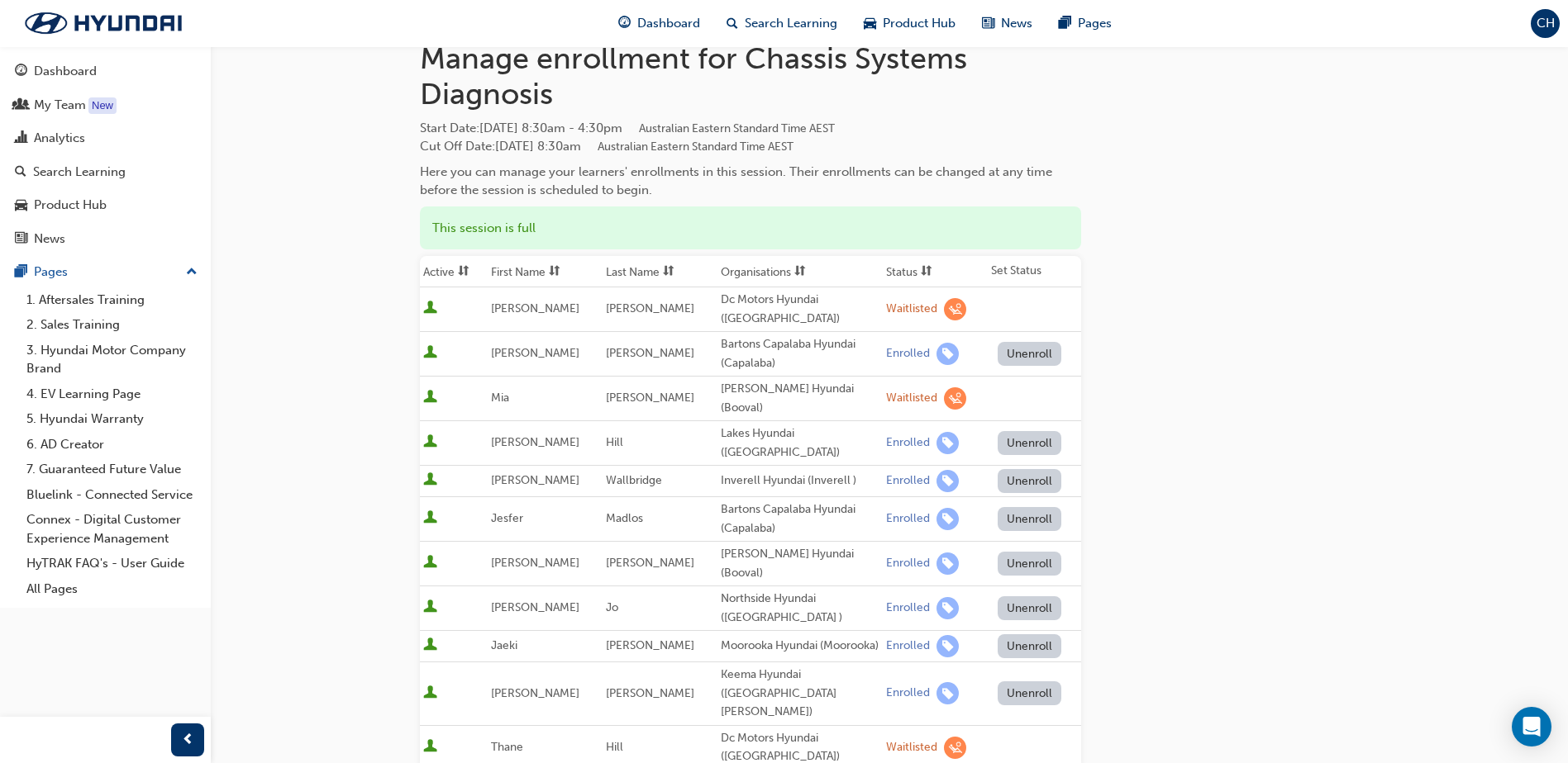
scroll to position [0, 0]
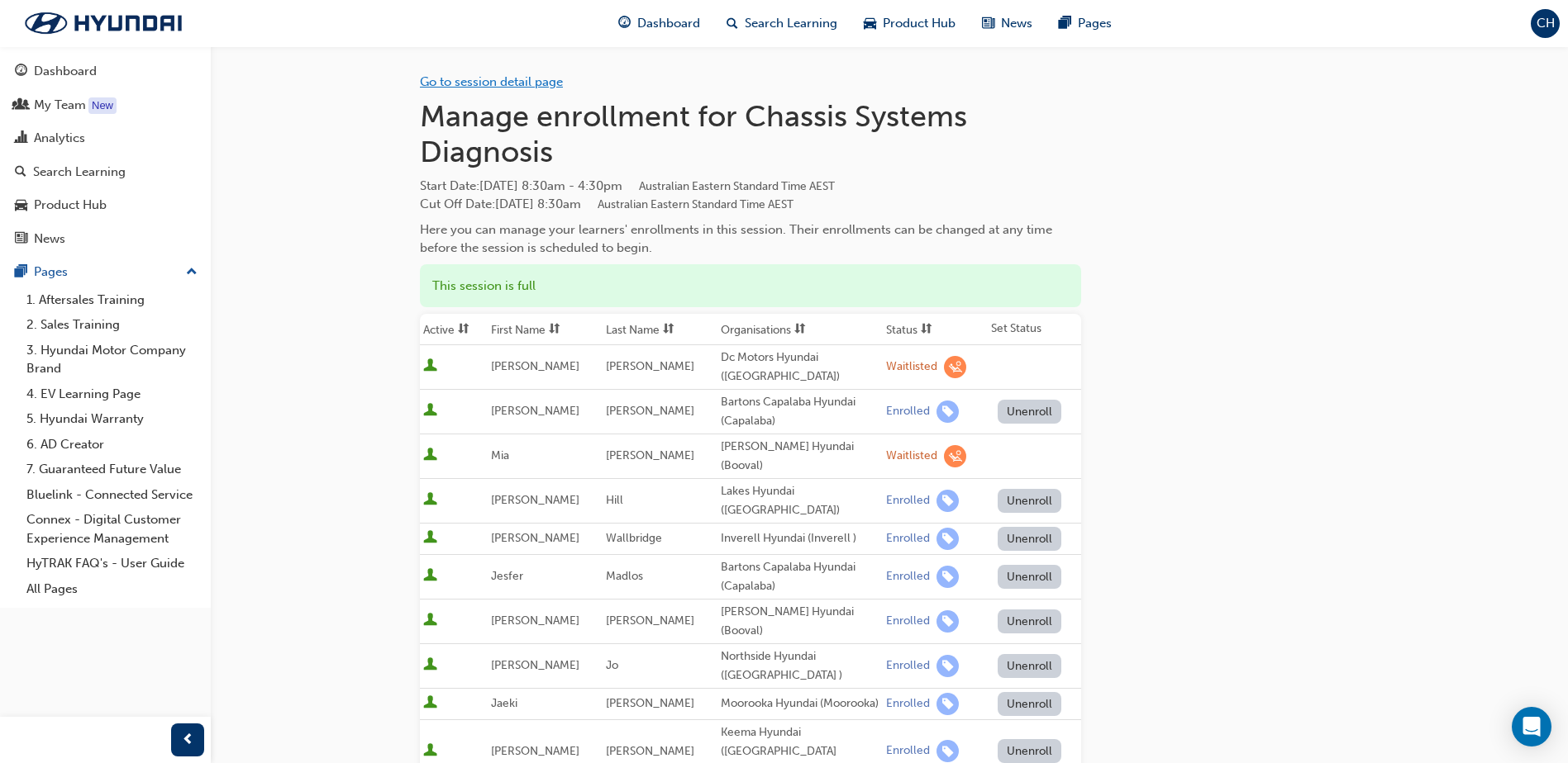
click at [448, 77] on link "Go to session detail page" at bounding box center [492, 81] width 143 height 15
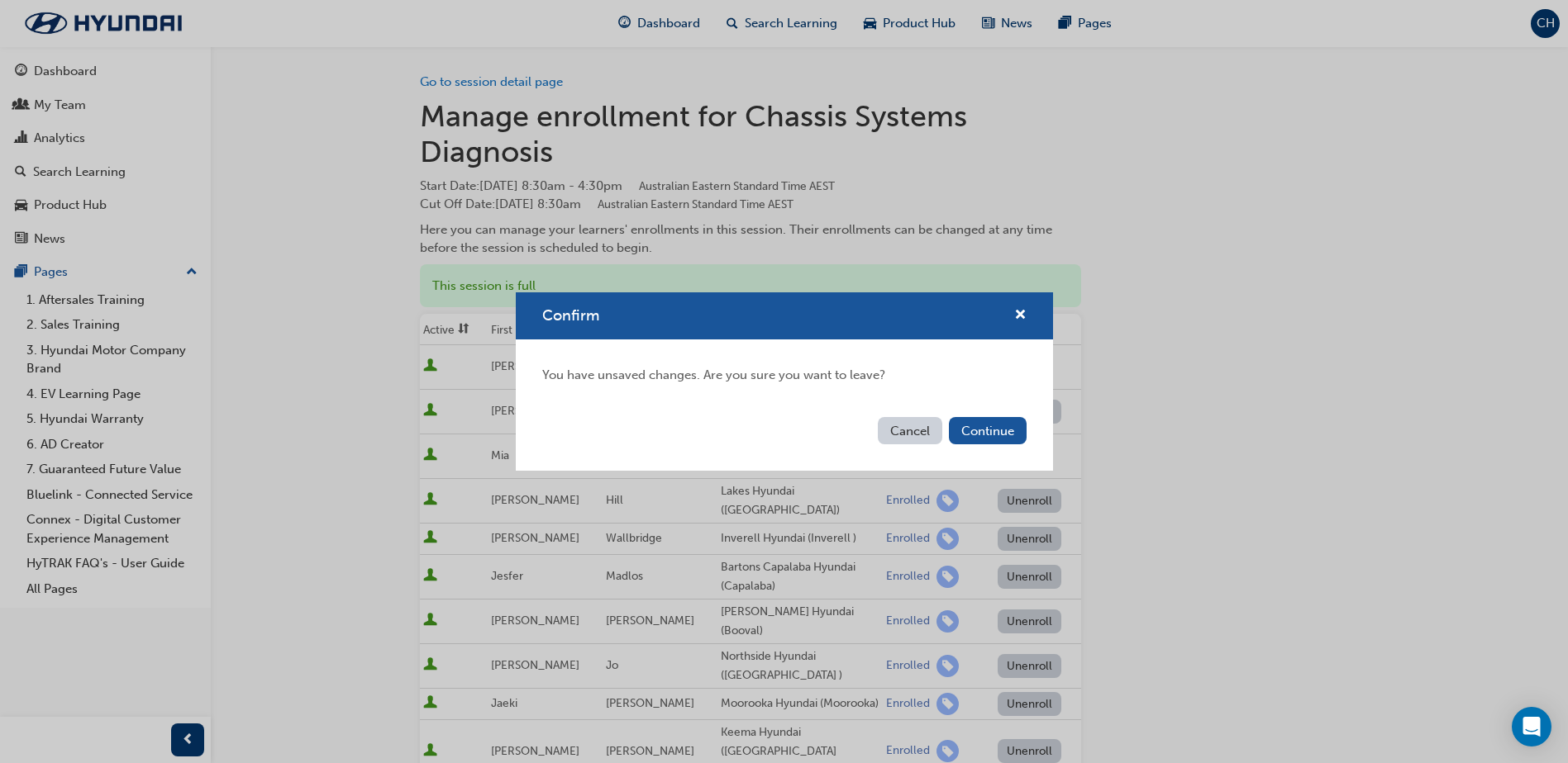
click at [917, 430] on button "Cancel" at bounding box center [910, 431] width 64 height 27
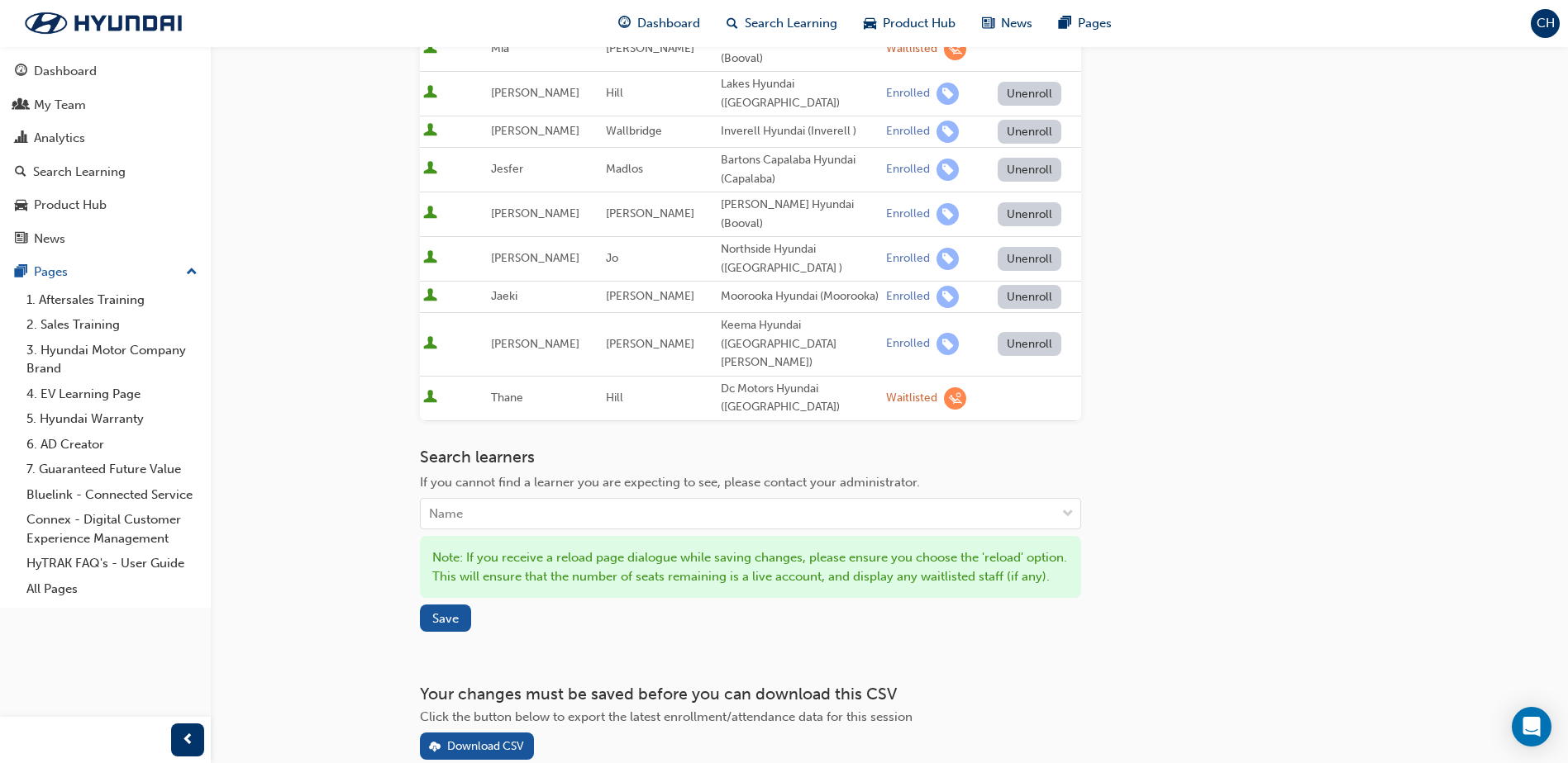
scroll to position [414, 0]
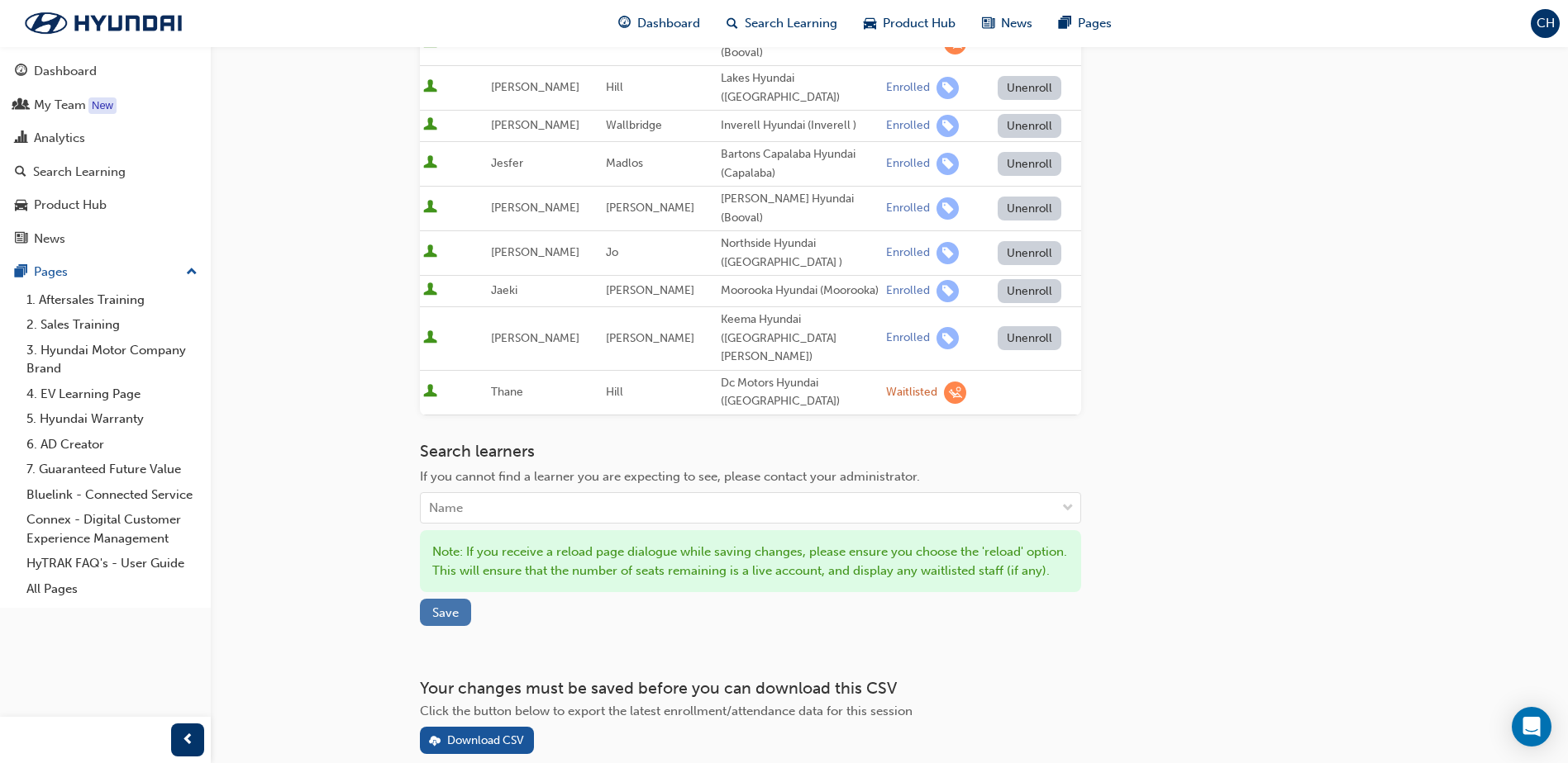
click at [441, 606] on span "Save" at bounding box center [445, 613] width 27 height 15
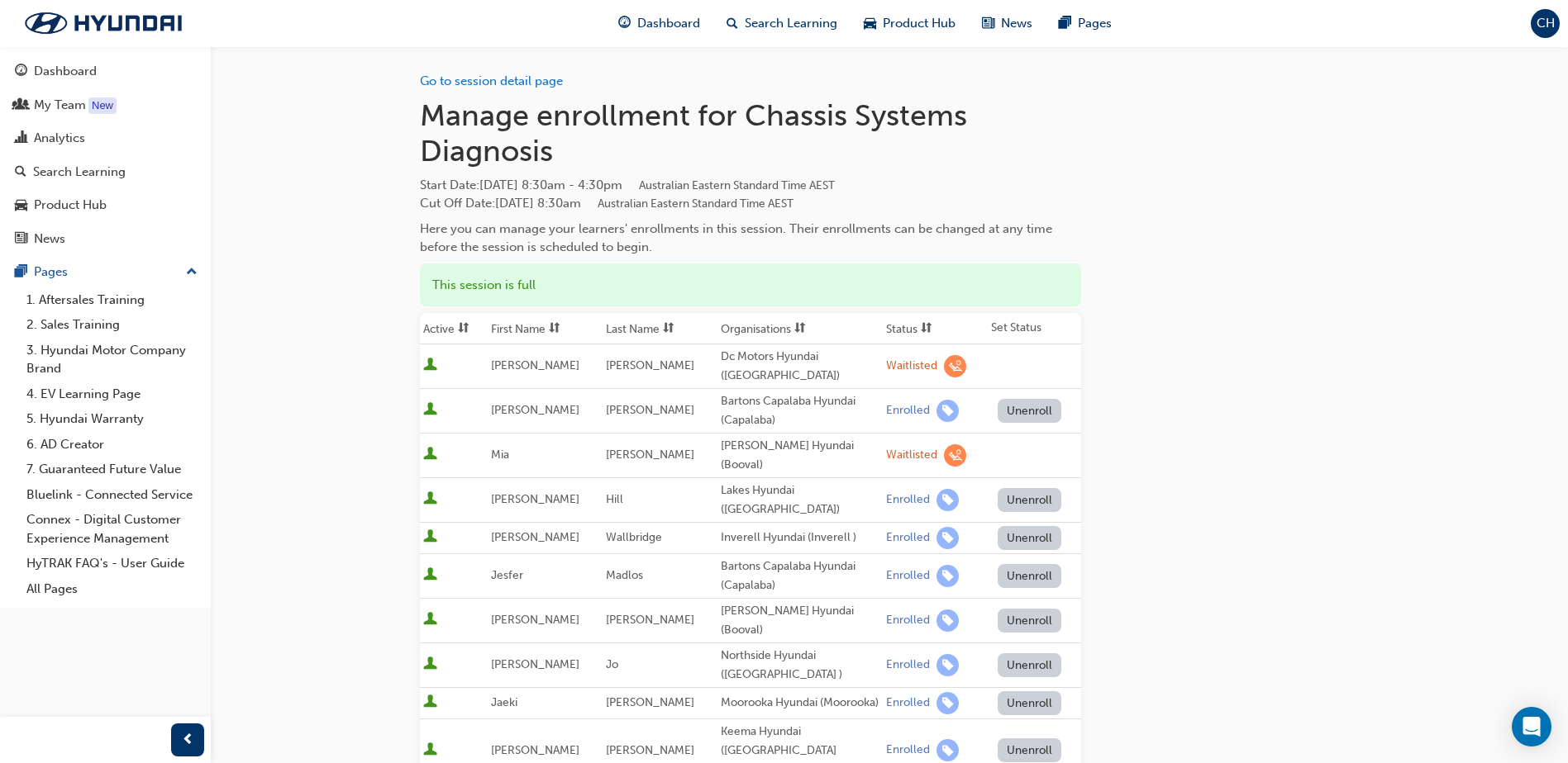
scroll to position [0, 0]
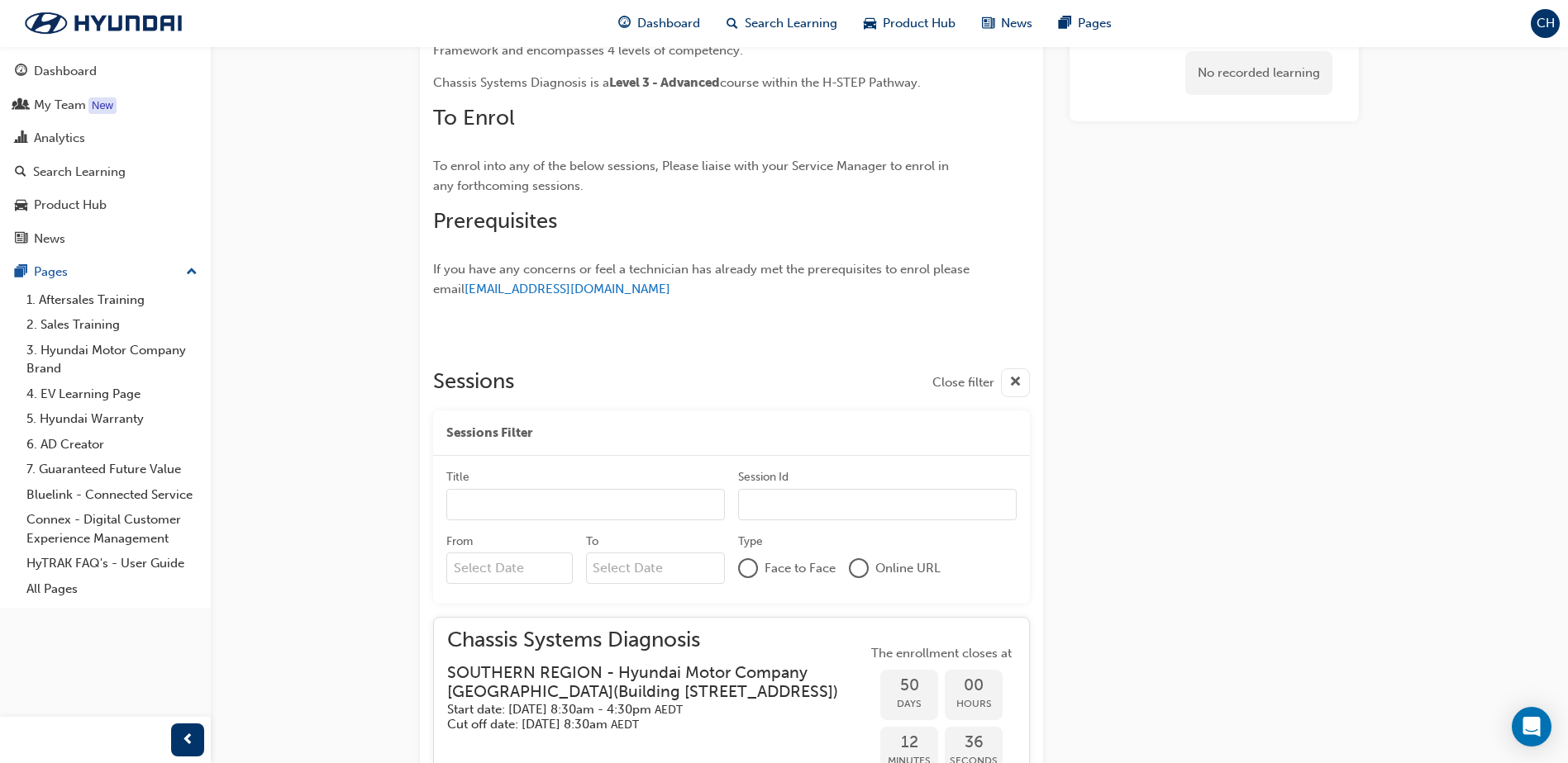
scroll to position [370, 0]
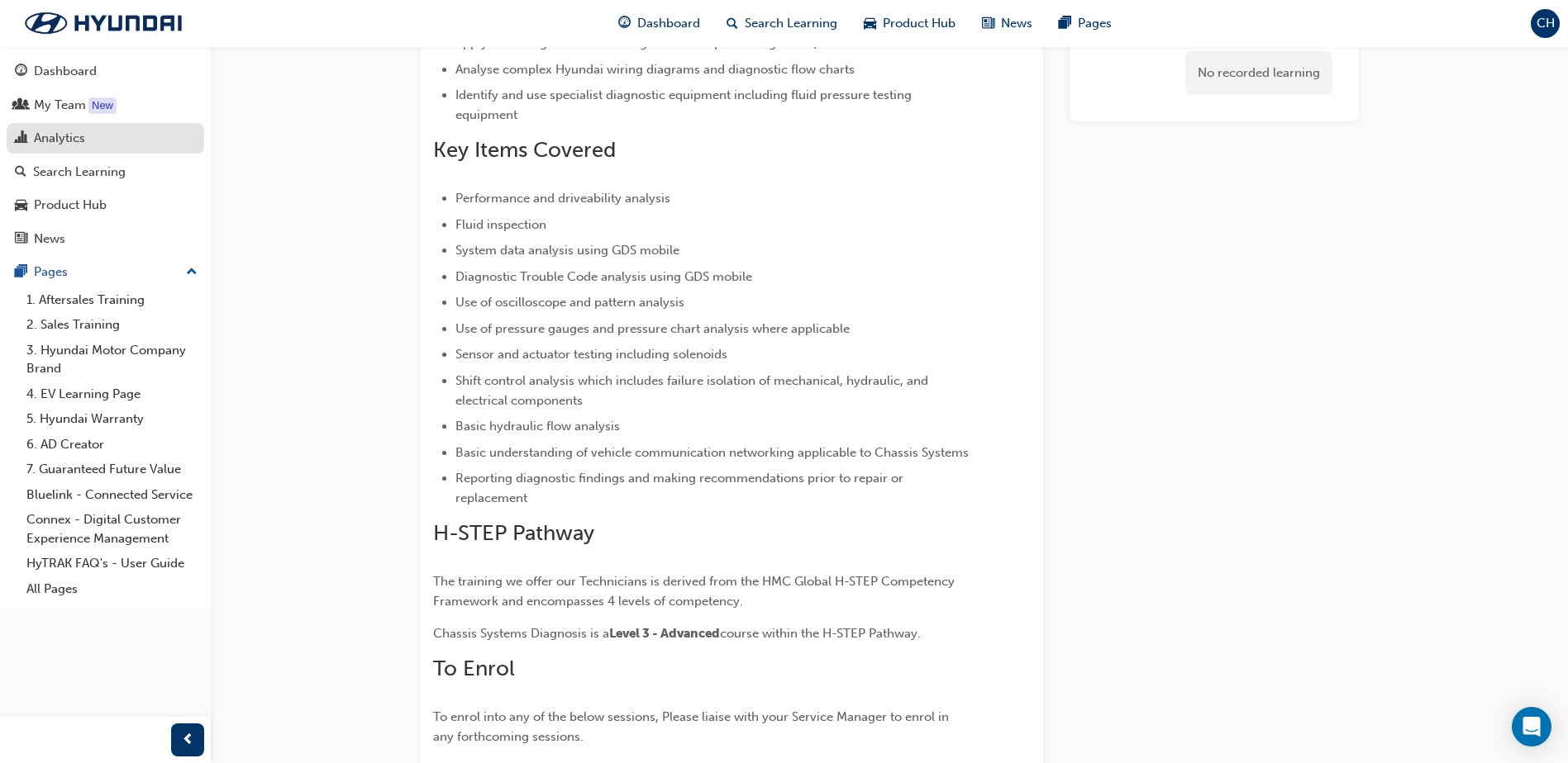
click at [70, 133] on div "Analytics" at bounding box center [59, 138] width 51 height 19
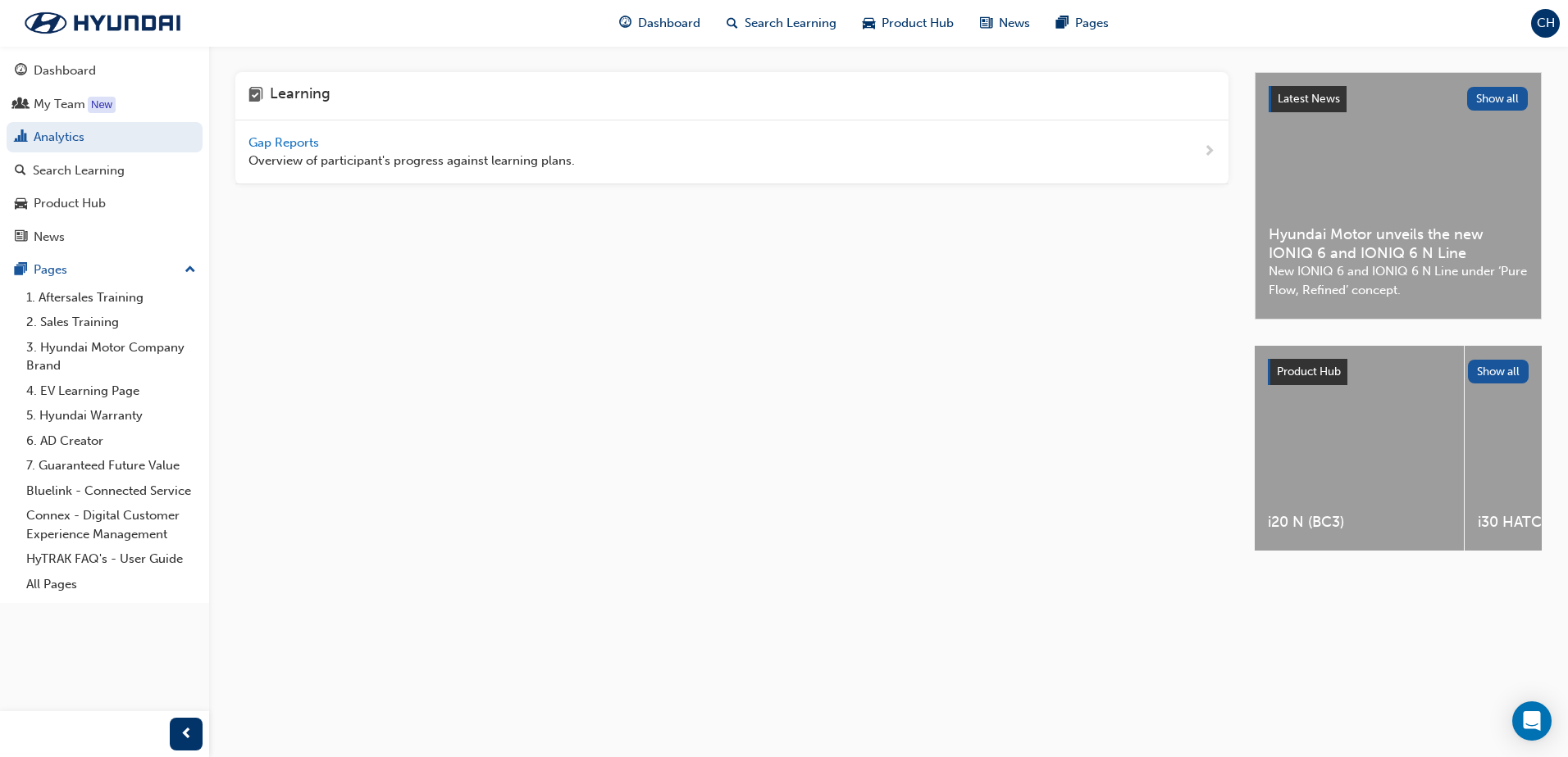
click at [299, 136] on span "Gap Reports" at bounding box center [285, 143] width 74 height 15
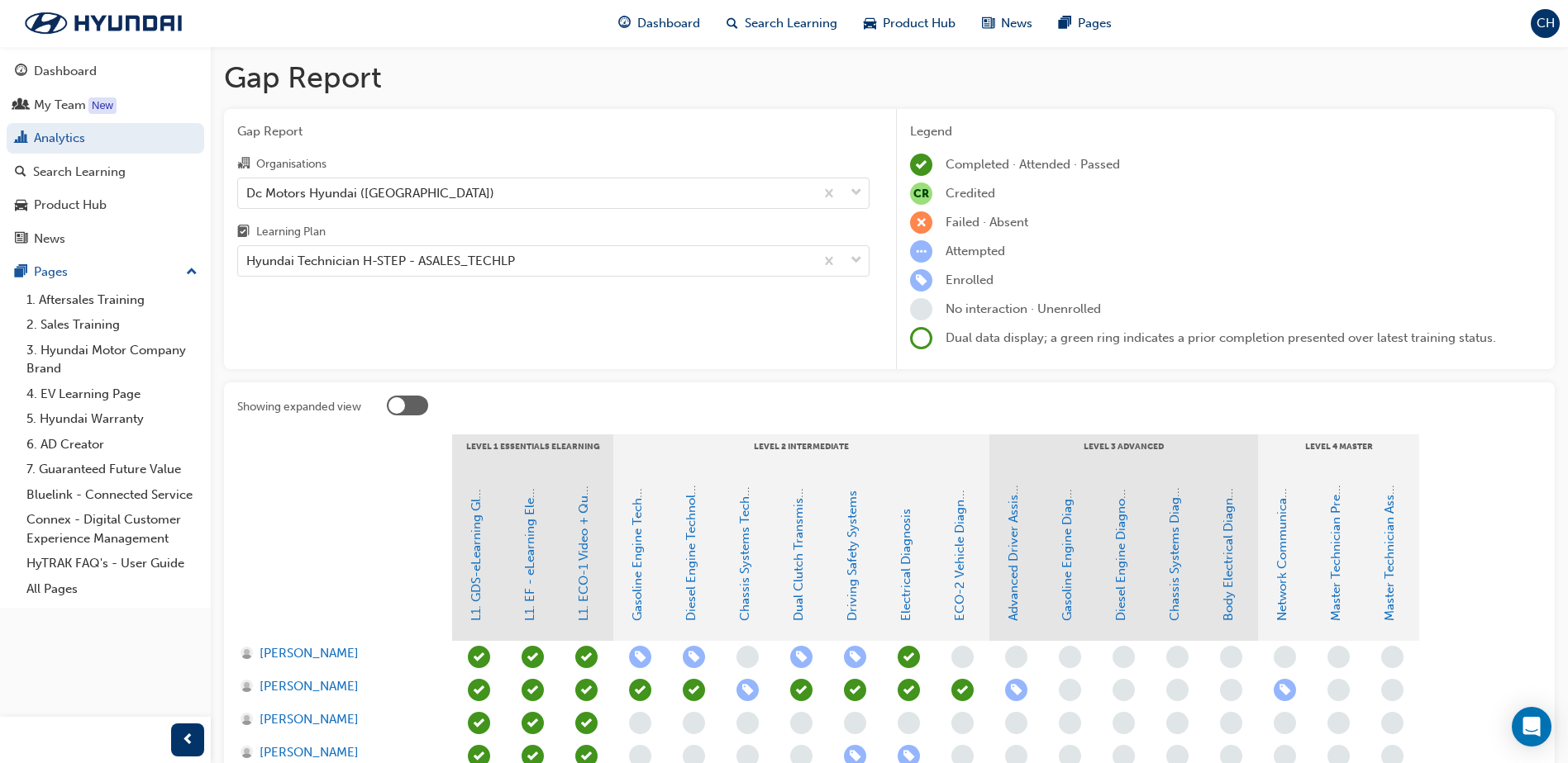
scroll to position [248, 0]
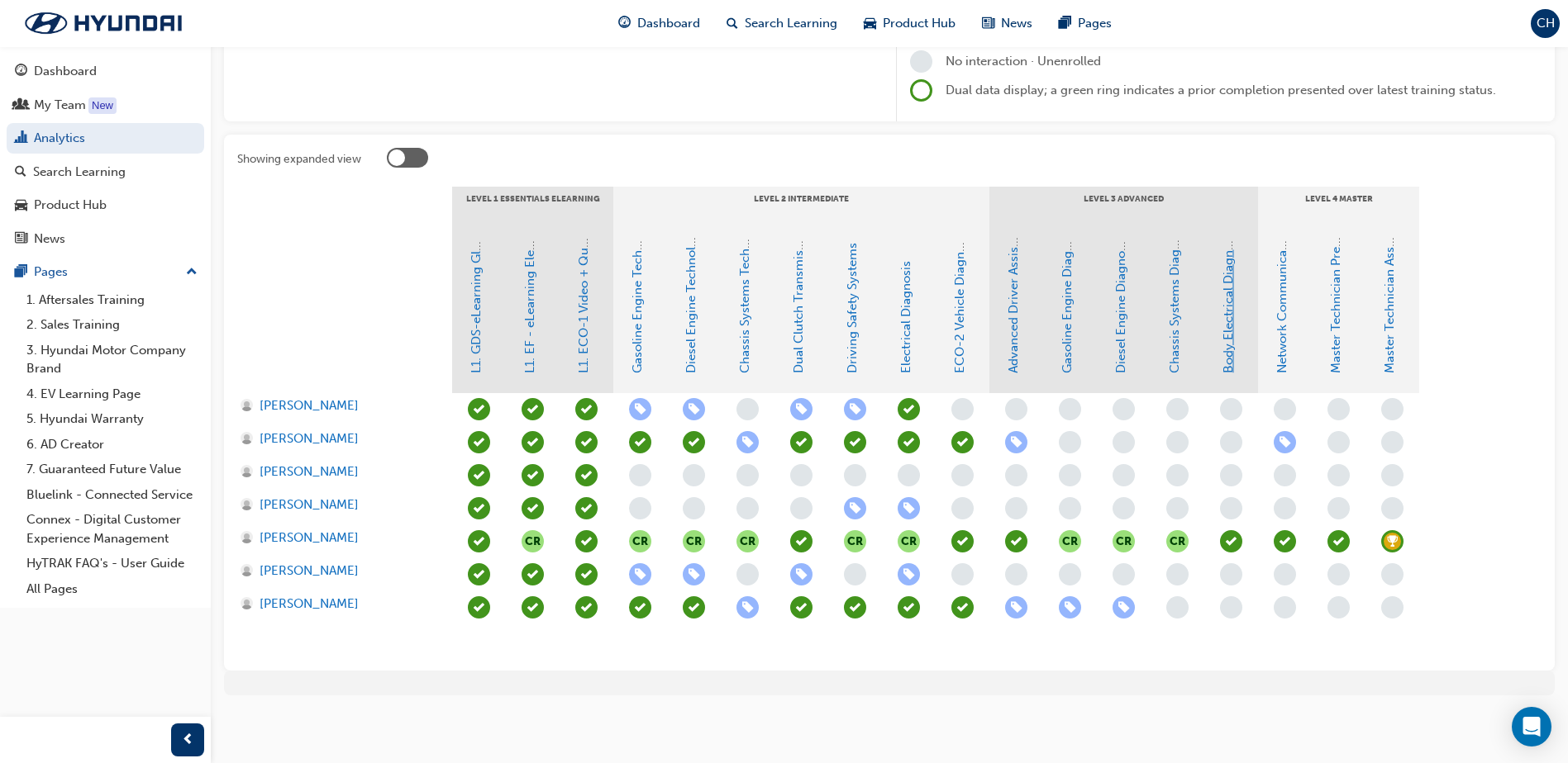
click at [1230, 324] on link "Body Electrical Diagnosis" at bounding box center [1228, 300] width 15 height 145
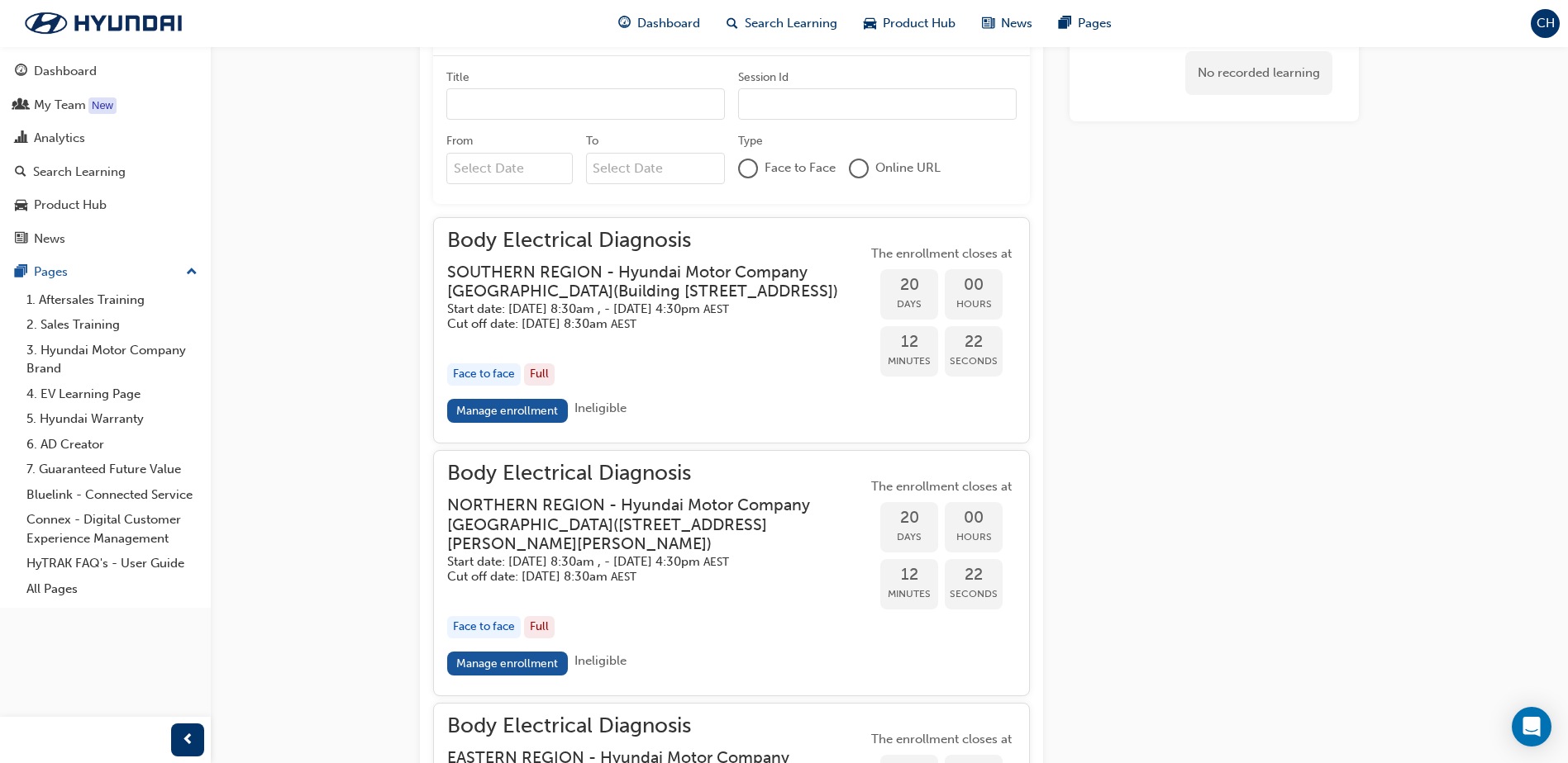
scroll to position [1307, 0]
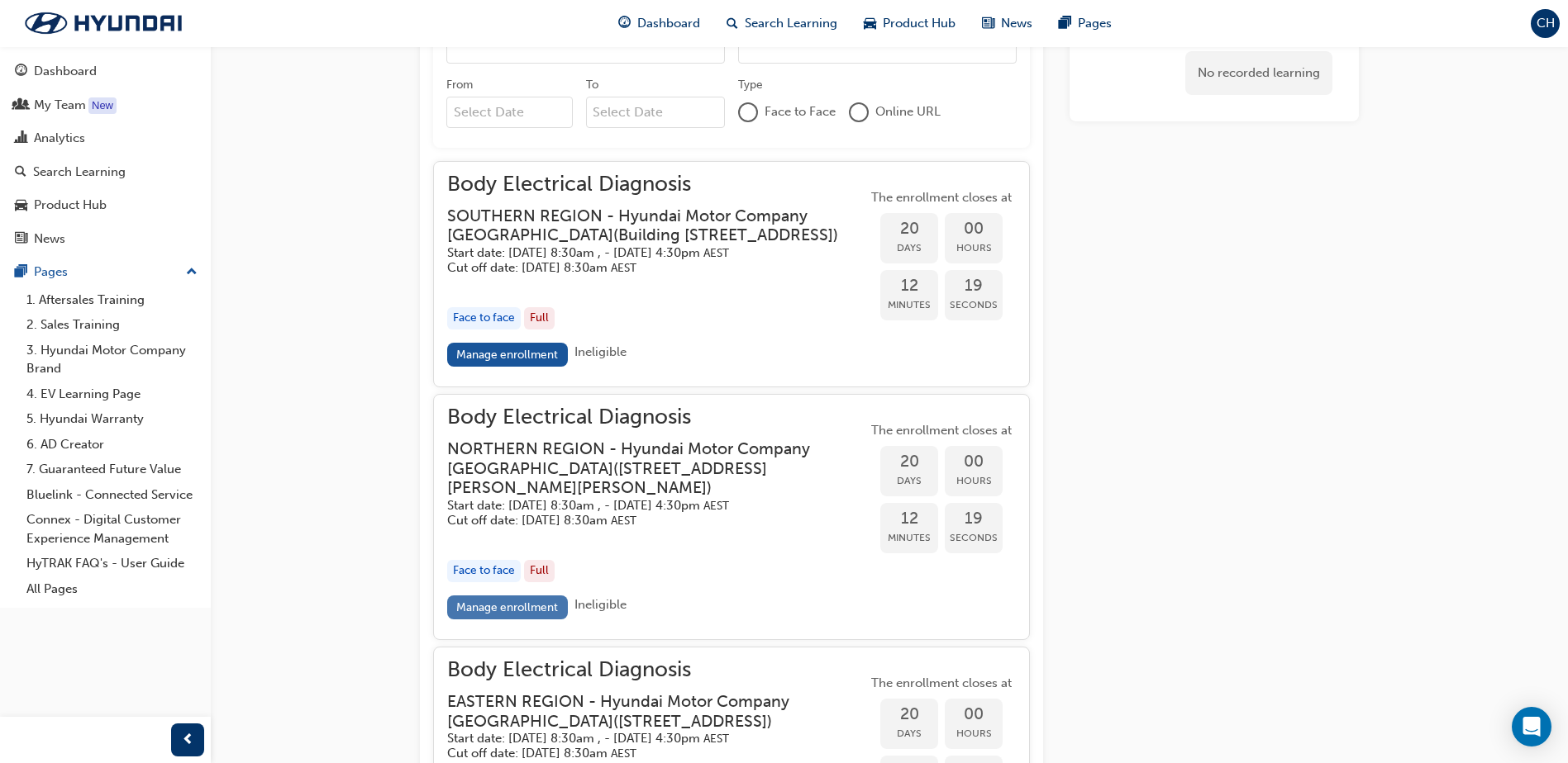
click at [507, 619] on link "Manage enrollment" at bounding box center [508, 607] width 121 height 24
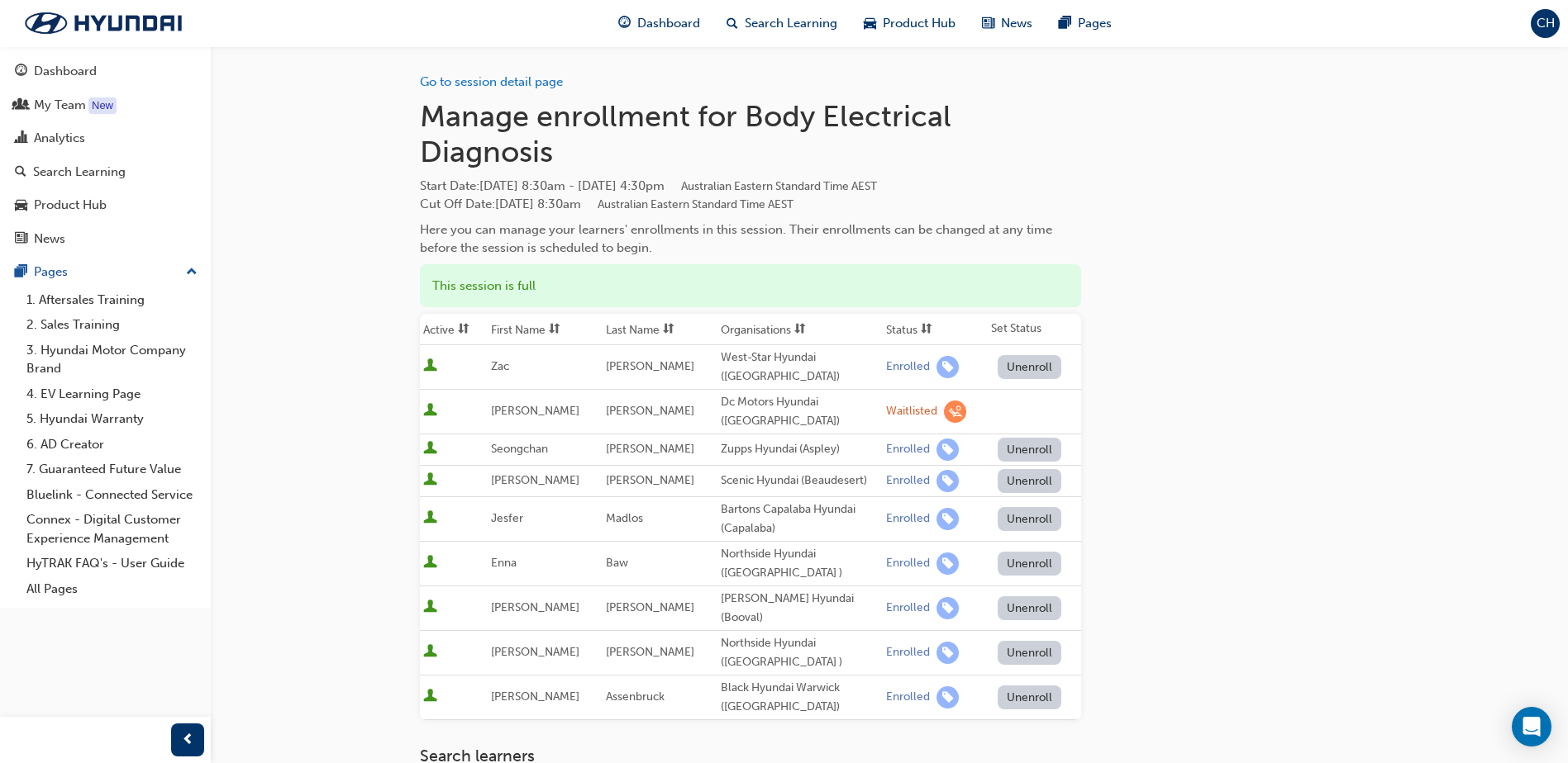
click at [944, 404] on span "learningRecordVerb_WAITLIST-icon" at bounding box center [955, 412] width 22 height 22
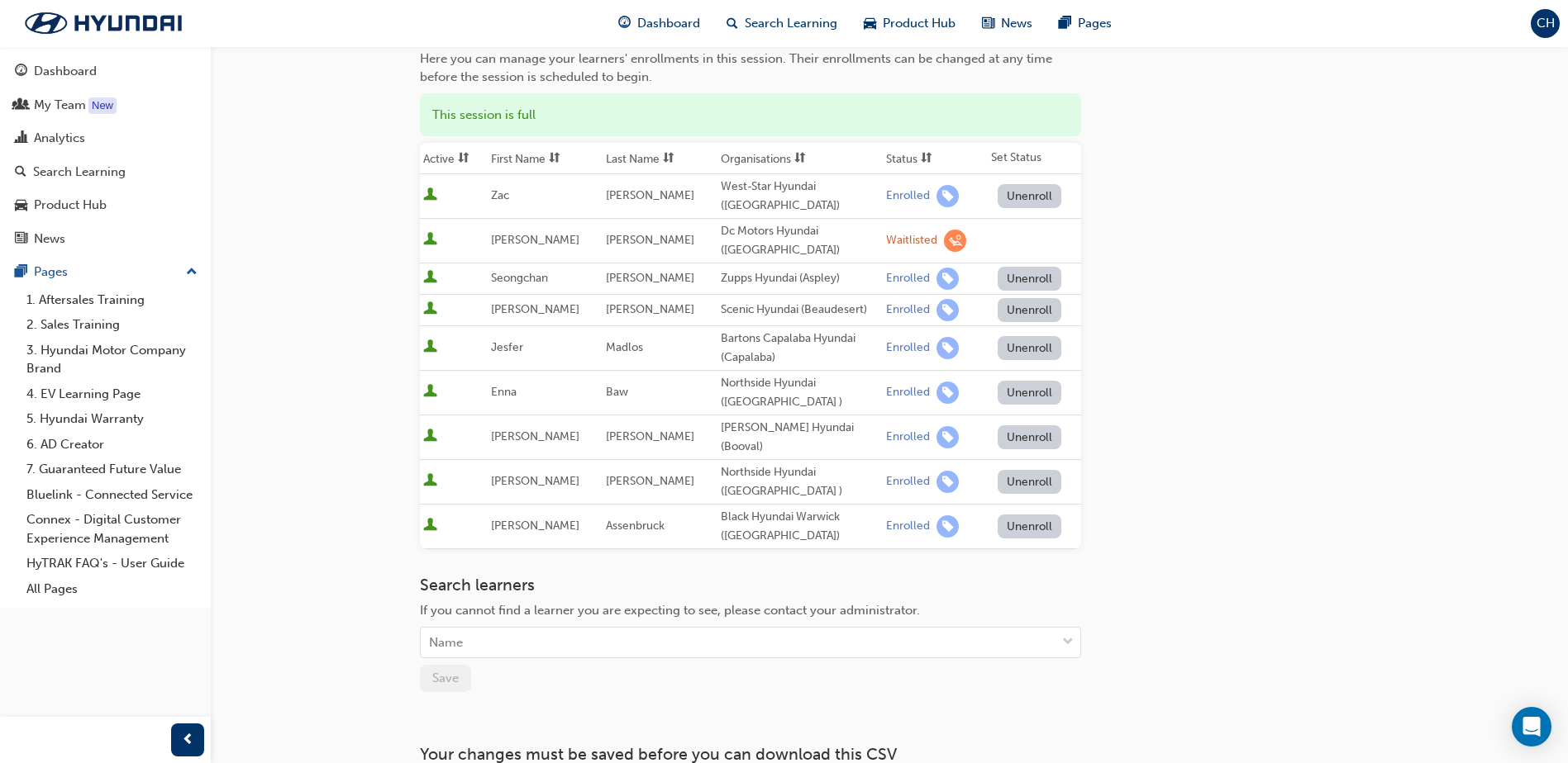
scroll to position [275, 0]
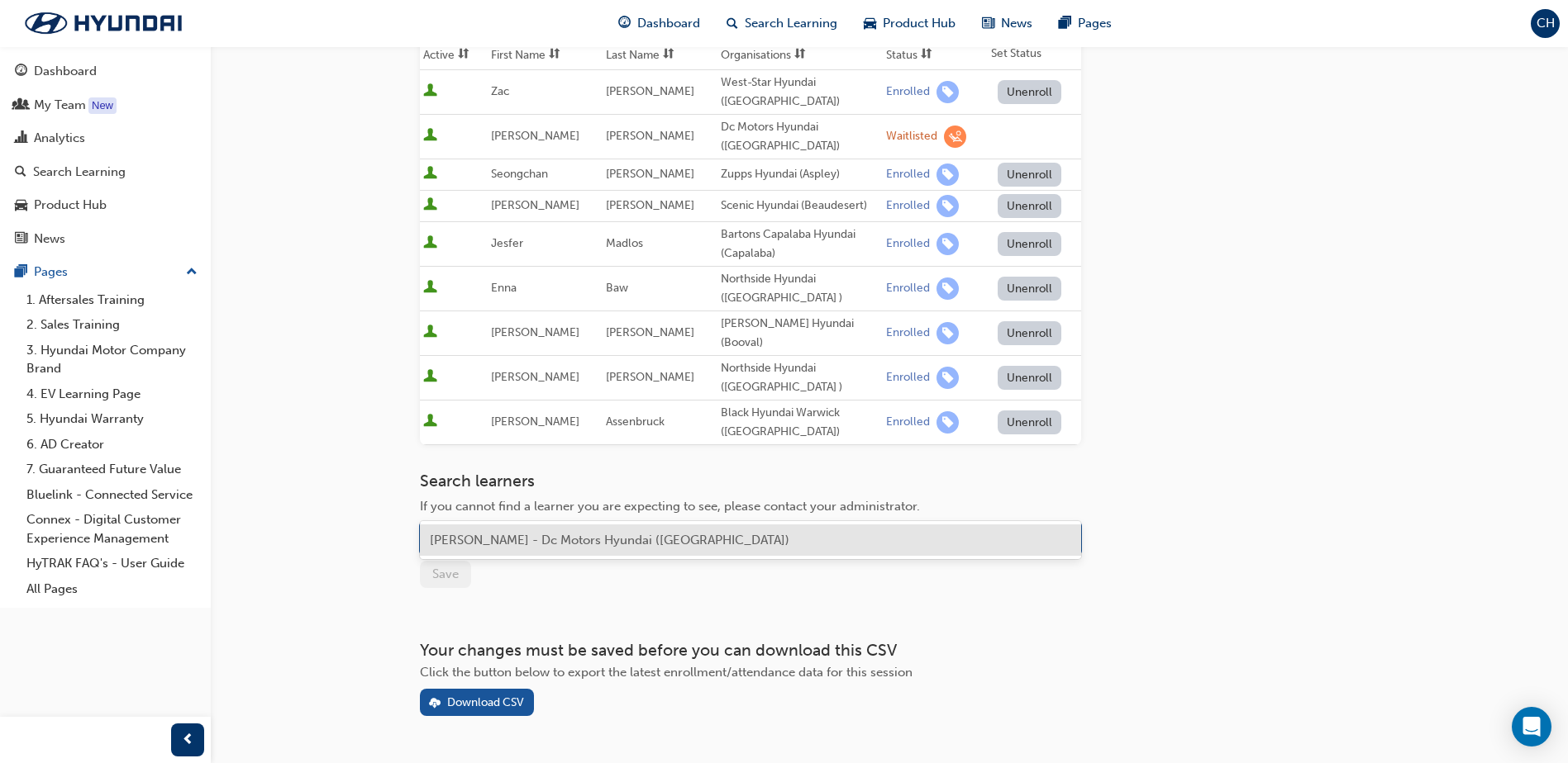
click at [467, 524] on div "Name" at bounding box center [739, 539] width 635 height 29
click at [559, 544] on span "[PERSON_NAME] - Dc Motors Hyundai ([GEOGRAPHIC_DATA])" at bounding box center [610, 540] width 360 height 15
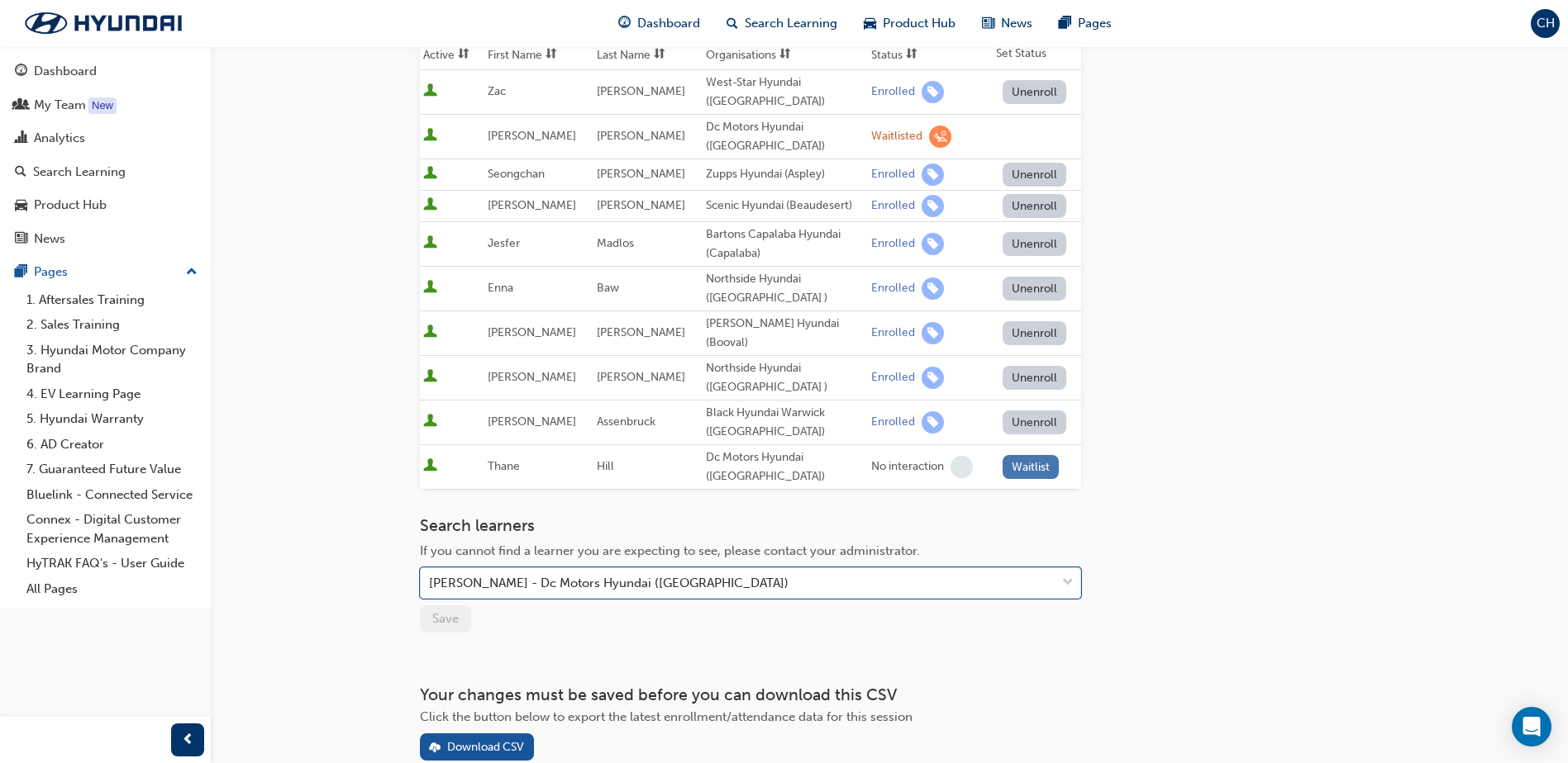
click at [1026, 456] on button "Waitlist" at bounding box center [1031, 467] width 57 height 24
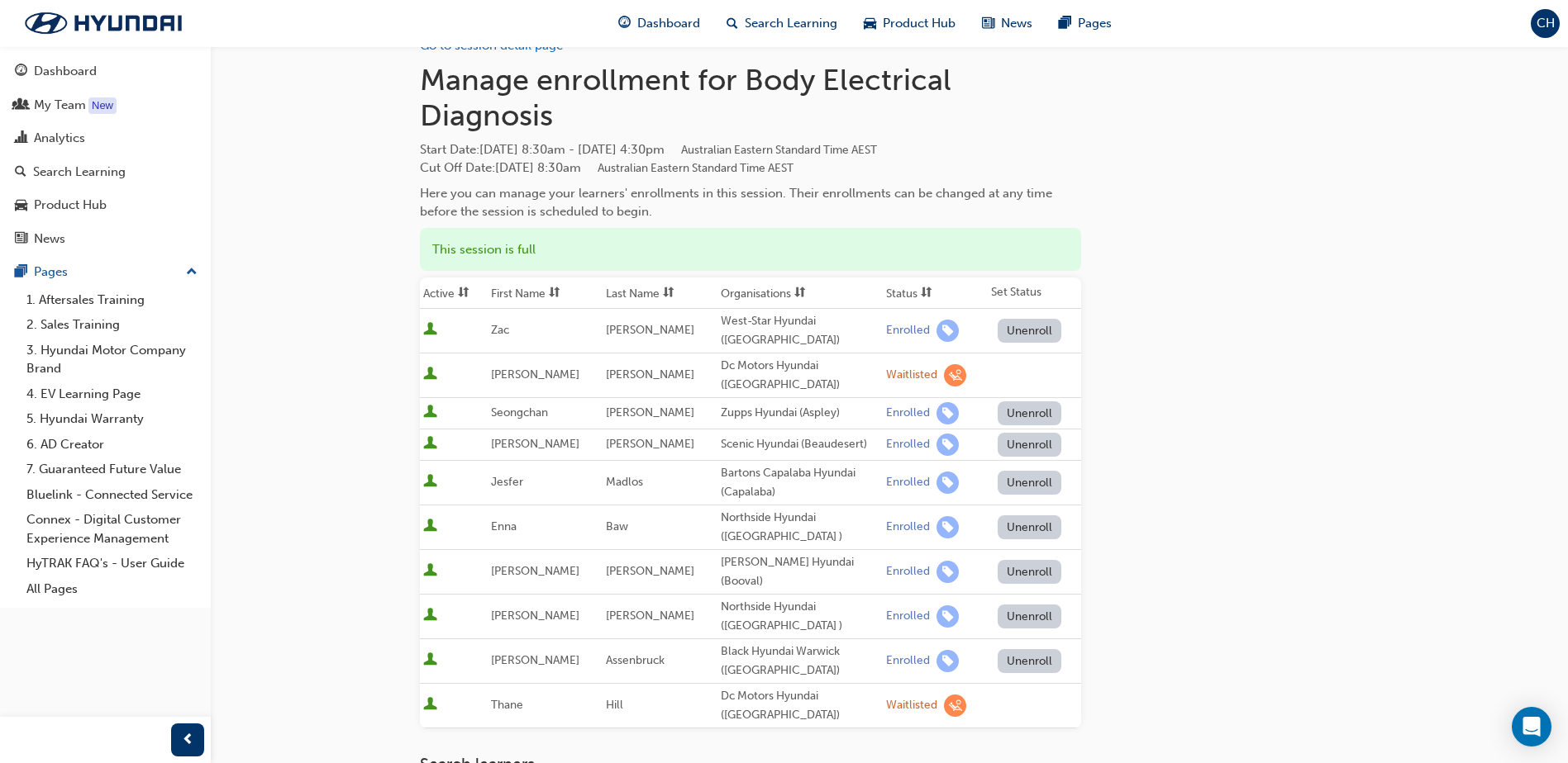
scroll to position [0, 0]
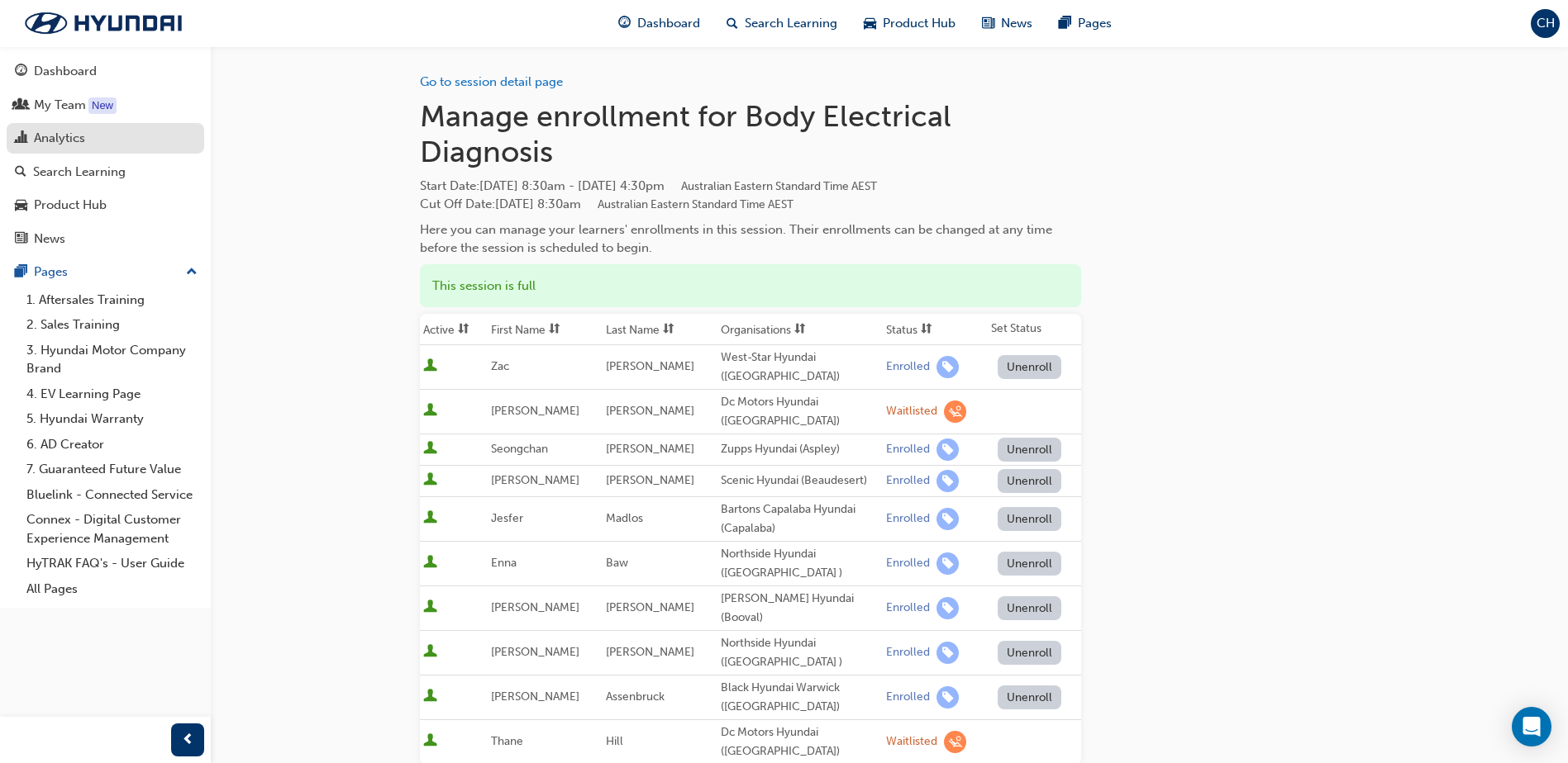
click at [110, 150] on link "Analytics" at bounding box center [105, 138] width 198 height 30
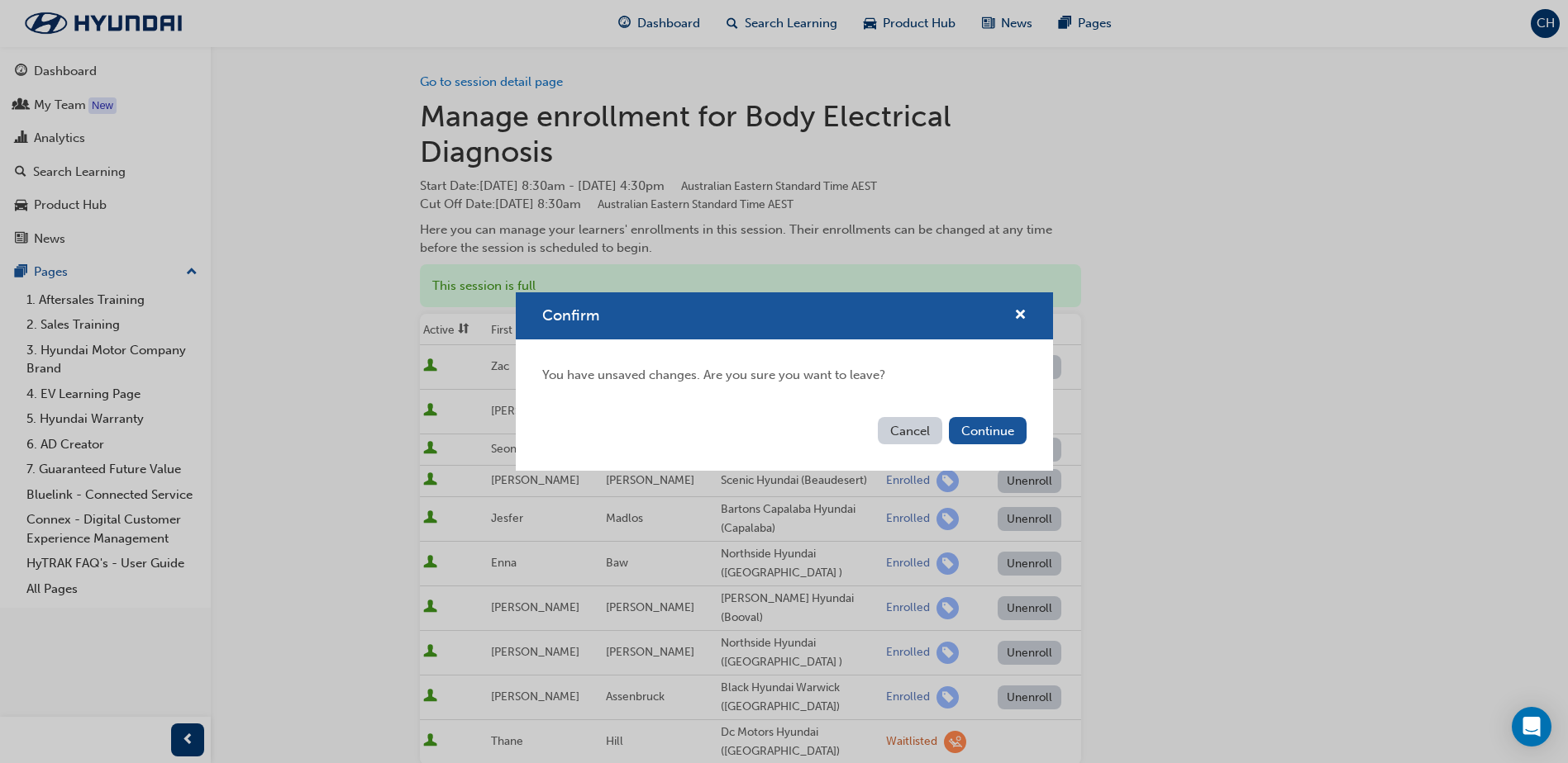
click at [908, 430] on button "Cancel" at bounding box center [910, 431] width 64 height 27
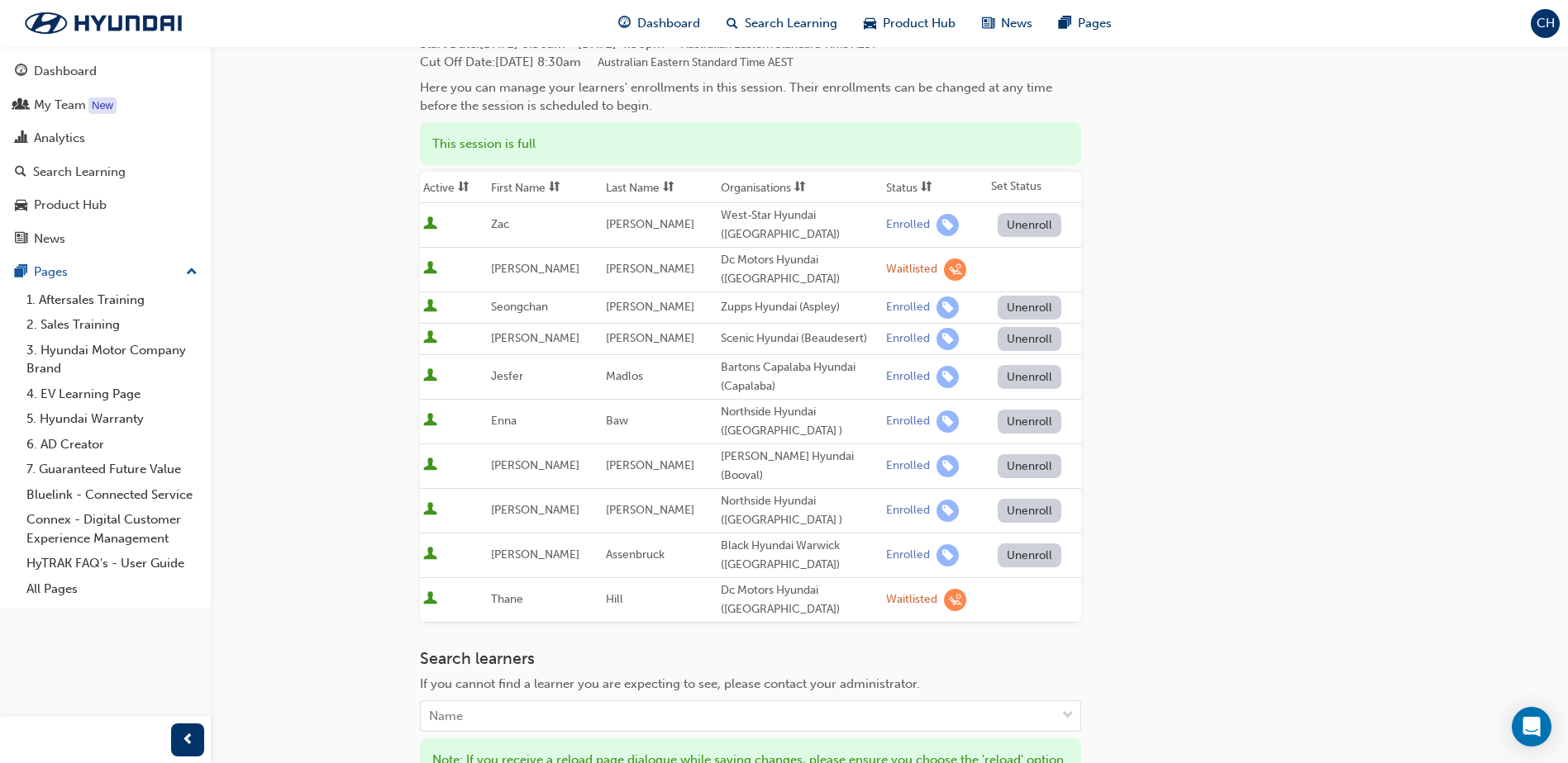
scroll to position [275, 0]
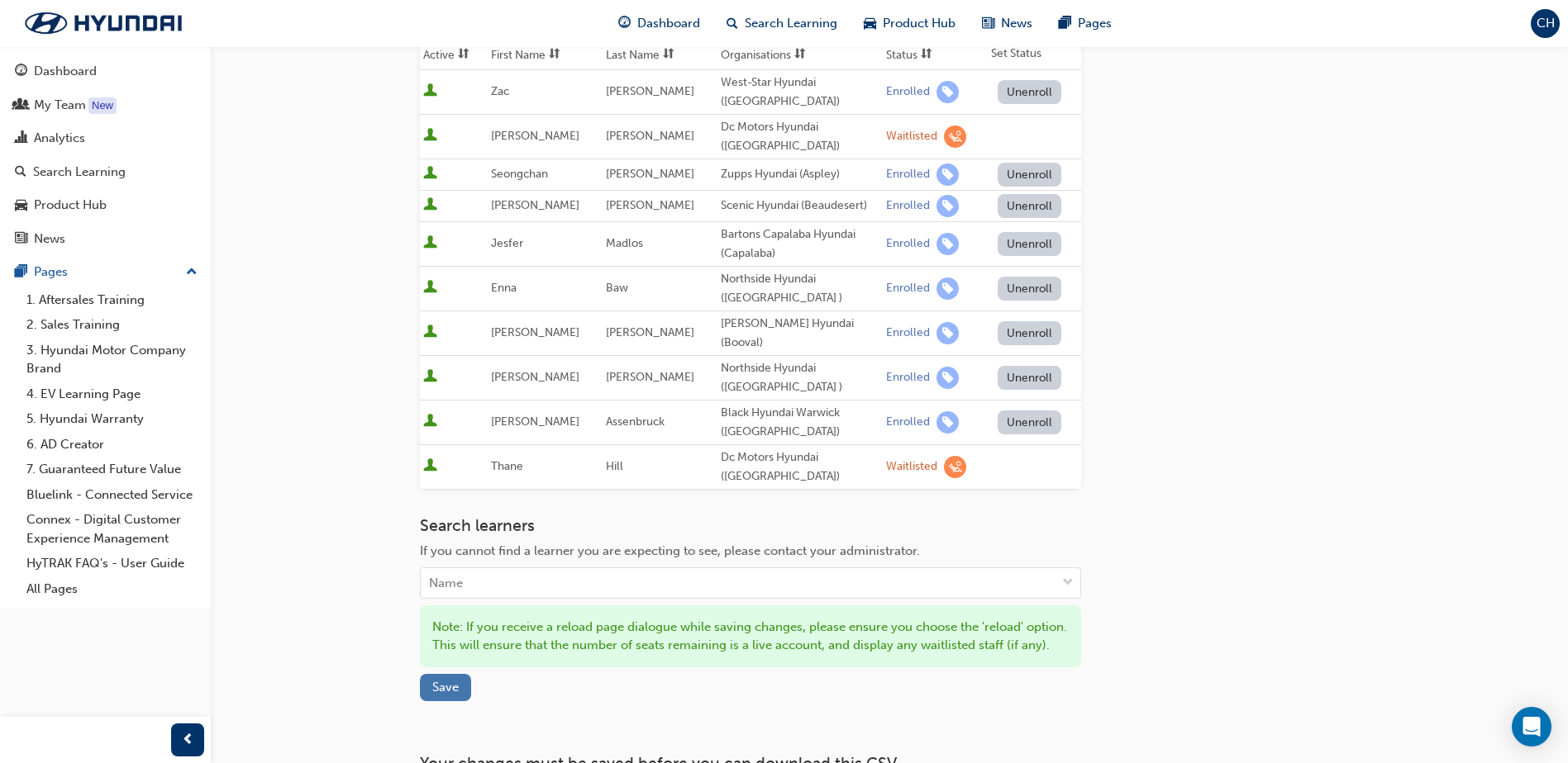
click at [446, 680] on span "Save" at bounding box center [445, 687] width 27 height 15
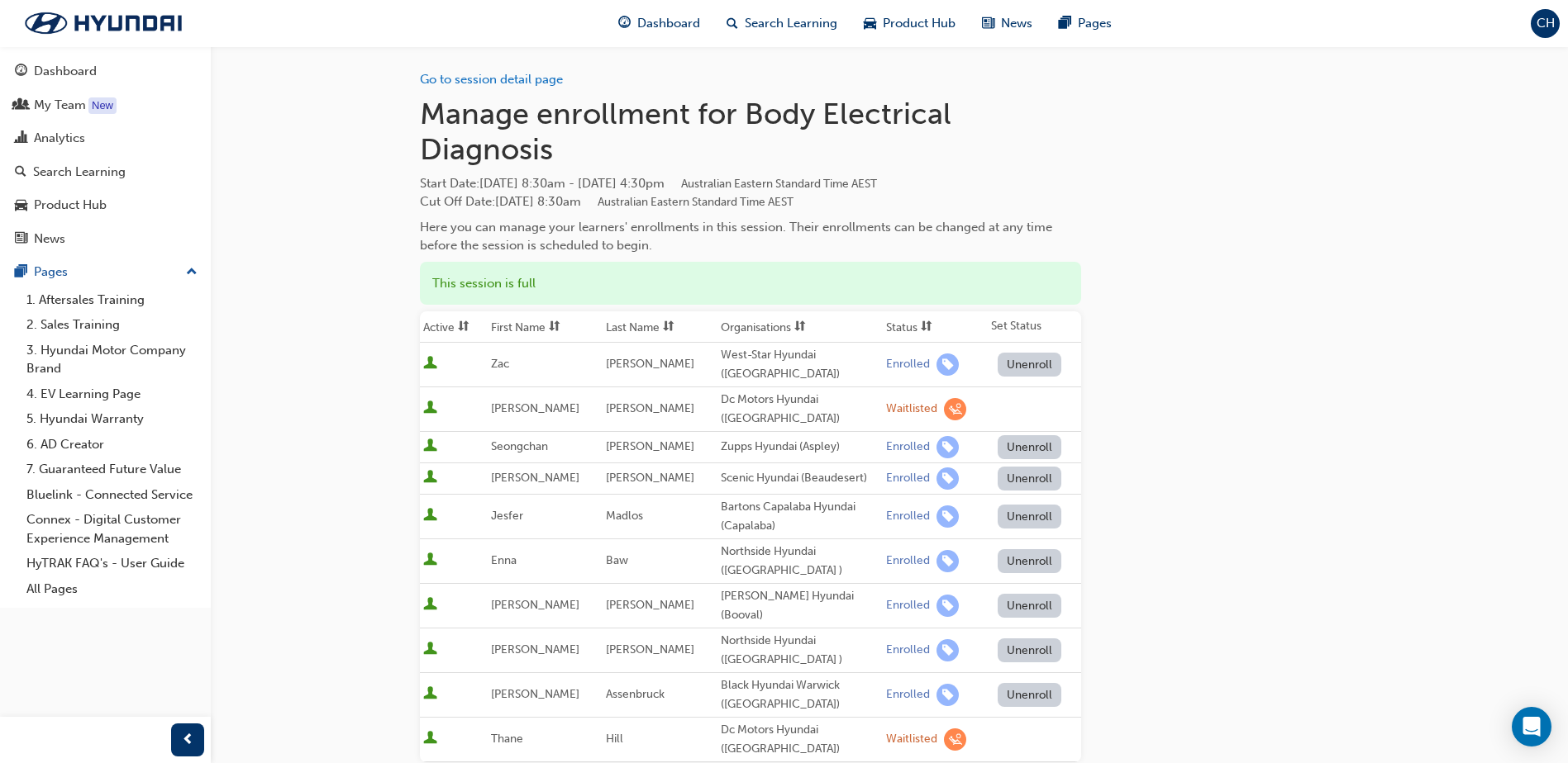
scroll to position [0, 0]
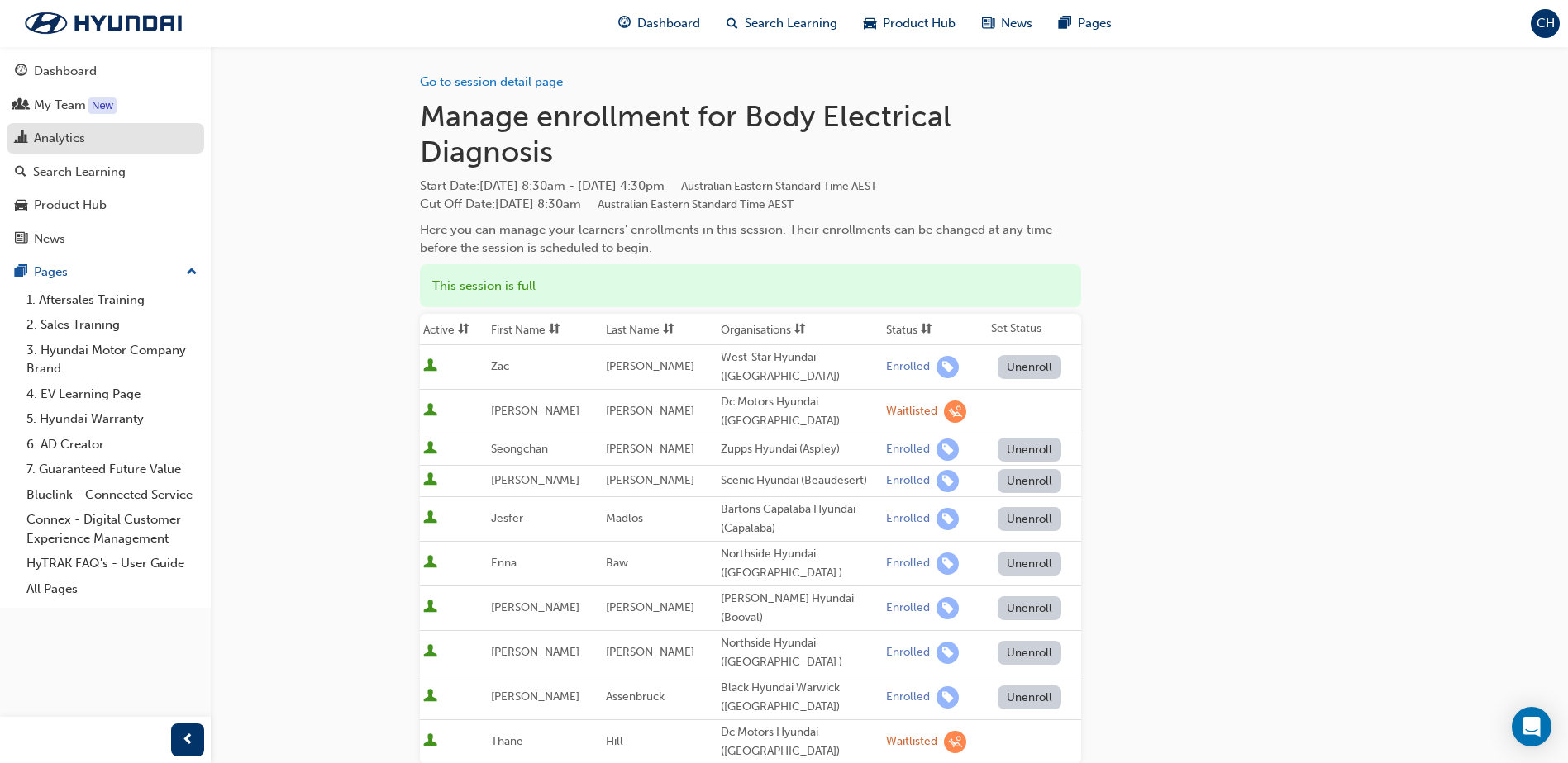
click at [43, 139] on div "Analytics" at bounding box center [59, 138] width 51 height 19
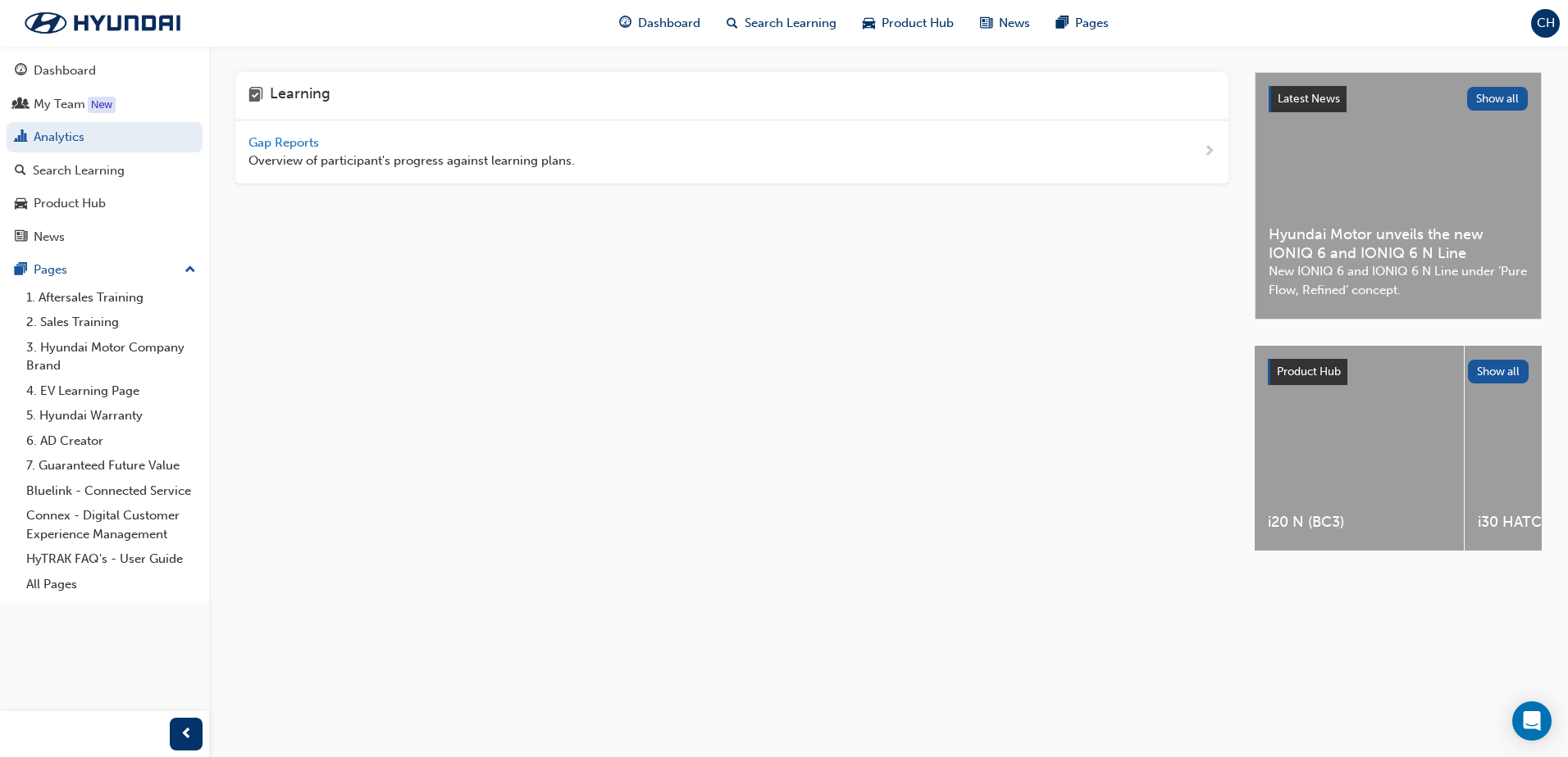
click at [278, 140] on span "Gap Reports" at bounding box center [285, 143] width 74 height 15
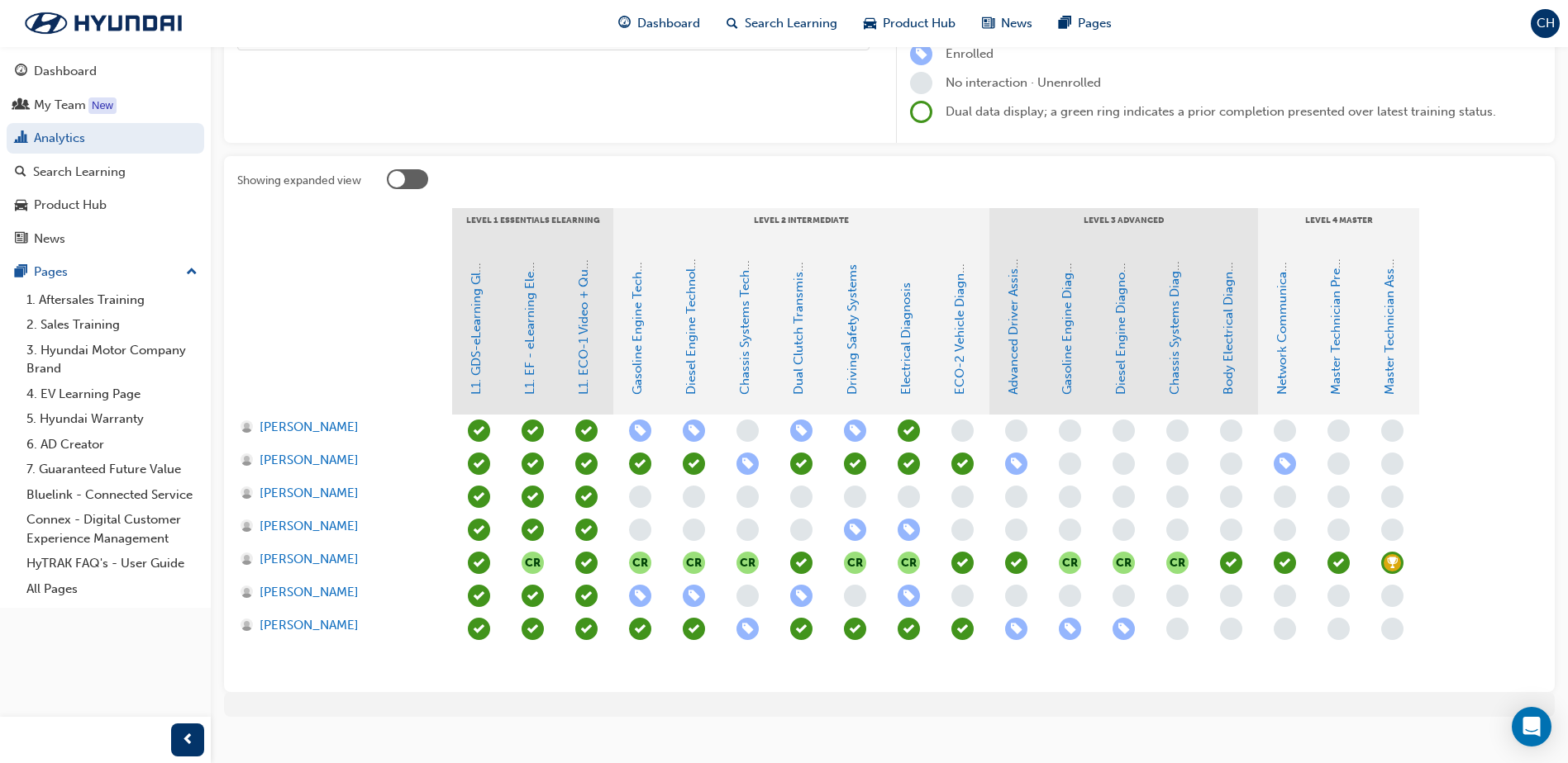
scroll to position [248, 0]
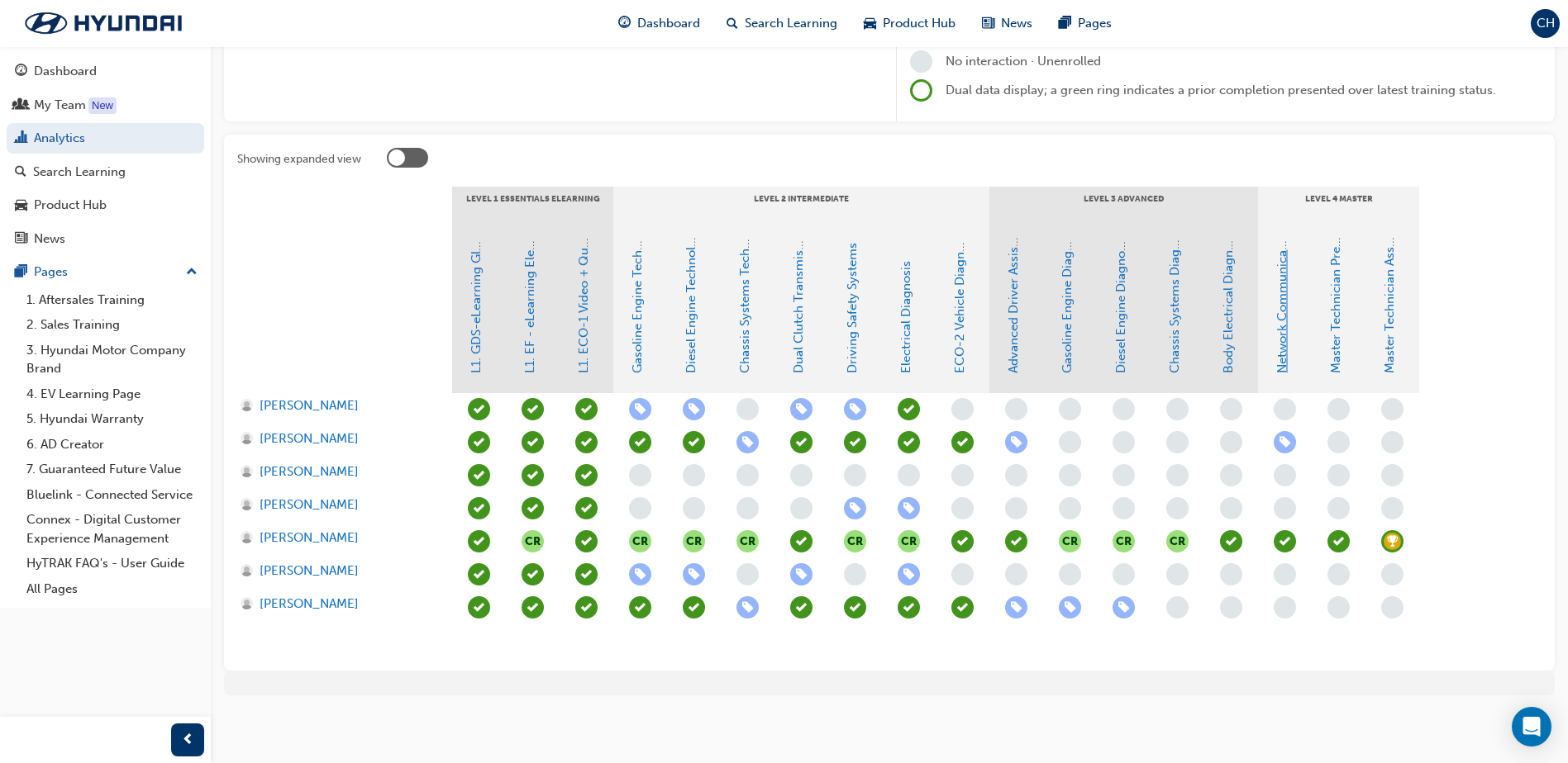
click at [1285, 314] on link "Network Communications" at bounding box center [1282, 297] width 15 height 151
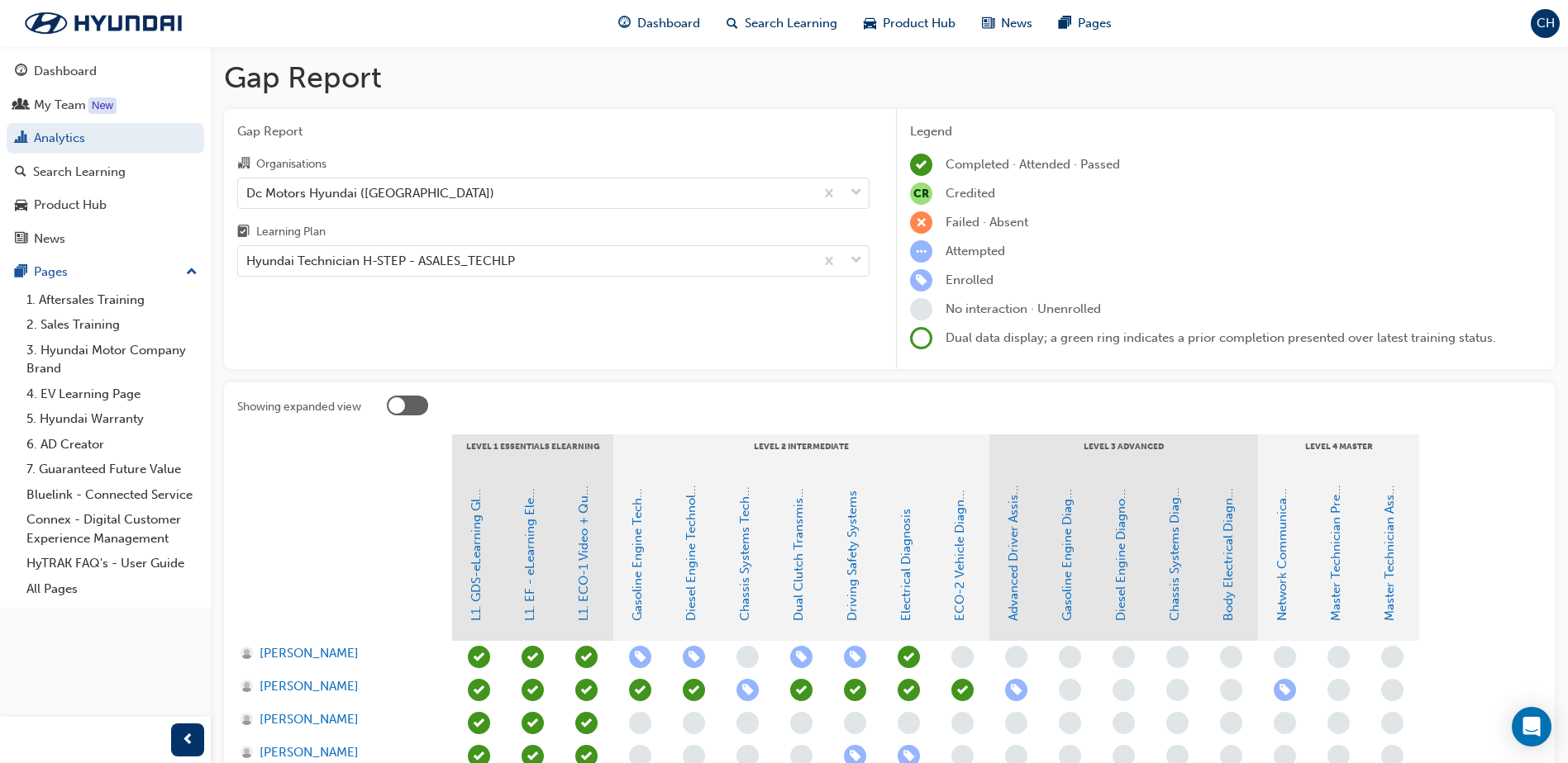
scroll to position [248, 0]
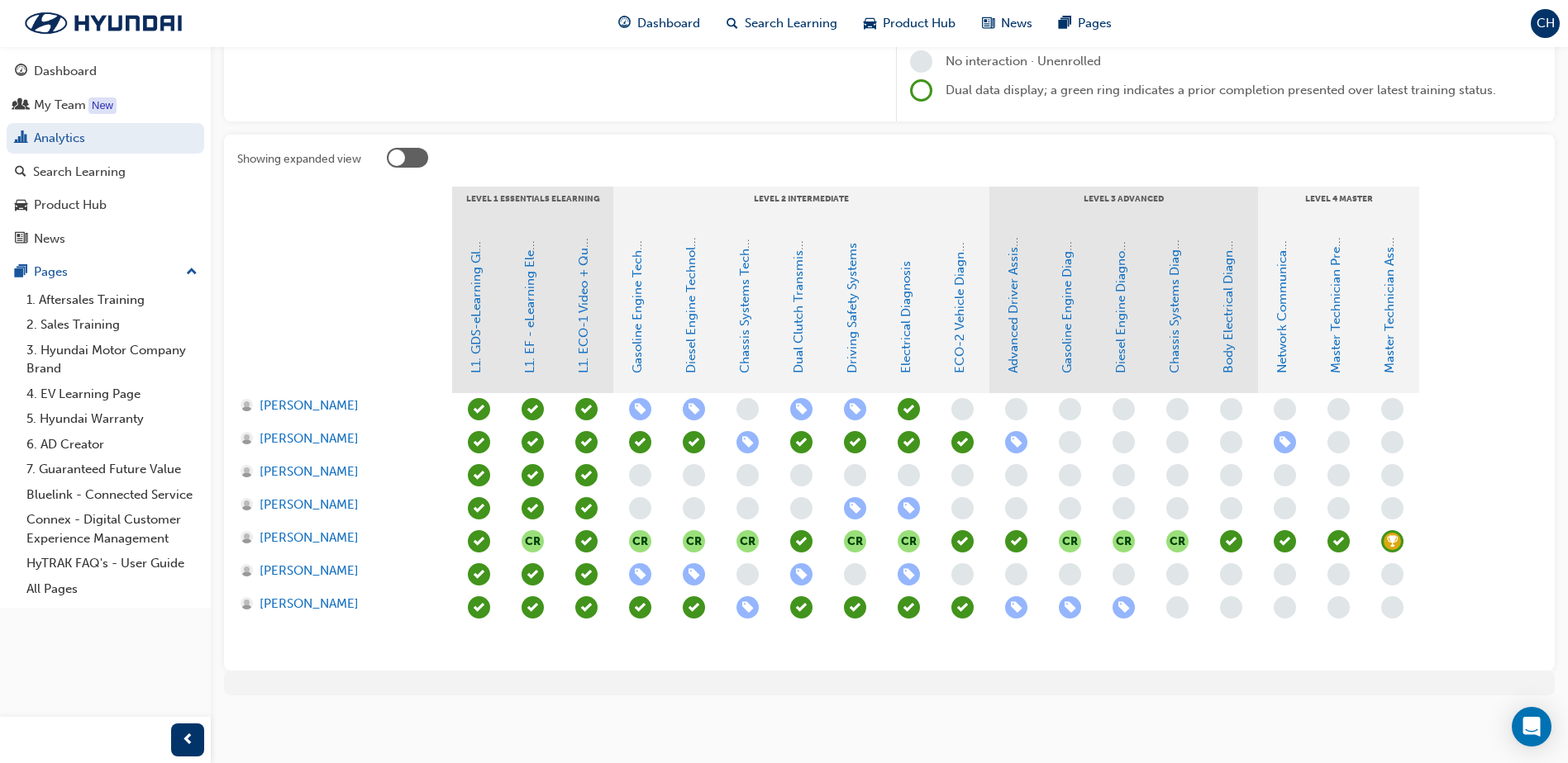
click at [752, 442] on span "learningRecordVerb_ENROLL-icon" at bounding box center [748, 442] width 22 height 22
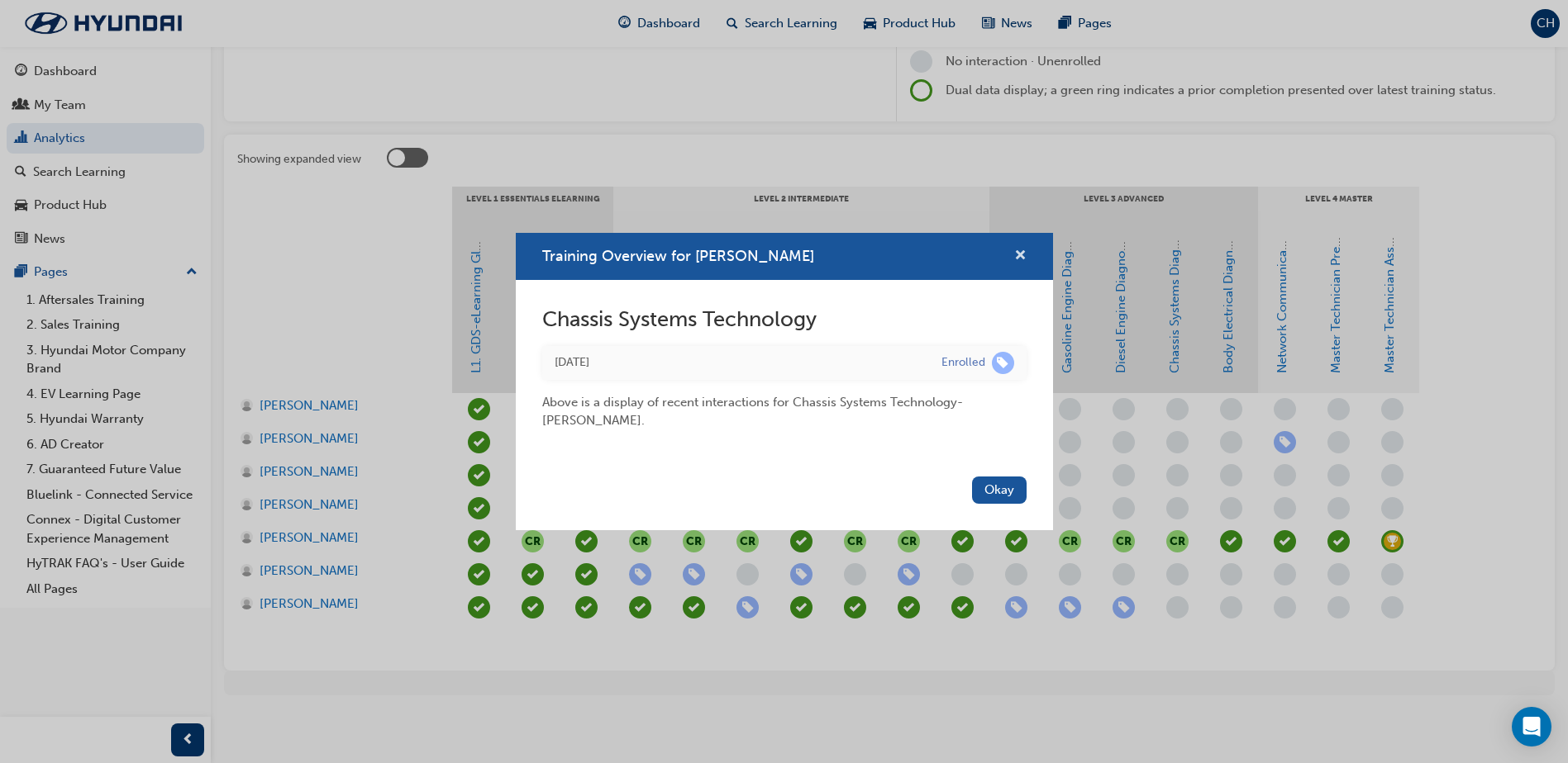
click at [1025, 253] on span "cross-icon" at bounding box center [1021, 257] width 13 height 15
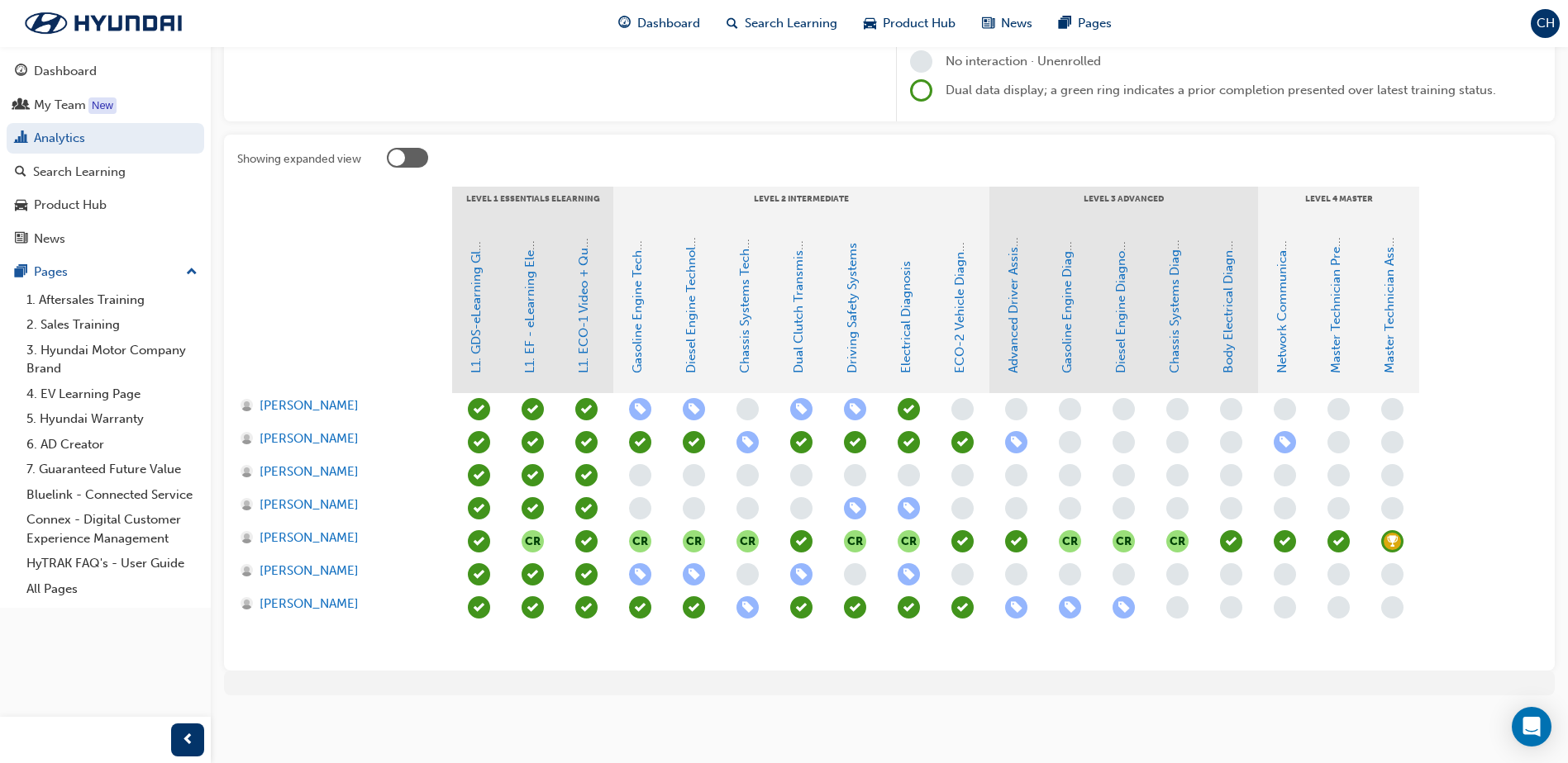
click at [747, 440] on span "learningRecordVerb_ENROLL-icon" at bounding box center [748, 442] width 22 height 22
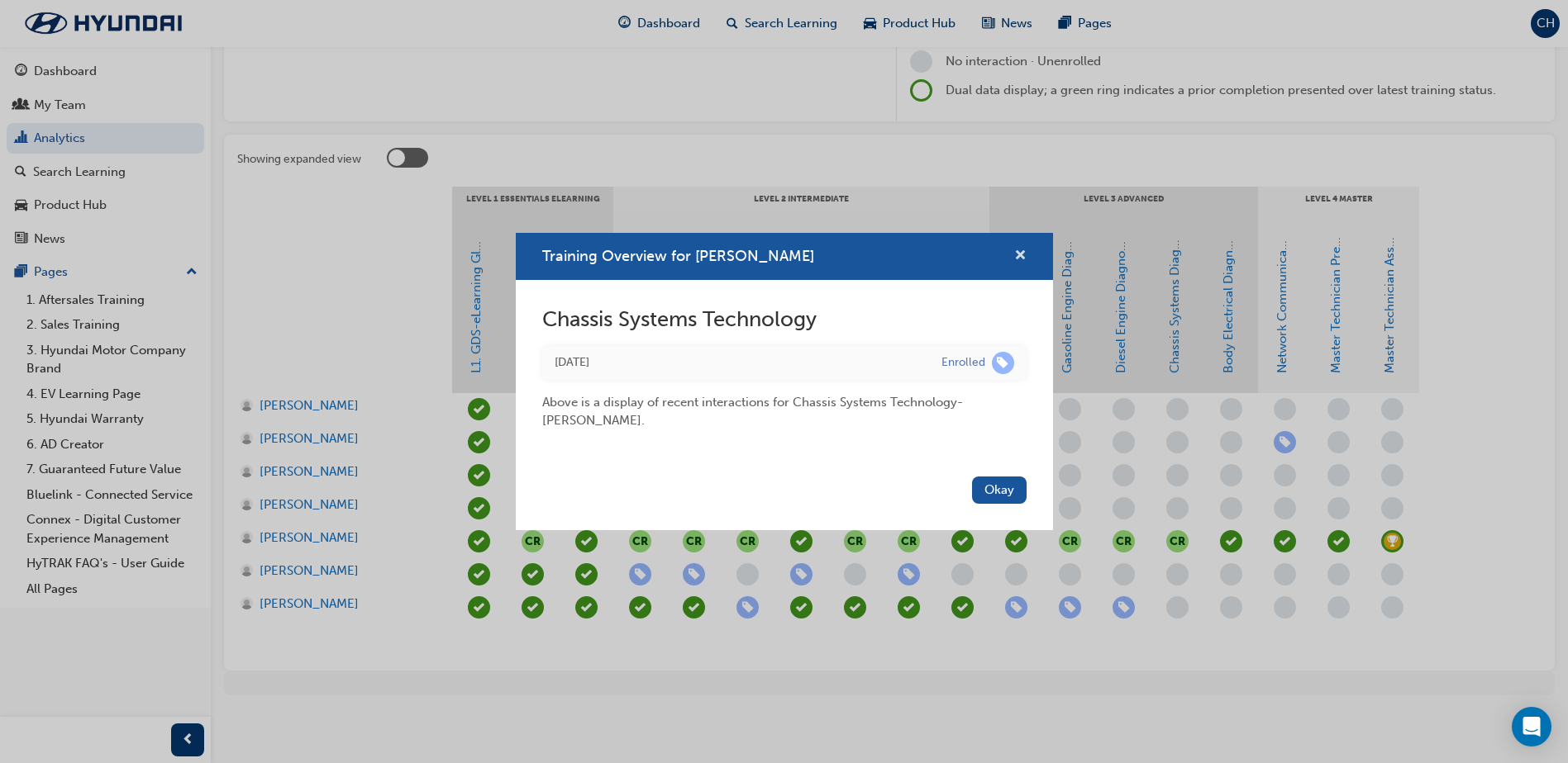
click at [1017, 259] on span "cross-icon" at bounding box center [1021, 257] width 13 height 15
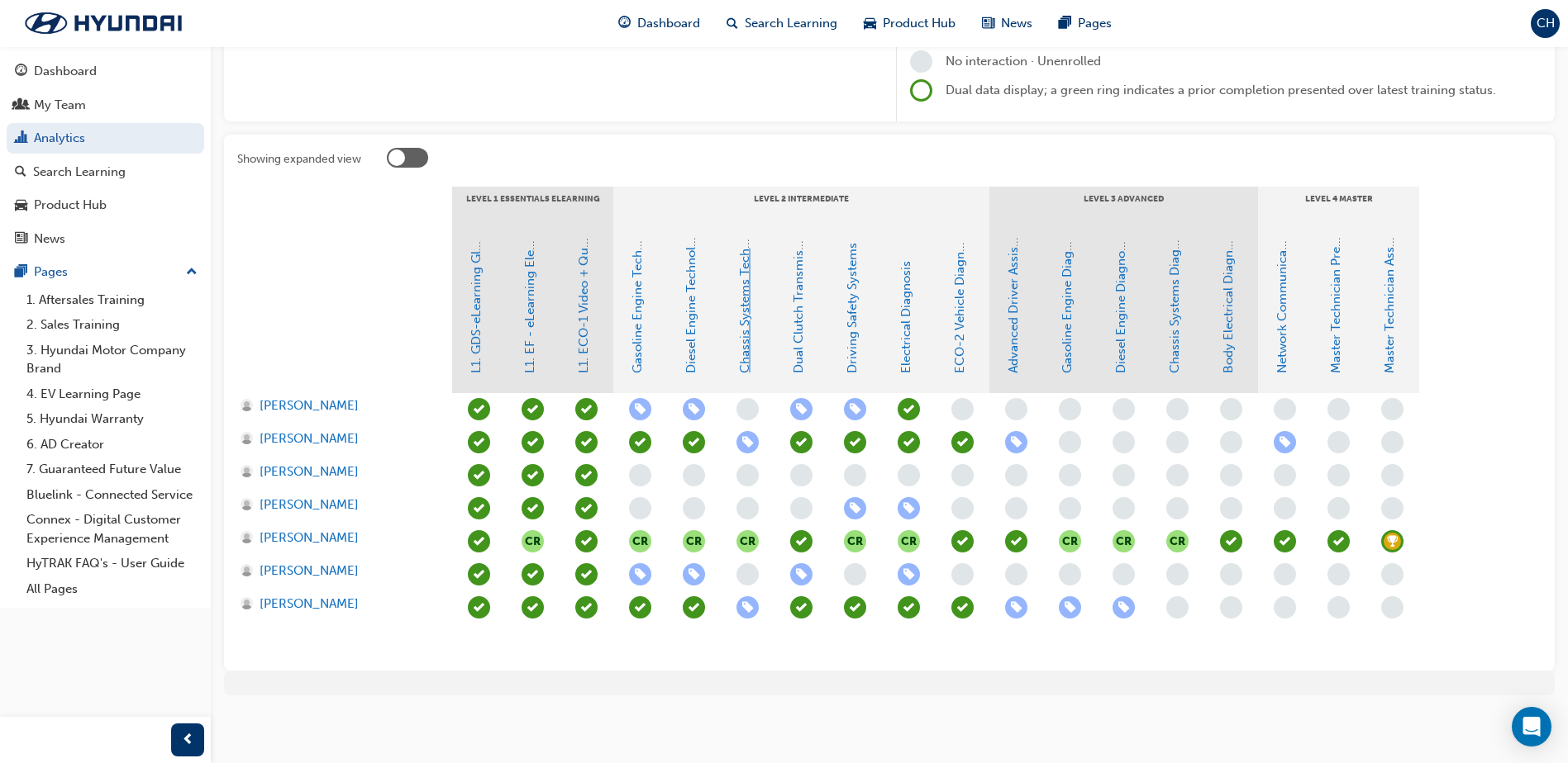
click at [739, 311] on link "Chassis Systems Technology" at bounding box center [745, 291] width 15 height 165
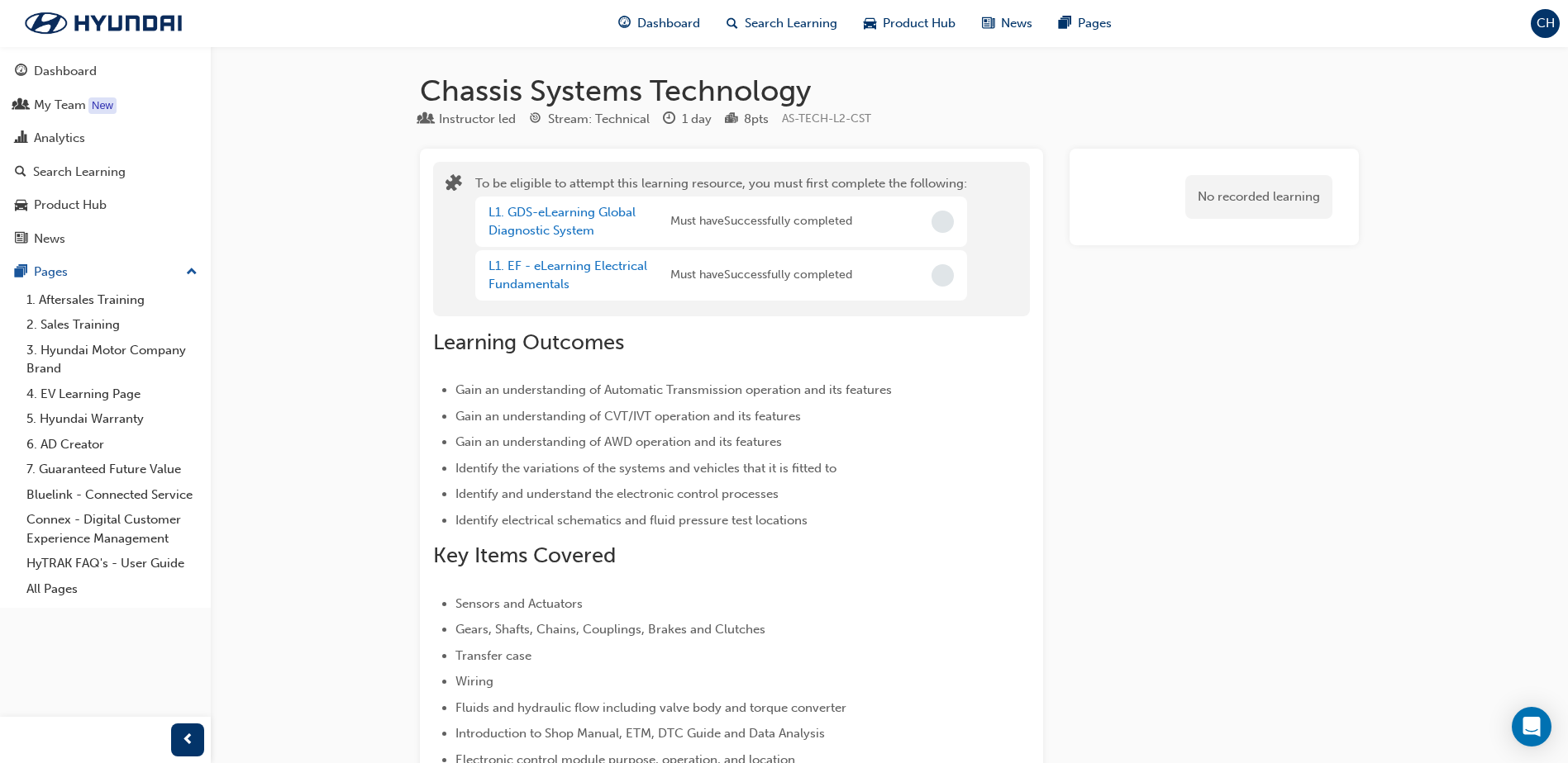
scroll to position [248, 0]
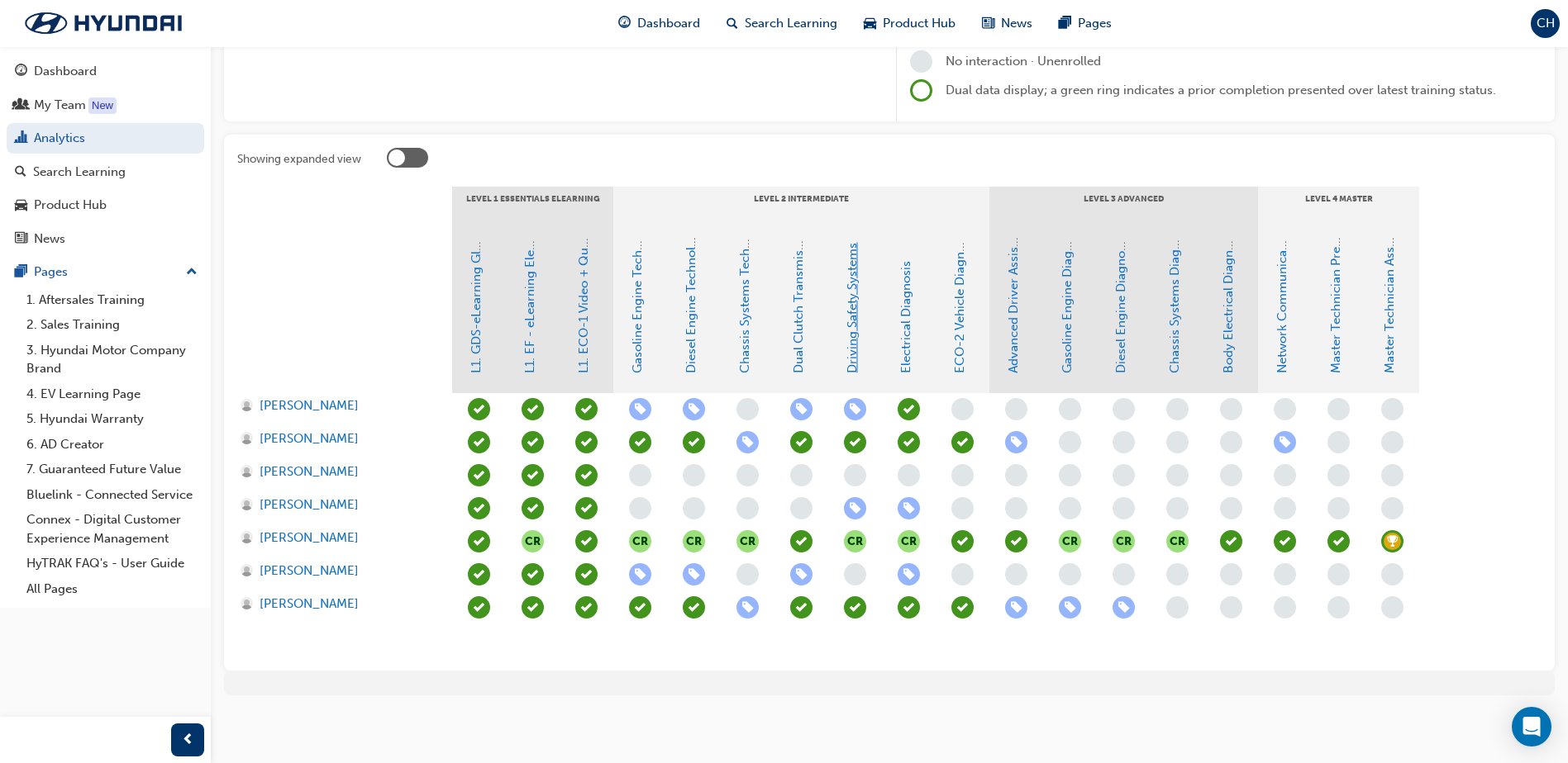
click at [852, 361] on link "Driving Safety Systems" at bounding box center [852, 307] width 15 height 131
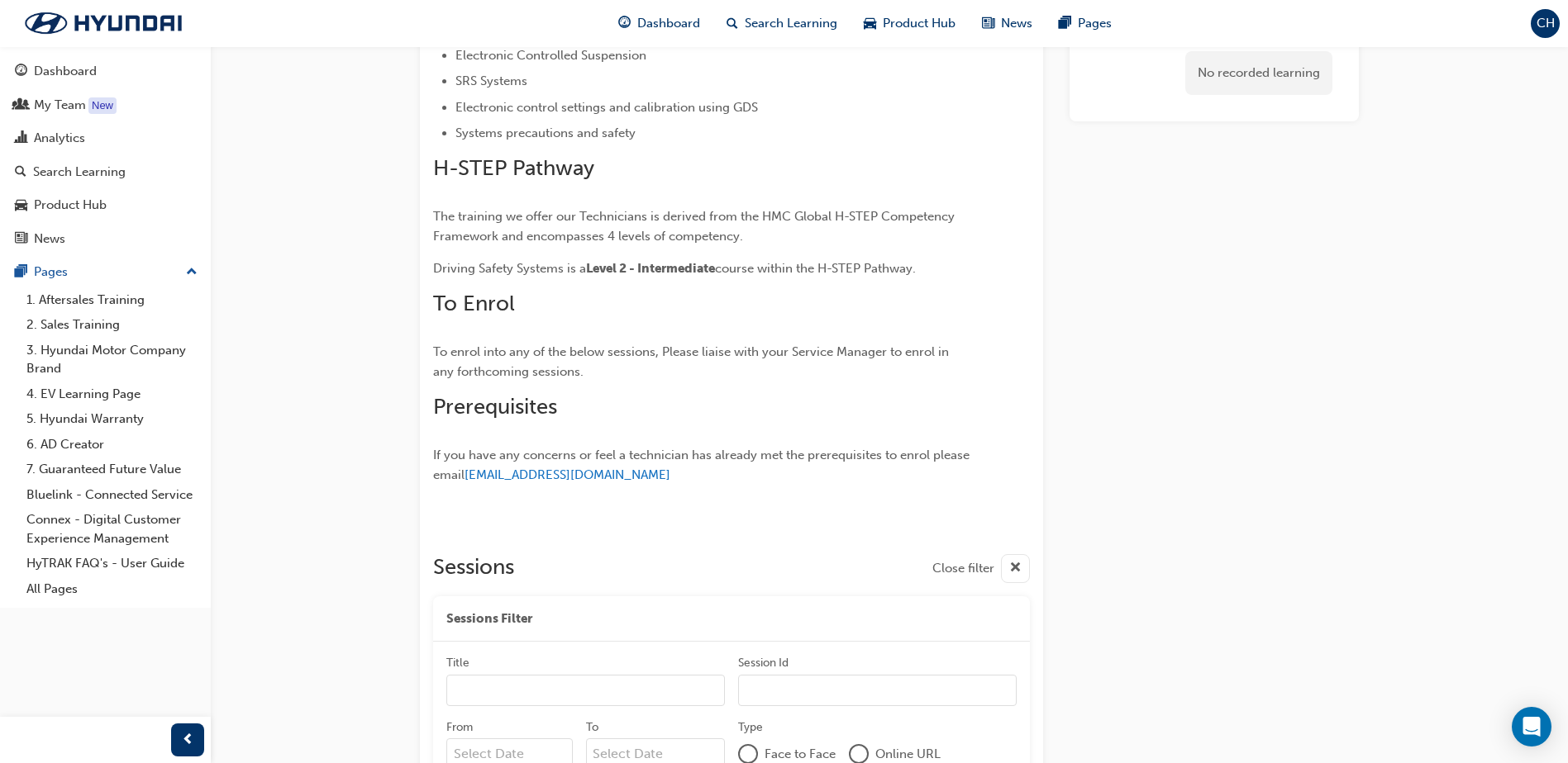
scroll to position [721, 0]
drag, startPoint x: 533, startPoint y: 465, endPoint x: 934, endPoint y: 481, distance: 401.3
click at [934, 481] on p "If you have any concerns or feel a technician has already met the prerequisites…" at bounding box center [701, 470] width 537 height 44
drag, startPoint x: 934, startPoint y: 481, endPoint x: 826, endPoint y: 489, distance: 108.3
click at [826, 489] on p "If you have any concerns or feel a technician has already met the prerequisites…" at bounding box center [701, 470] width 537 height 44
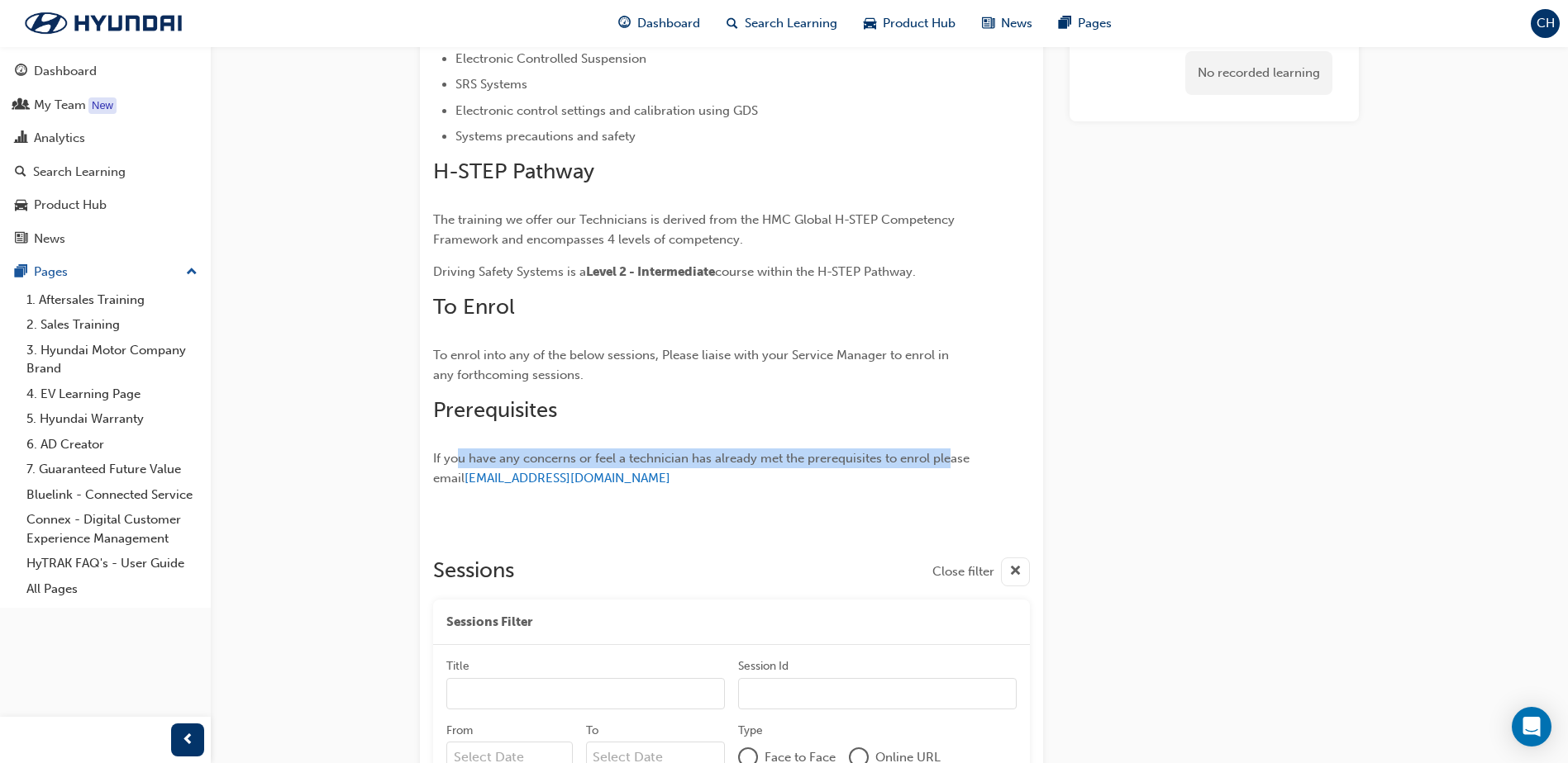
drag, startPoint x: 575, startPoint y: 456, endPoint x: 952, endPoint y: 449, distance: 377.1
click at [952, 449] on p "If you have any concerns or feel a technician has already met the prerequisites…" at bounding box center [701, 470] width 537 height 44
click at [768, 488] on p "If you have any concerns or feel a technician has already met the prerequisites…" at bounding box center [701, 470] width 537 height 44
drag, startPoint x: 729, startPoint y: 480, endPoint x: 470, endPoint y: 484, distance: 259.0
click at [470, 484] on p "If you have any concerns or feel a technician has already met the prerequisites…" at bounding box center [701, 470] width 537 height 44
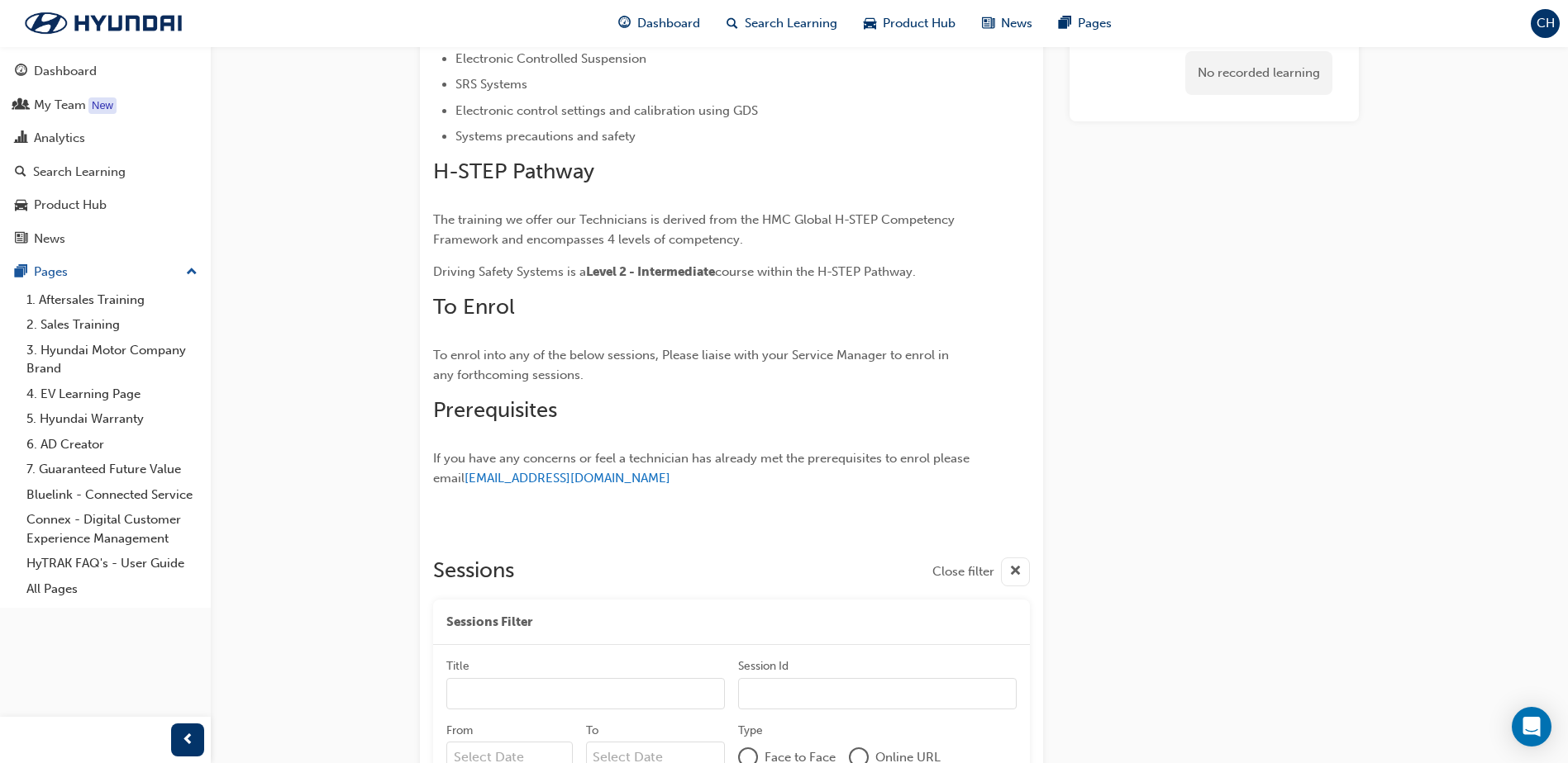
drag, startPoint x: 470, startPoint y: 484, endPoint x: 644, endPoint y: 388, distance: 198.7
click at [644, 388] on div "Learning Outcomes Gain an understanding of Hyundai passive and active safety sy…" at bounding box center [701, 50] width 537 height 884
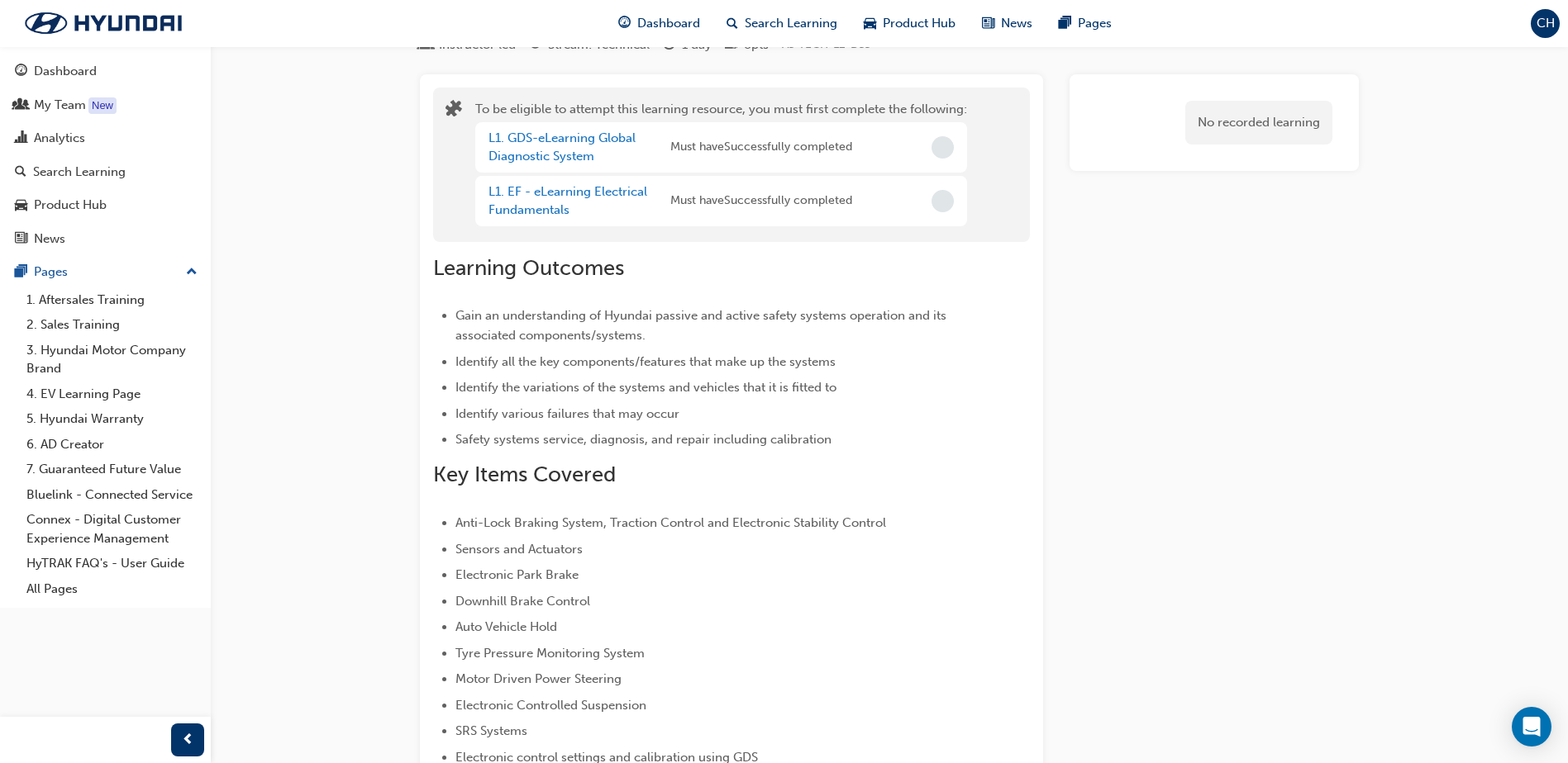
scroll to position [0, 0]
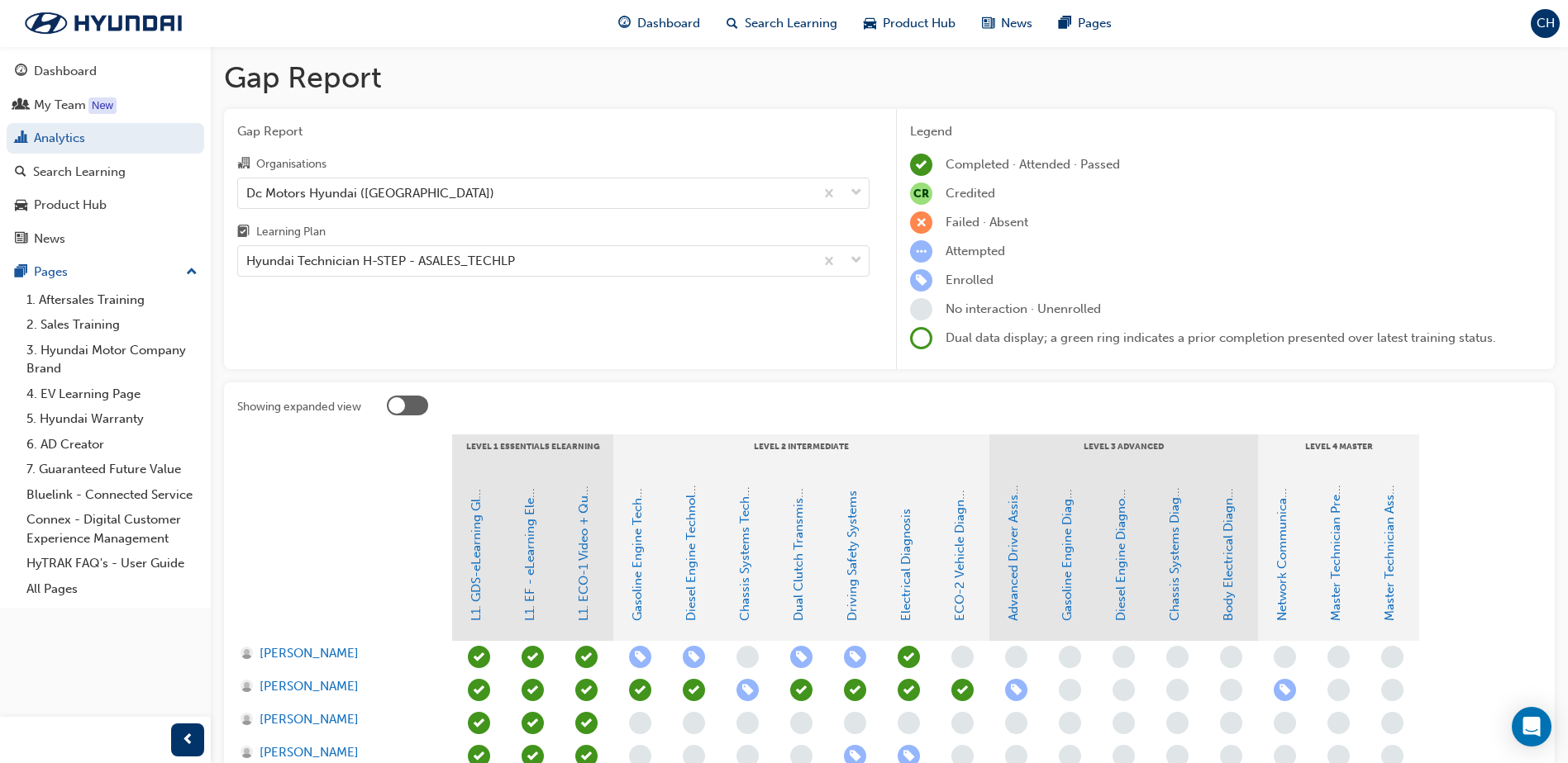
scroll to position [248, 0]
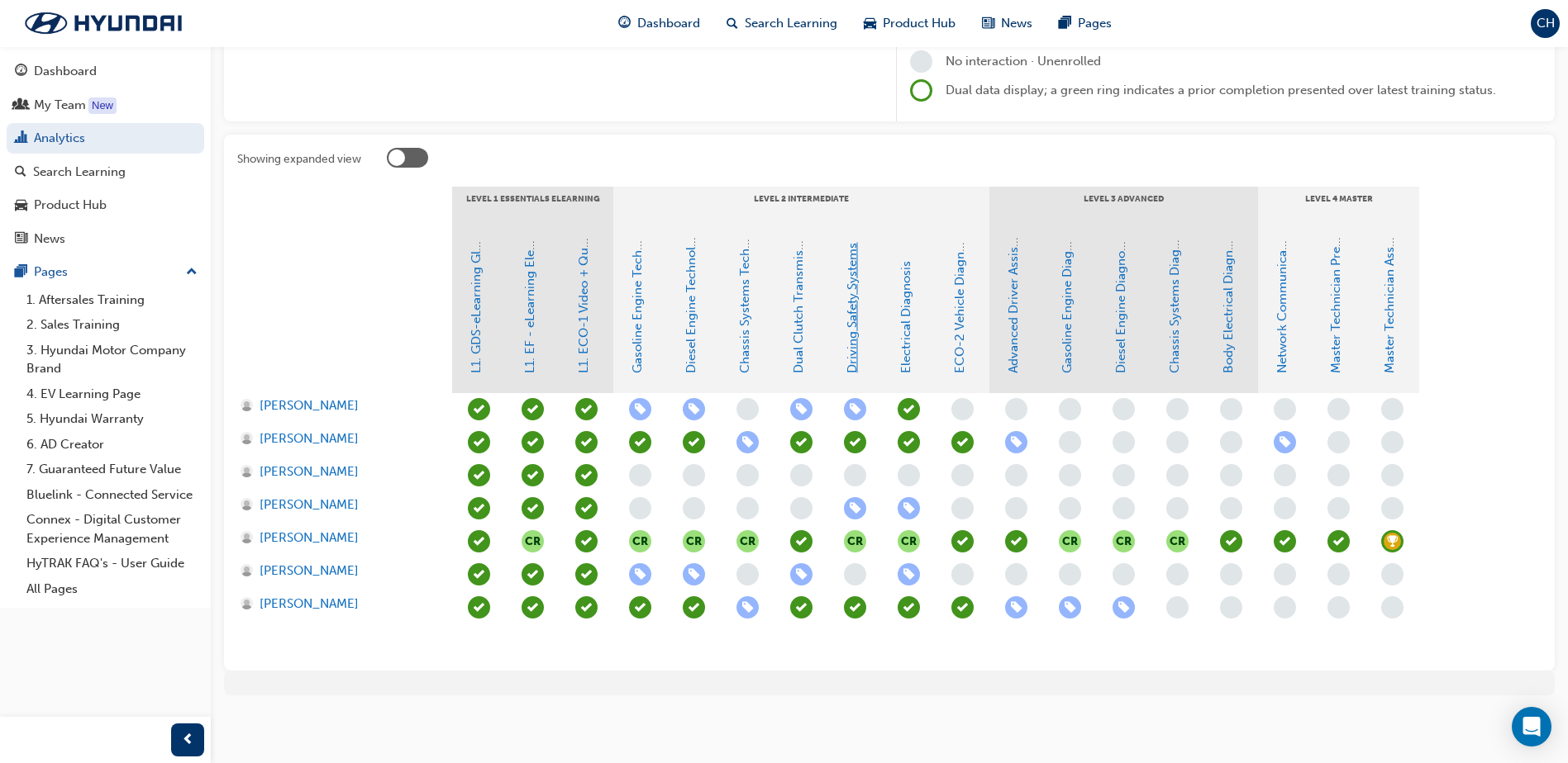
click at [856, 348] on link "Driving Safety Systems" at bounding box center [852, 307] width 15 height 131
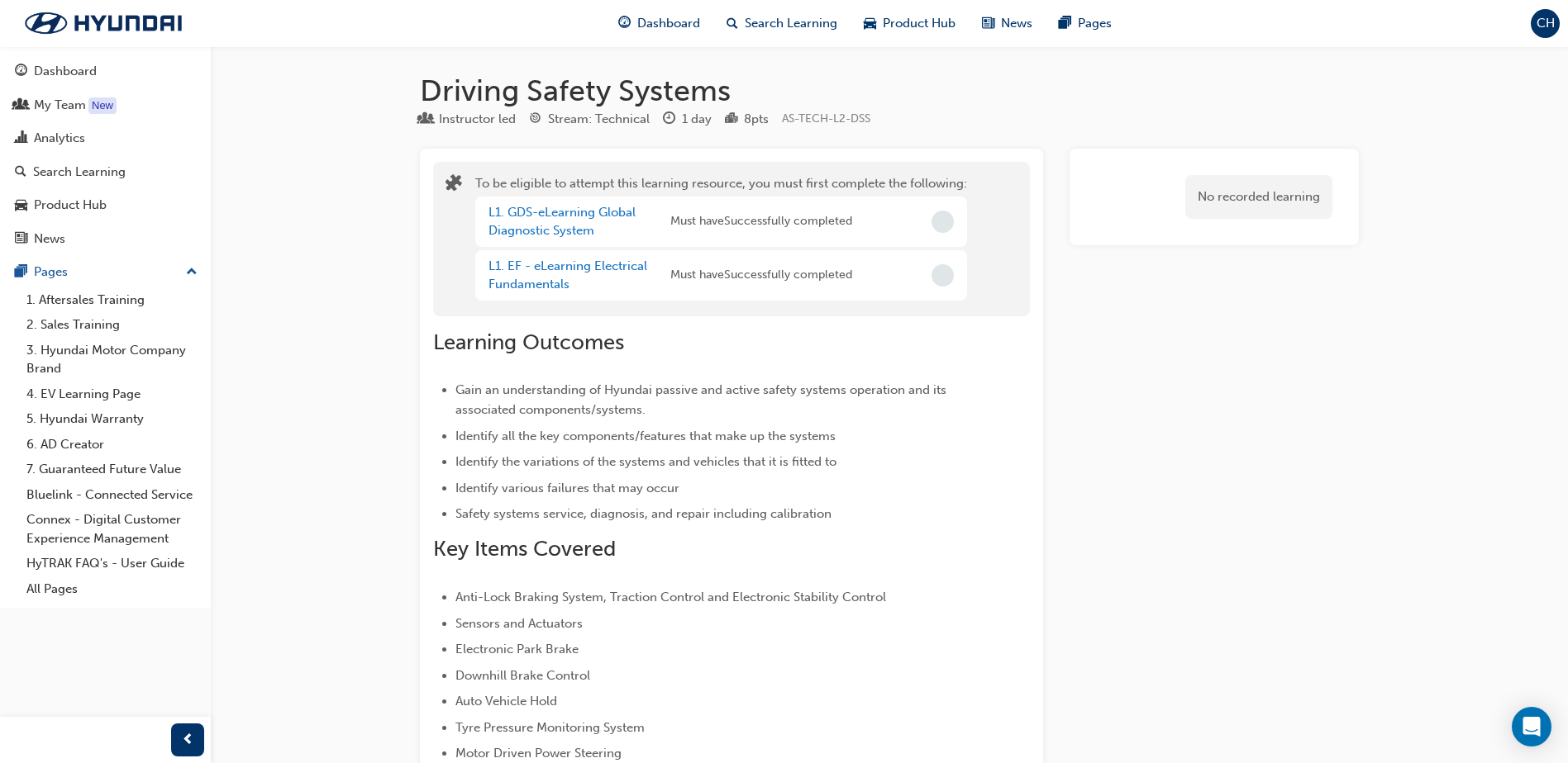
scroll to position [248, 0]
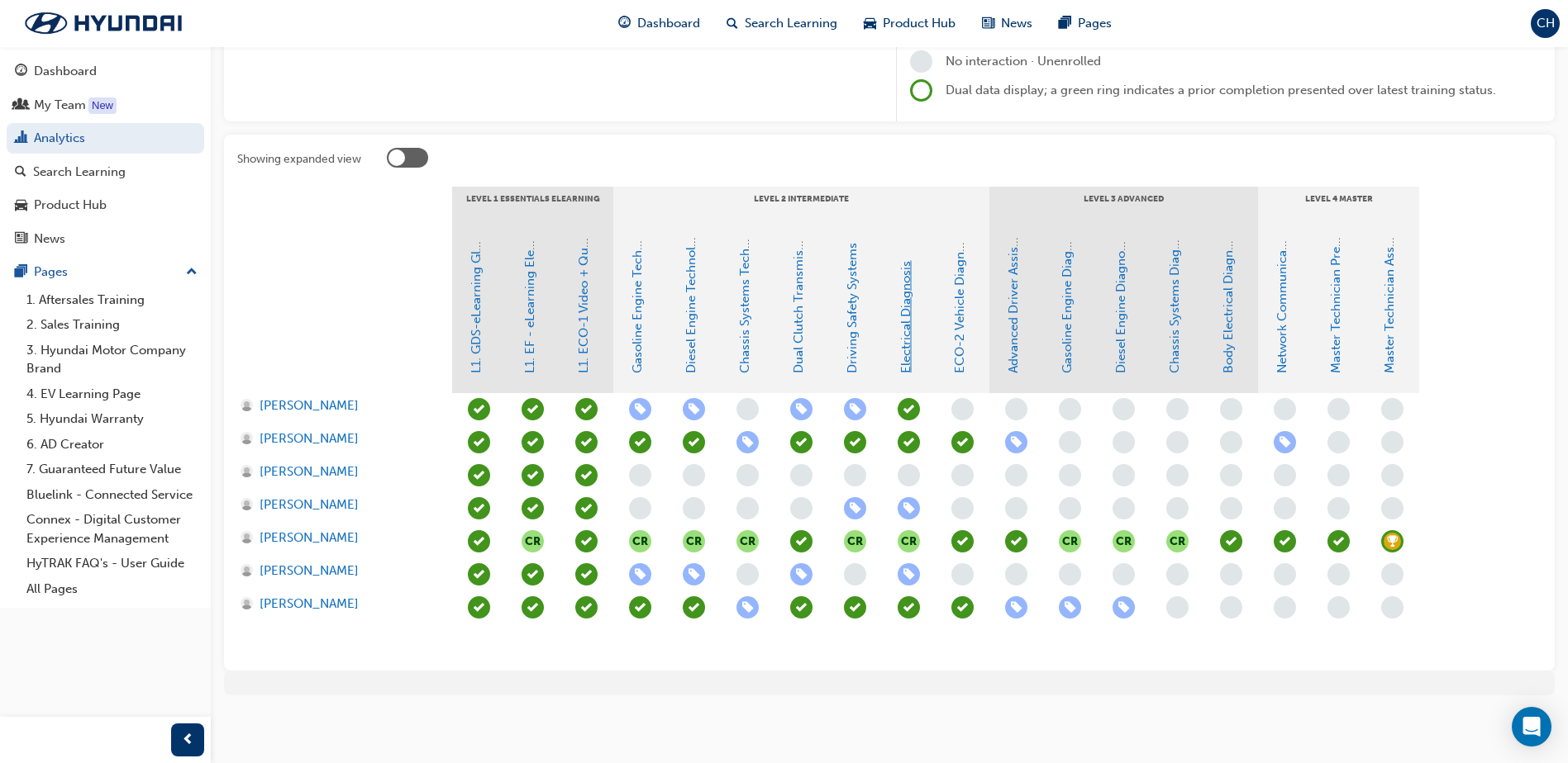
click at [902, 345] on link "Electrical Diagnosis" at bounding box center [906, 317] width 15 height 113
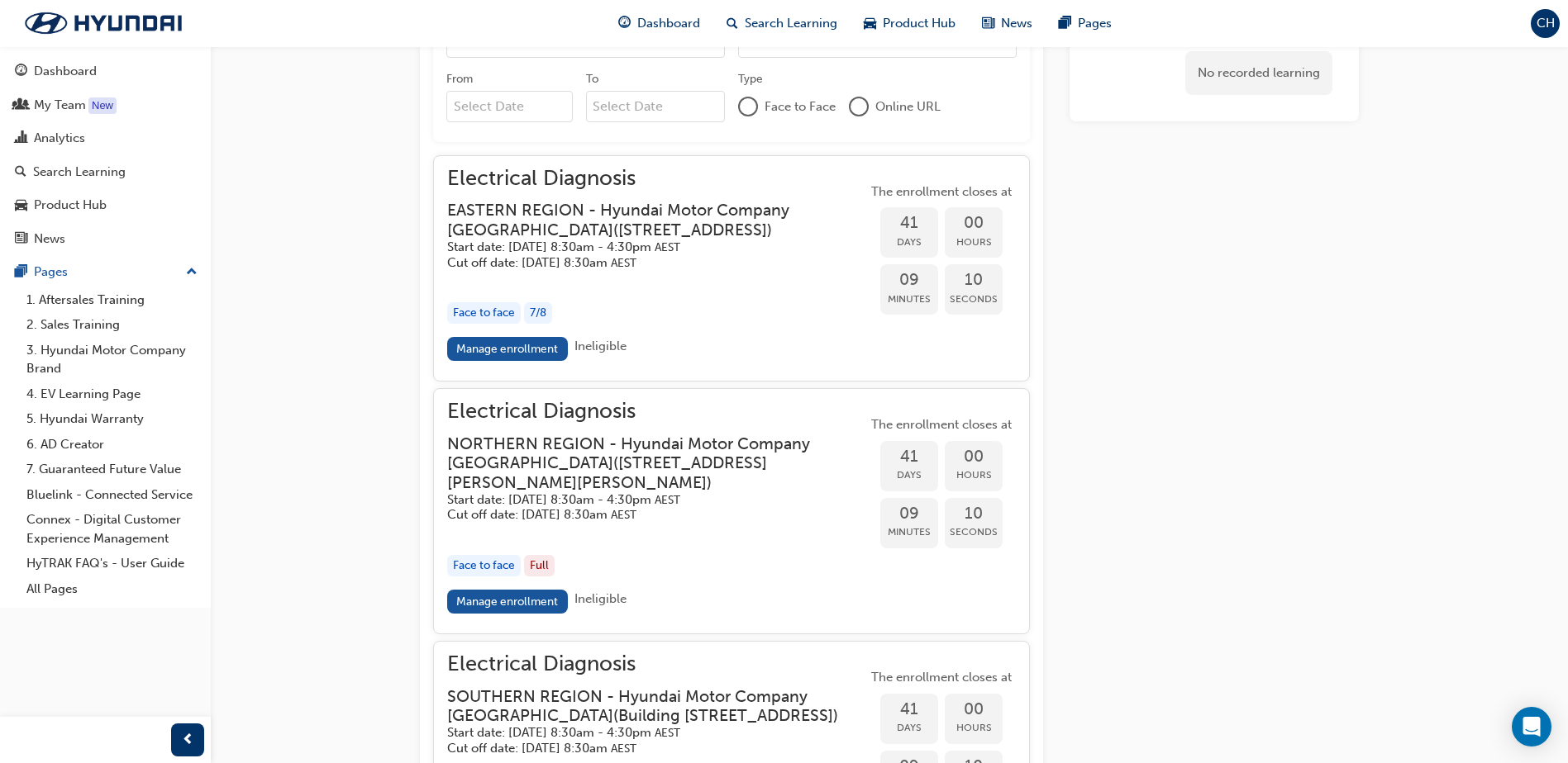
scroll to position [1405, 0]
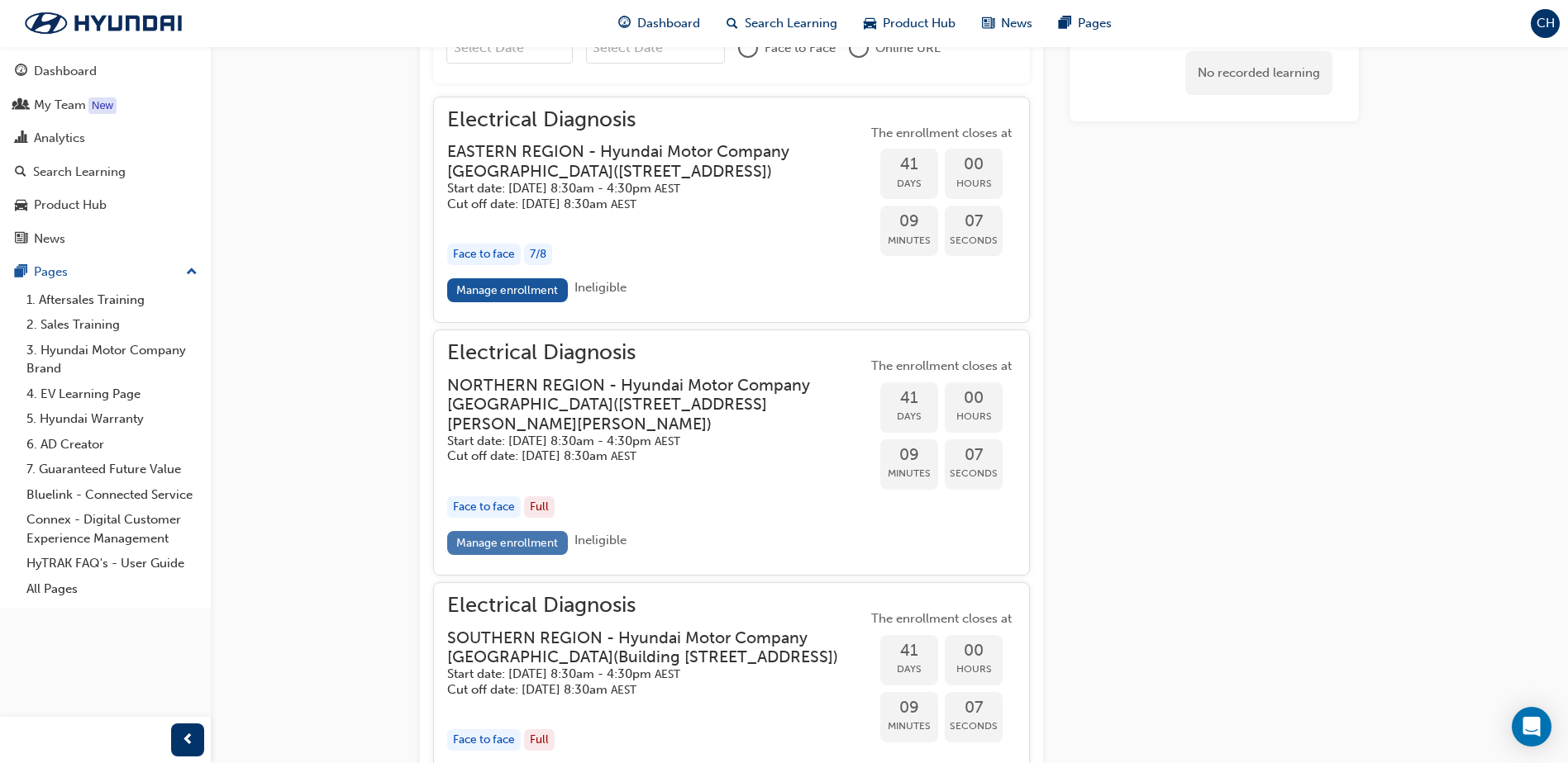
click at [477, 555] on link "Manage enrollment" at bounding box center [508, 543] width 121 height 24
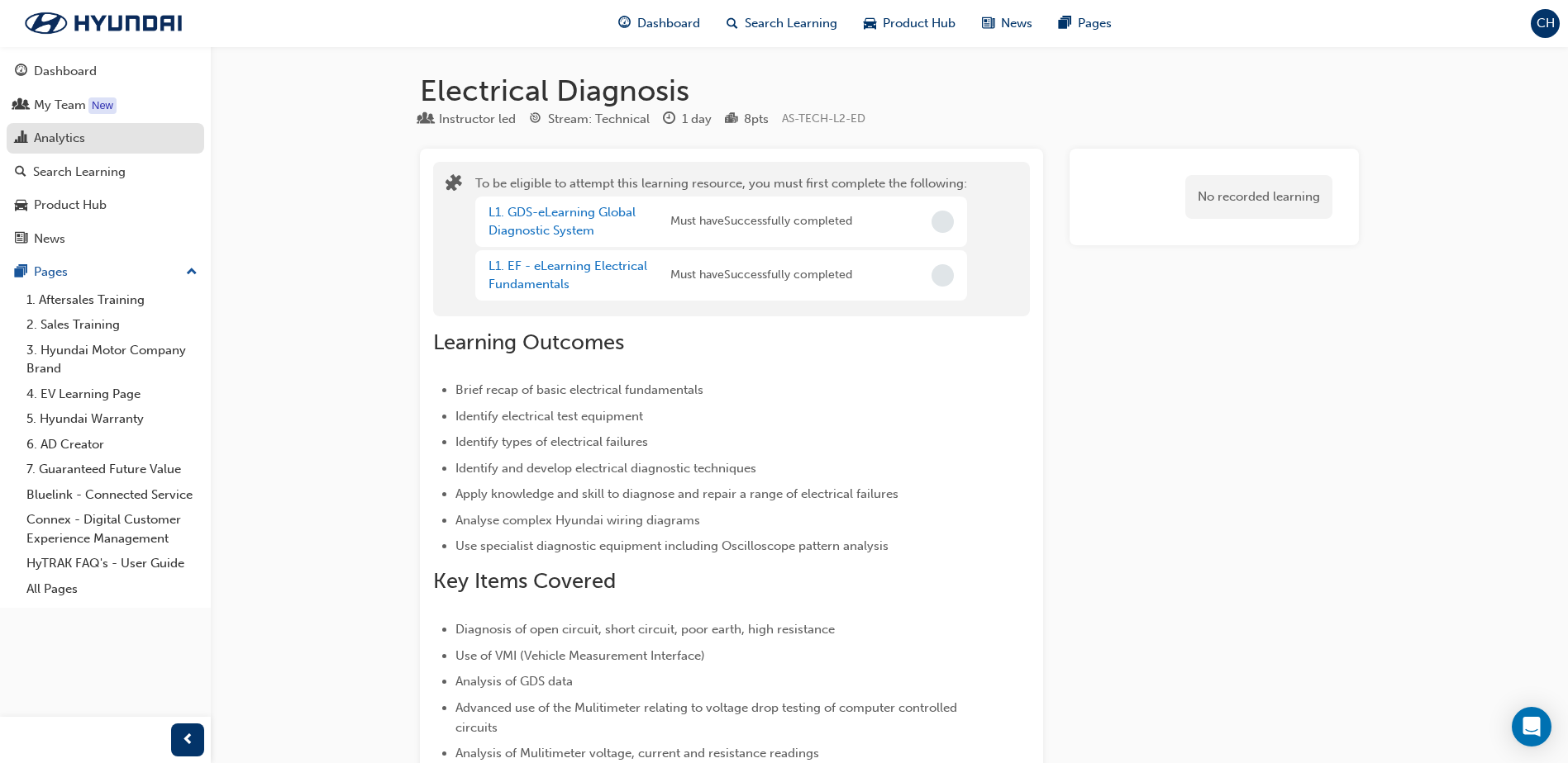
click at [62, 141] on div "Analytics" at bounding box center [59, 138] width 51 height 19
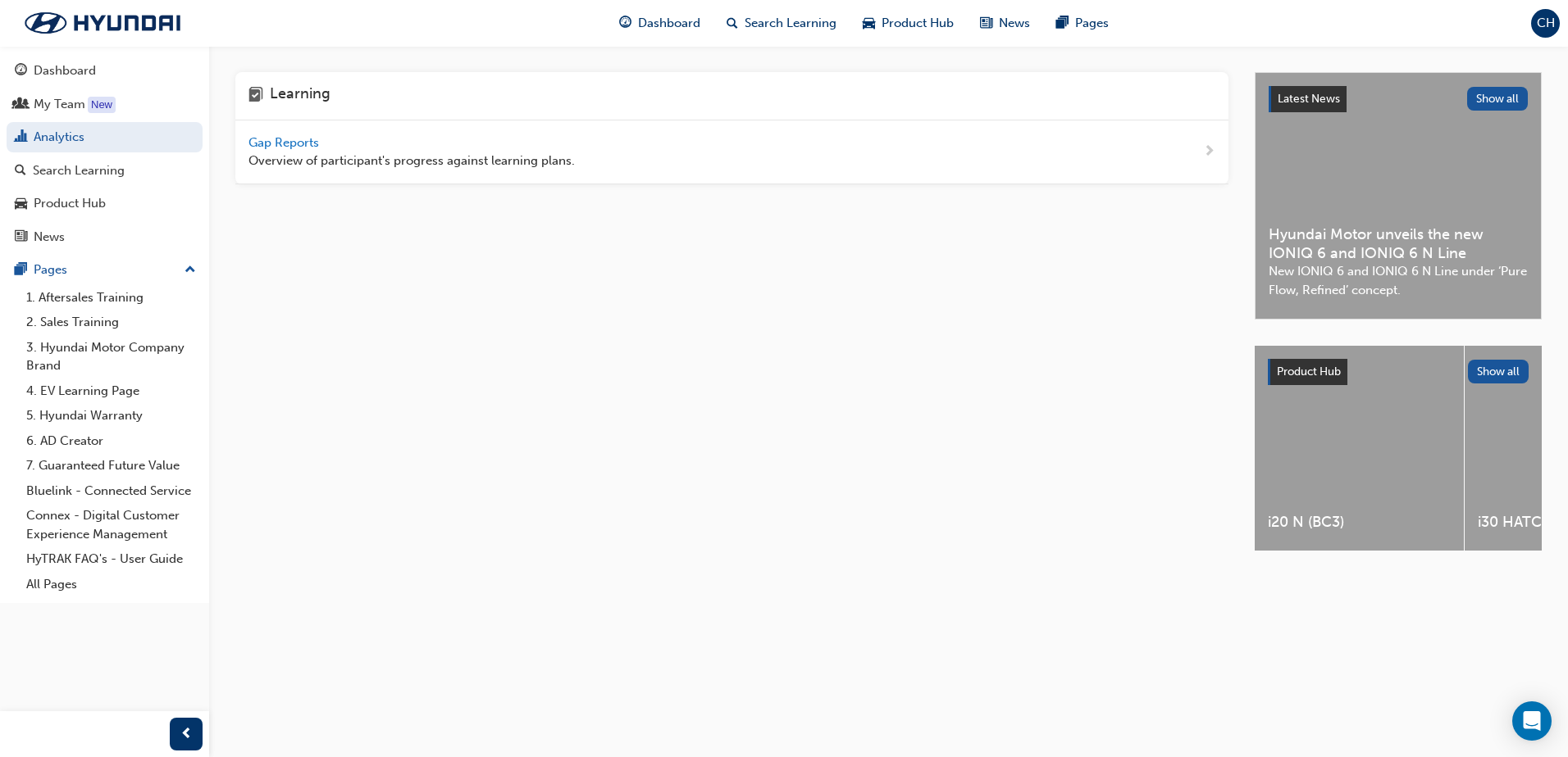
click at [293, 146] on span "Gap Reports" at bounding box center [285, 143] width 74 height 15
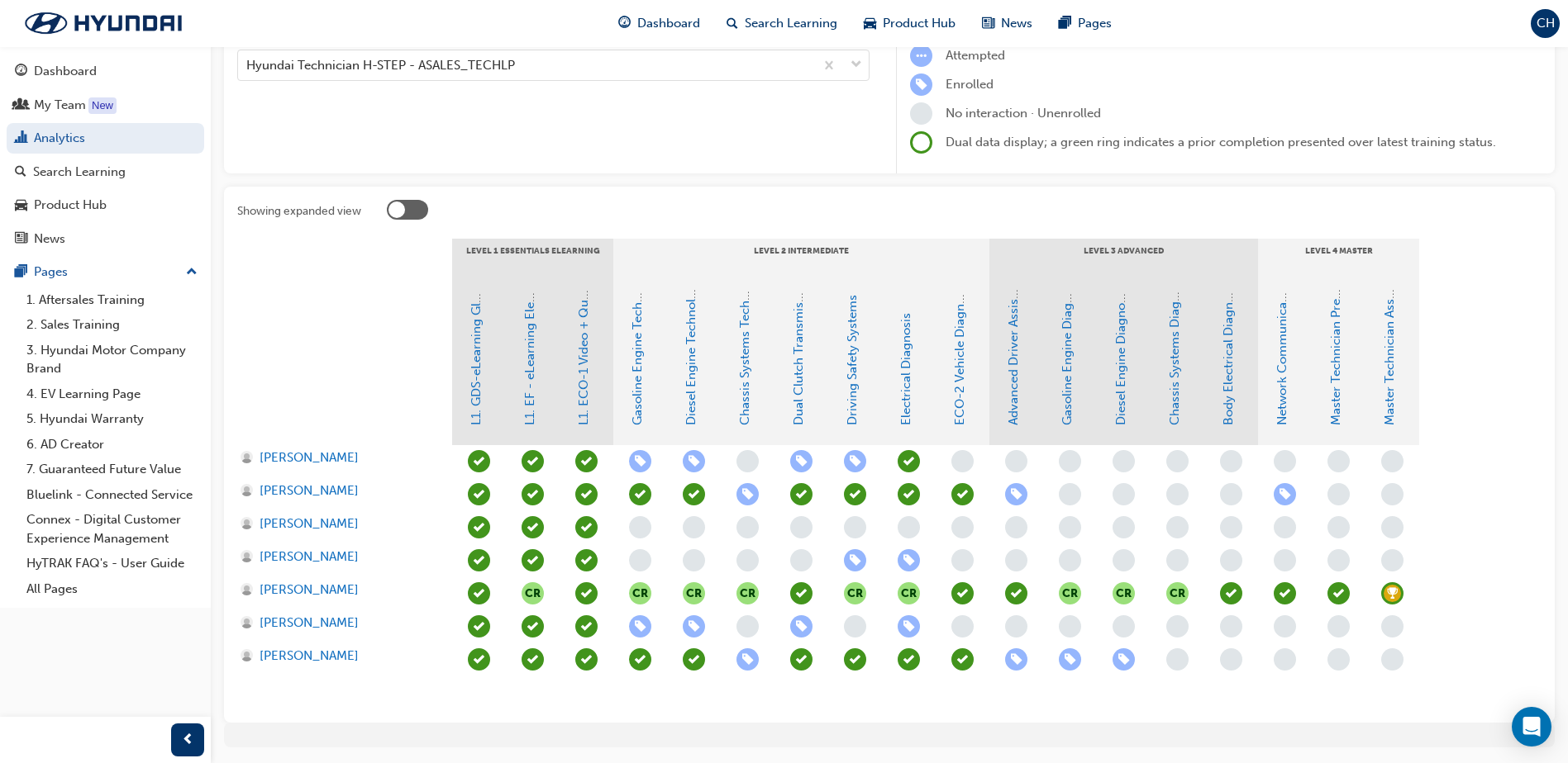
scroll to position [248, 0]
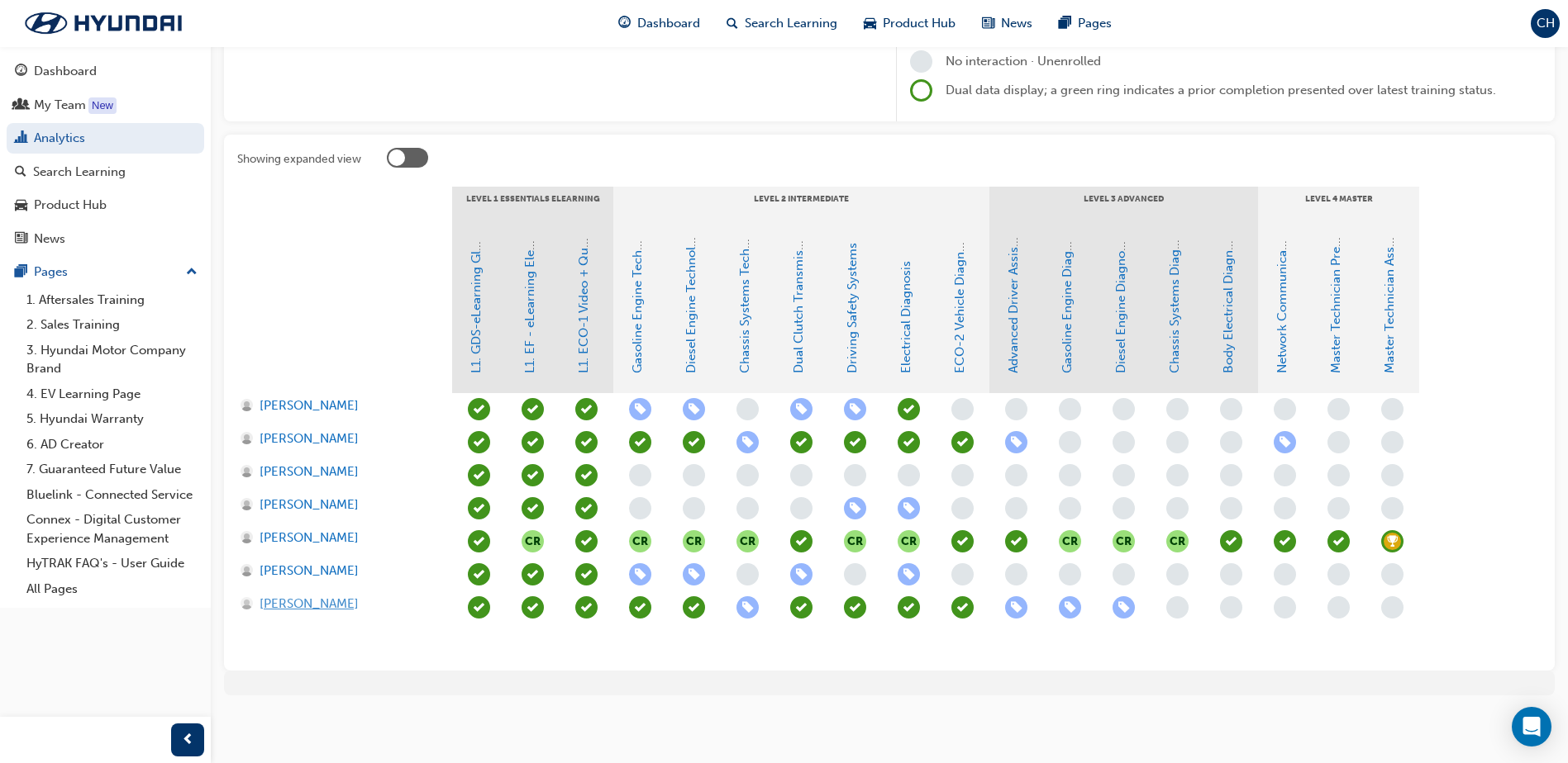
click at [270, 600] on span "[PERSON_NAME]" at bounding box center [309, 604] width 99 height 19
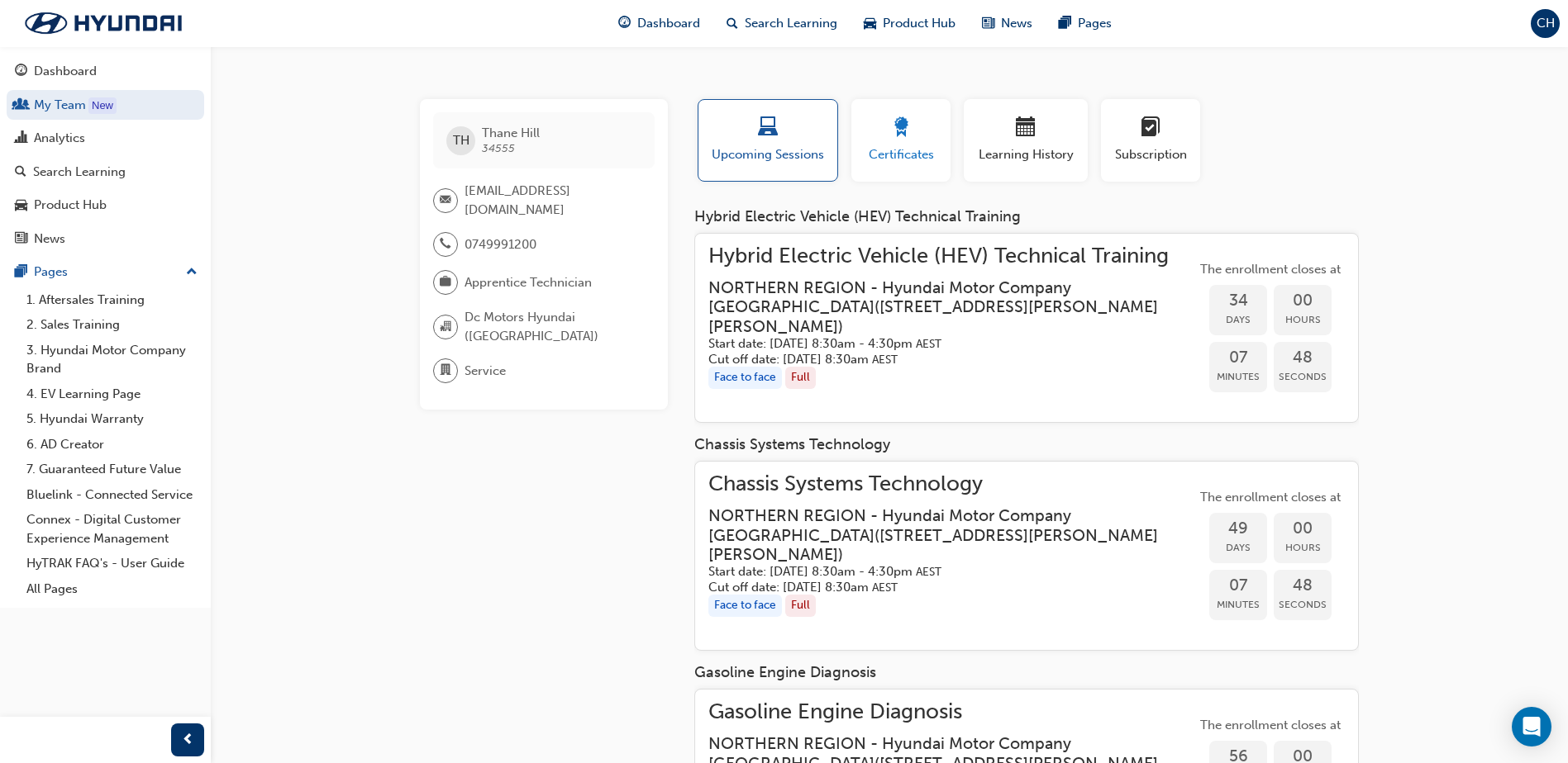
click at [908, 129] on div "button" at bounding box center [901, 130] width 74 height 26
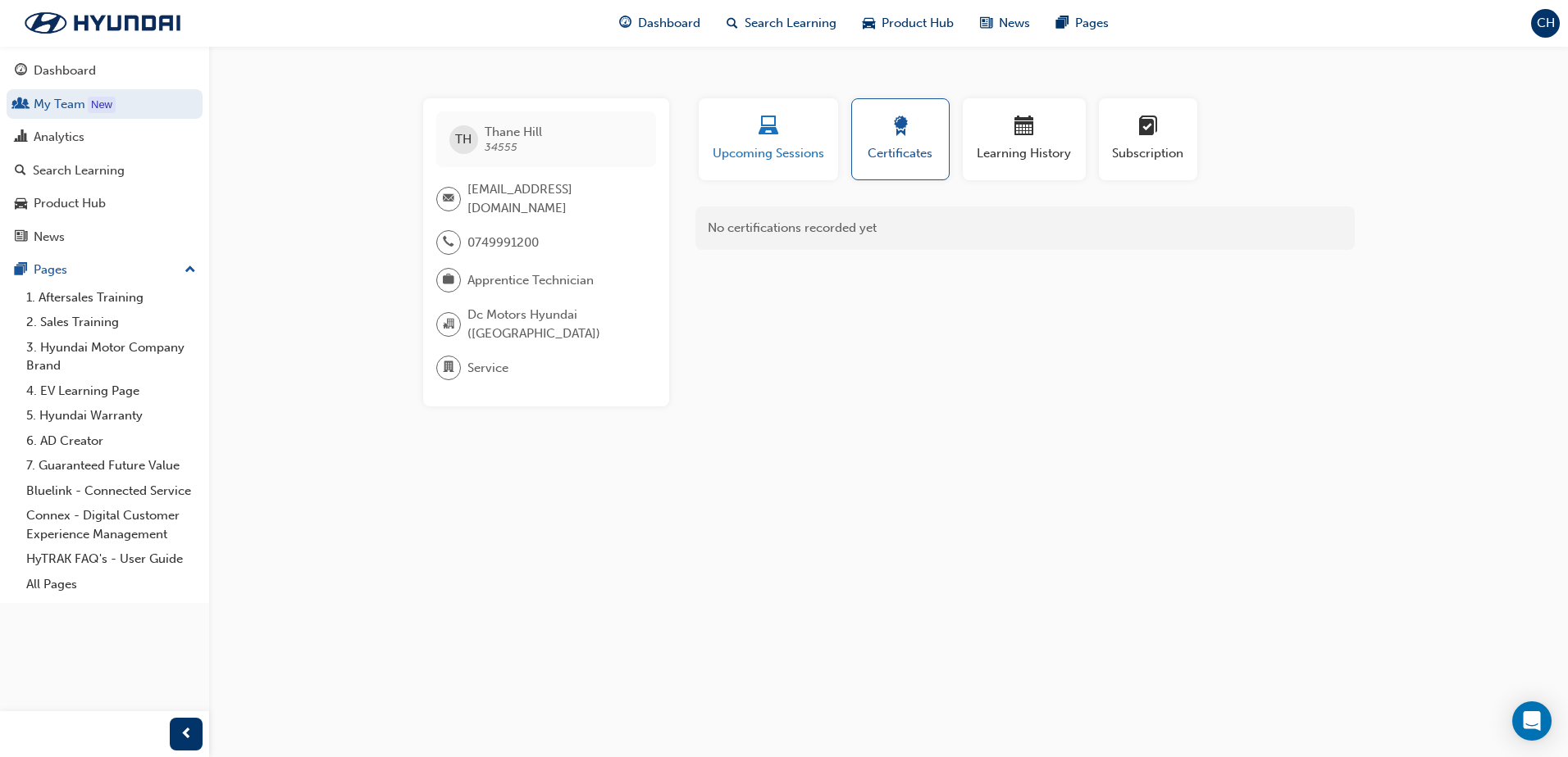
click at [775, 139] on span "laptop-icon" at bounding box center [768, 127] width 20 height 22
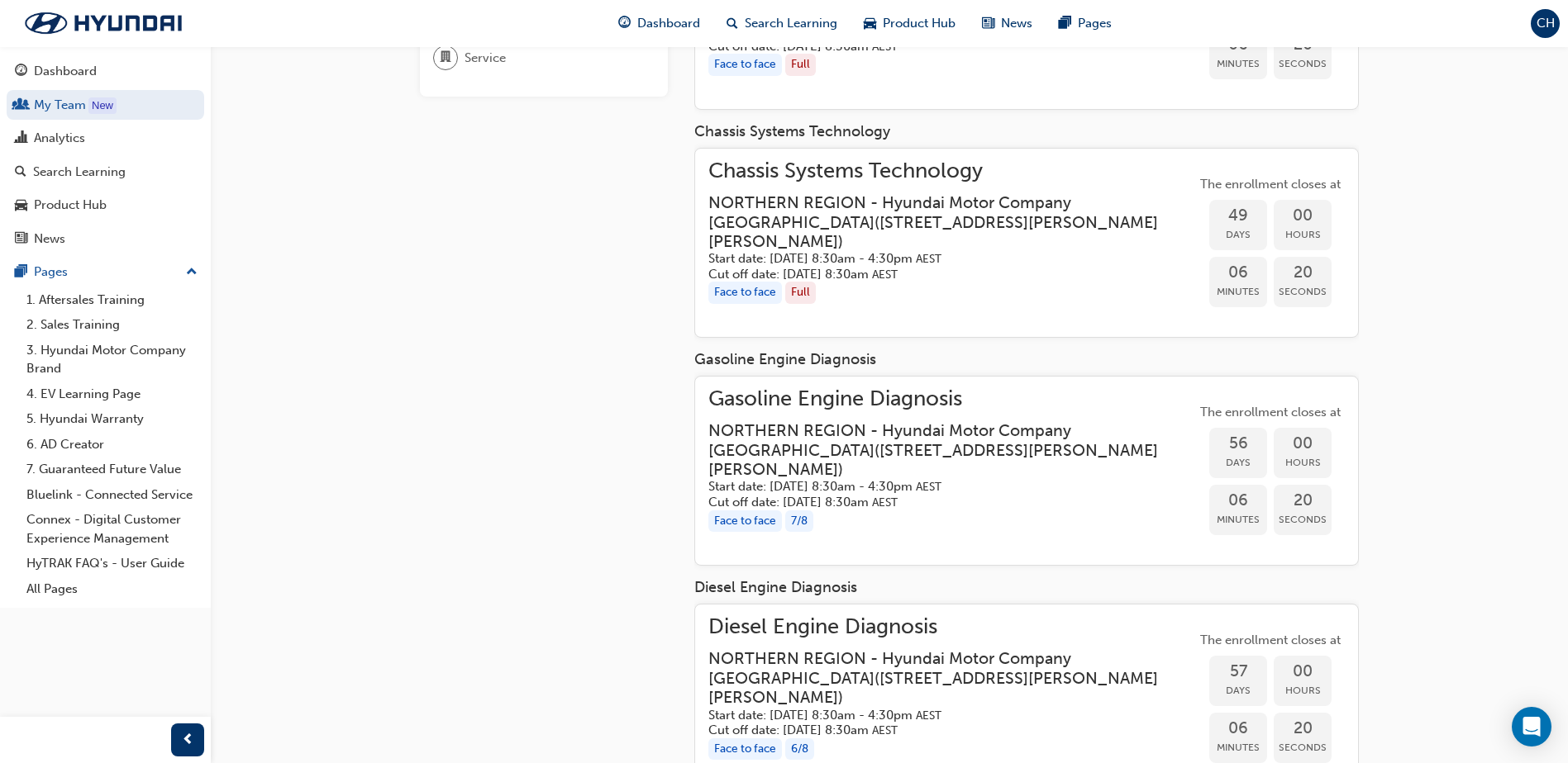
scroll to position [275, 0]
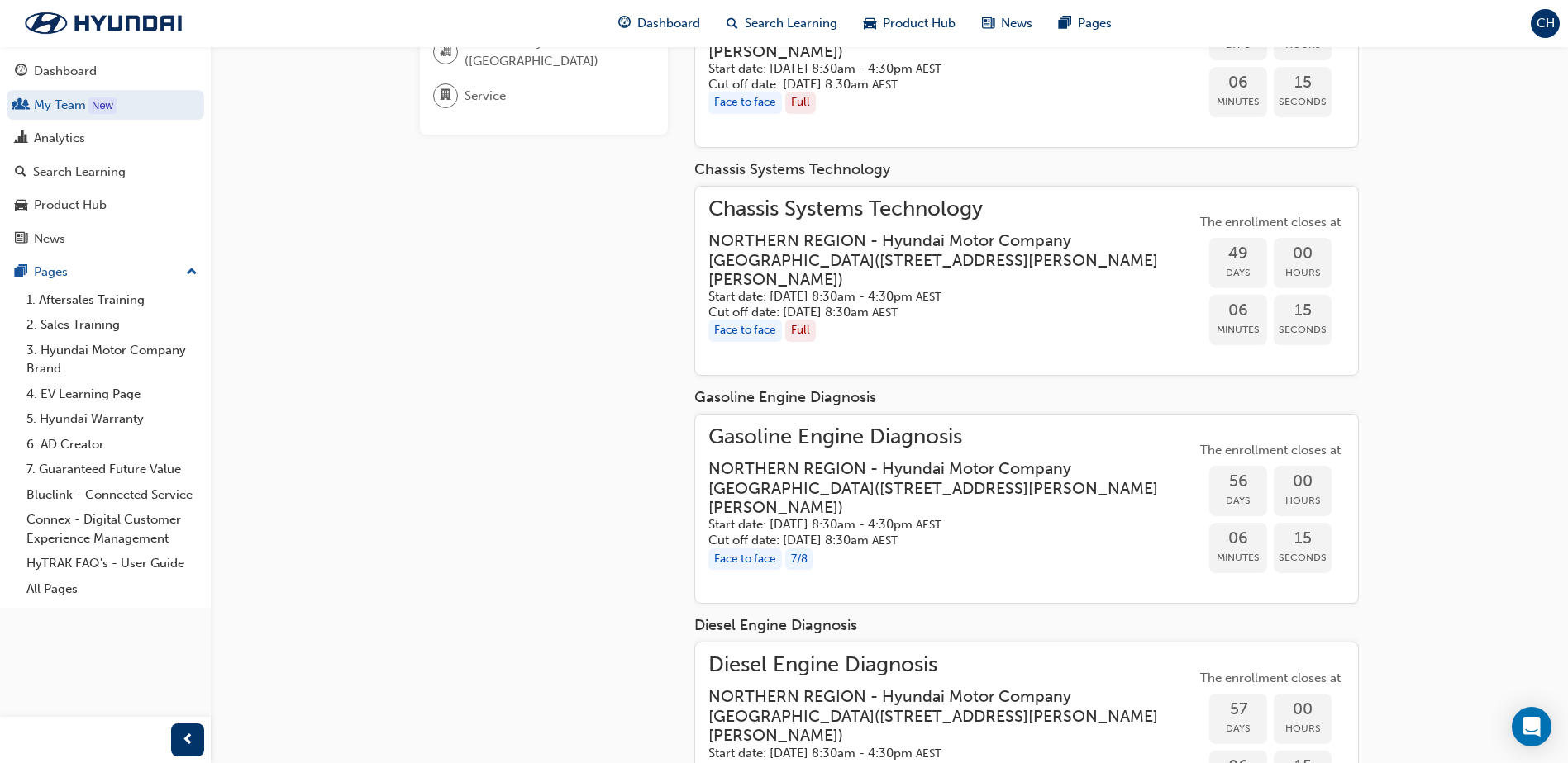
click at [774, 435] on span "Gasoline Engine Diagnosis" at bounding box center [952, 437] width 488 height 19
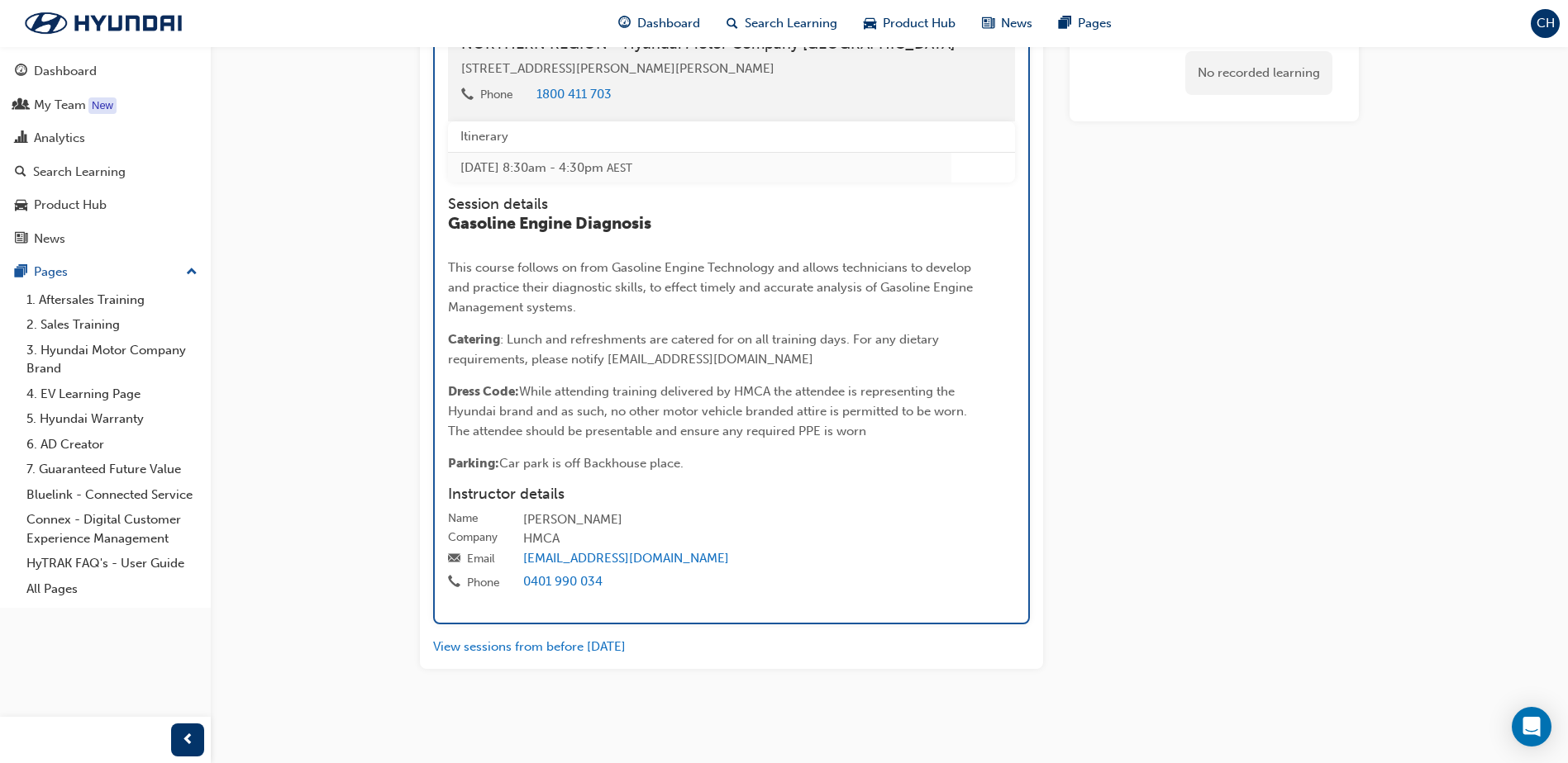
scroll to position [1959, 0]
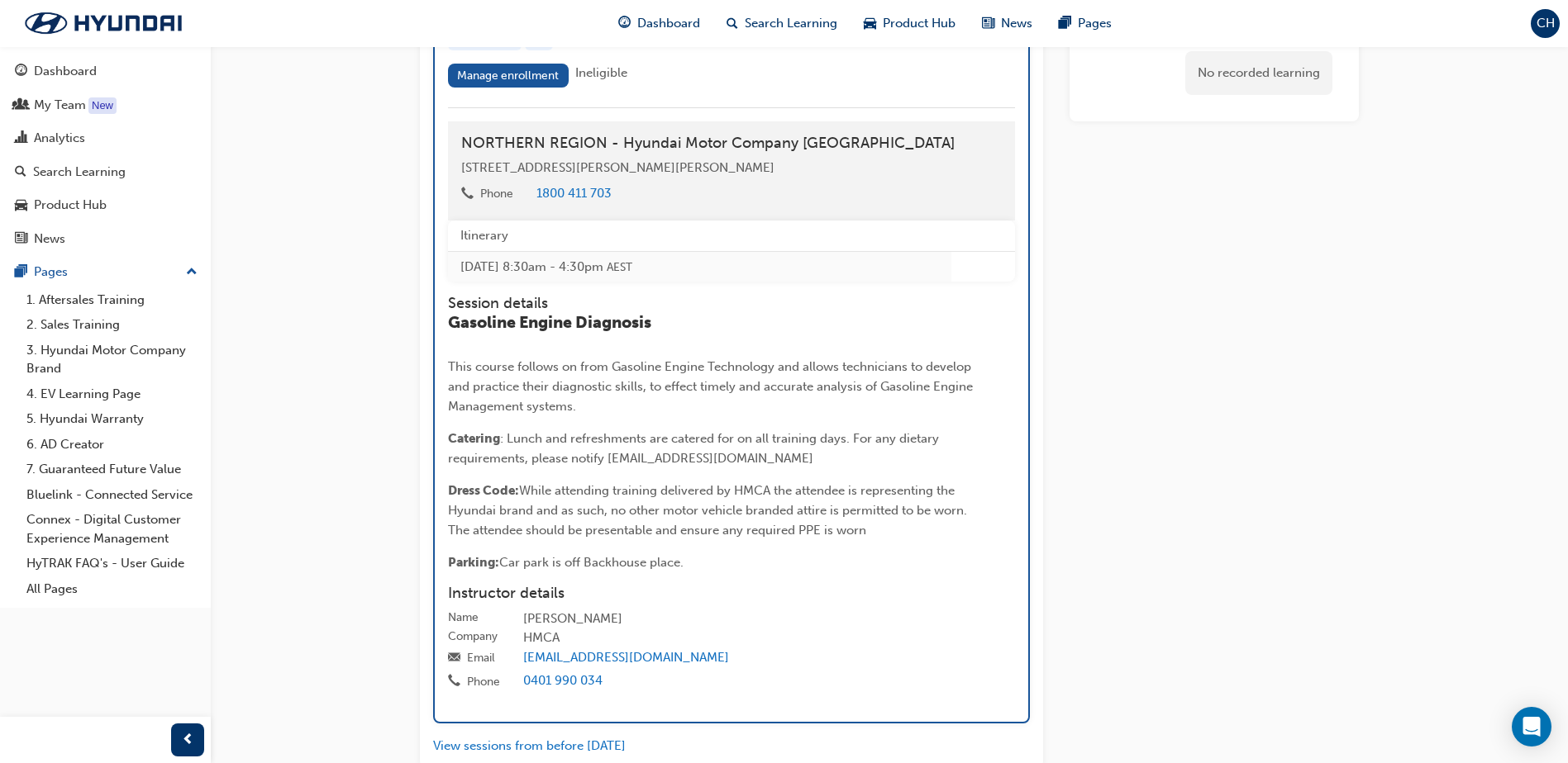
drag, startPoint x: 457, startPoint y: 426, endPoint x: 879, endPoint y: 564, distance: 444.0
click at [879, 564] on div "Gasoline Engine Diagnosis This course follows on from Gasoline Engine Technolog…" at bounding box center [716, 443] width 537 height 260
drag, startPoint x: 879, startPoint y: 564, endPoint x: 750, endPoint y: 564, distance: 129.0
click at [750, 538] on span "While attending training delivered by HMCA the attendee is representing the Hyu…" at bounding box center [708, 510] width 523 height 55
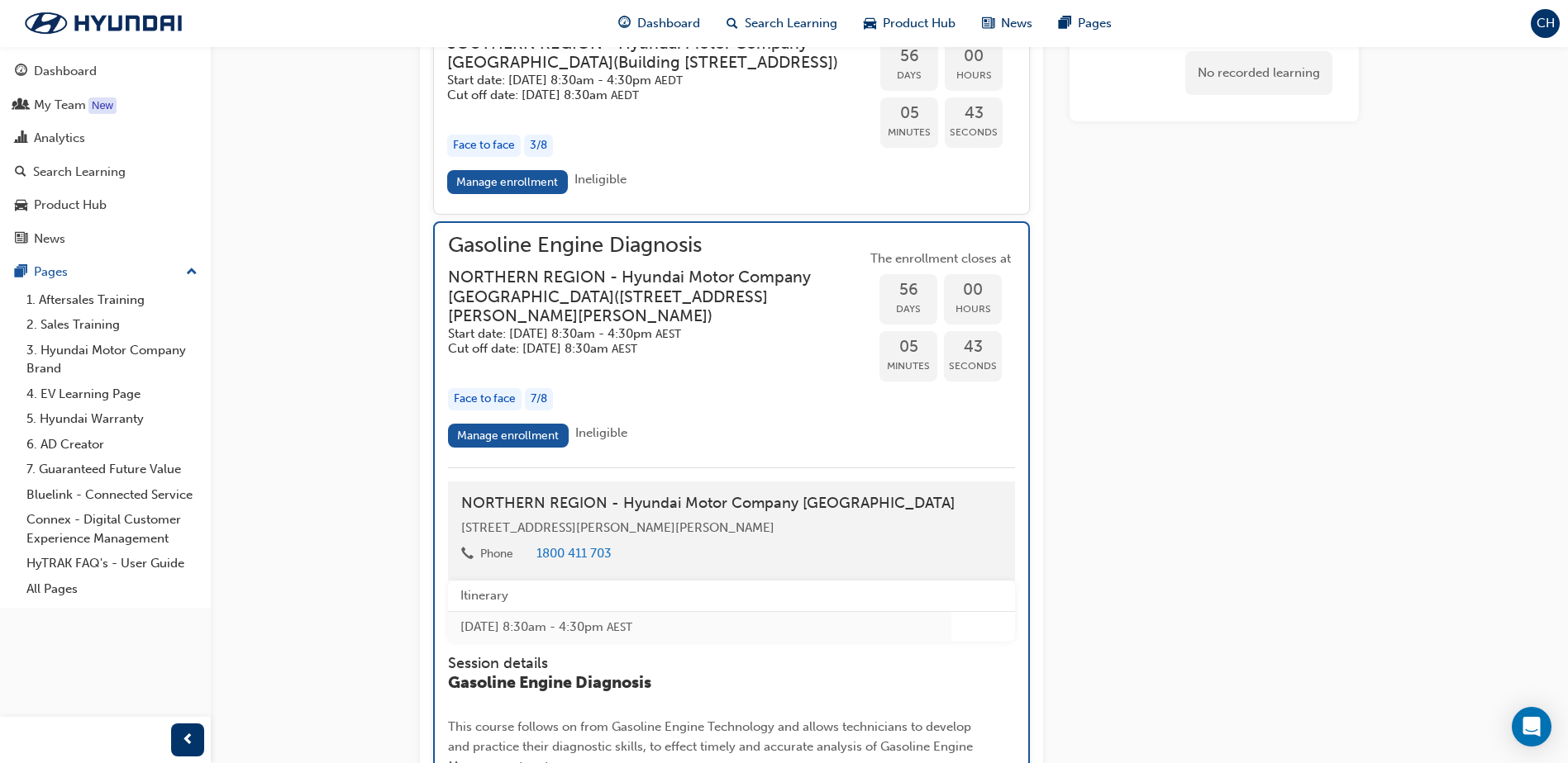
scroll to position [1546, 0]
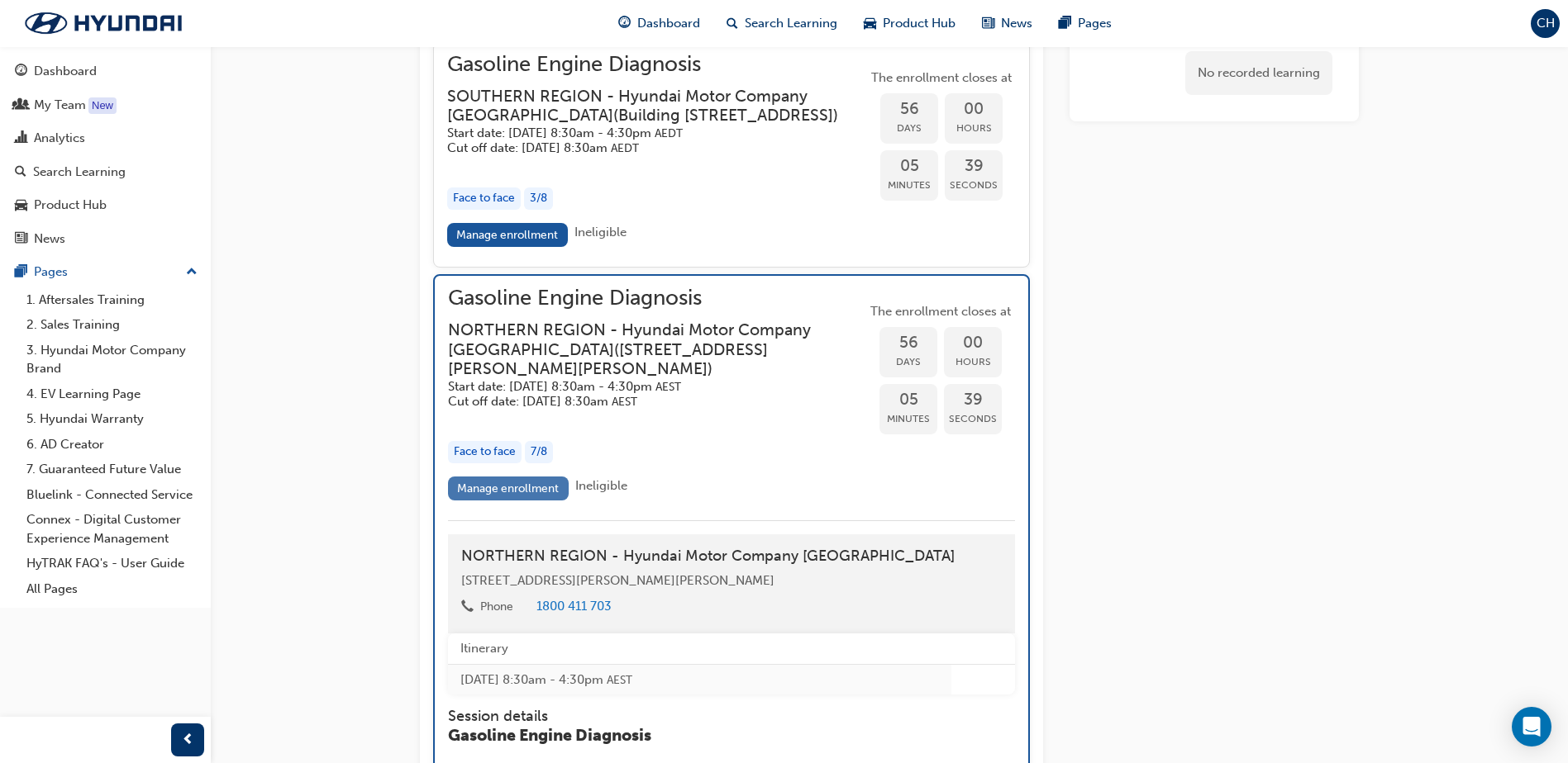
click at [523, 500] on link "Manage enrollment" at bounding box center [508, 489] width 121 height 24
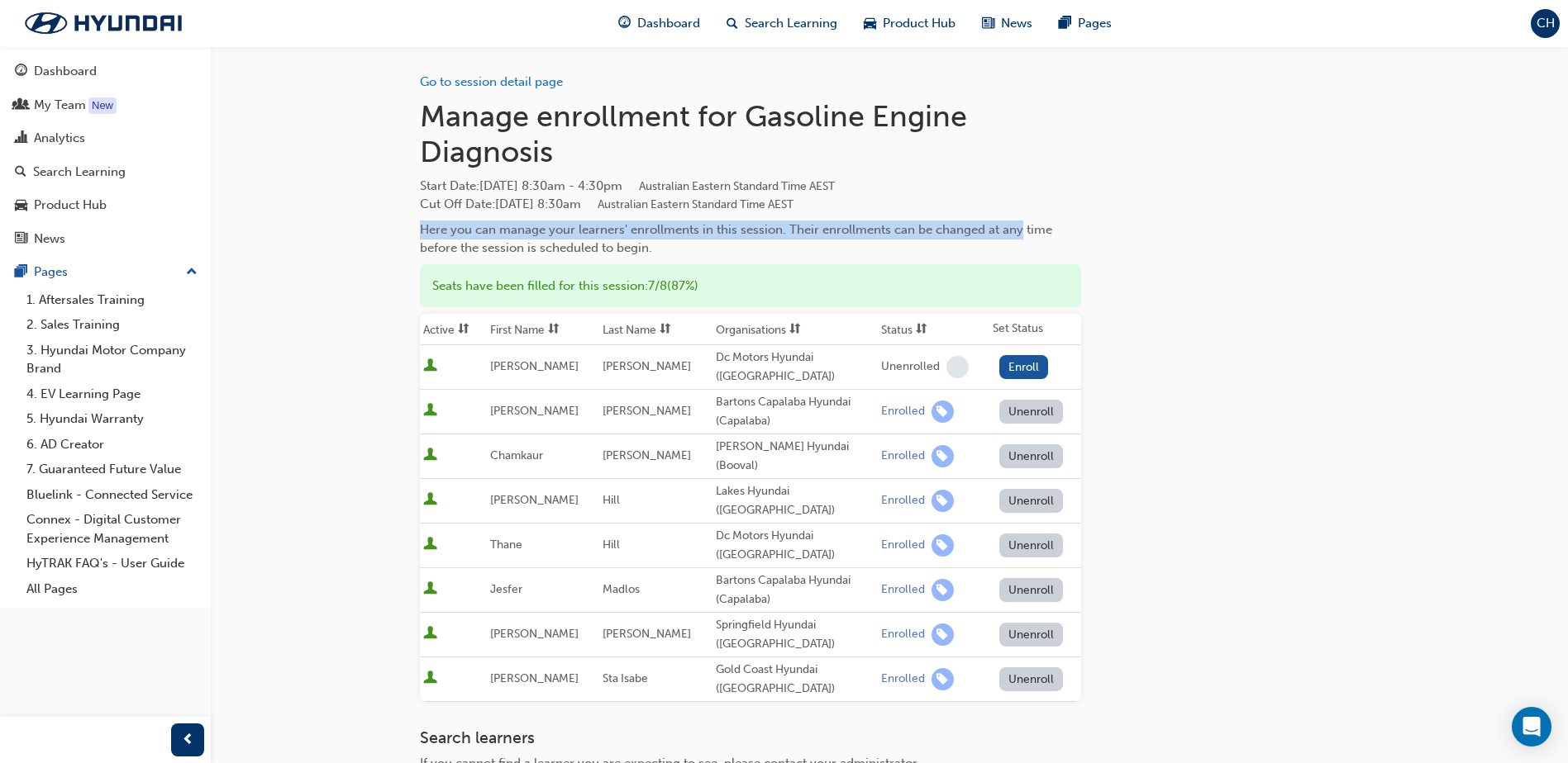
drag, startPoint x: 415, startPoint y: 229, endPoint x: 1020, endPoint y: 236, distance: 605.0
click at [1020, 236] on div "Go to session detail page Manage enrollment for Gasoline Engine Diagnosis Start…" at bounding box center [890, 536] width 992 height 980
click at [1020, 236] on div "Here you can manage your learners' enrollments in this session. Their enrollmen…" at bounding box center [751, 239] width 661 height 38
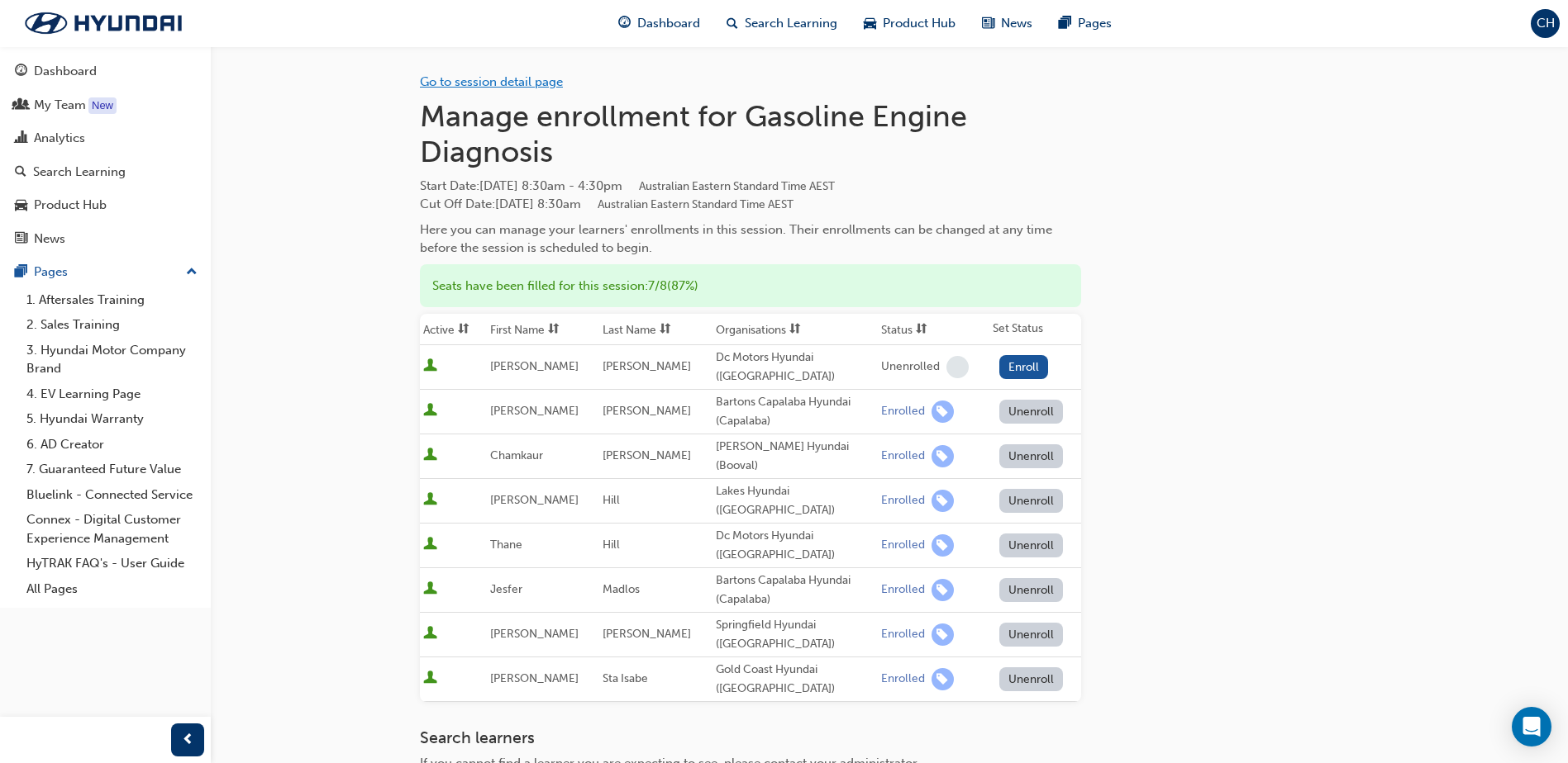
click at [484, 74] on link "Go to session detail page" at bounding box center [492, 81] width 143 height 15
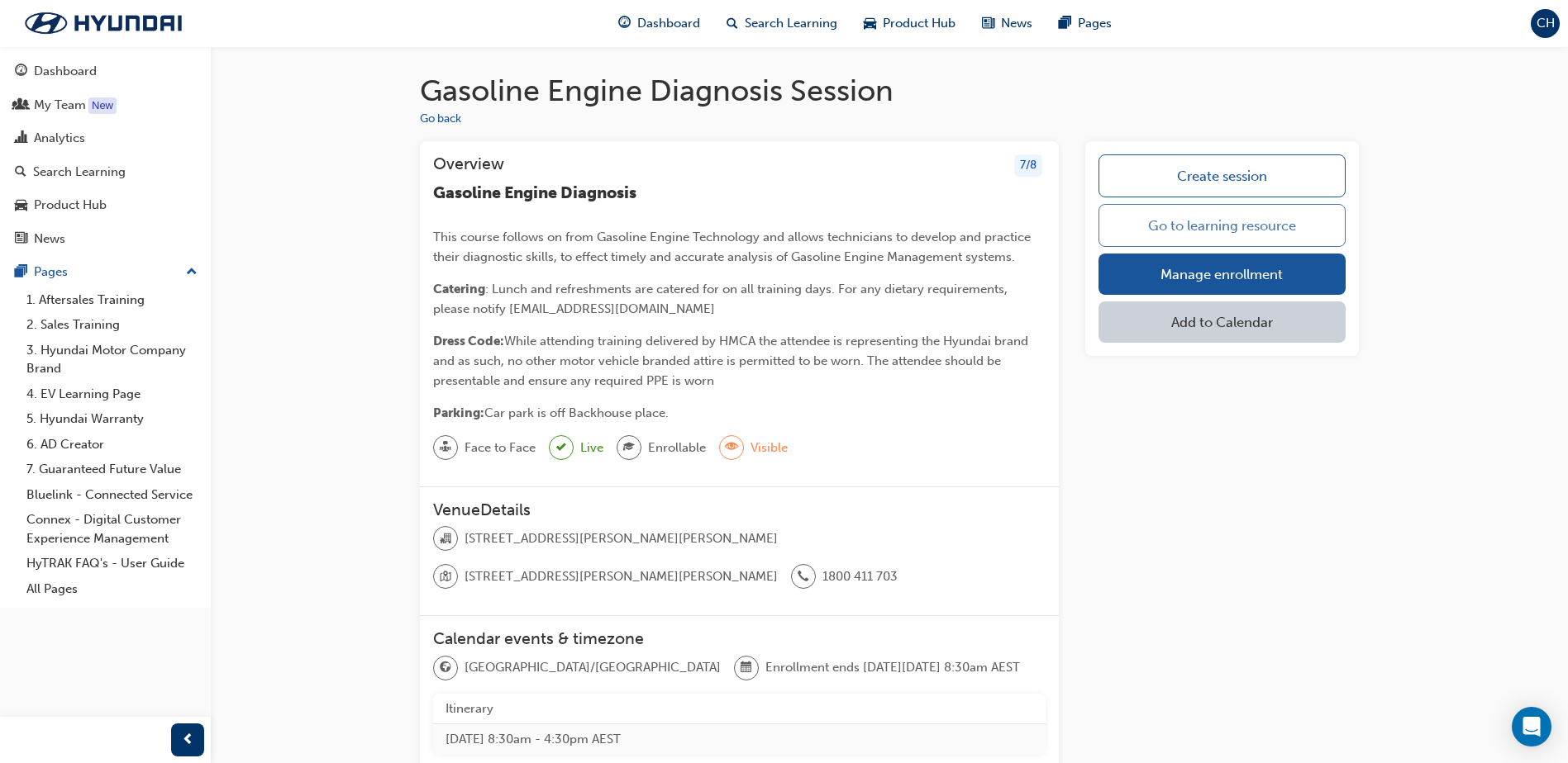
click at [1239, 231] on link "Go to learning resource" at bounding box center [1222, 225] width 247 height 43
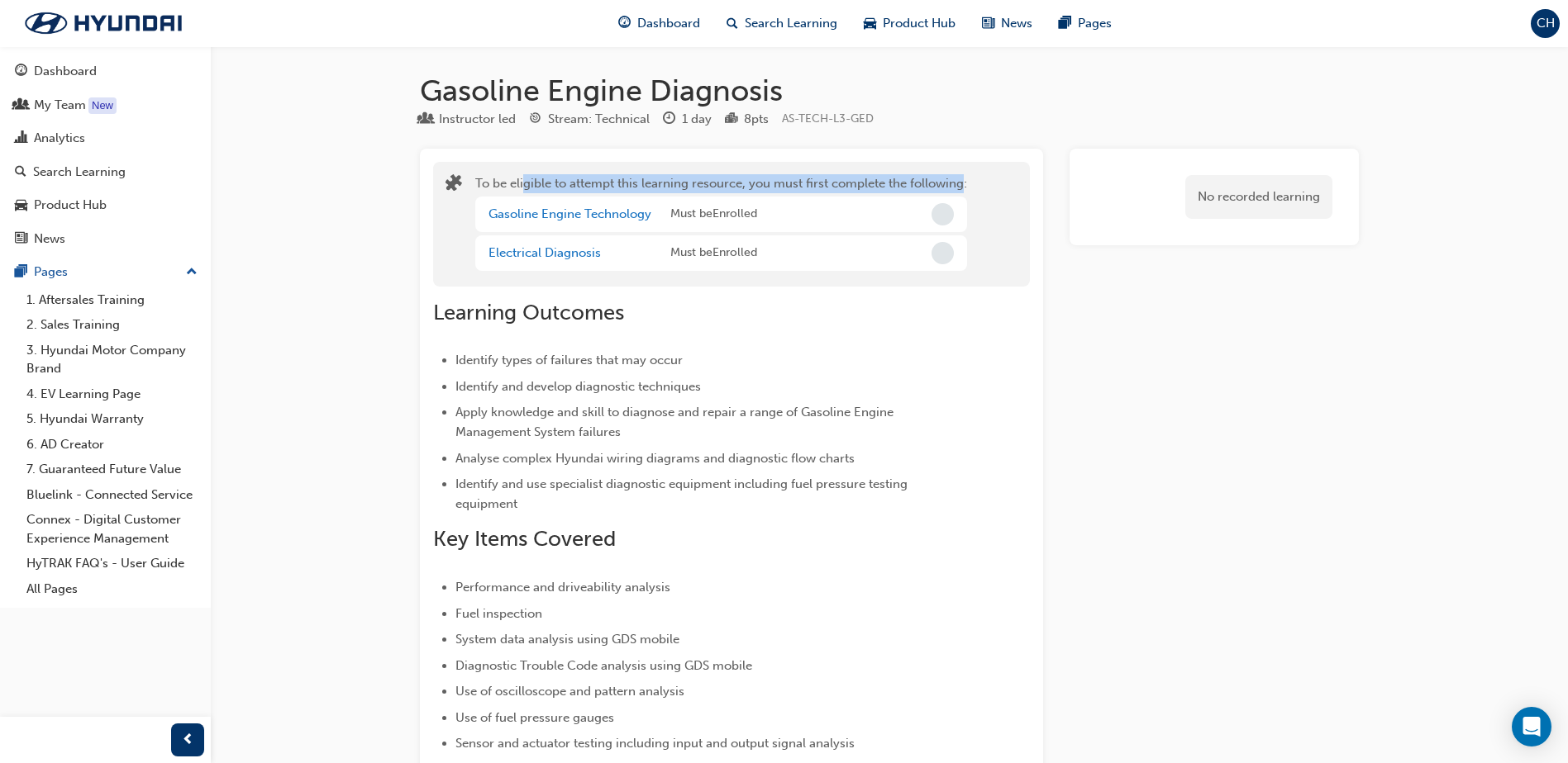
drag, startPoint x: 524, startPoint y: 182, endPoint x: 966, endPoint y: 168, distance: 442.2
click at [966, 168] on div "To be eligible to attempt this learning resource, you must first complete the f…" at bounding box center [731, 224] width 597 height 124
drag, startPoint x: 692, startPoint y: 249, endPoint x: 791, endPoint y: 247, distance: 99.0
click at [791, 247] on div "Electrical Diagnosis Must be Enrolled" at bounding box center [720, 253] width 492 height 36
click at [644, 303] on h2 "Learning Outcomes" at bounding box center [701, 313] width 537 height 27
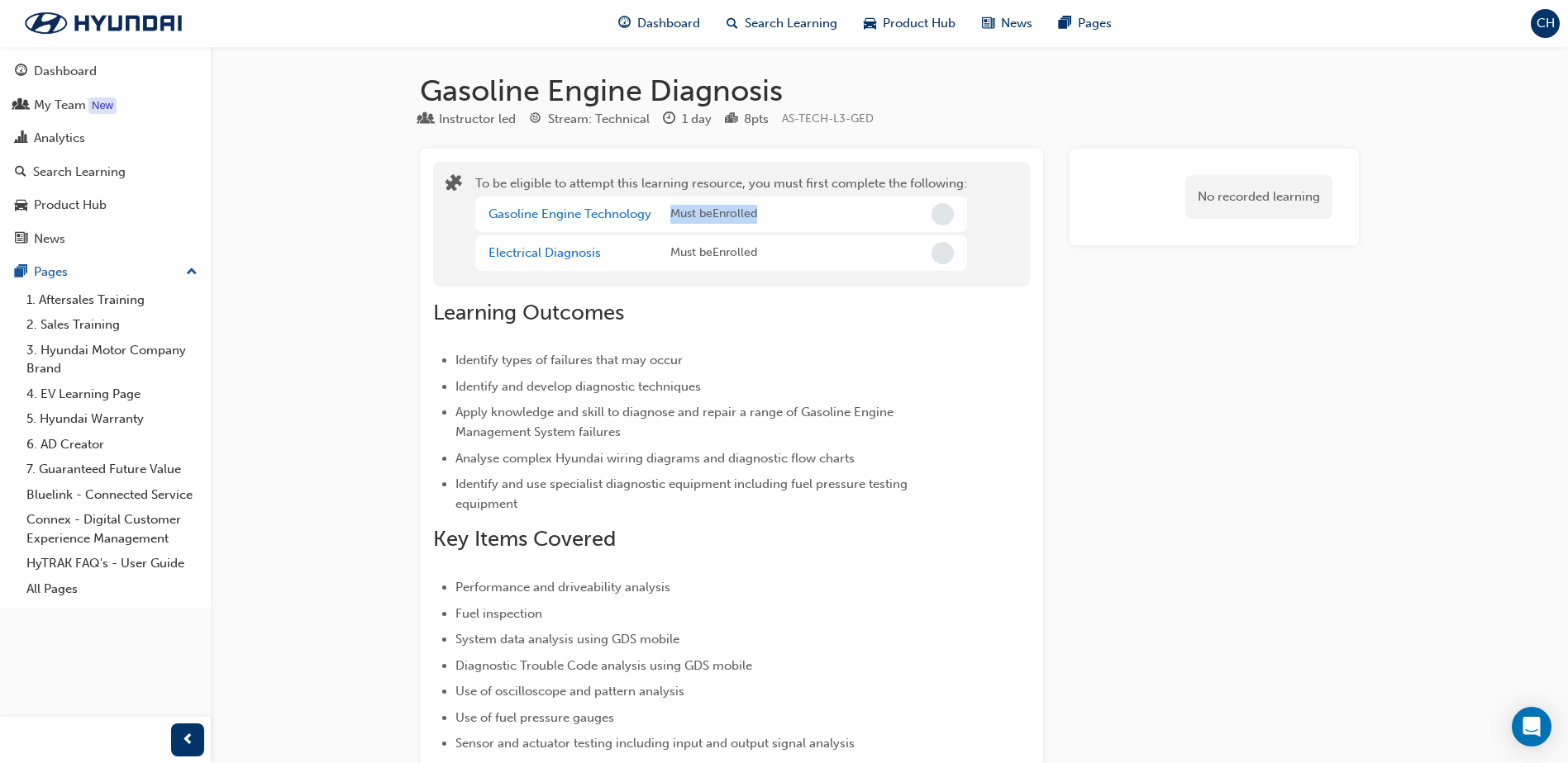
drag, startPoint x: 665, startPoint y: 215, endPoint x: 772, endPoint y: 210, distance: 107.1
click at [772, 210] on div "Gasoline Engine Technology Must be Enrolled" at bounding box center [720, 214] width 492 height 36
click at [573, 218] on link "Gasoline Engine Technology" at bounding box center [570, 214] width 163 height 15
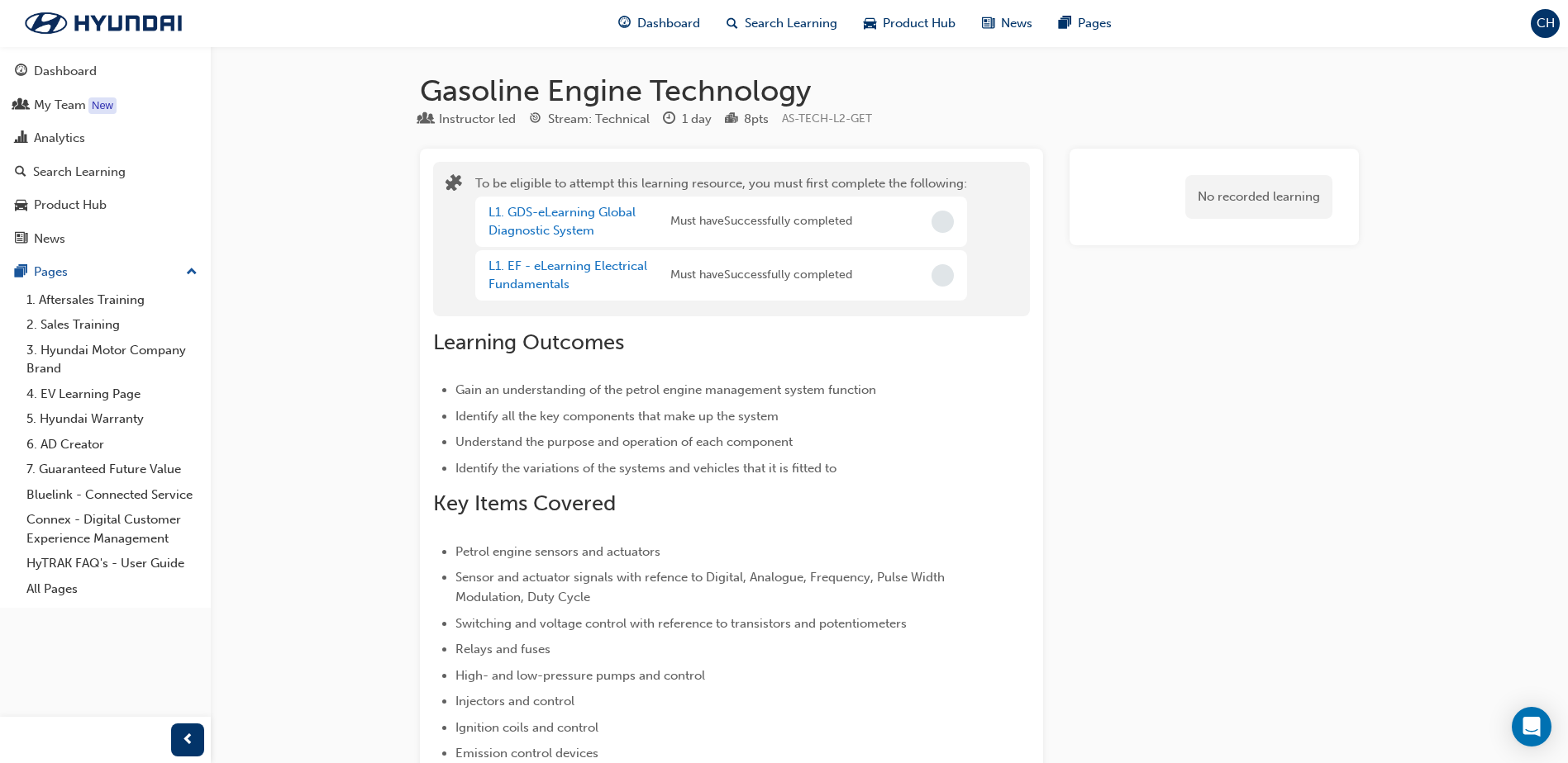
click at [555, 220] on div "L1. GDS-eLearning Global Diagnostic System" at bounding box center [579, 221] width 182 height 38
click at [562, 215] on link "L1. GDS-eLearning Global Diagnostic System" at bounding box center [562, 221] width 147 height 34
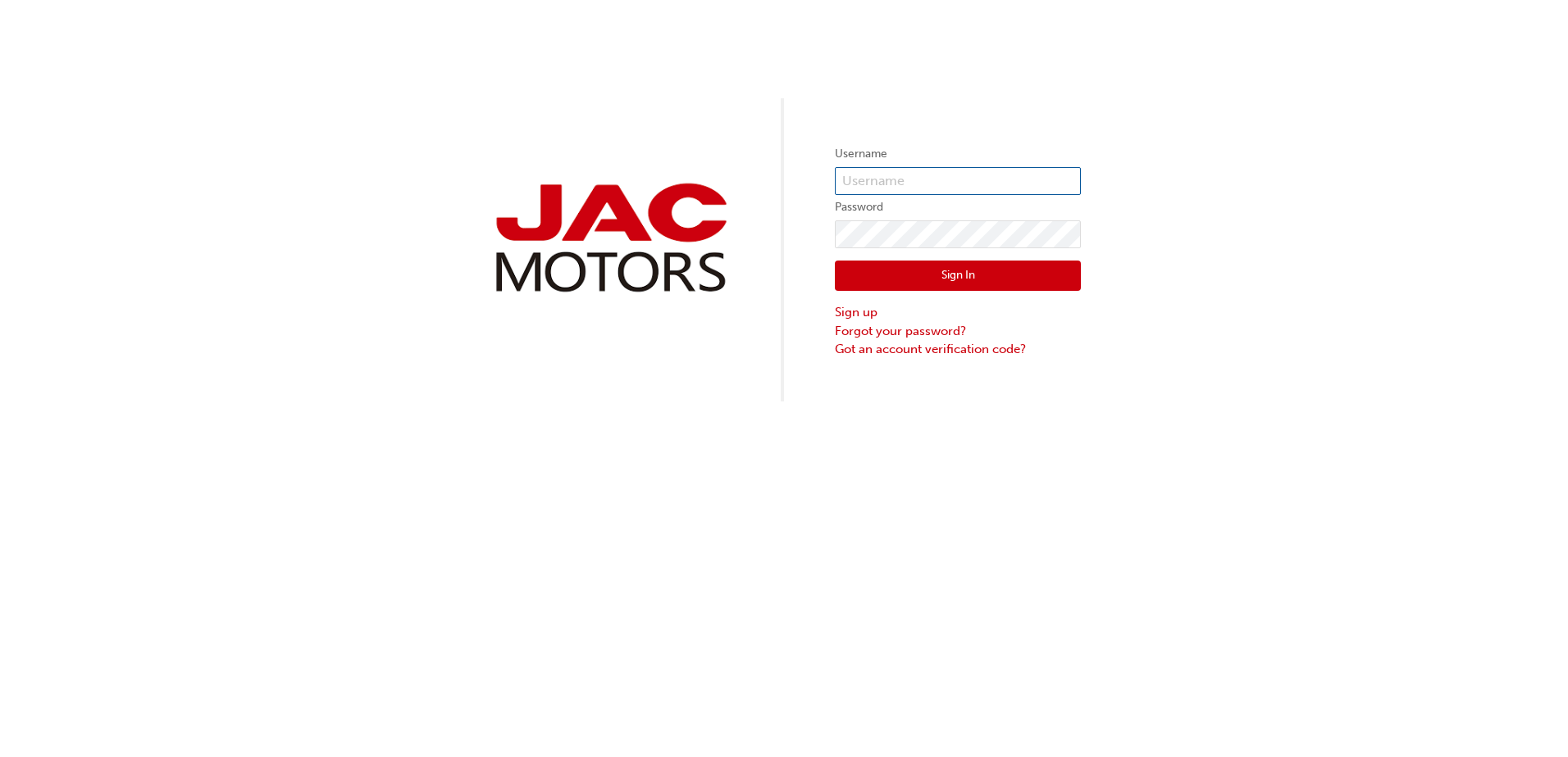
type input "CH0035"
click at [887, 176] on input "CH0035" at bounding box center [957, 181] width 246 height 28
click at [1233, 119] on div "Username CH0035 Password Sign In Sign up Forgot your password? Got an account v…" at bounding box center [784, 201] width 1568 height 401
click at [939, 291] on div "Sign In Sign up Forgot your password? Got an account verification code?" at bounding box center [957, 304] width 246 height 111
click at [945, 271] on button "Sign In" at bounding box center [957, 276] width 246 height 31
